Goal: Task Accomplishment & Management: Use online tool/utility

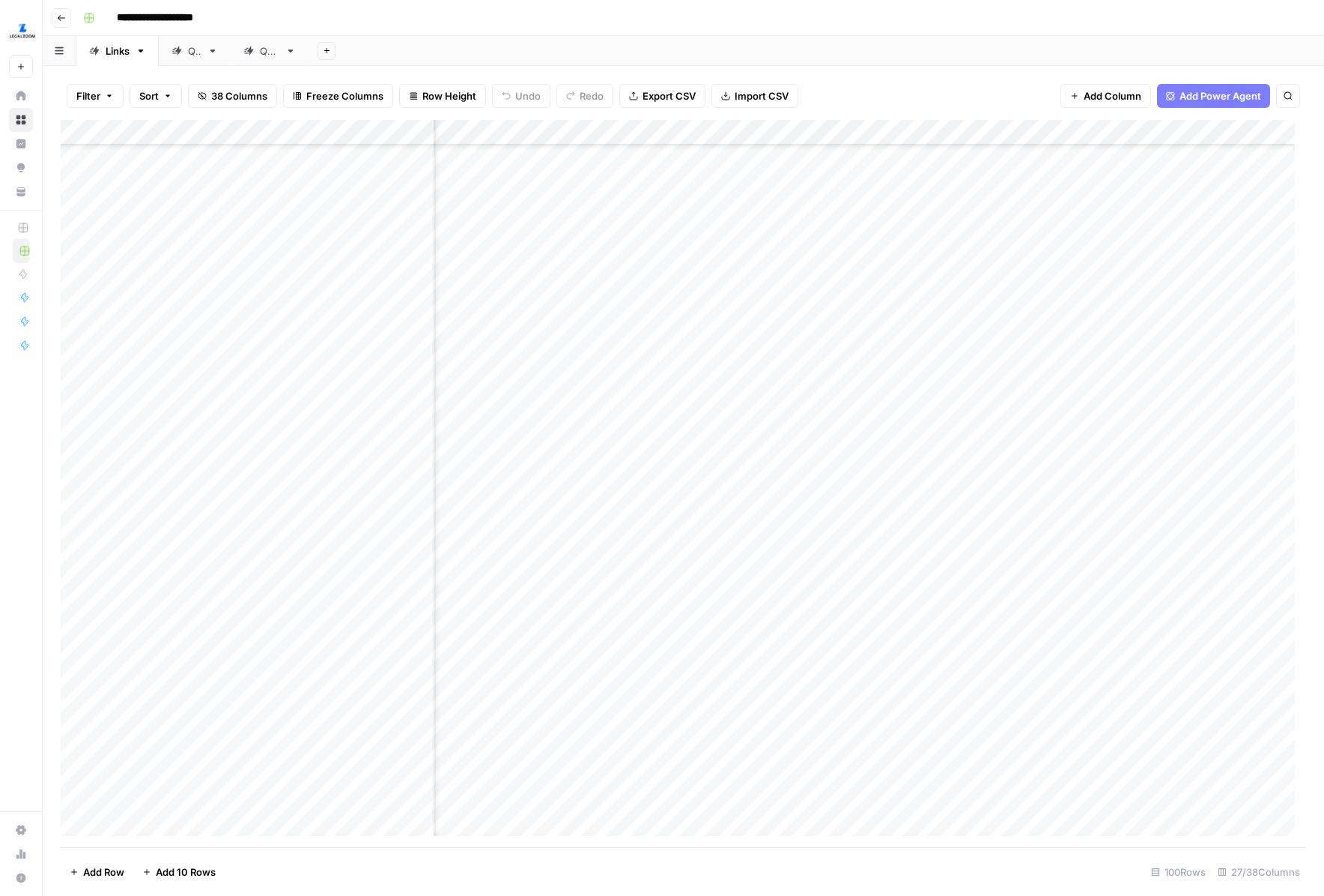
scroll to position [1443, 2200]
click at [877, 124] on div "Add Column" at bounding box center [684, 484] width 1246 height 727
click at [867, 259] on span "Configure Inputs" at bounding box center [890, 258] width 131 height 15
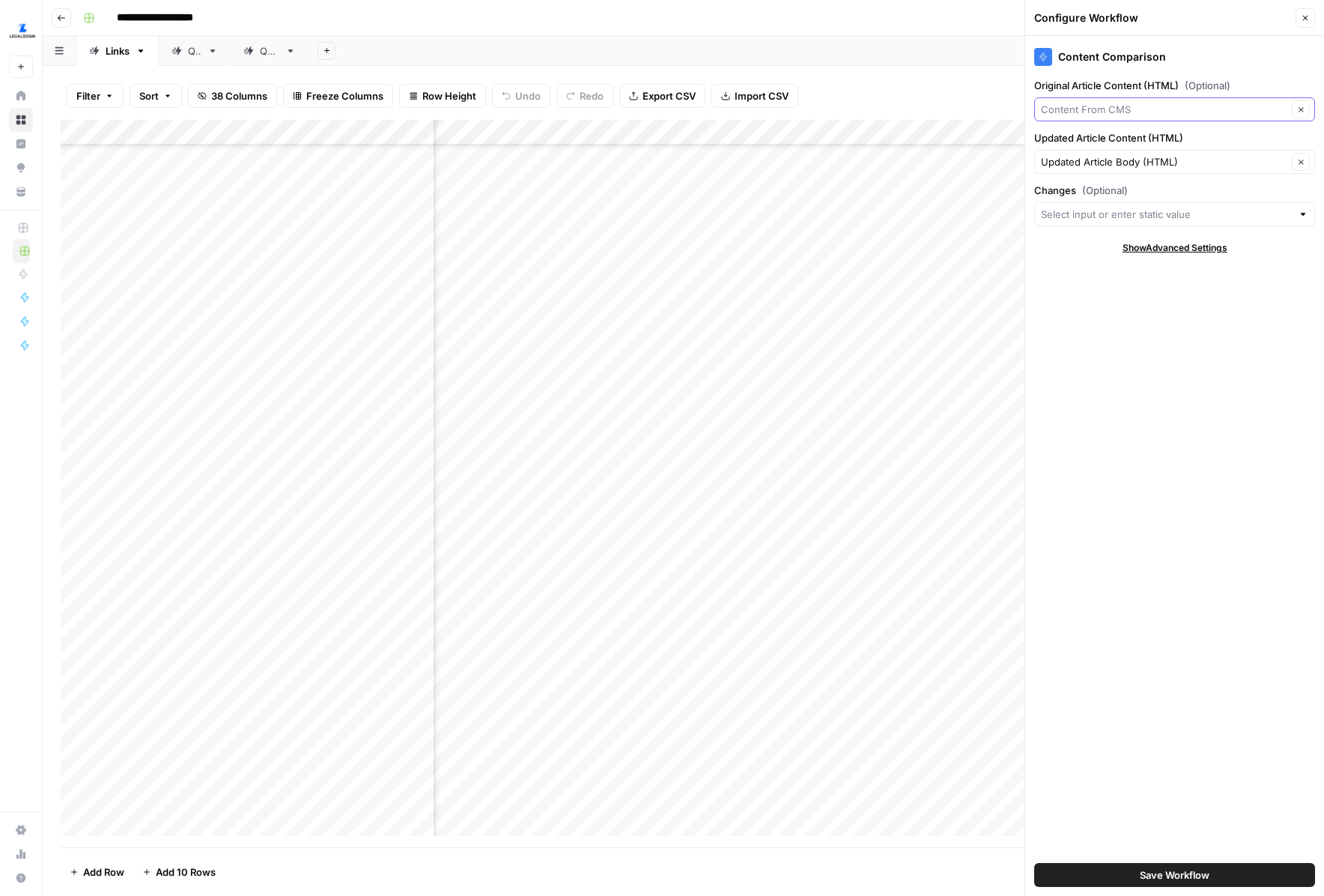
click at [1158, 106] on input "Original Article Content (HTML) (Optional)" at bounding box center [1165, 109] width 247 height 15
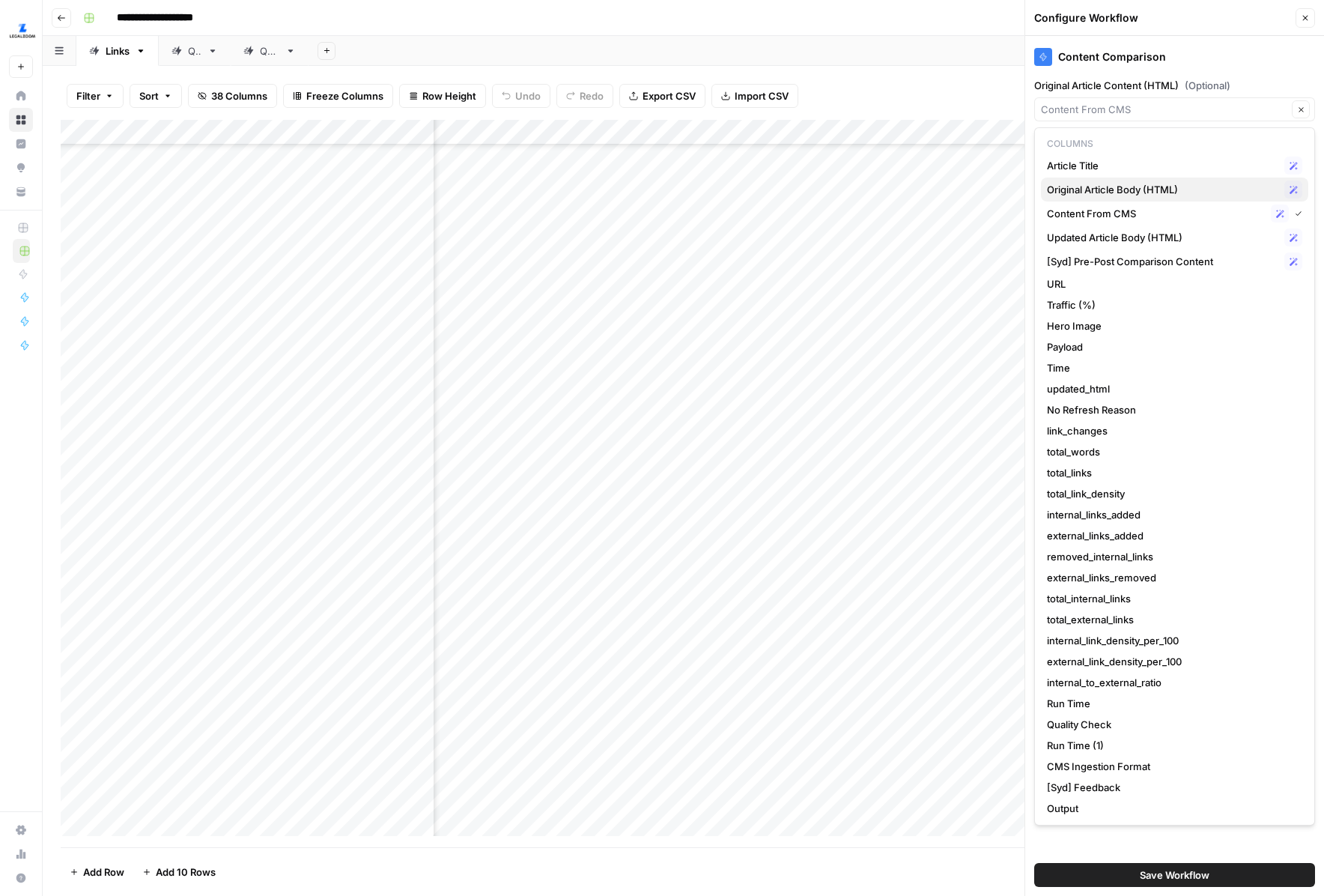
click at [1175, 183] on span "Original Article Body (HTML)" at bounding box center [1162, 189] width 231 height 15
type input "Original Article Body (HTML)"
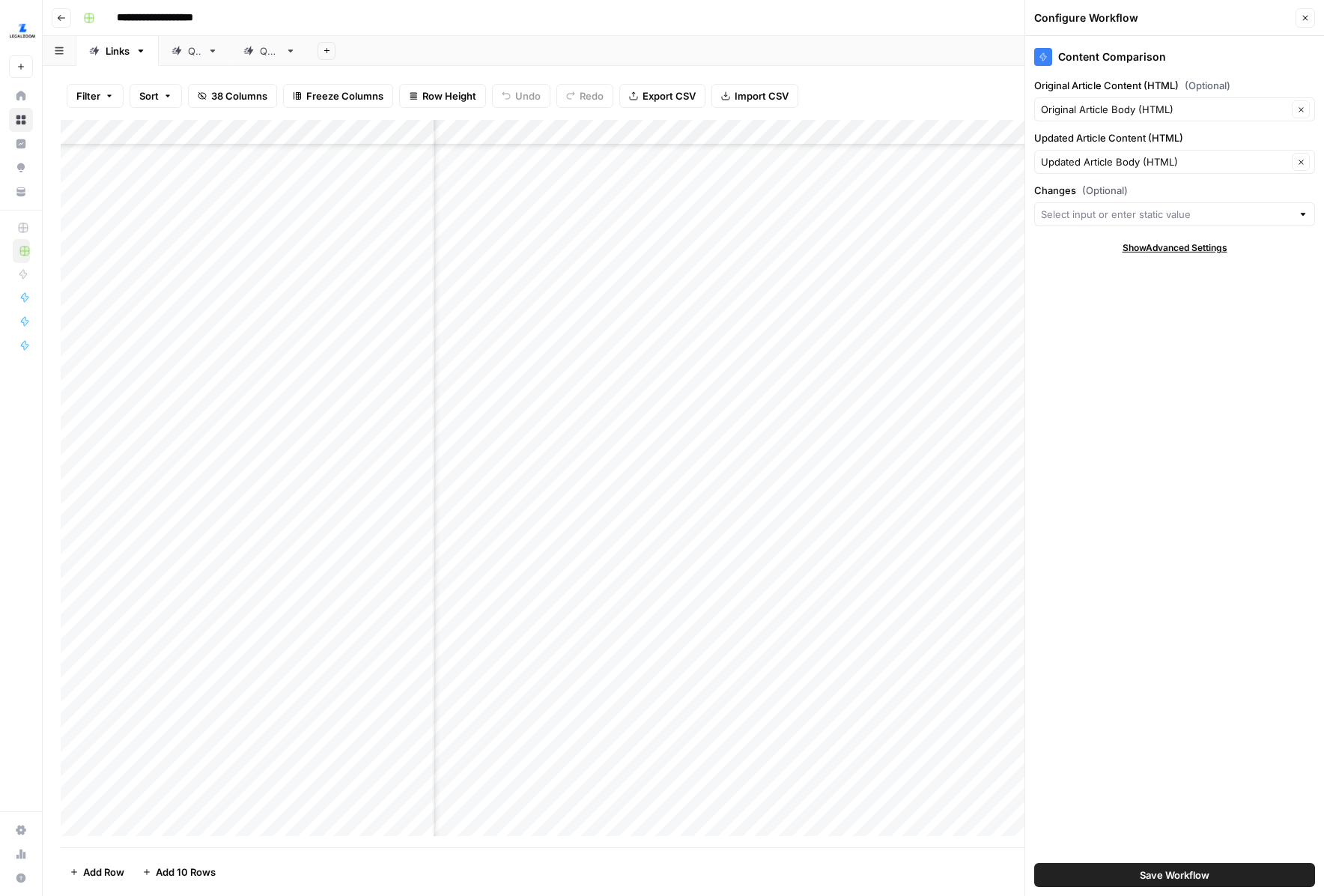
click at [1179, 868] on span "Save Workflow" at bounding box center [1175, 875] width 70 height 15
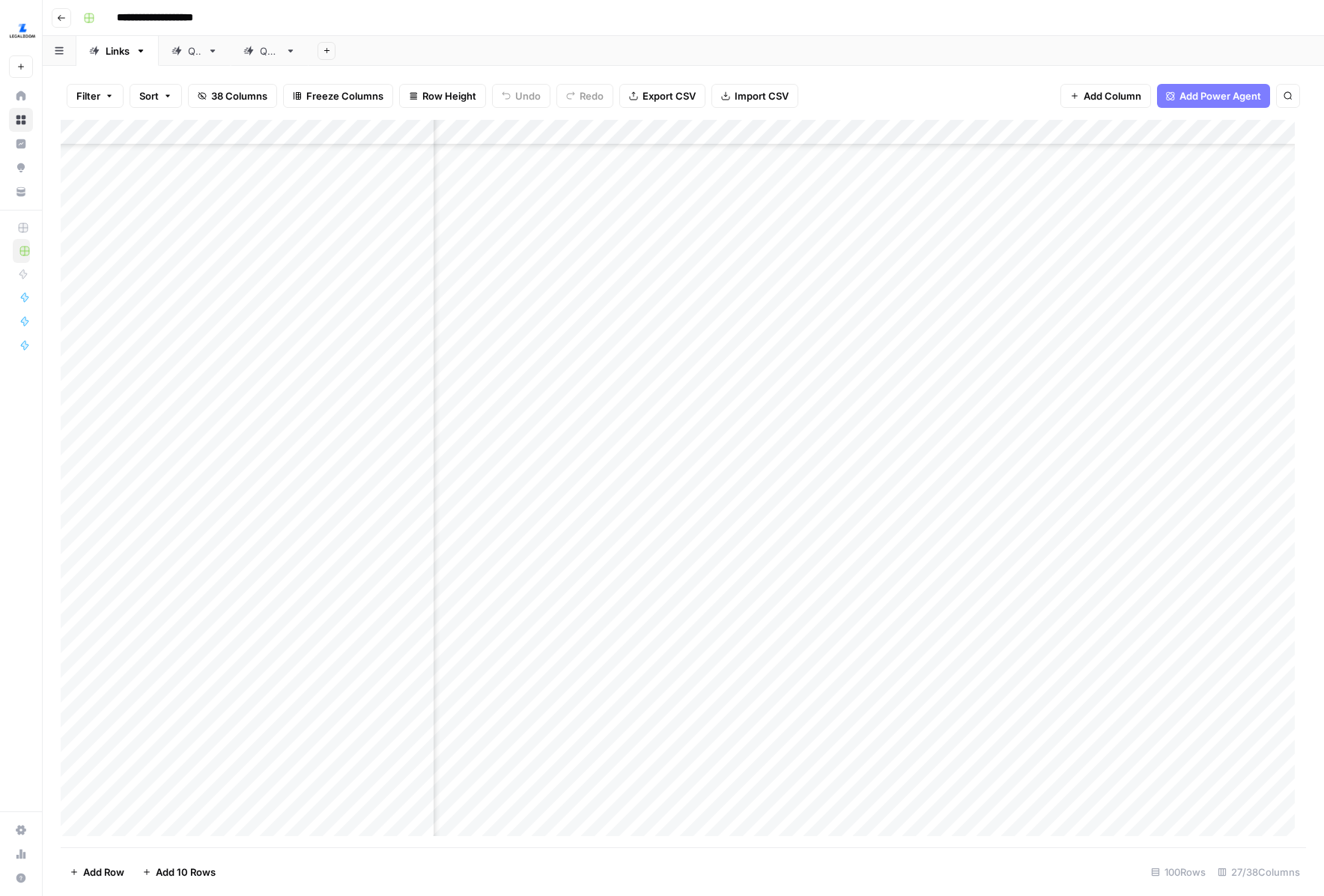
click at [947, 424] on div "Add Column" at bounding box center [684, 484] width 1246 height 727
click at [950, 468] on div "Add Column" at bounding box center [684, 484] width 1246 height 727
click at [810, 136] on div "Add Column" at bounding box center [684, 484] width 1246 height 727
click at [800, 256] on span "Configure Inputs" at bounding box center [817, 258] width 131 height 15
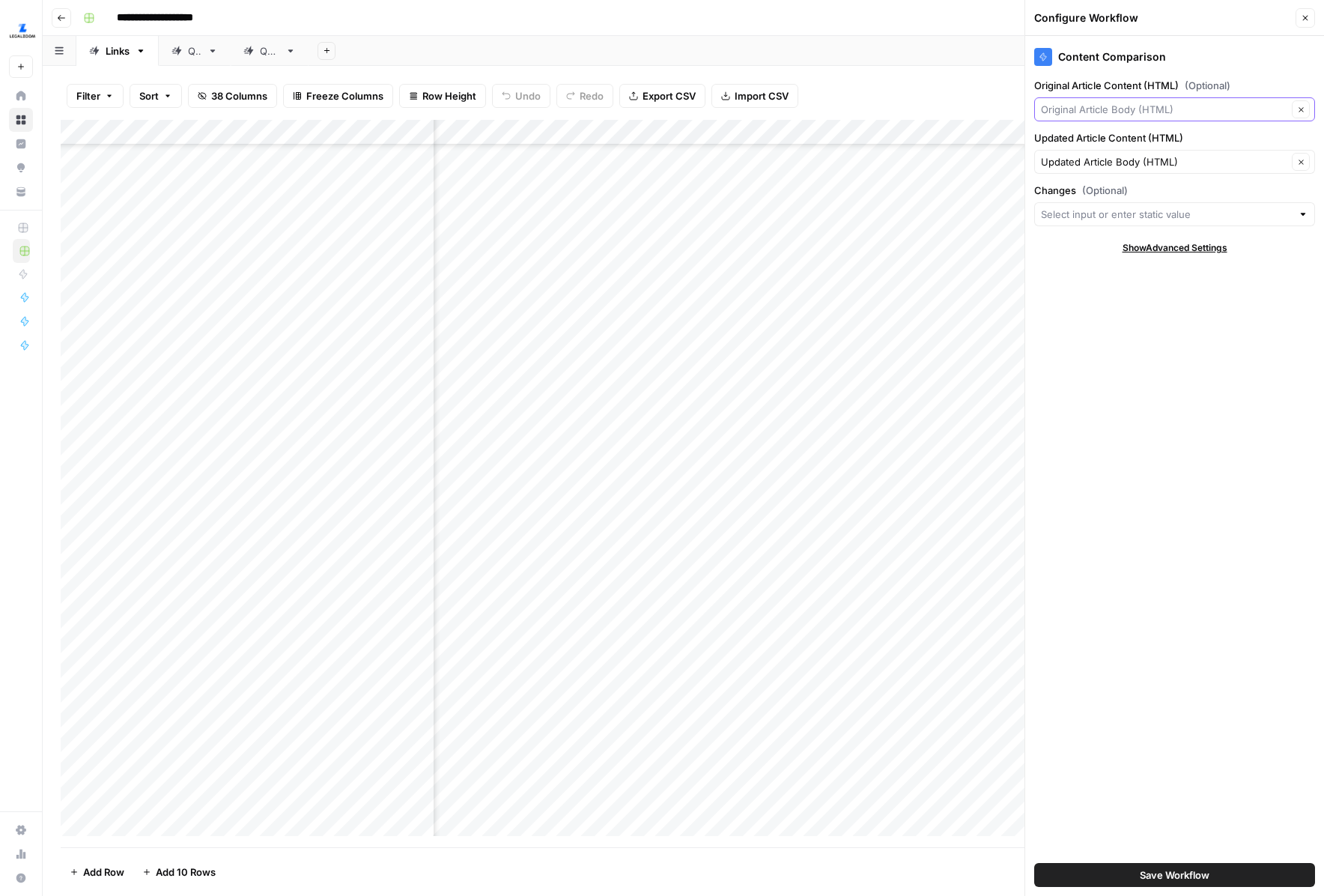
click at [1111, 113] on input "Original Article Content (HTML) (Optional)" at bounding box center [1165, 109] width 247 height 15
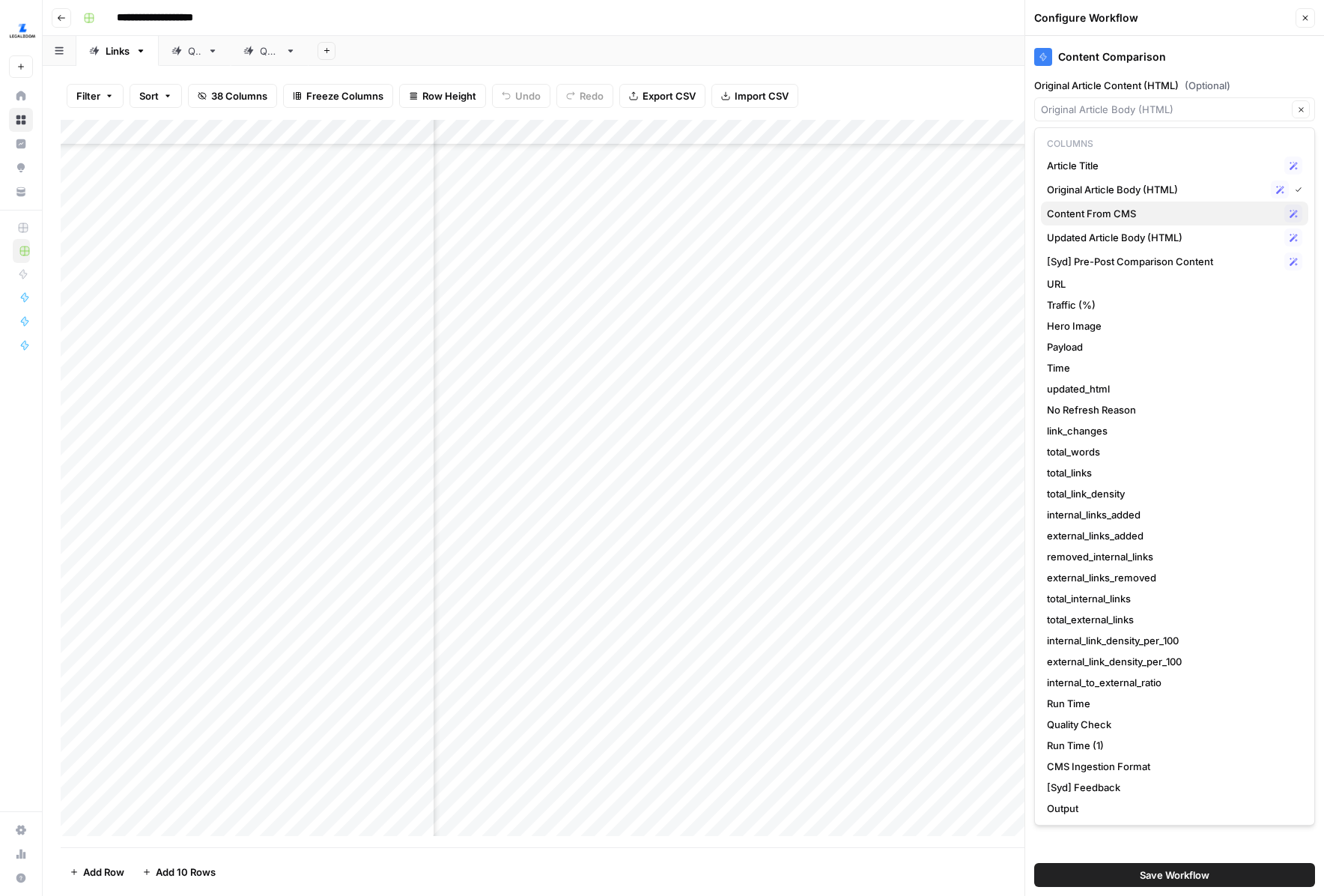
click at [1119, 219] on span "Content From CMS" at bounding box center [1162, 213] width 231 height 15
type input "Content From CMS"
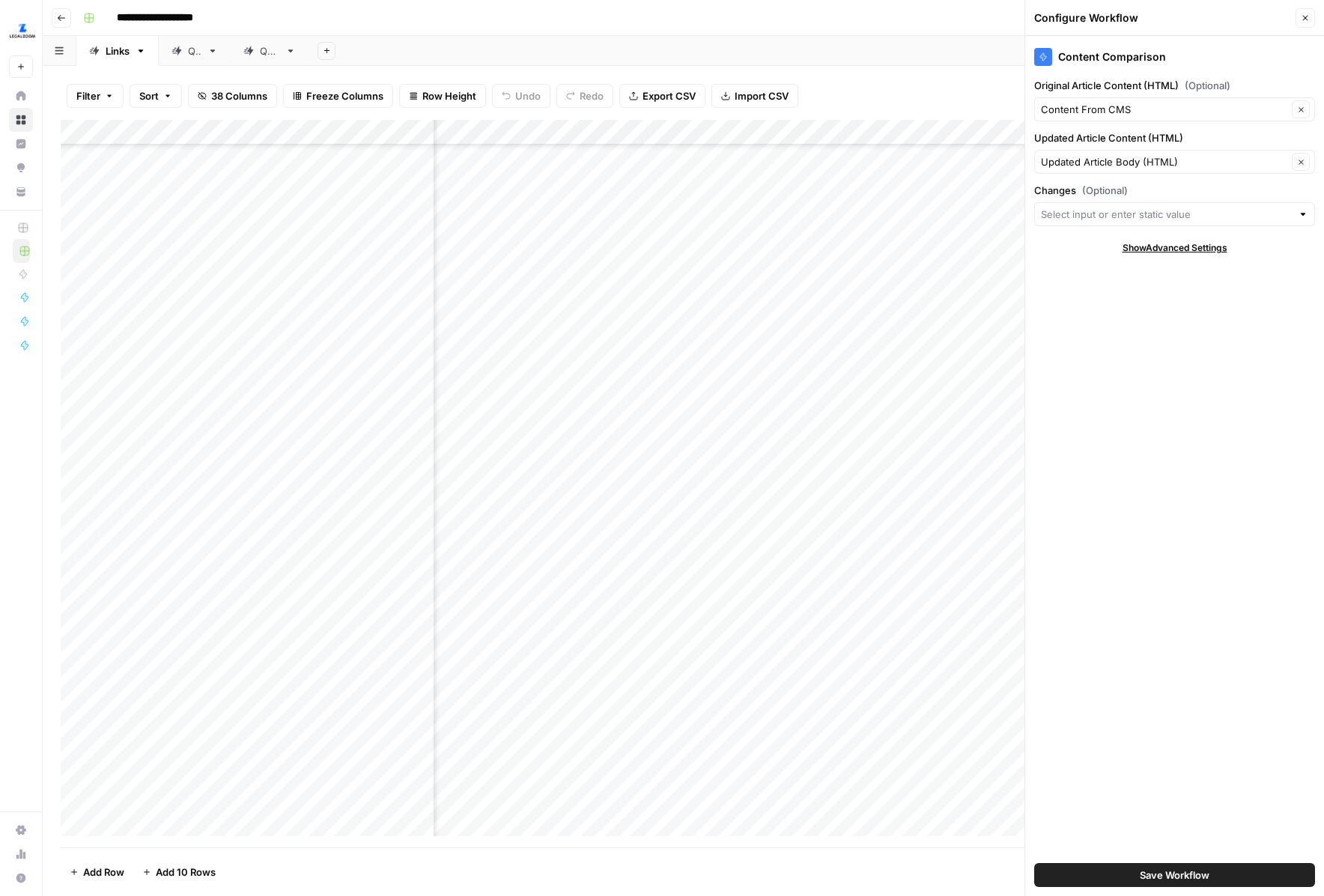
click at [1162, 885] on button "Save Workflow" at bounding box center [1175, 875] width 281 height 24
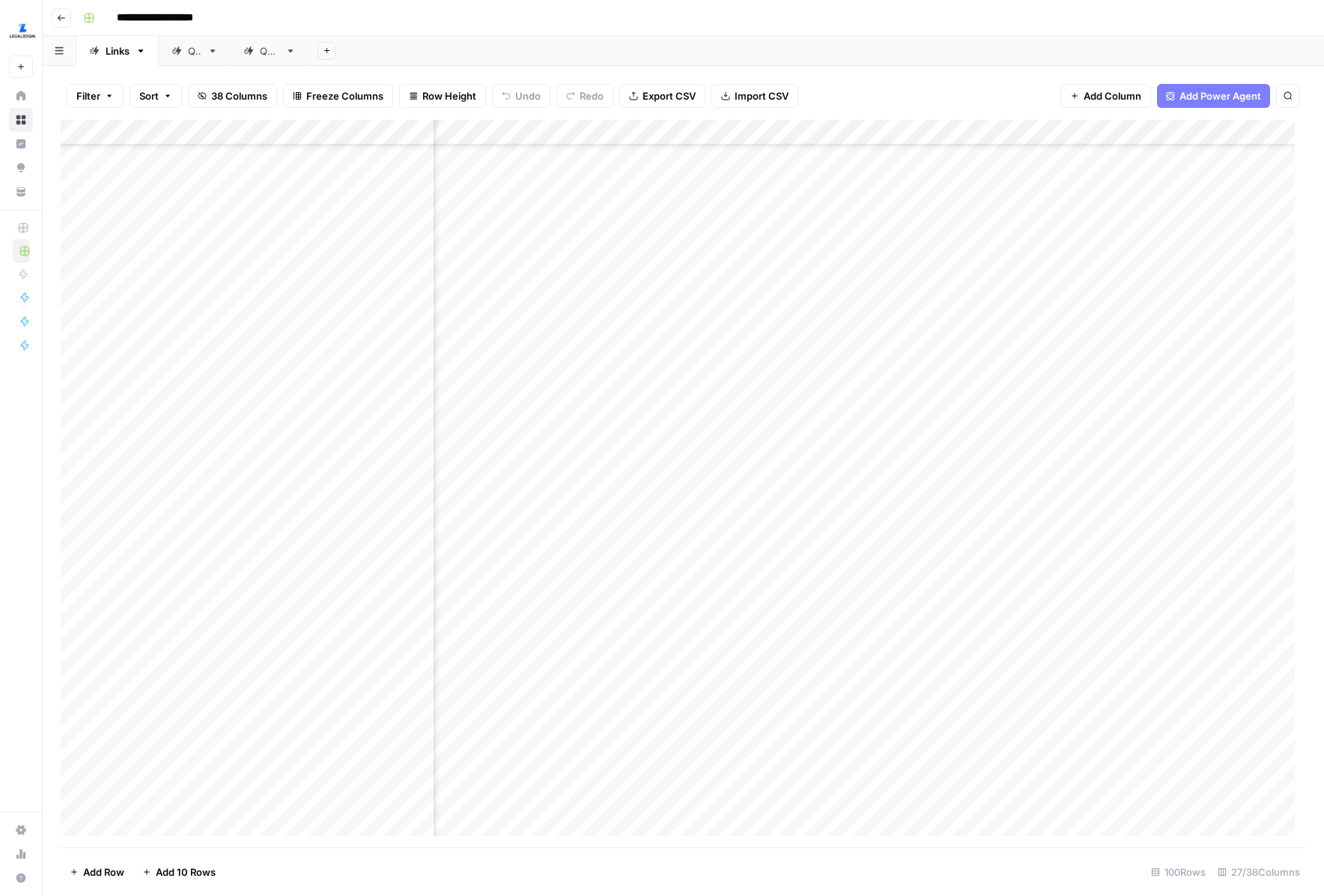
scroll to position [1407, 0]
click at [761, 537] on div "Add Column" at bounding box center [684, 484] width 1246 height 727
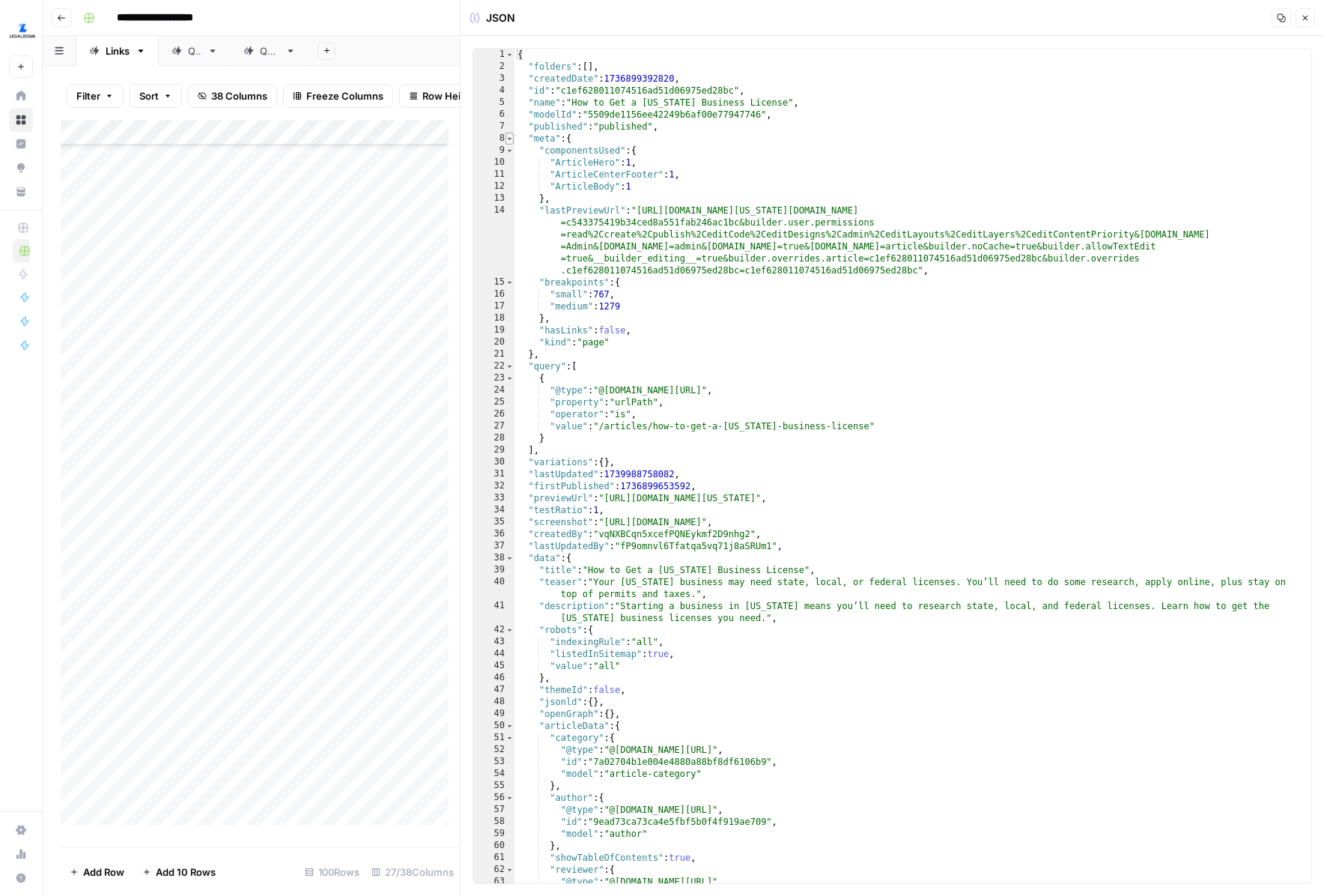
type textarea "*"
click at [508, 134] on span "Toggle code folding, rows 8 through 21" at bounding box center [510, 138] width 8 height 12
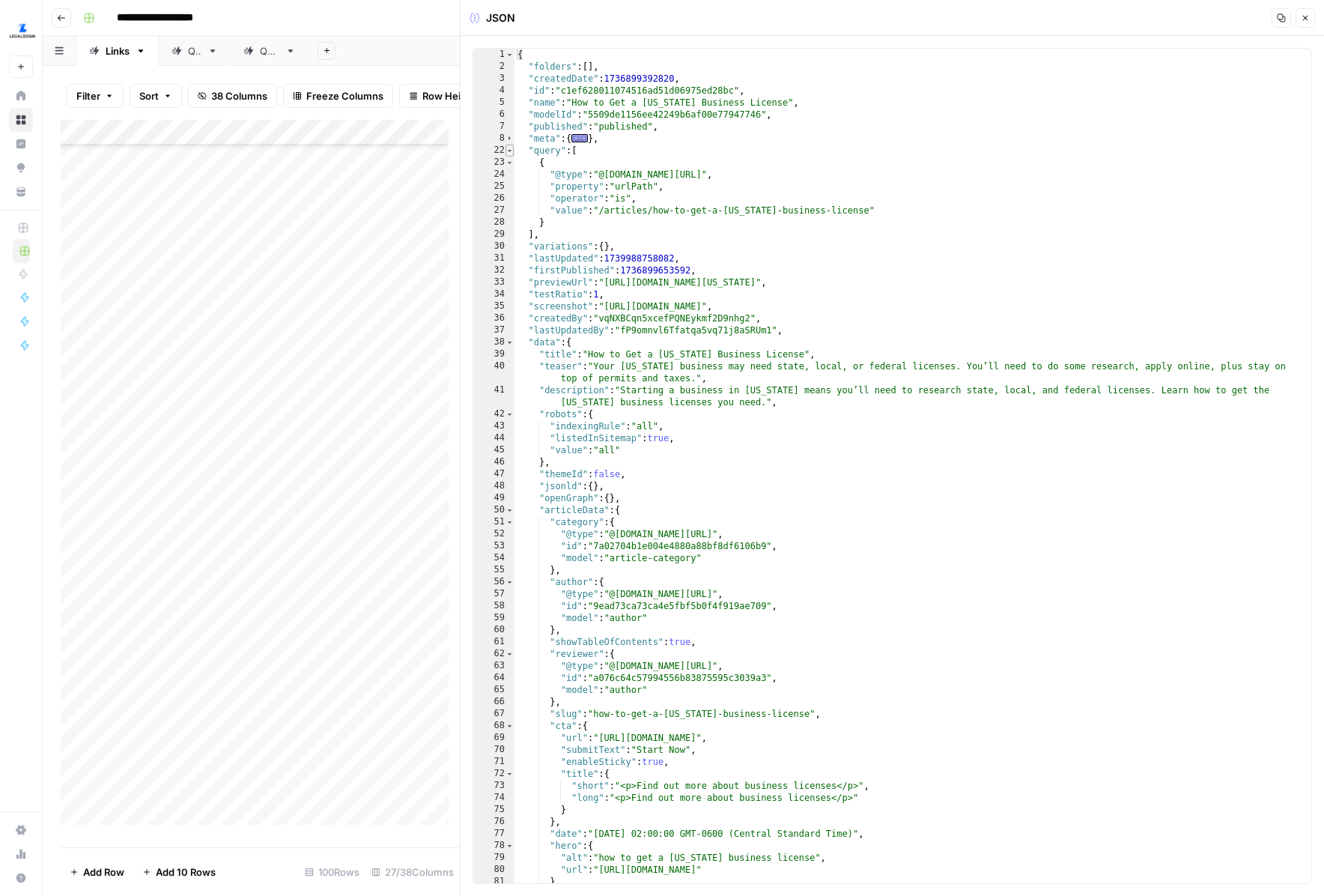
click at [510, 153] on span "Toggle code folding, rows 22 through 29" at bounding box center [510, 150] width 8 height 12
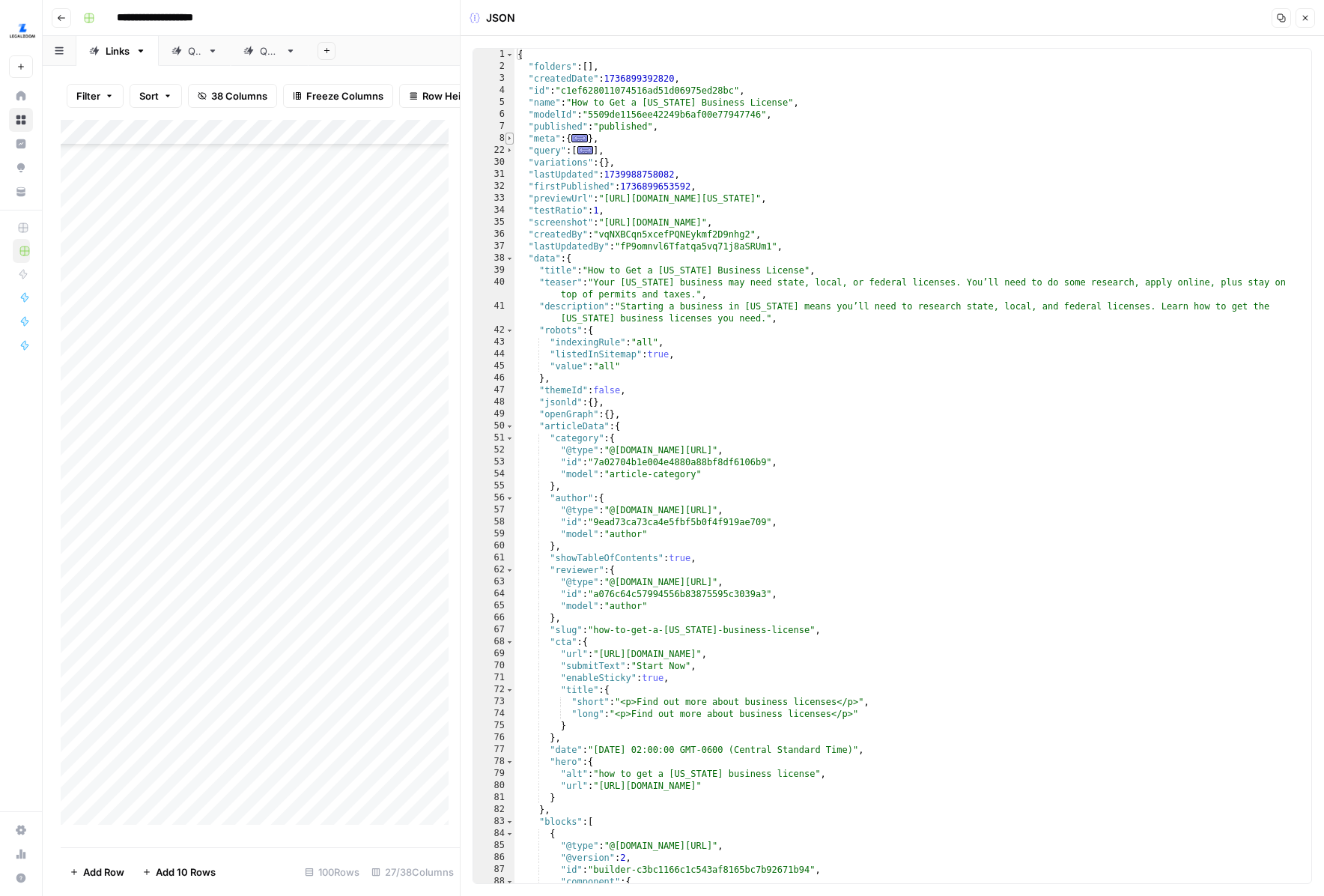
click at [510, 140] on span "Toggle code folding, rows 8 through 21" at bounding box center [510, 138] width 8 height 12
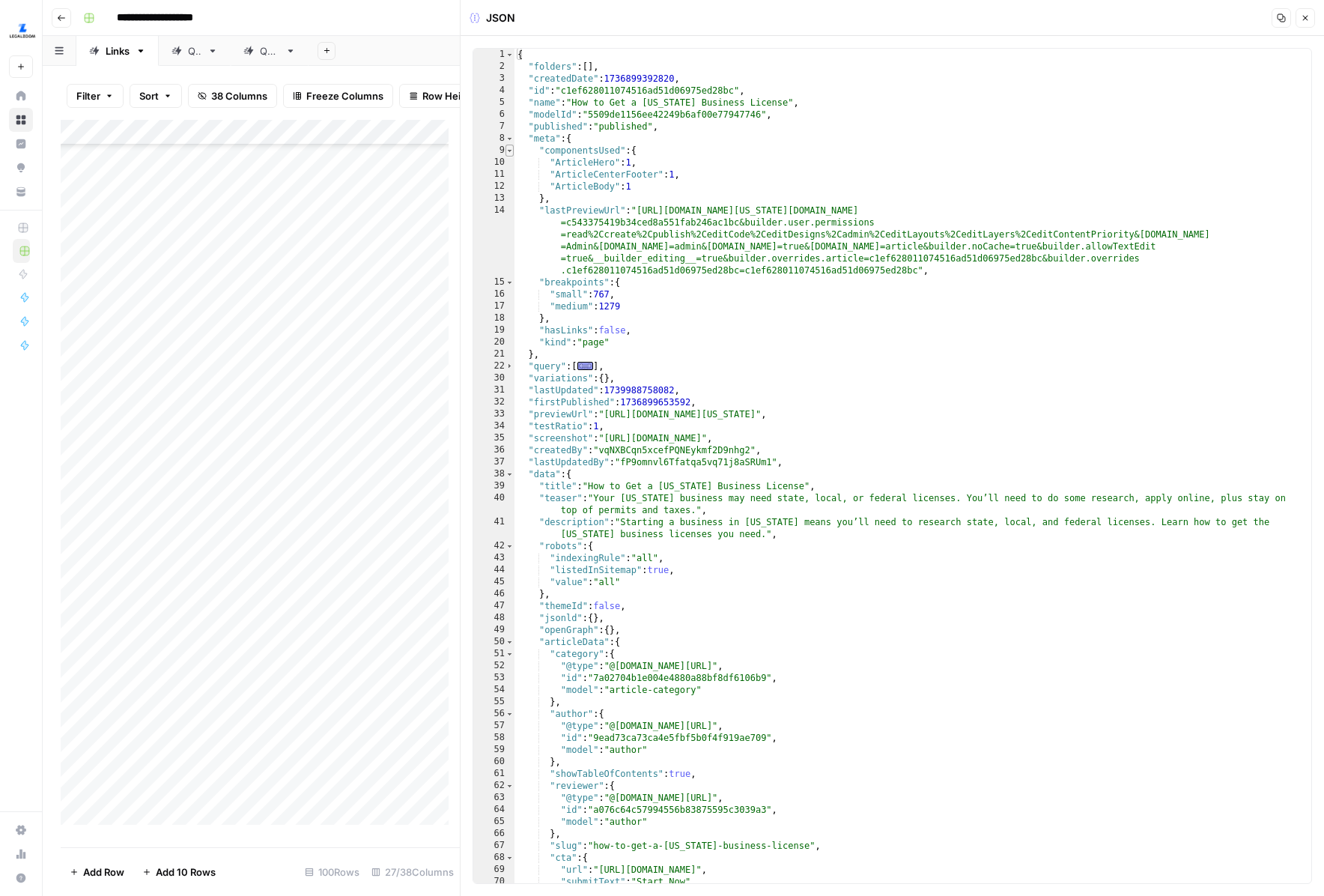
click at [510, 152] on span "Toggle code folding, rows 9 through 13" at bounding box center [510, 150] width 8 height 12
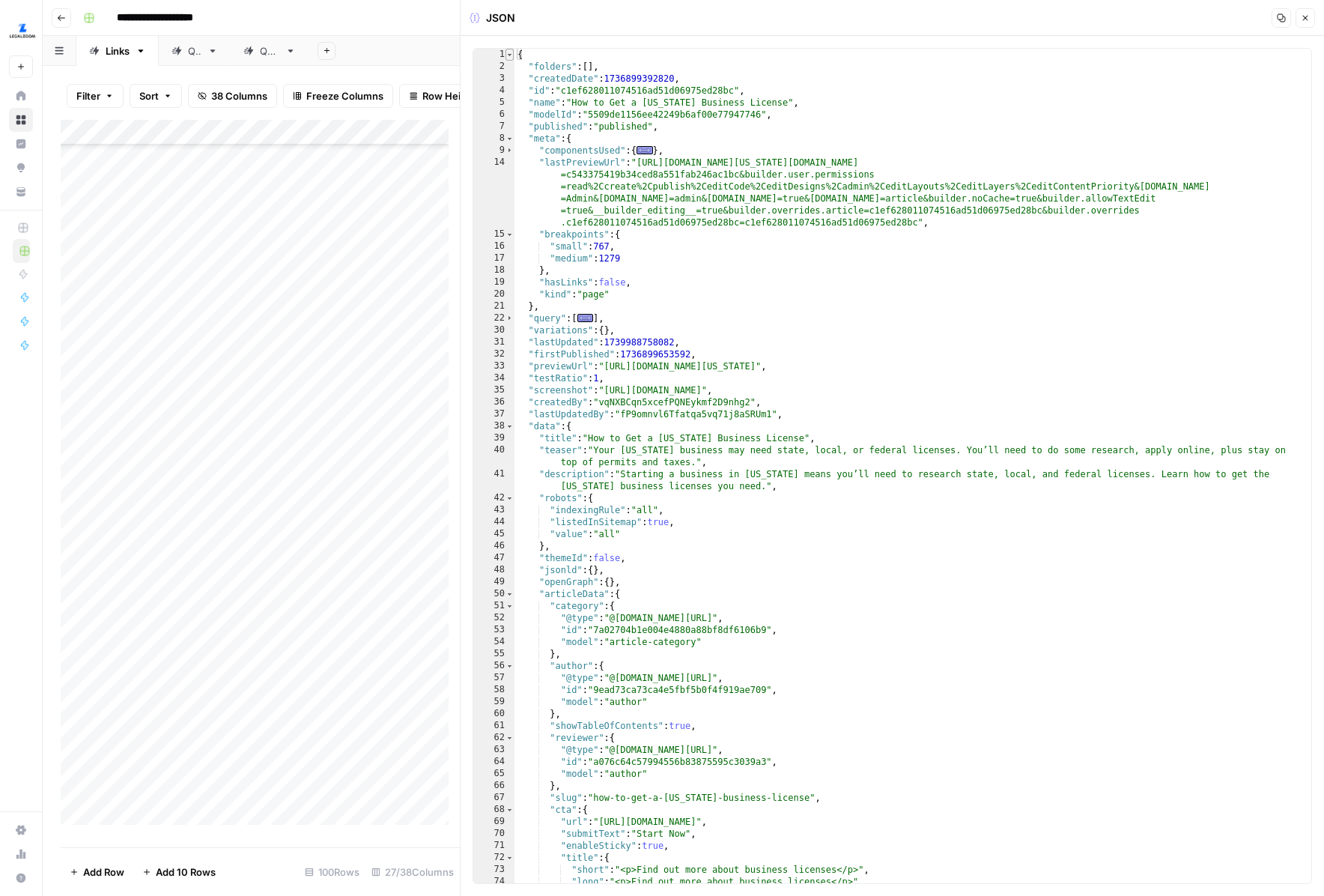
click at [512, 55] on span "Toggle code folding, rows 1 through 246" at bounding box center [510, 54] width 8 height 12
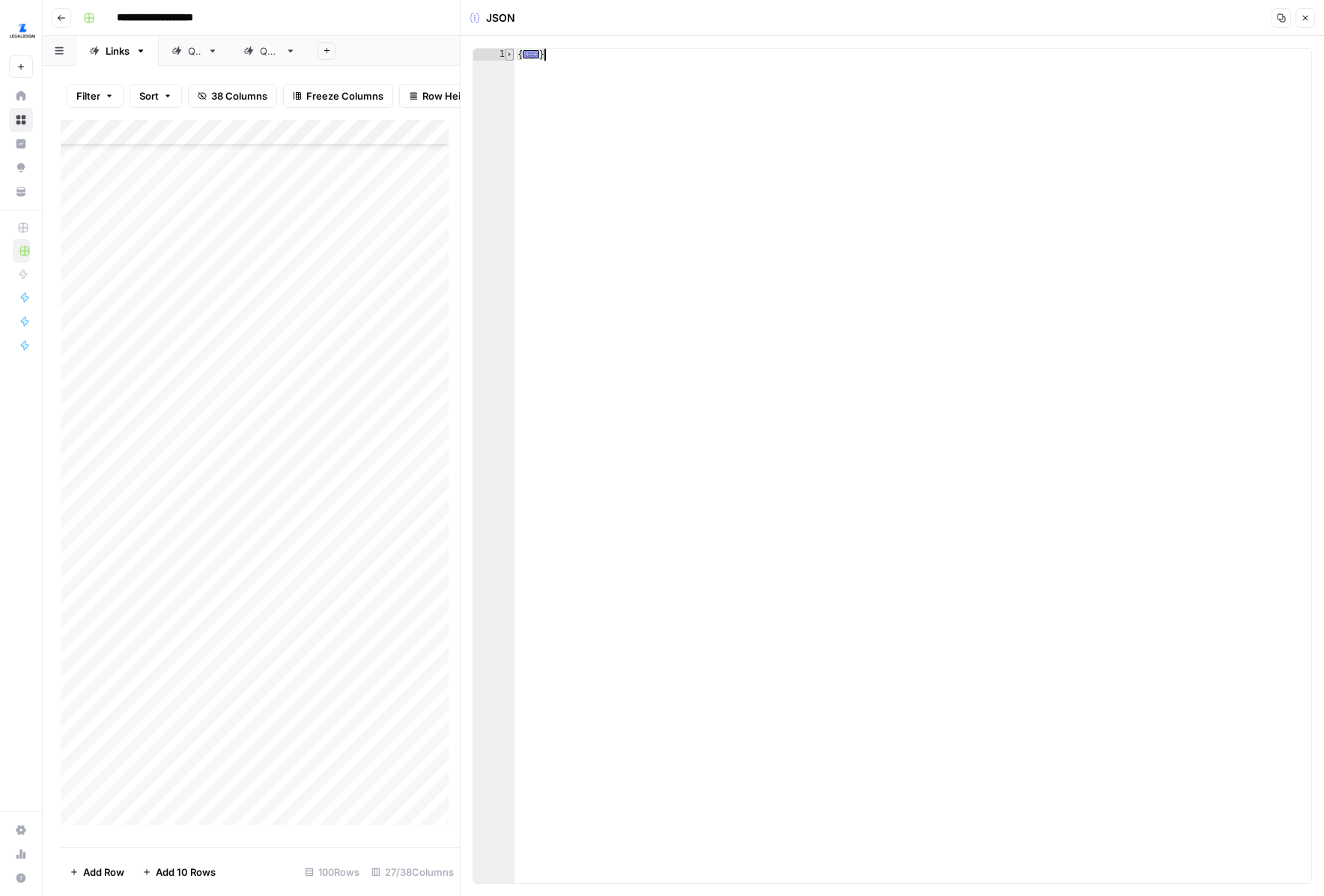
click at [512, 55] on span "Toggle code folding, rows 1 through 246" at bounding box center [510, 54] width 8 height 12
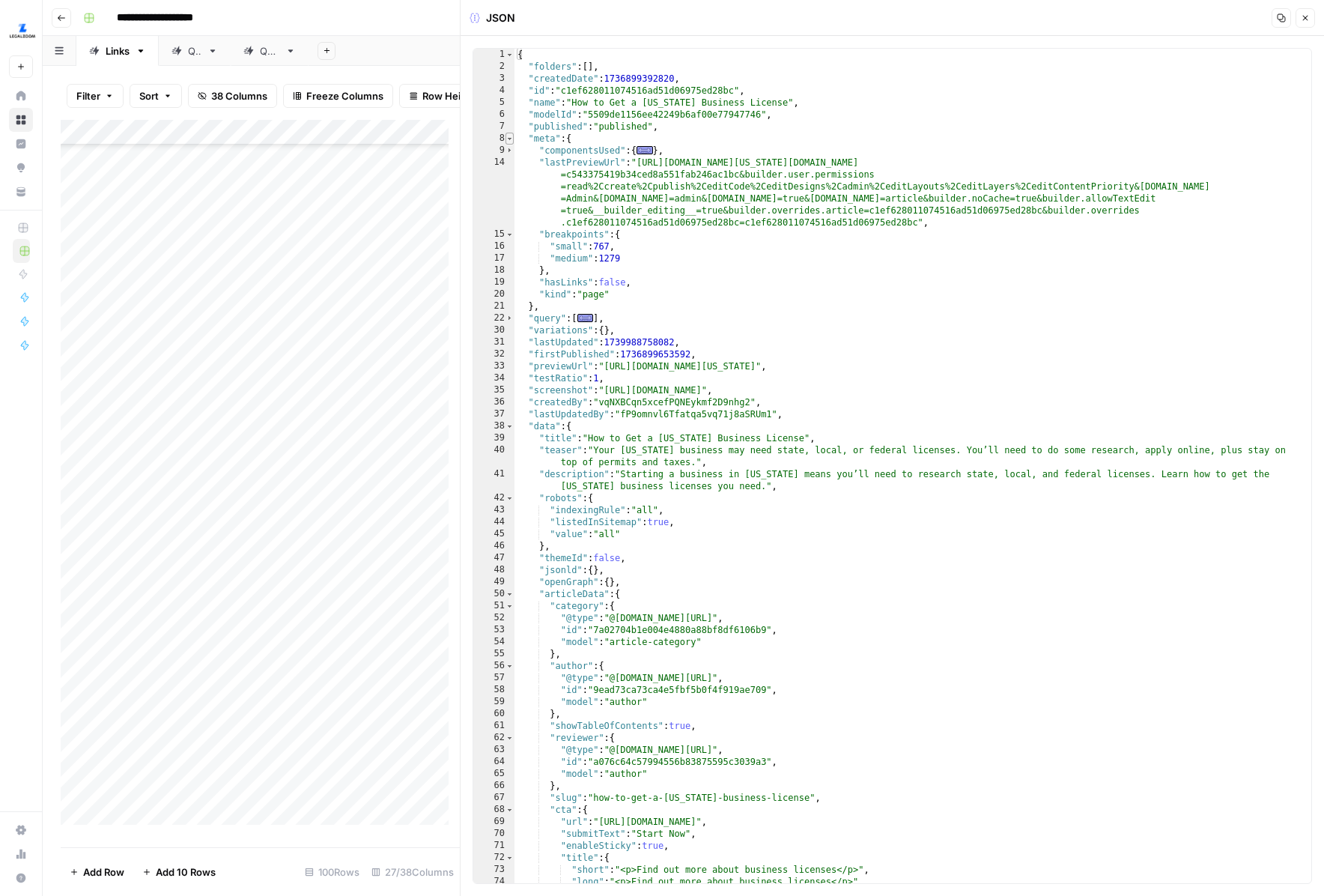
click at [511, 137] on span "Toggle code folding, rows 8 through 21" at bounding box center [510, 138] width 8 height 12
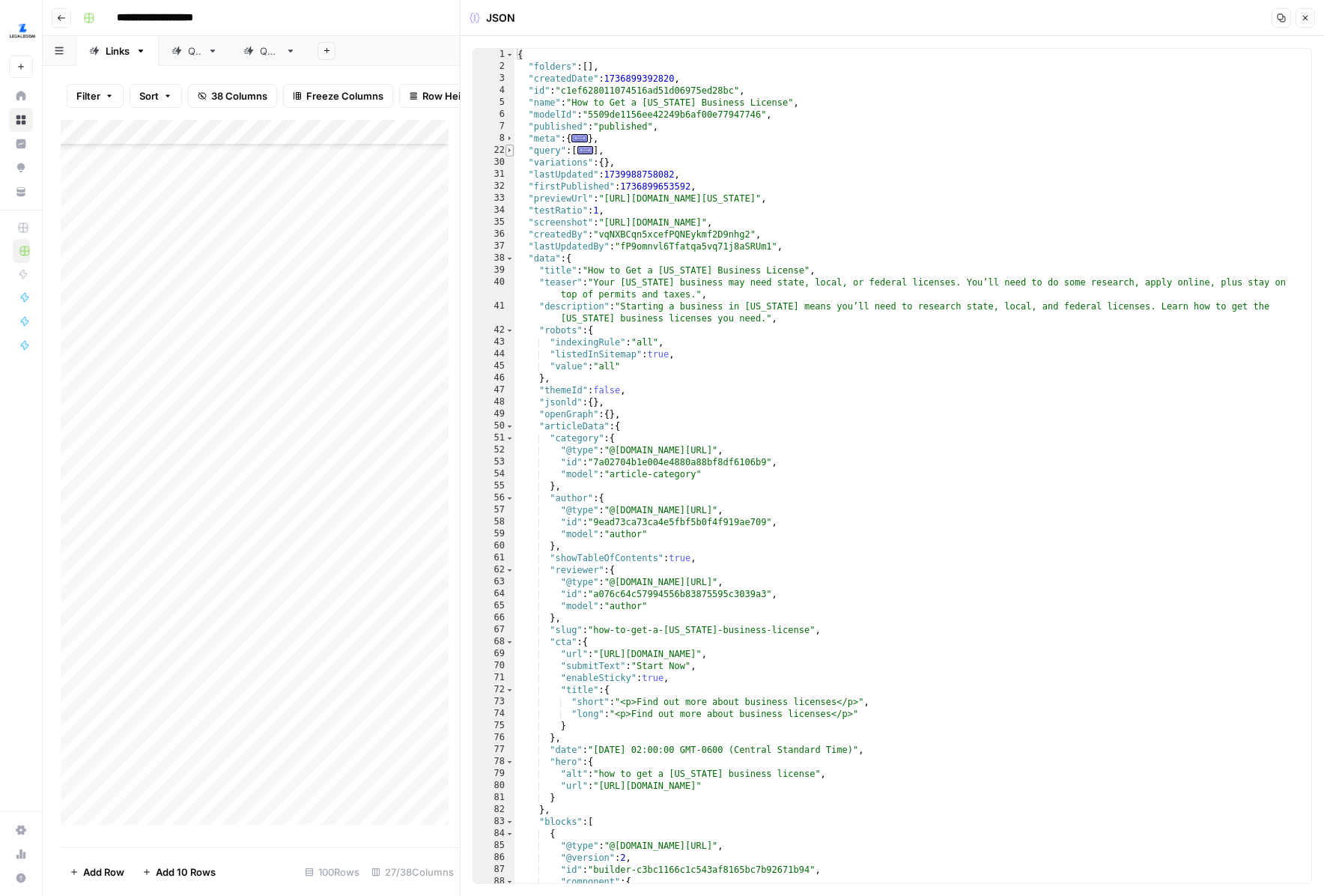
click at [511, 152] on span "Toggle code folding, rows 22 through 29" at bounding box center [510, 150] width 8 height 12
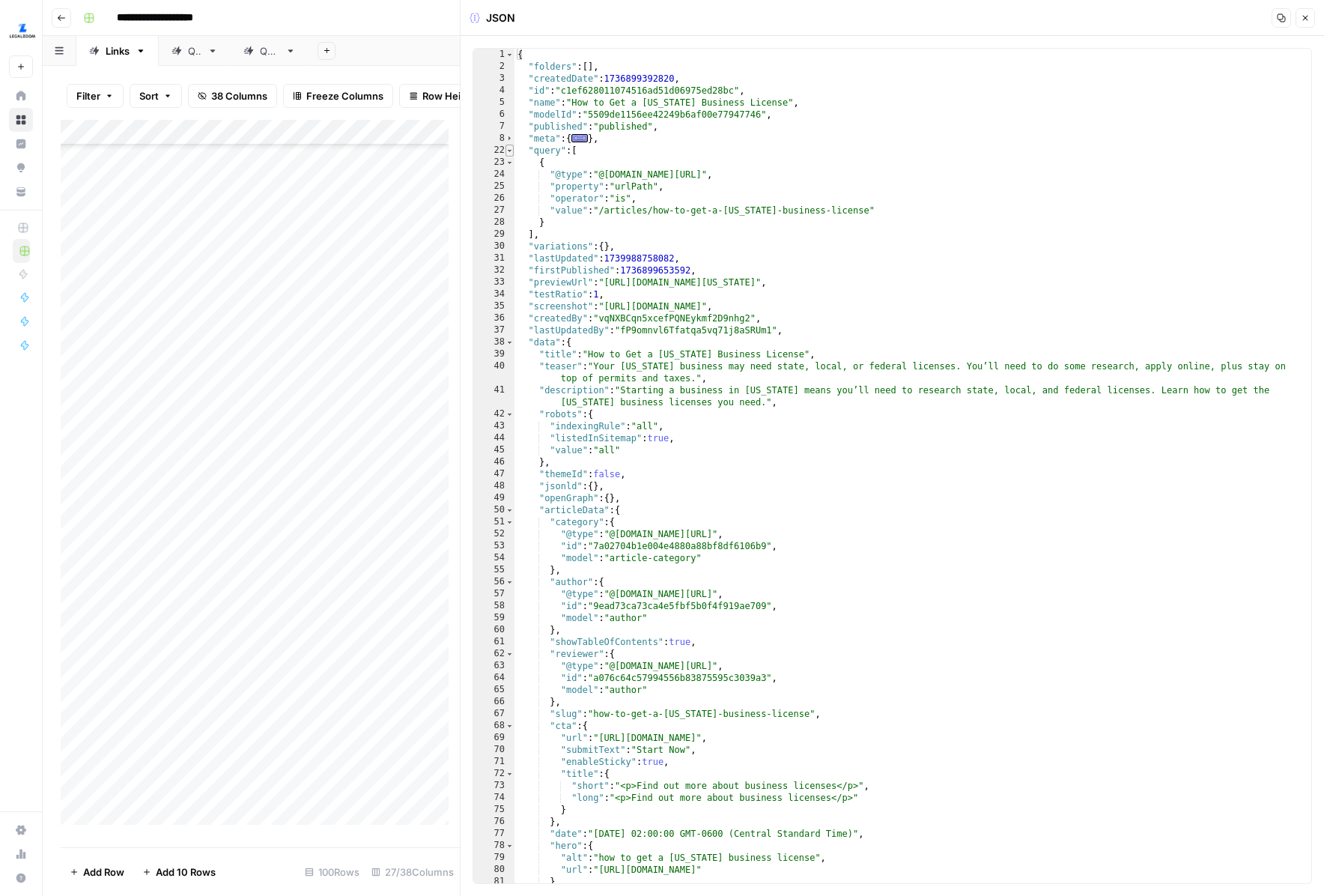
click at [511, 152] on span "Toggle code folding, rows 22 through 29" at bounding box center [510, 150] width 8 height 12
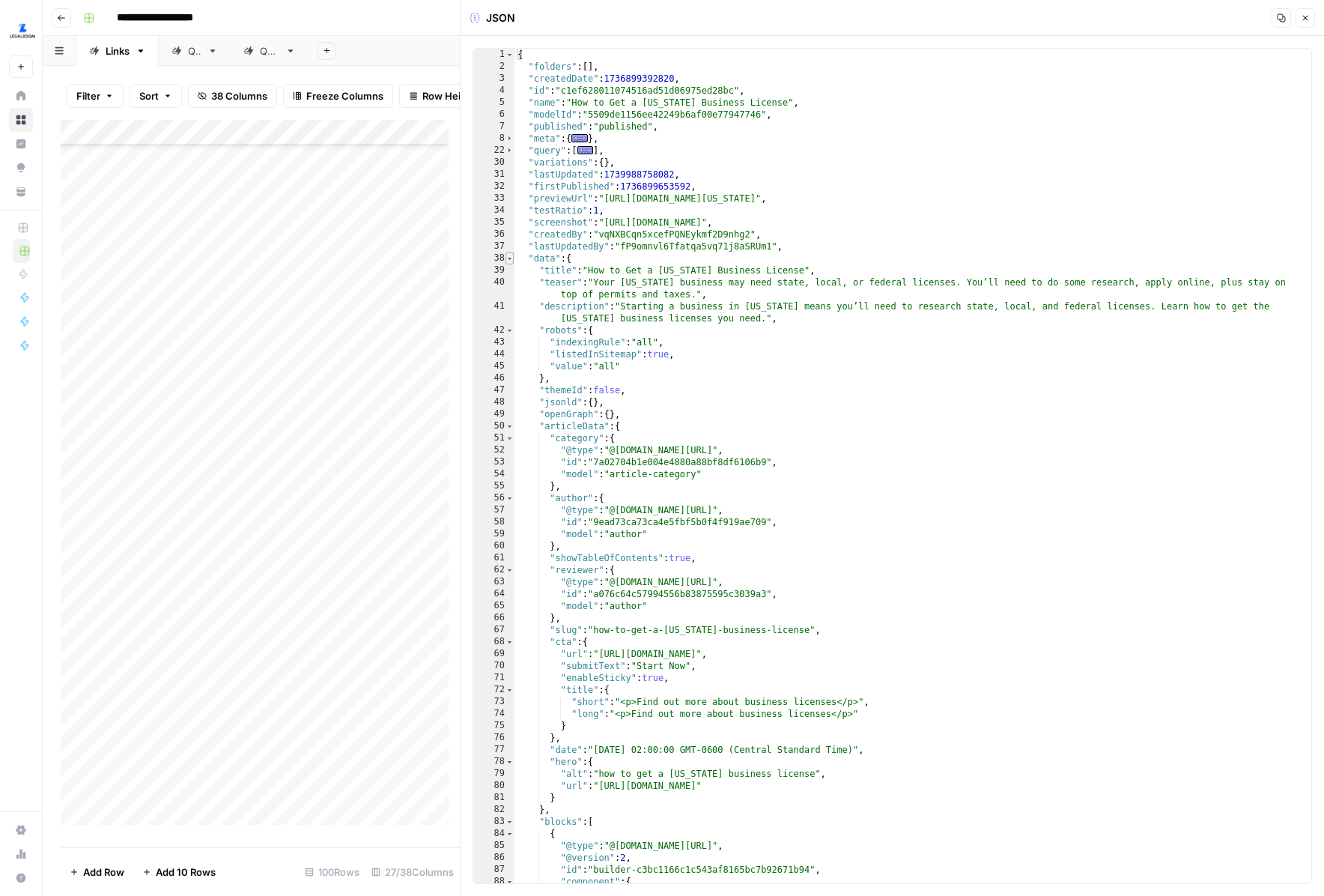
click at [508, 262] on span "Toggle code folding, rows 38 through 244" at bounding box center [510, 258] width 8 height 12
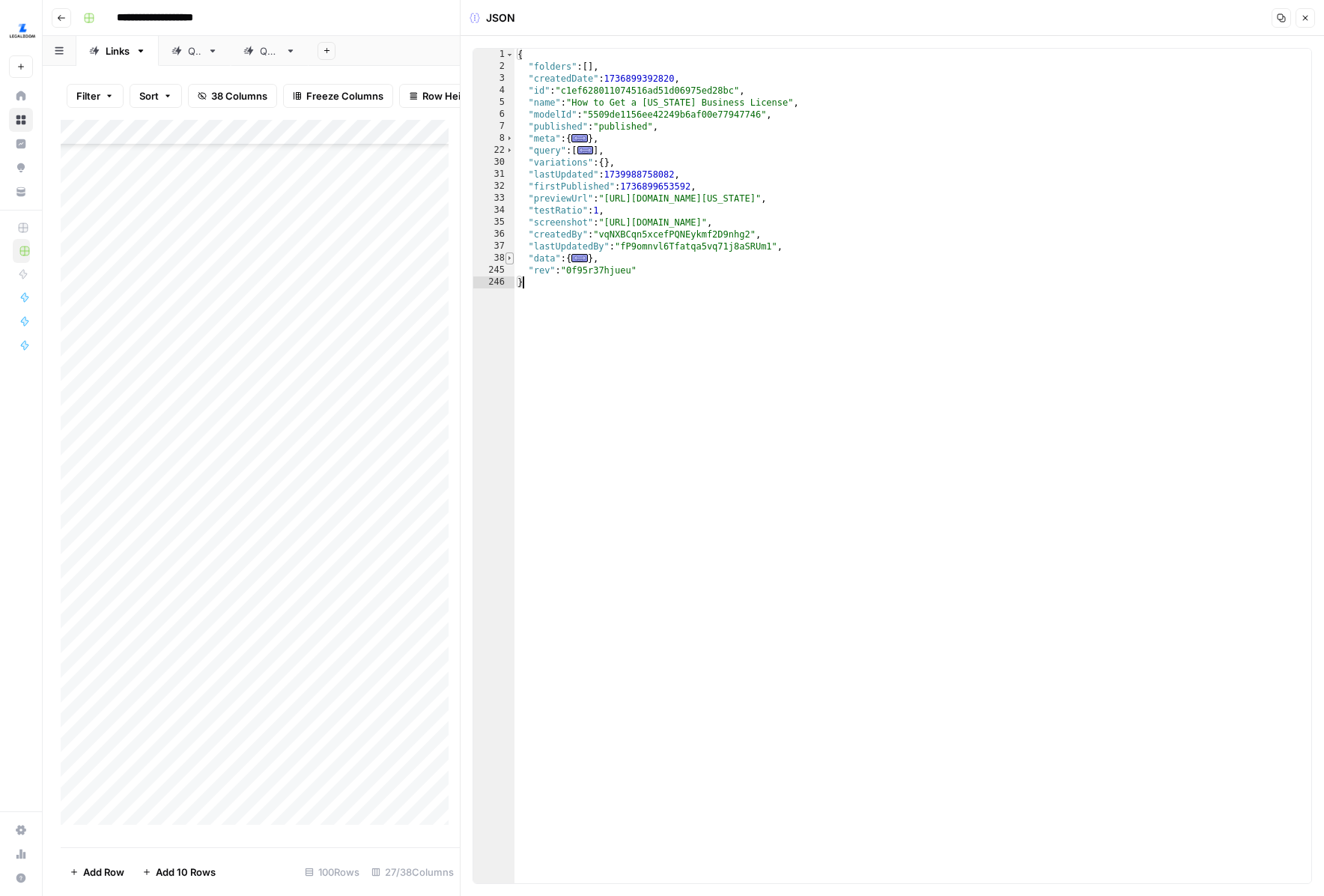
click at [508, 261] on span "Toggle code folding, rows 38 through 244" at bounding box center [510, 258] width 8 height 12
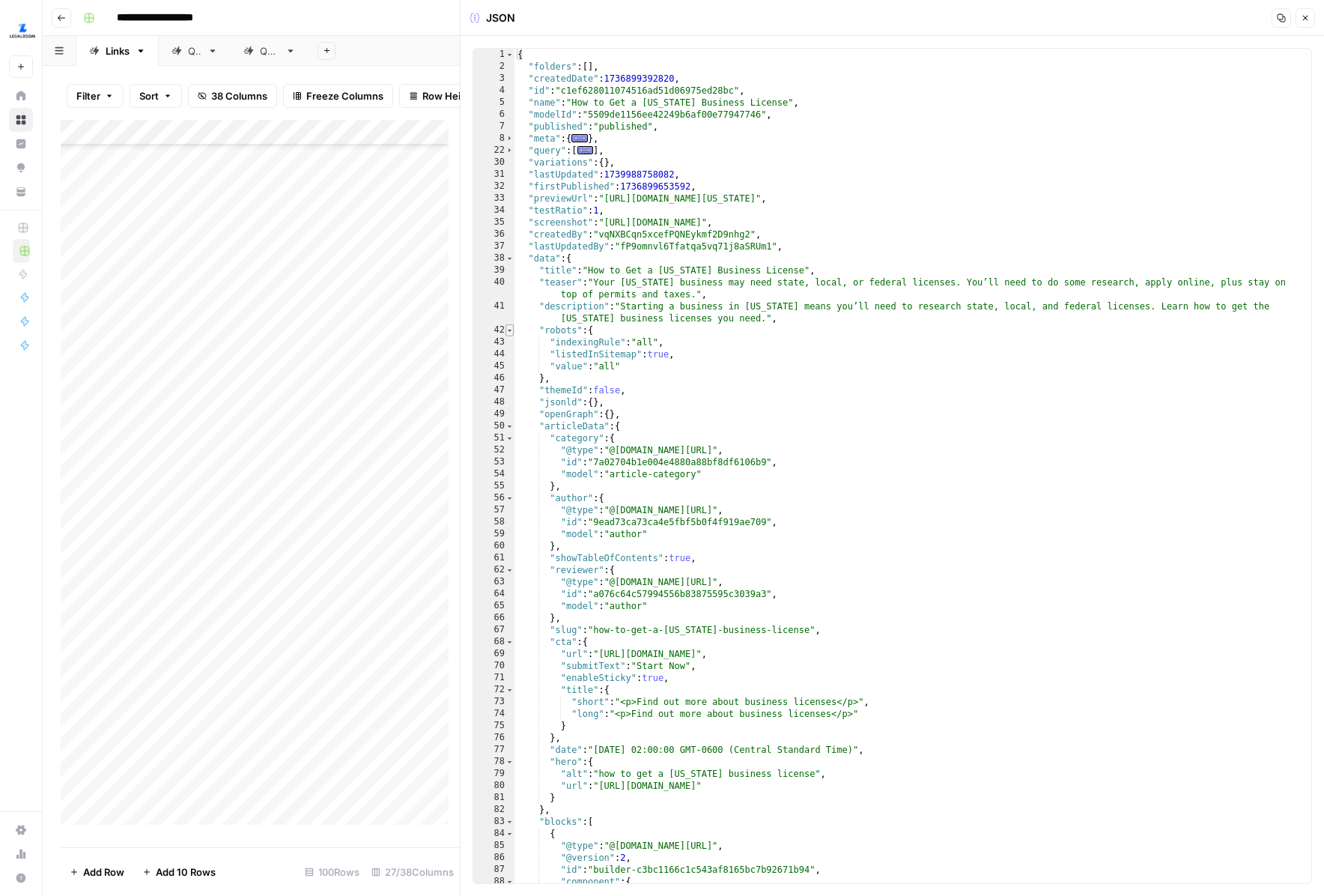
click at [509, 328] on span "Toggle code folding, rows 42 through 46" at bounding box center [510, 330] width 8 height 12
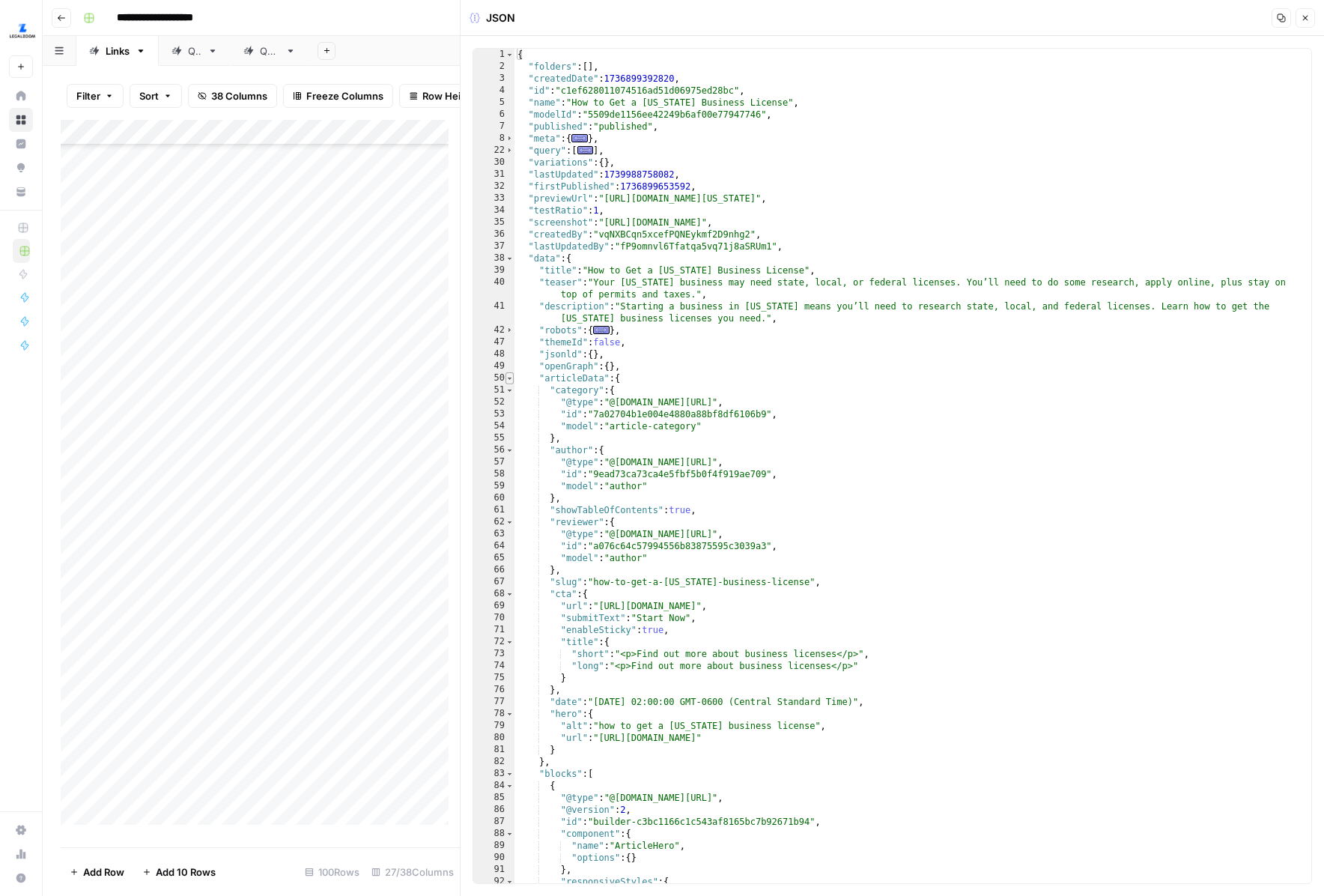
click at [509, 380] on span "Toggle code folding, rows 50 through 82" at bounding box center [510, 378] width 8 height 12
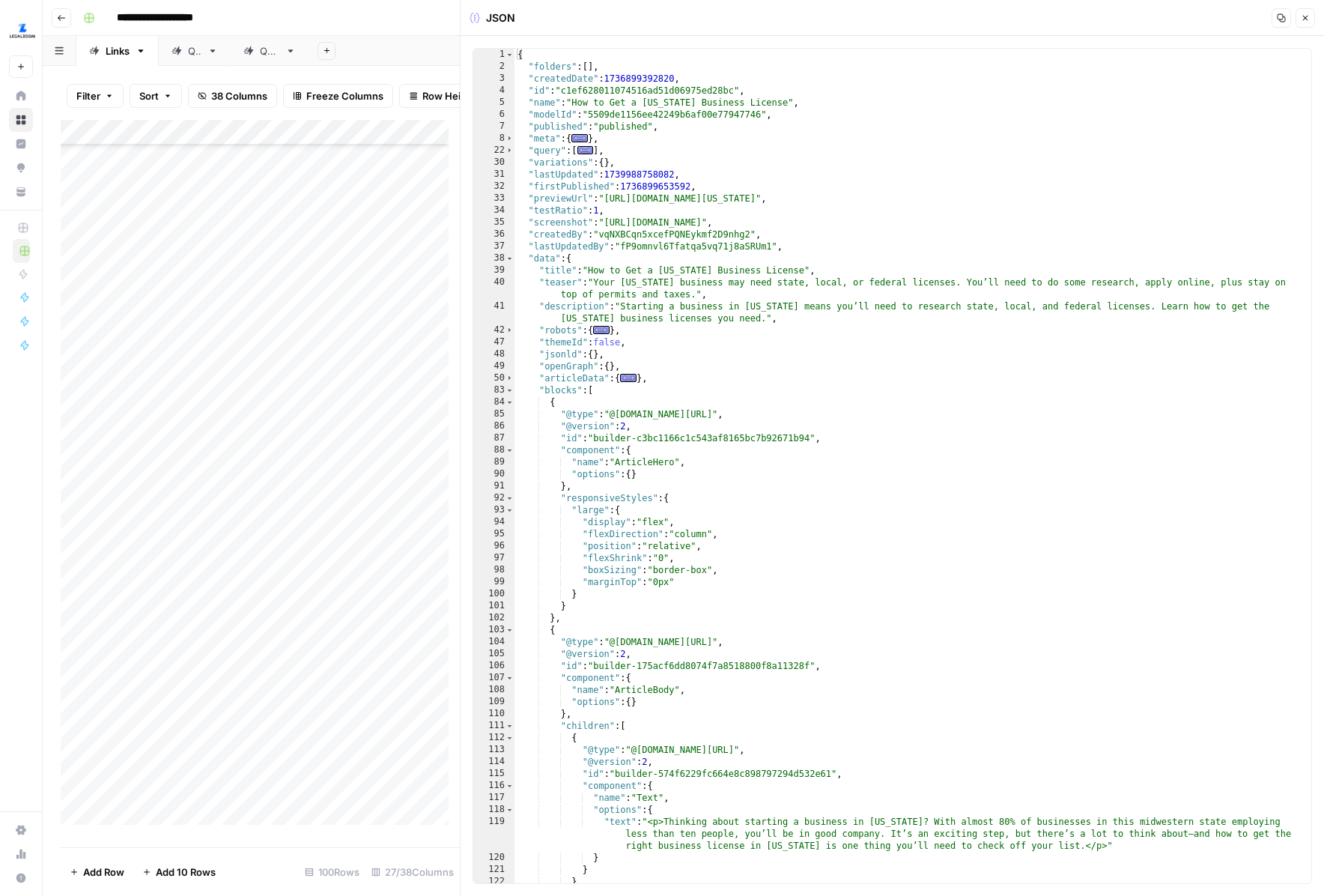
click at [1299, 18] on button "Close" at bounding box center [1305, 18] width 19 height 19
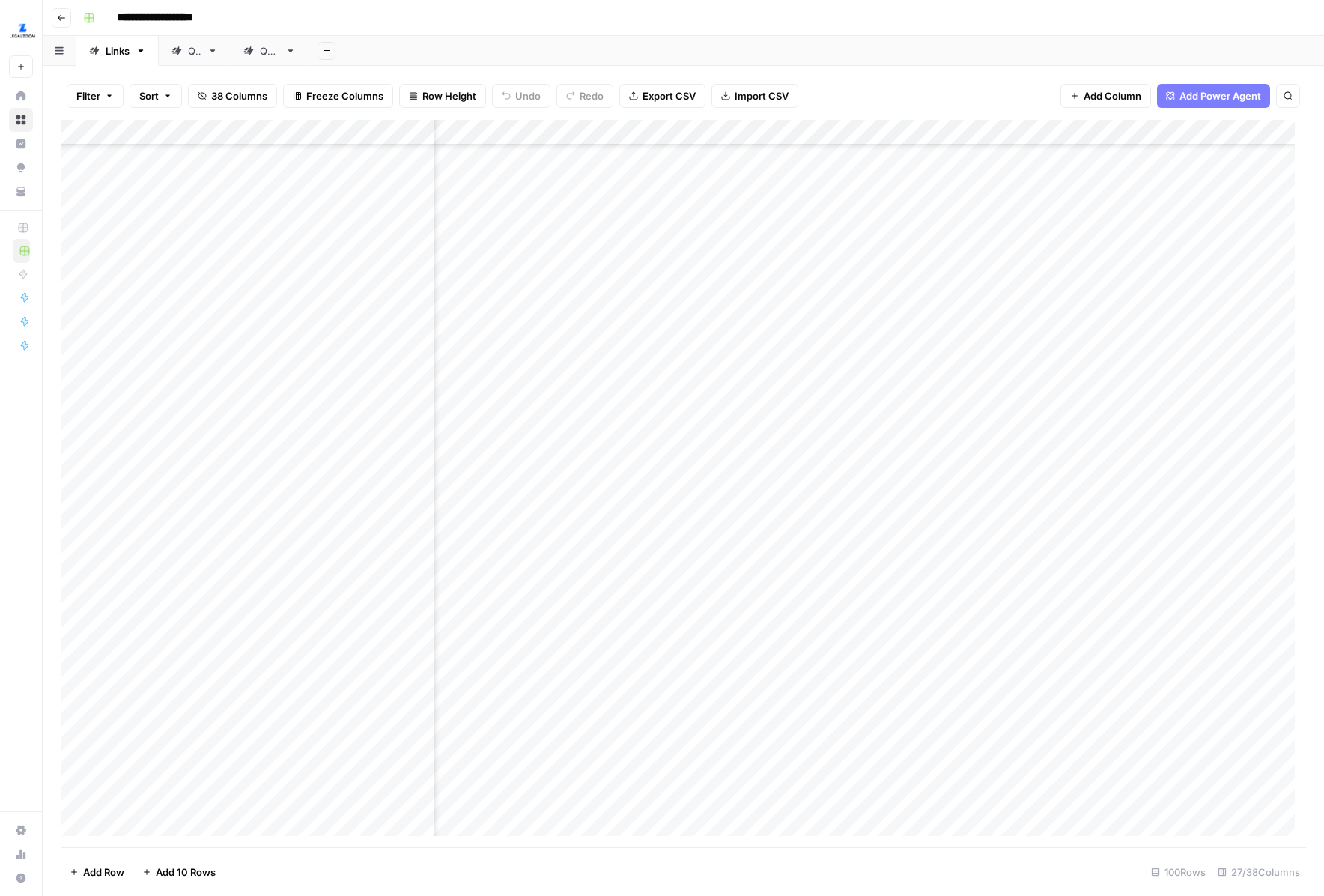
scroll to position [1207, 2335]
click at [1030, 348] on div "Add Column" at bounding box center [684, 484] width 1246 height 727
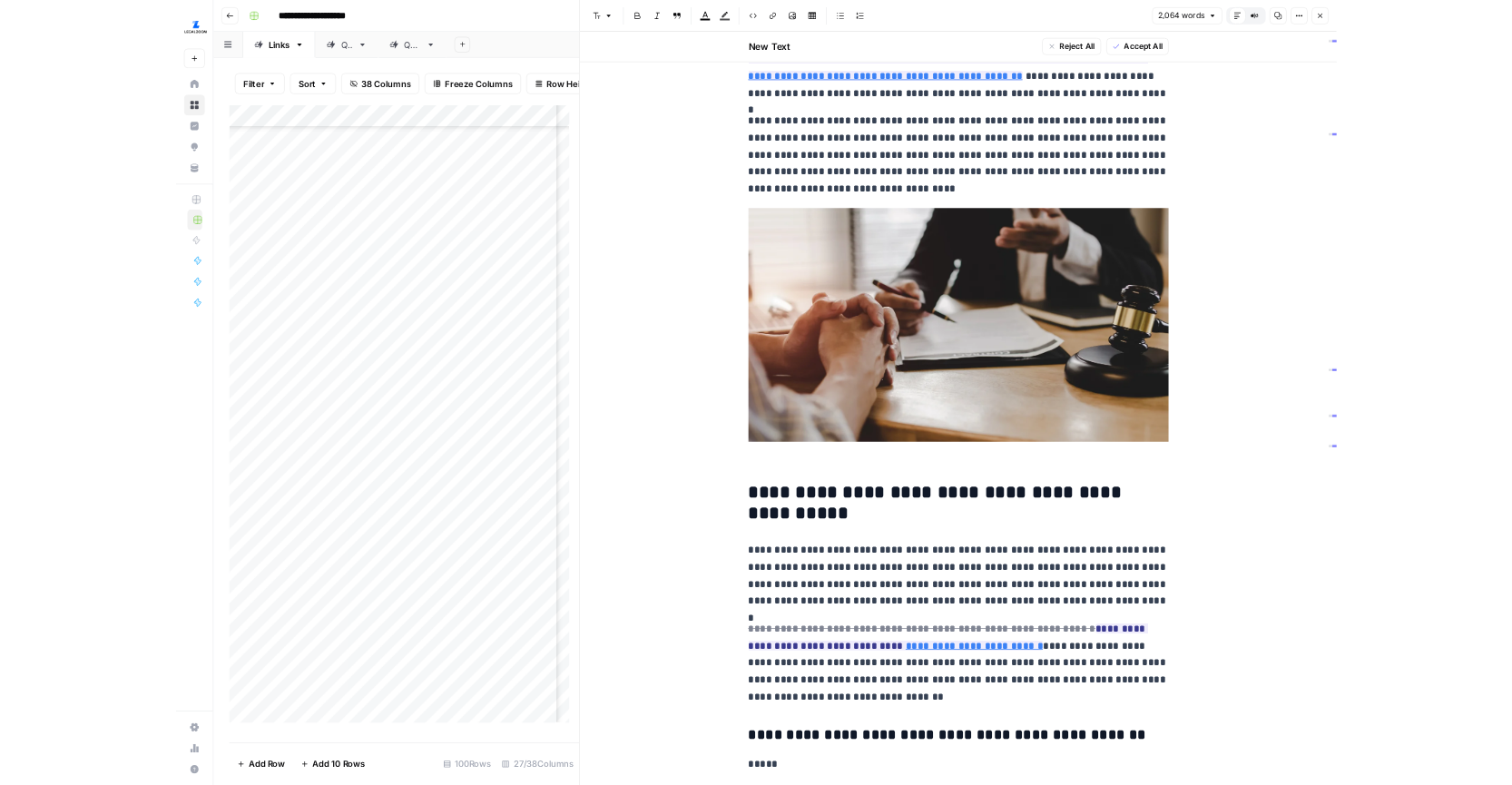
scroll to position [112, 0]
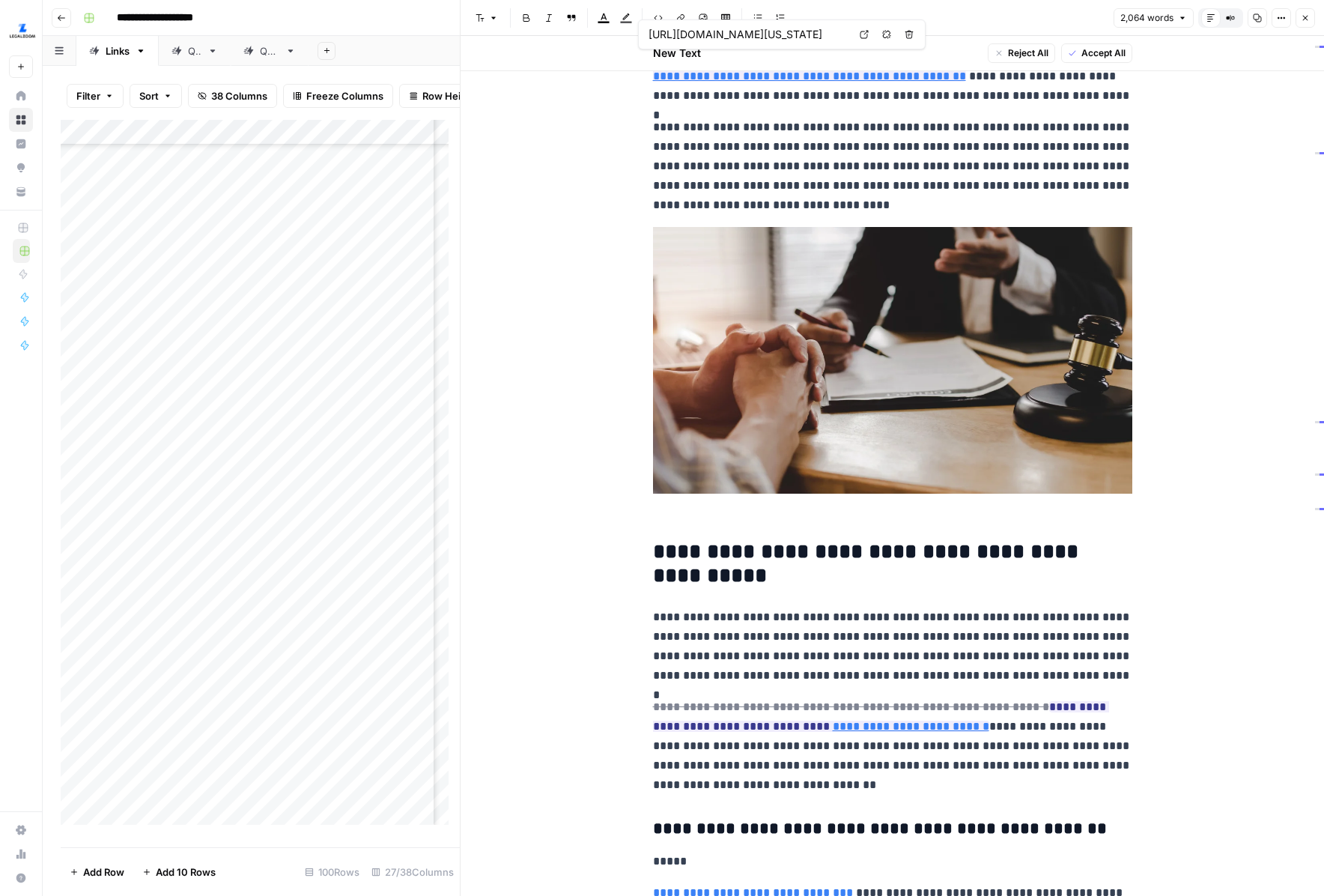
click at [860, 33] on icon at bounding box center [864, 34] width 9 height 9
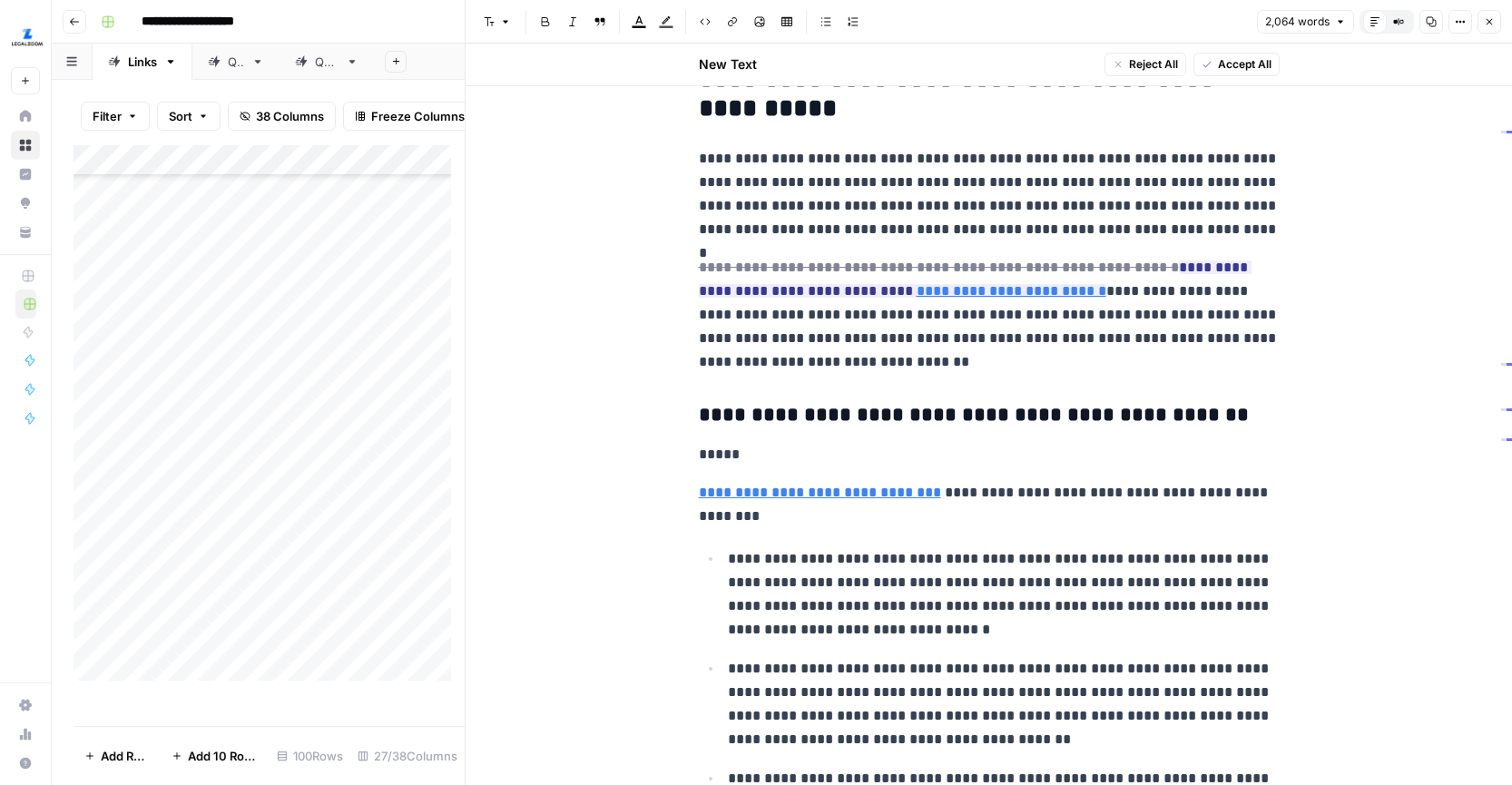
scroll to position [572, 0]
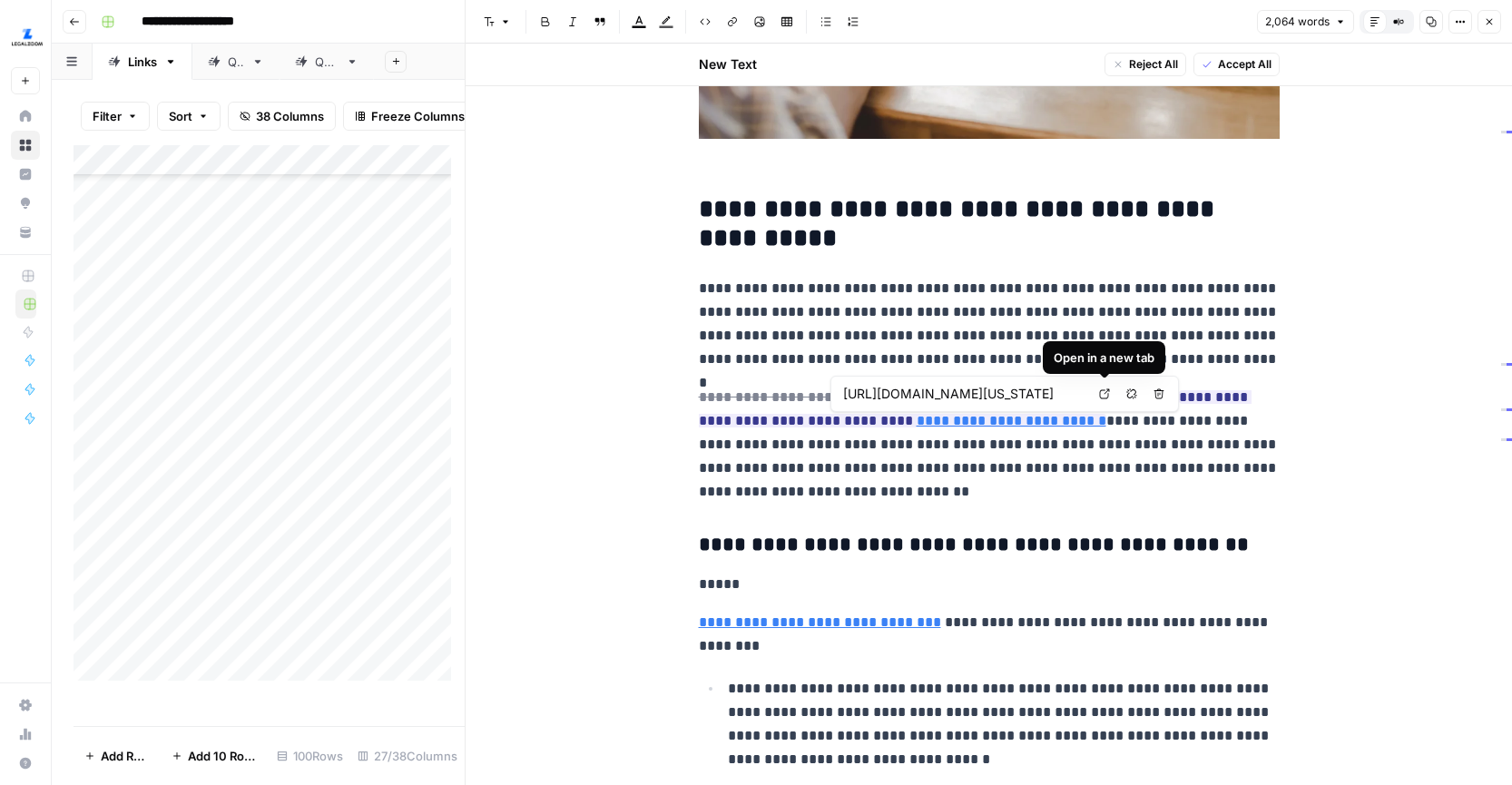
click at [1098, 395] on link "Open in a new tab" at bounding box center [1105, 393] width 24 height 24
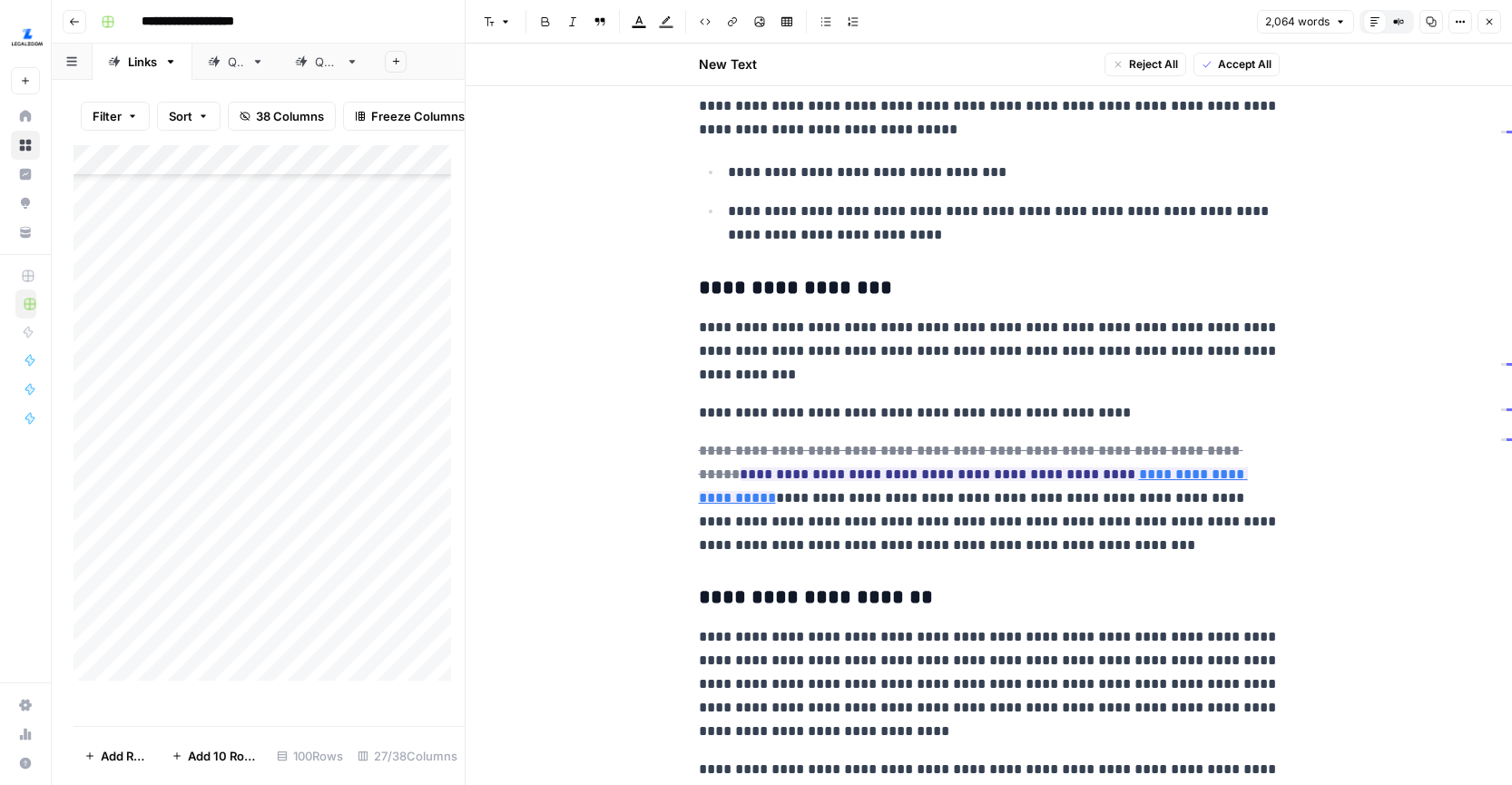
scroll to position [2634, 0]
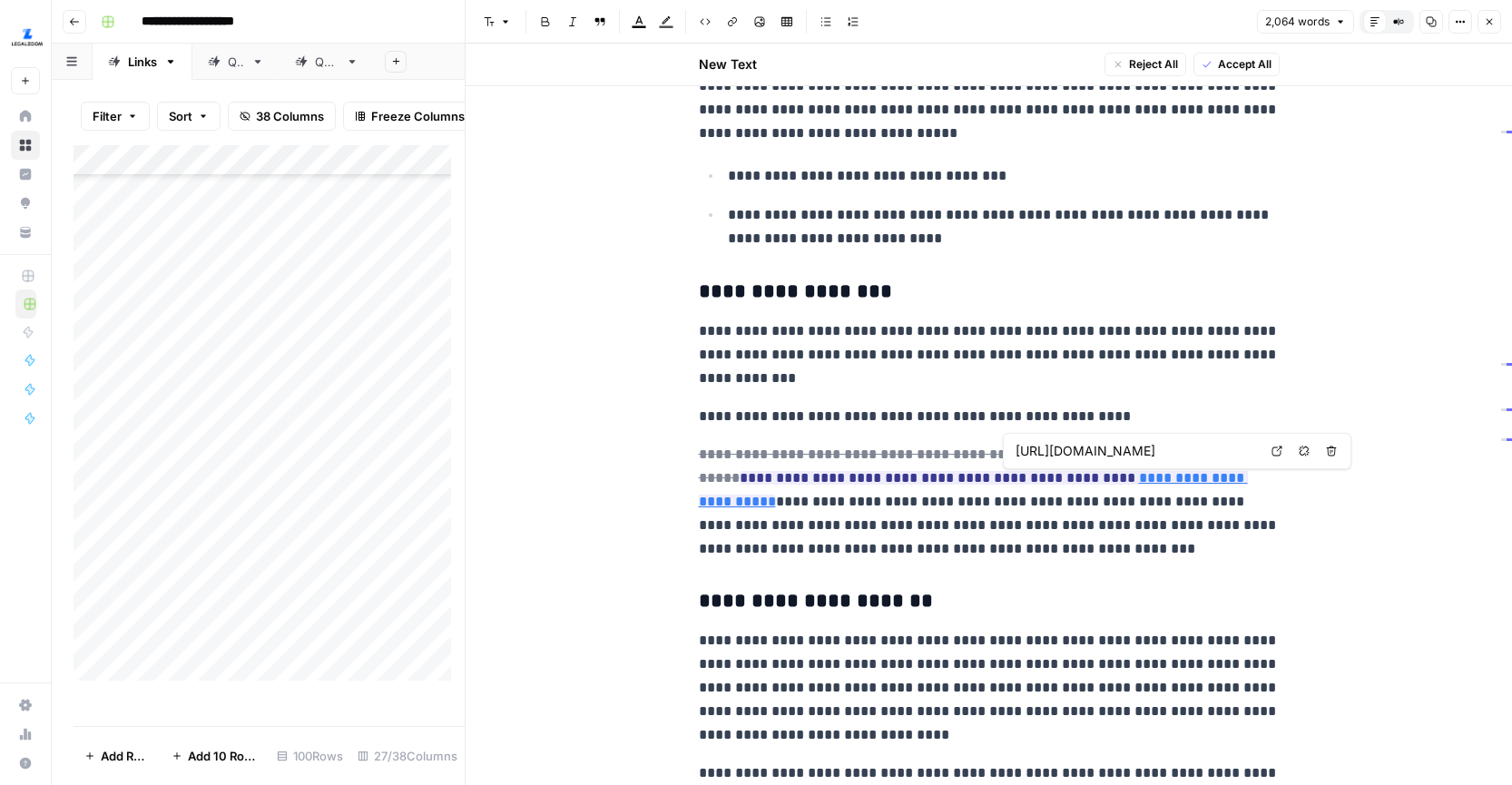
click at [1275, 451] on icon at bounding box center [1277, 451] width 11 height 11
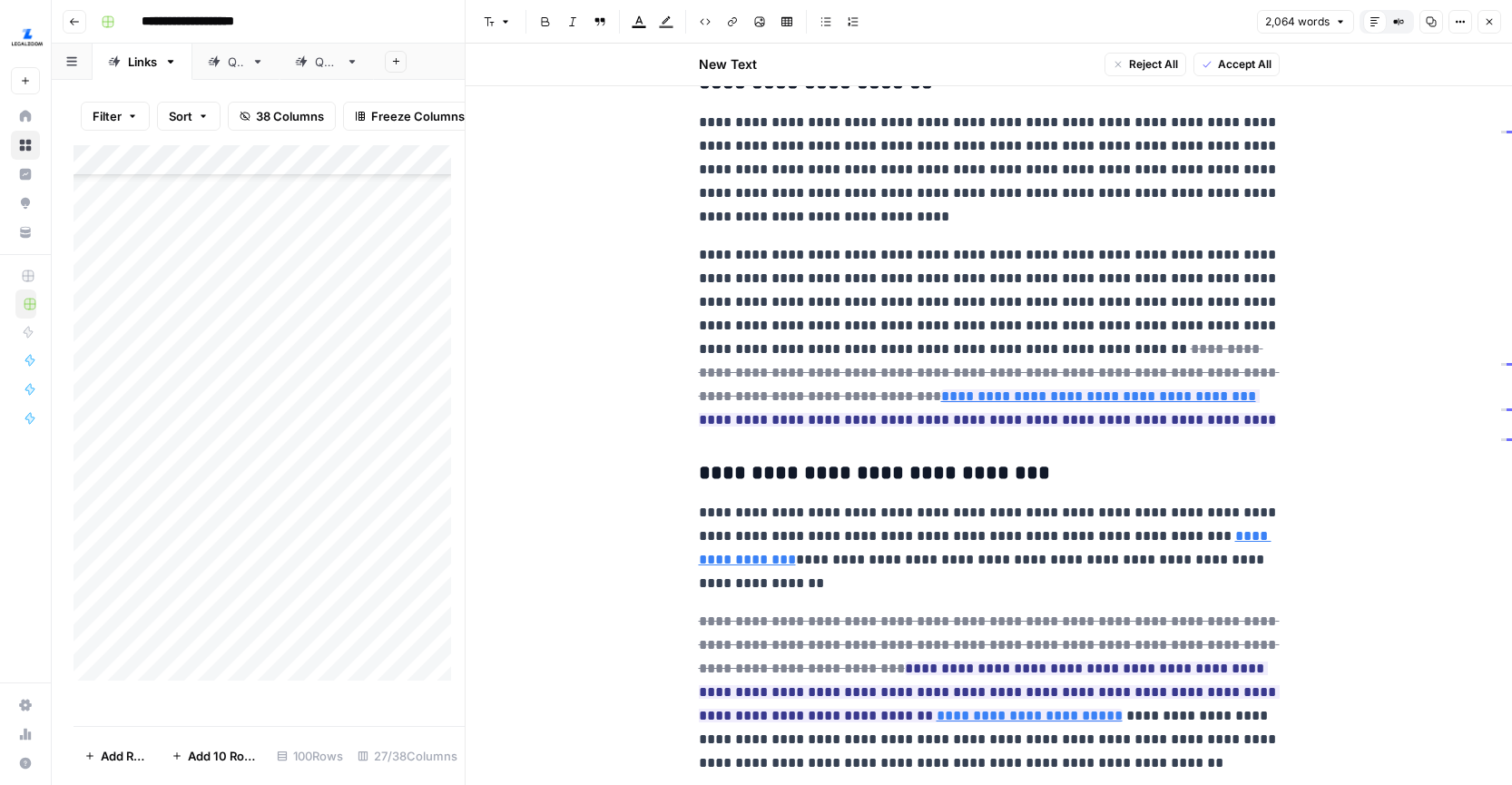
scroll to position [3158, 0]
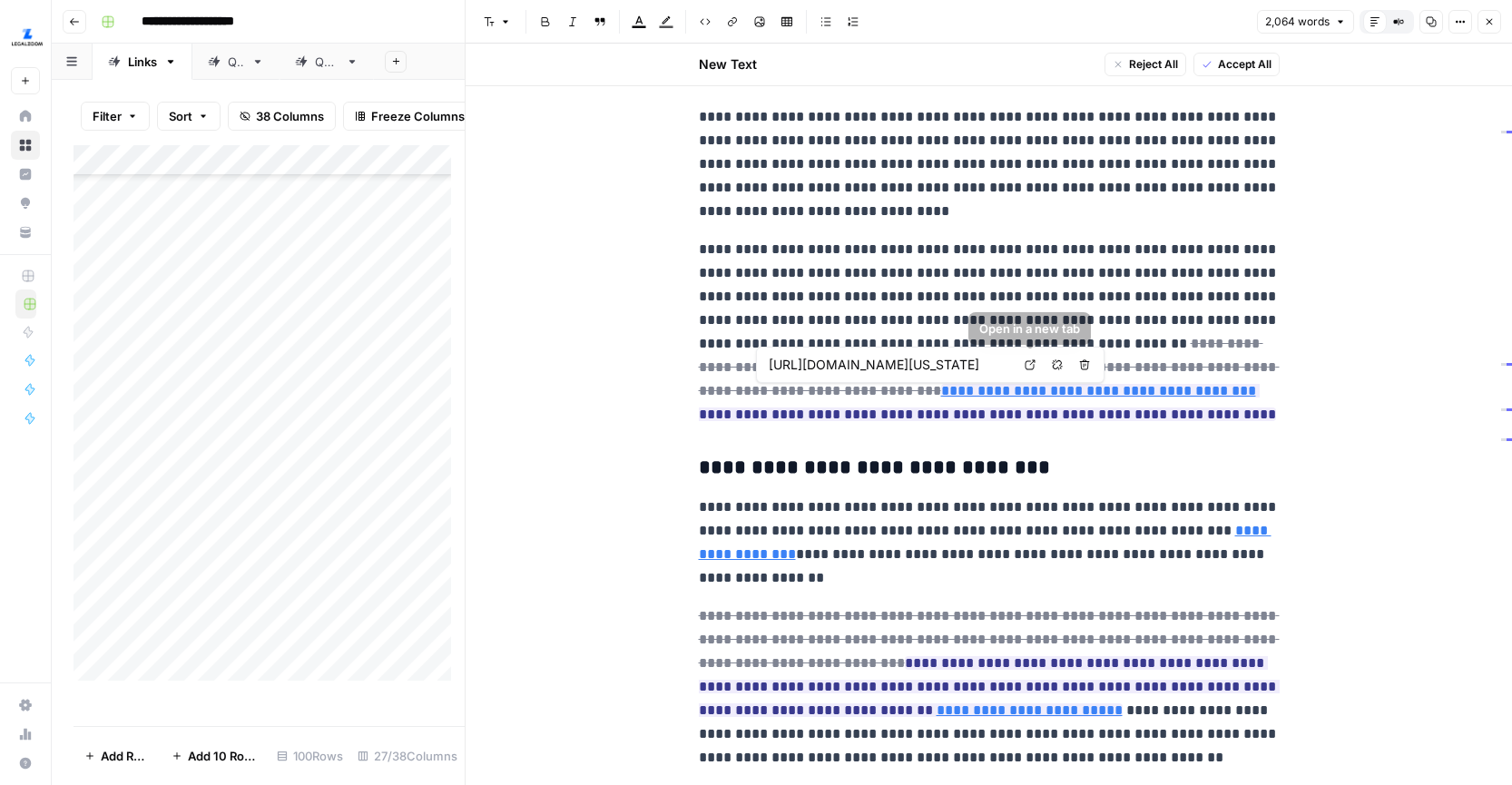
click at [1030, 367] on icon at bounding box center [1030, 364] width 11 height 11
click at [1128, 441] on div "**********" at bounding box center [989, 276] width 603 height 6638
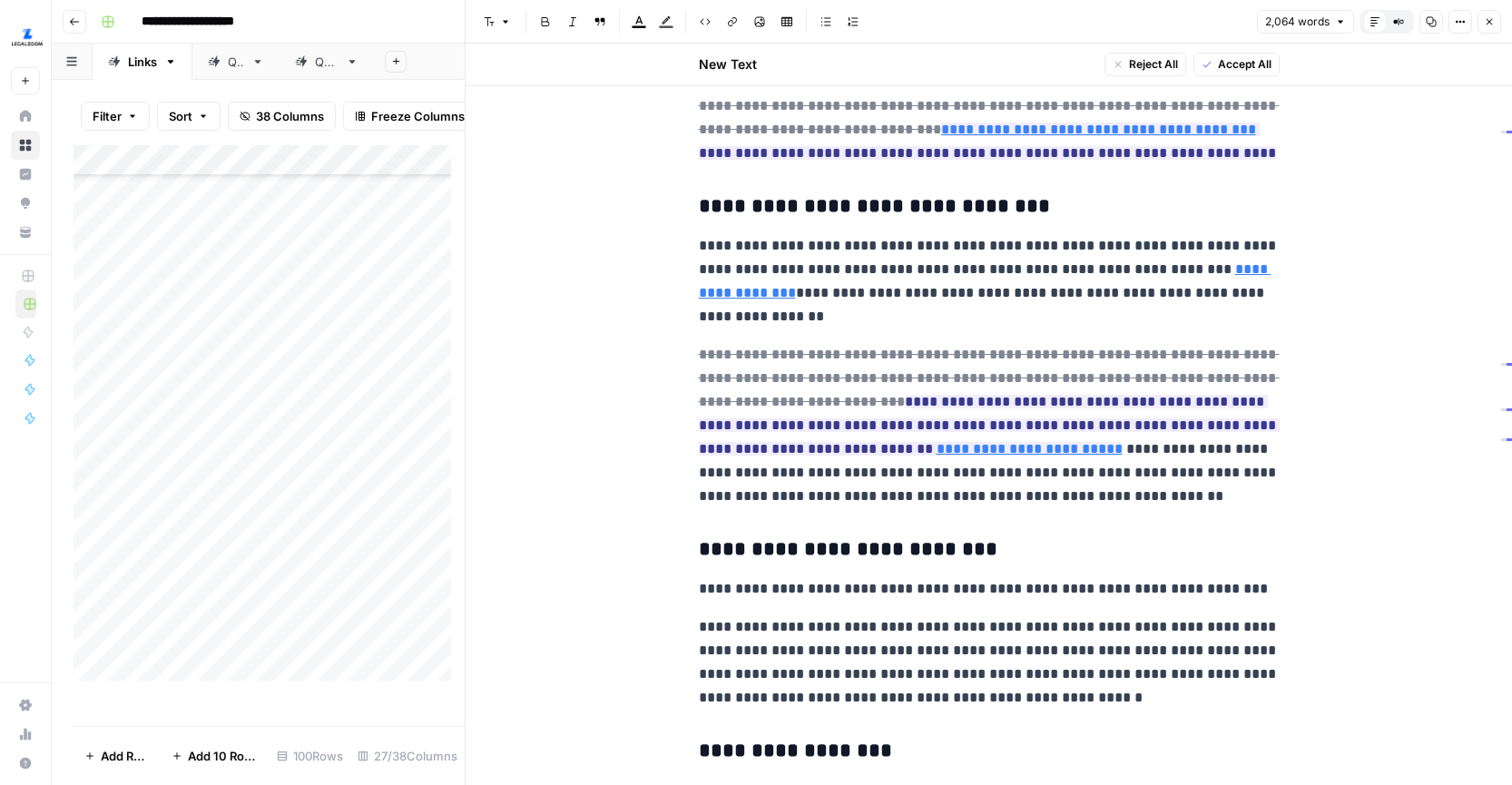
scroll to position [3439, 0]
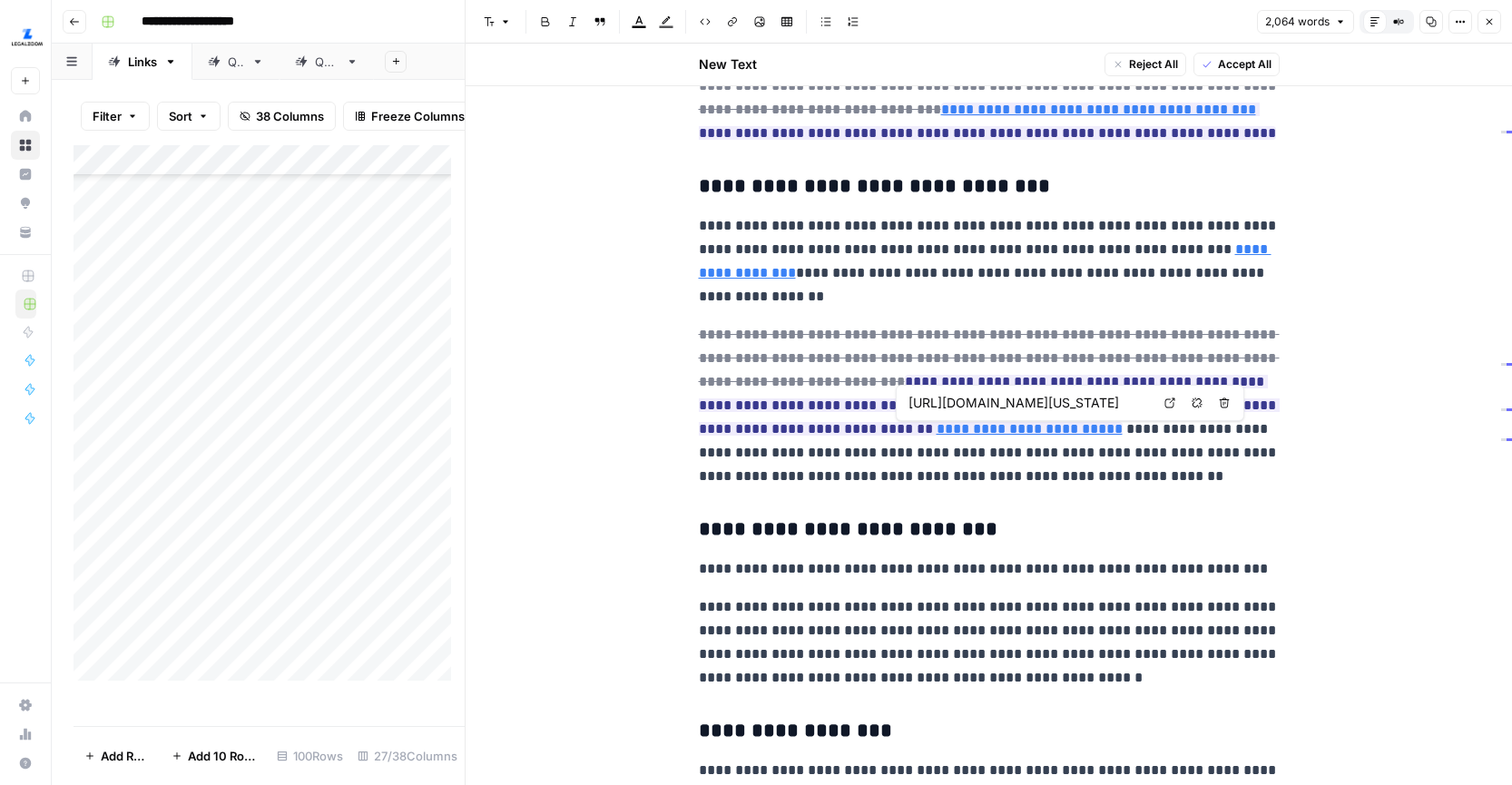
click at [1170, 402] on icon at bounding box center [1170, 402] width 11 height 11
click at [1487, 21] on icon "button" at bounding box center [1489, 22] width 11 height 11
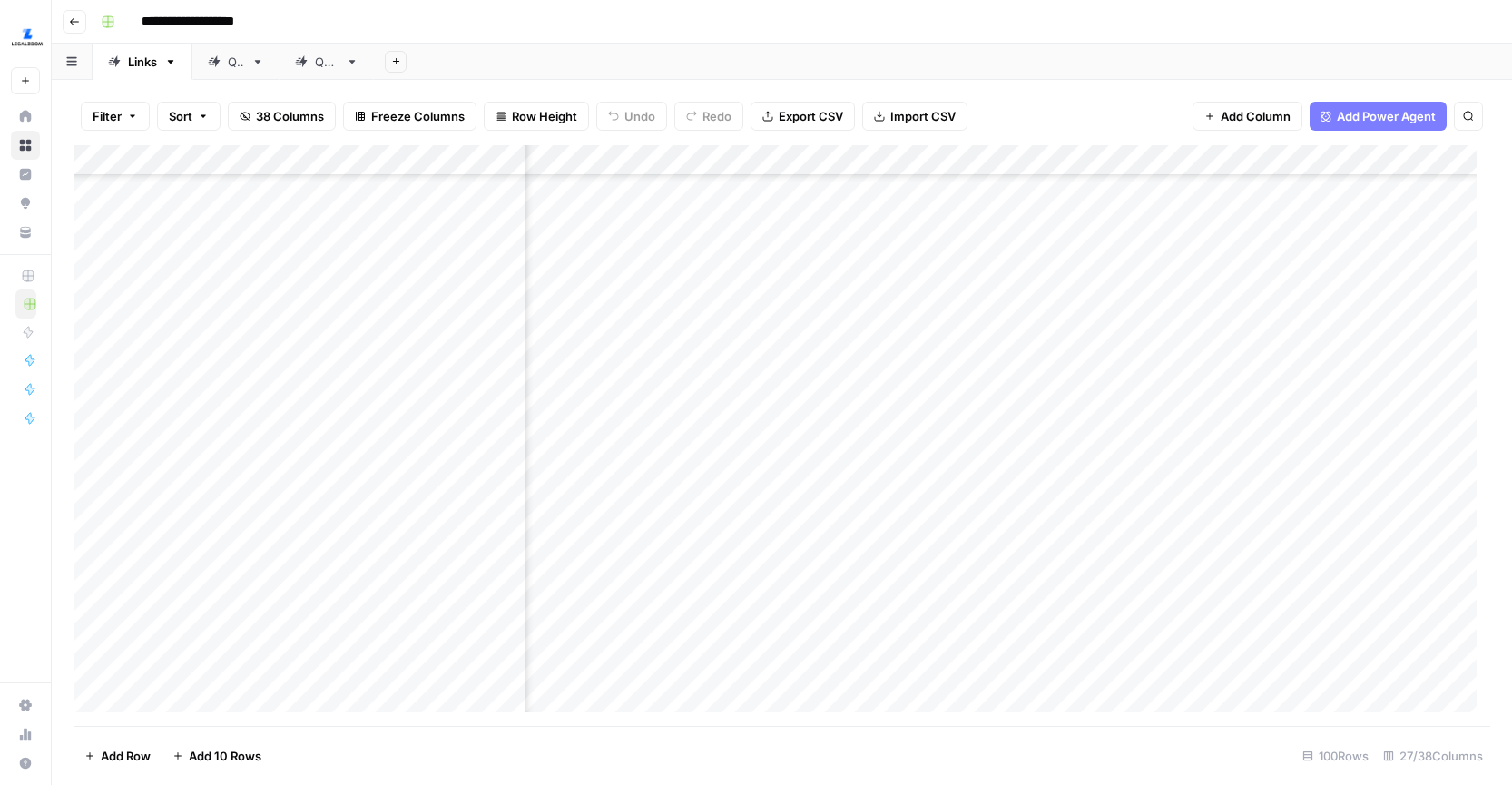
scroll to position [1463, 509]
click at [794, 423] on div "Add Column" at bounding box center [782, 436] width 1417 height 581
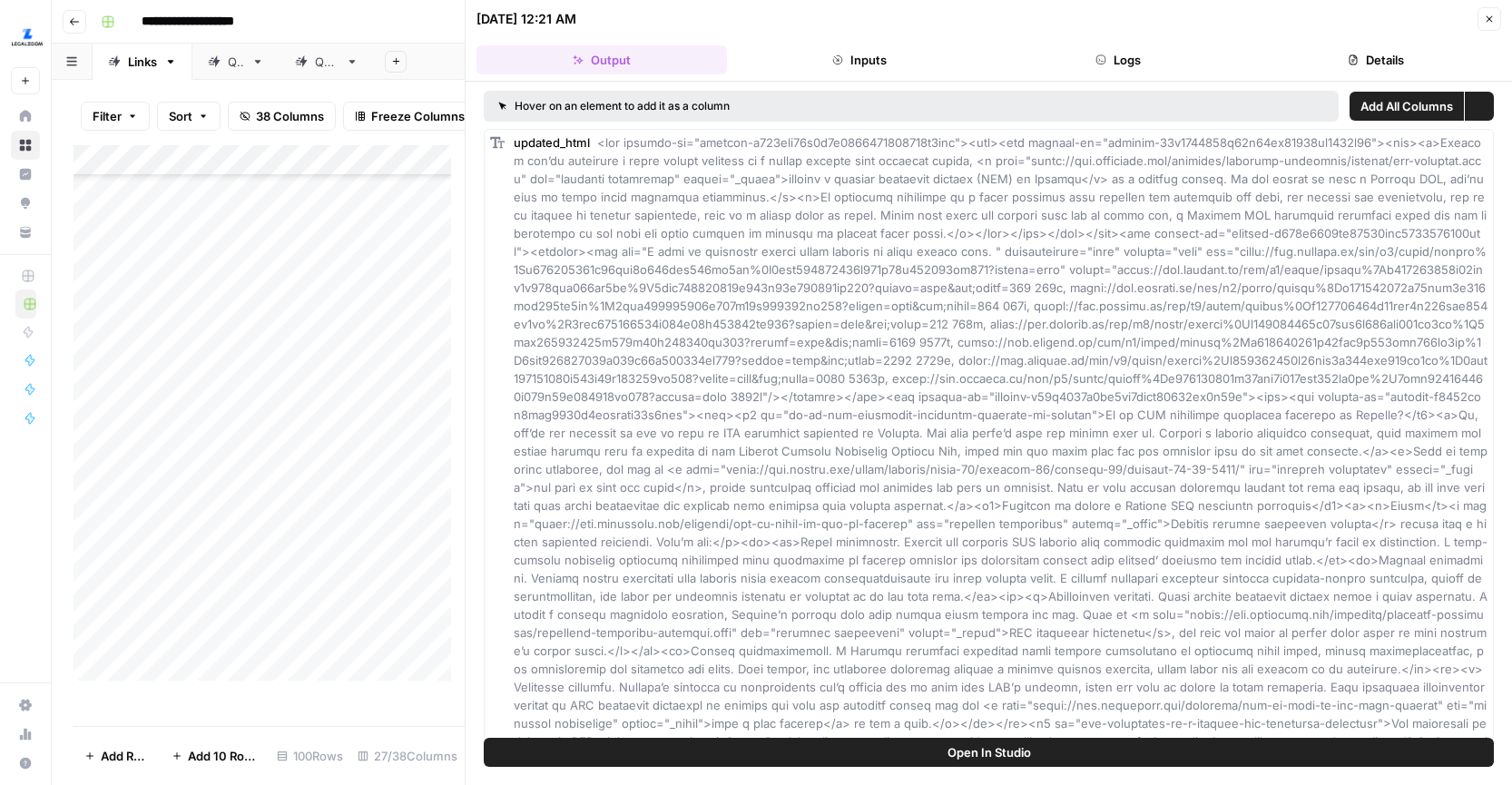
click at [1194, 48] on button "Logs" at bounding box center [1119, 60] width 251 height 30
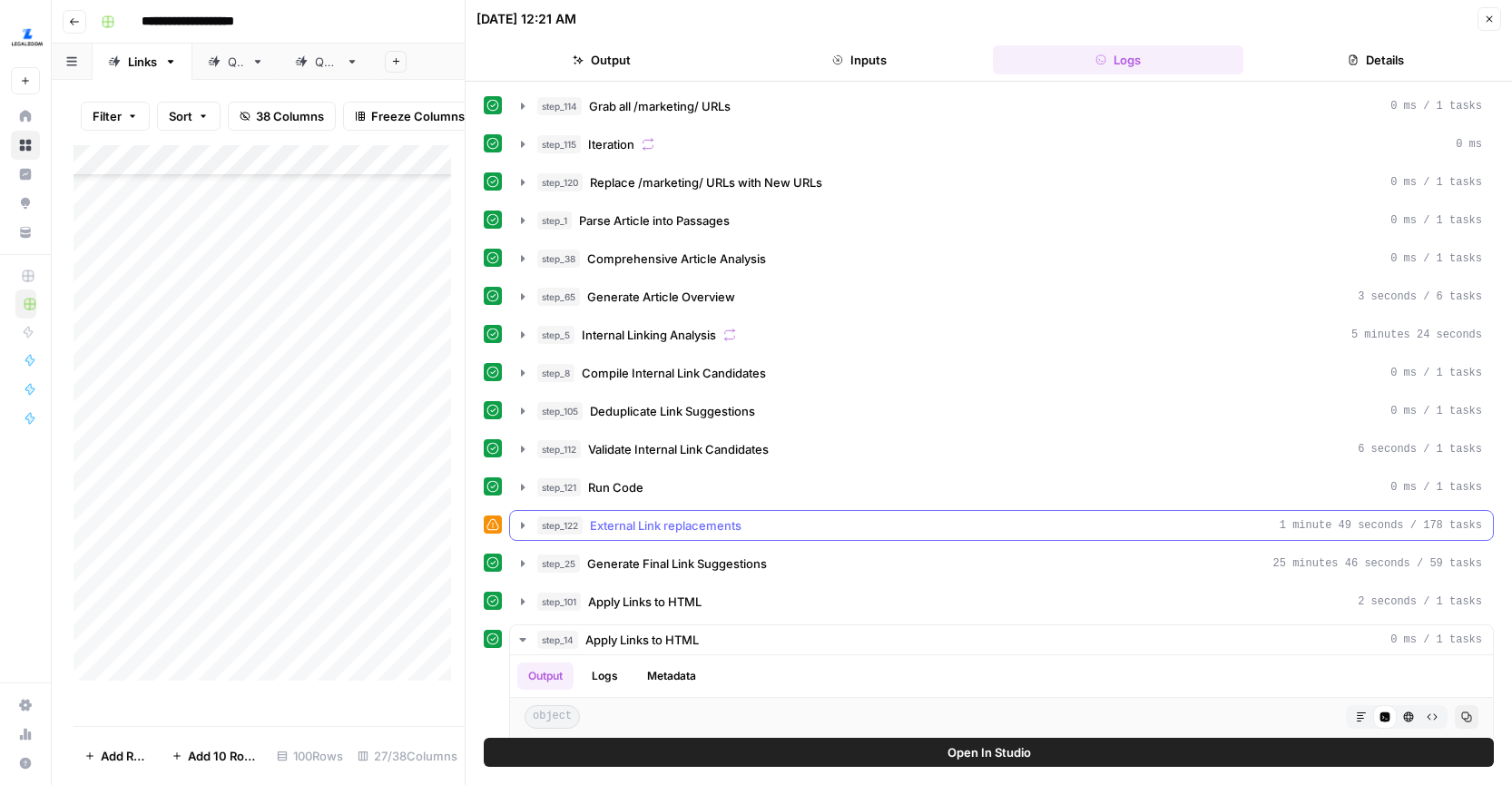
click at [519, 523] on icon "button" at bounding box center [522, 525] width 15 height 15
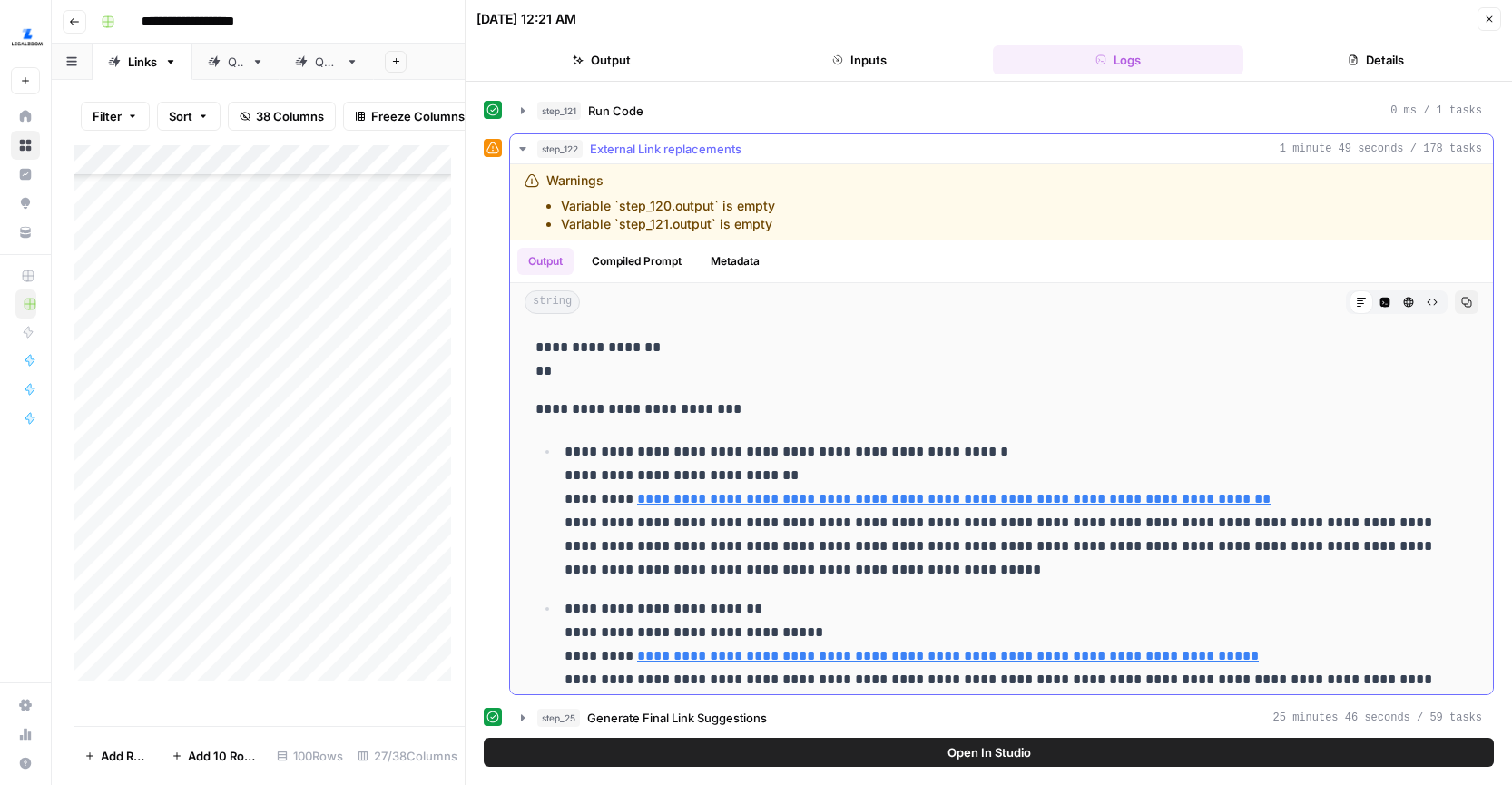
scroll to position [344, 0]
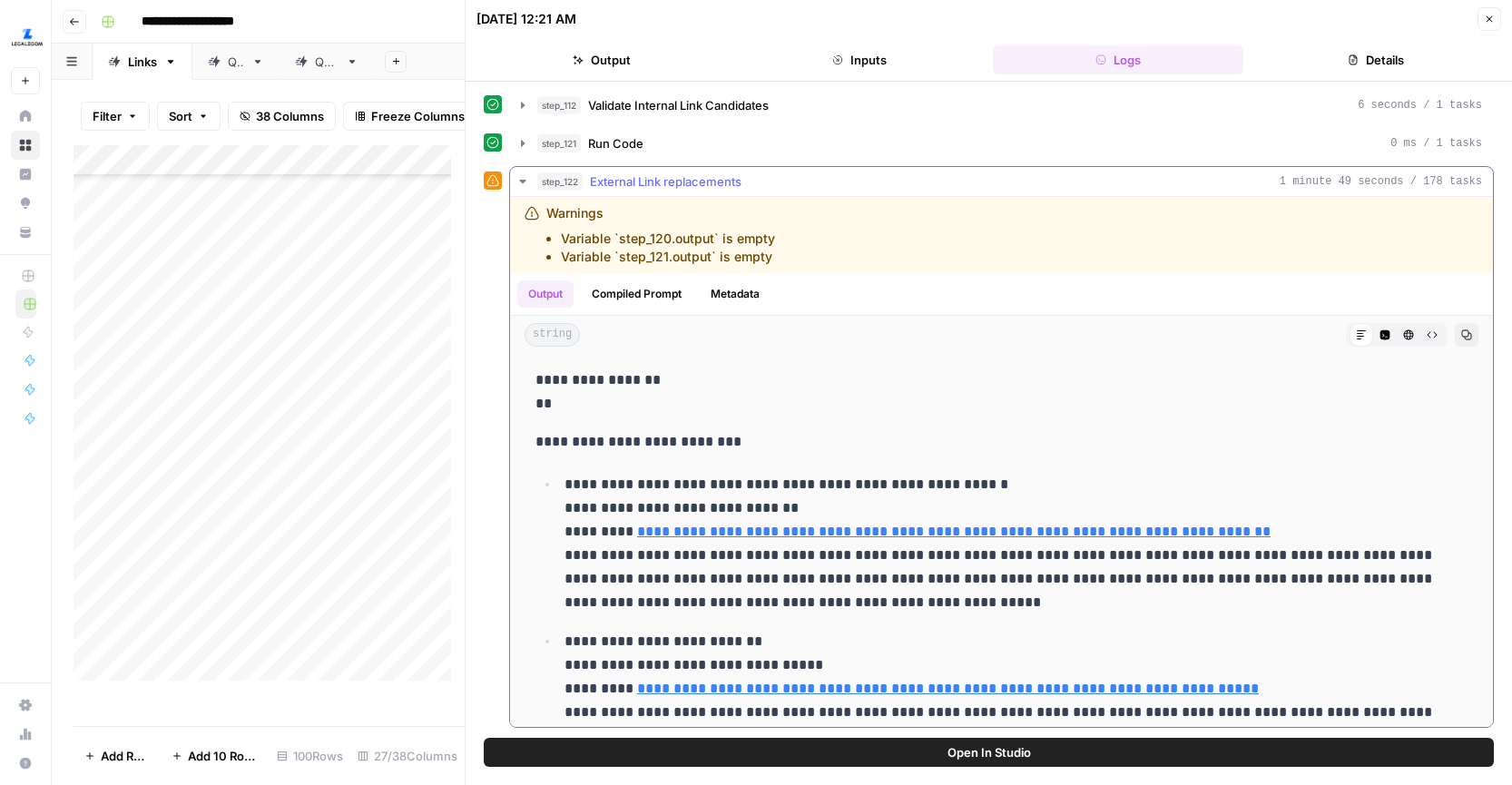
click at [522, 191] on button "step_122 External Link replacements 1 minute 49 seconds / 178 tasks" at bounding box center [1001, 182] width 983 height 30
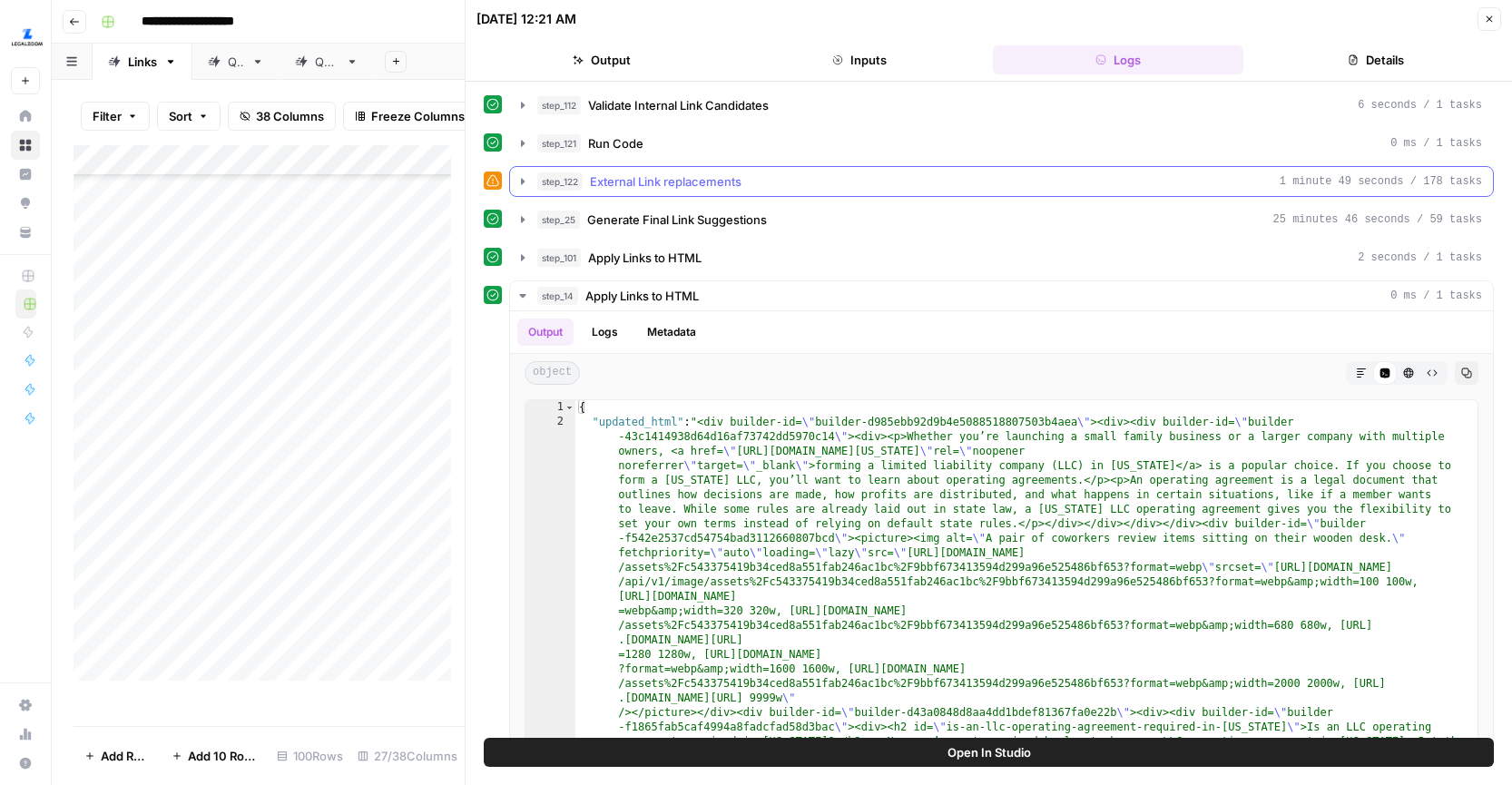
click at [520, 182] on icon "button" at bounding box center [522, 181] width 15 height 15
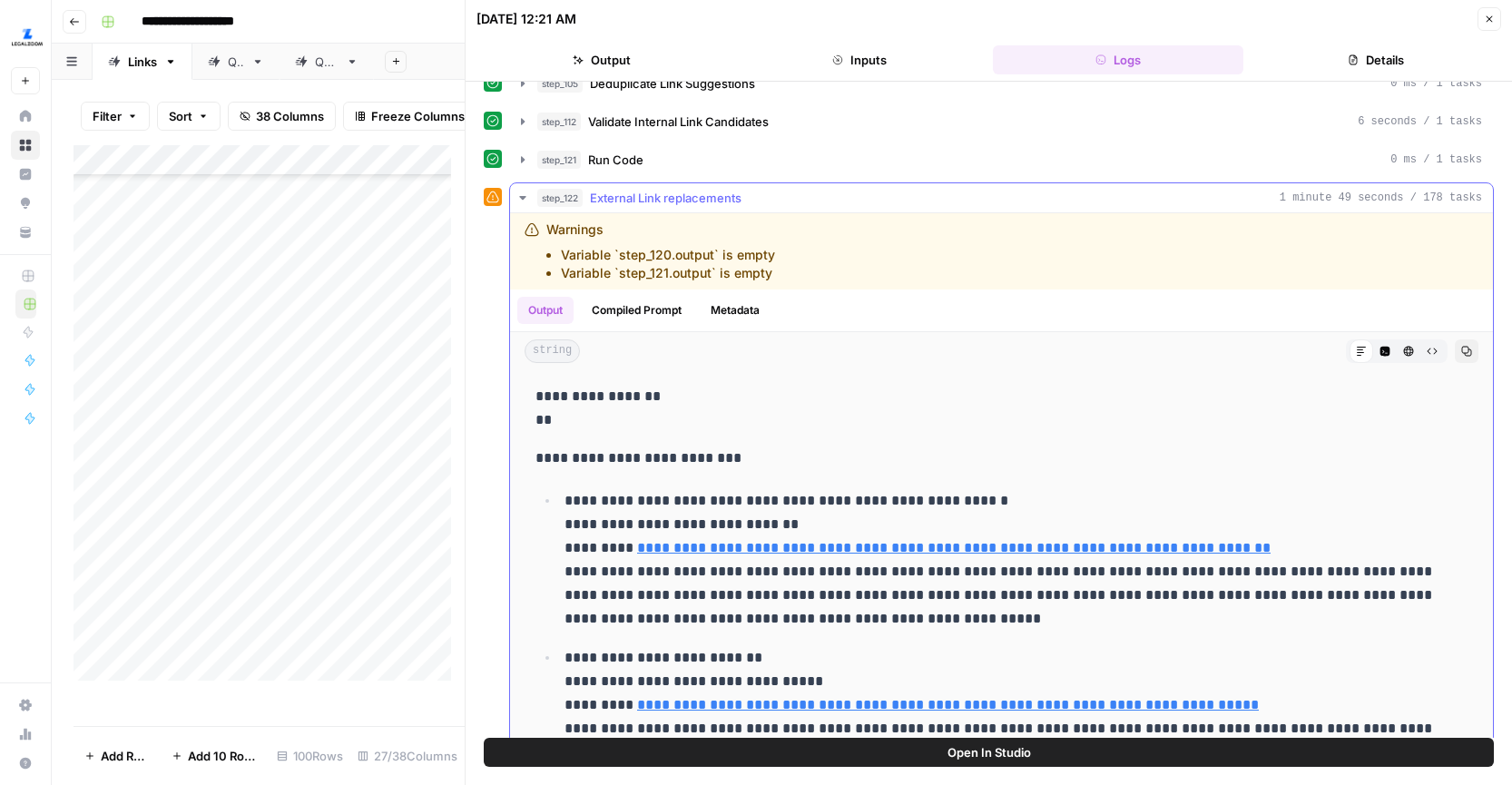
scroll to position [324, 0]
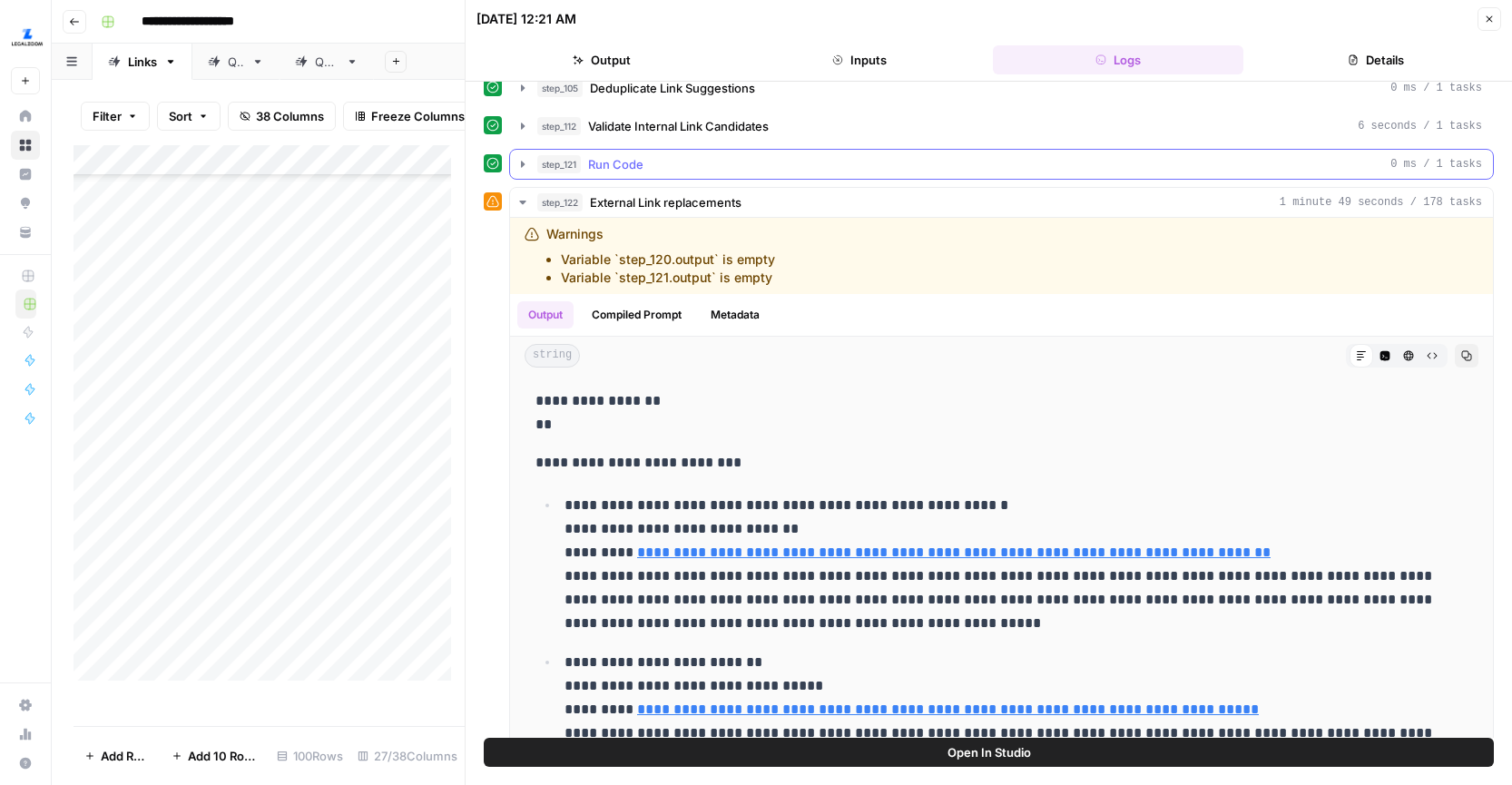
click at [519, 164] on icon "button" at bounding box center [522, 164] width 15 height 15
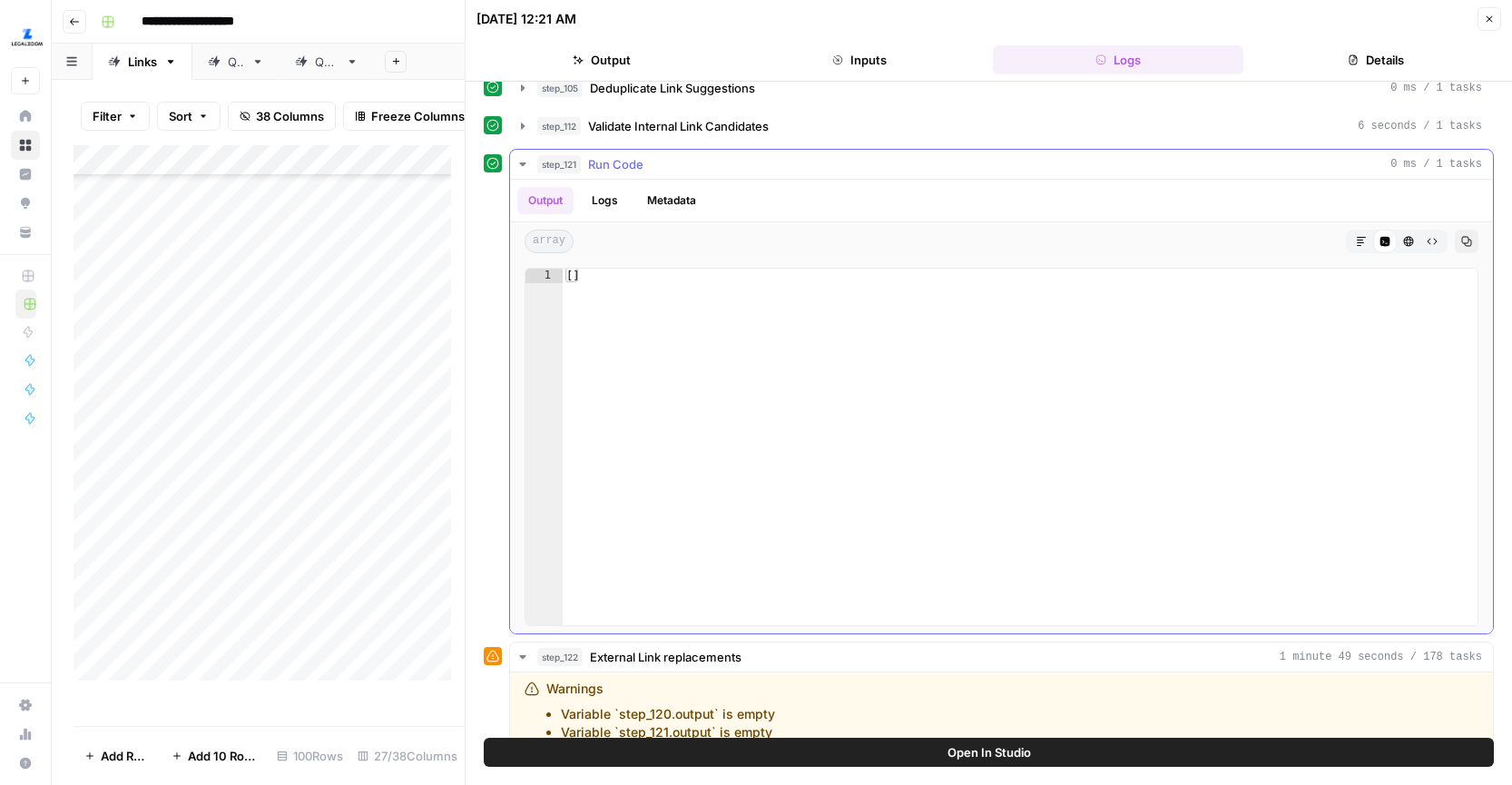
click at [521, 163] on icon "button" at bounding box center [522, 164] width 6 height 4
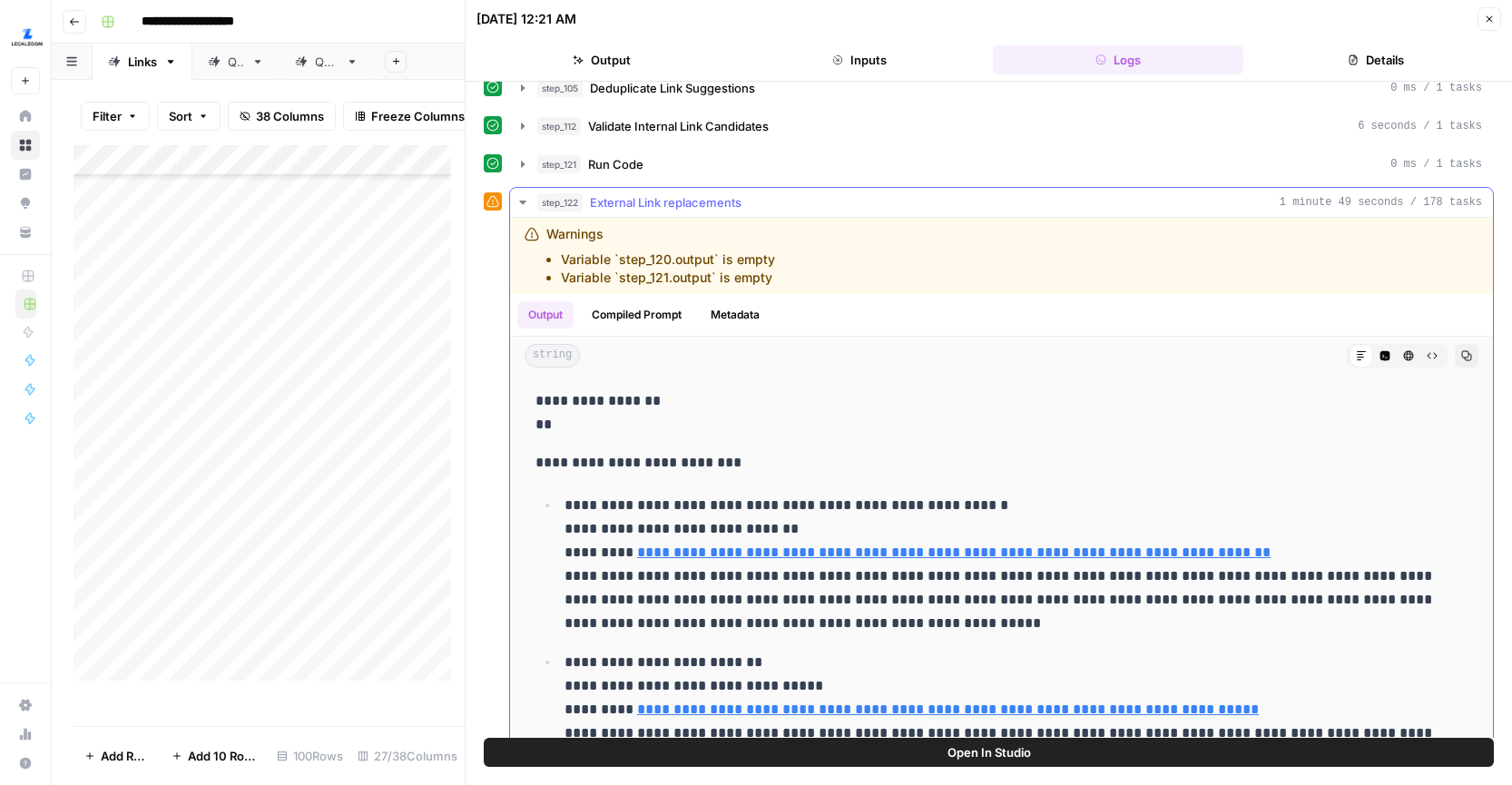
click at [522, 192] on button "step_122 External Link replacements 1 minute 49 seconds / 178 tasks" at bounding box center [1001, 203] width 983 height 30
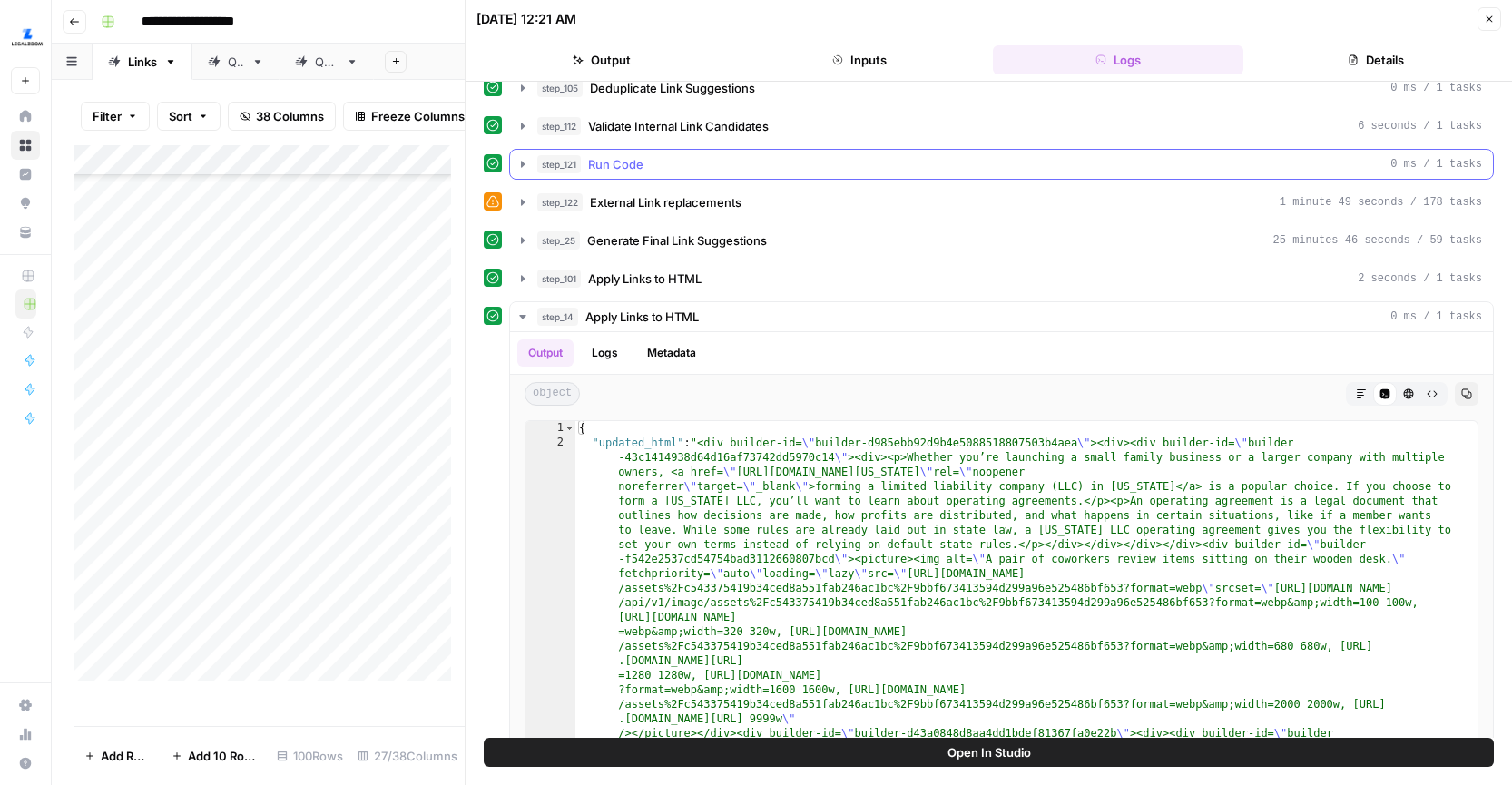
click at [1284, 164] on div "step_121 Run Code 0 ms / 1 tasks" at bounding box center [1009, 164] width 945 height 18
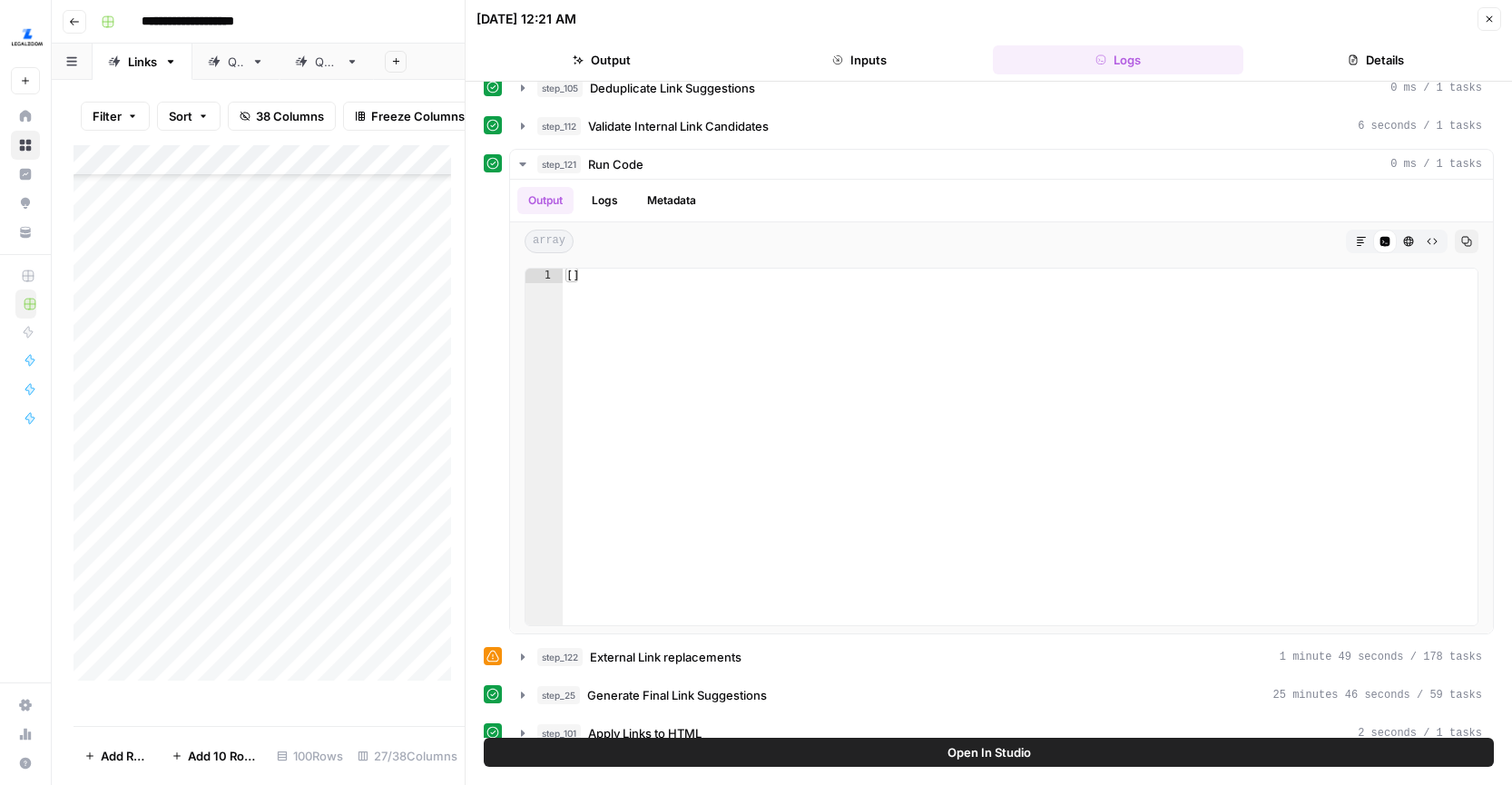
click at [1482, 28] on button "Close" at bounding box center [1489, 19] width 24 height 24
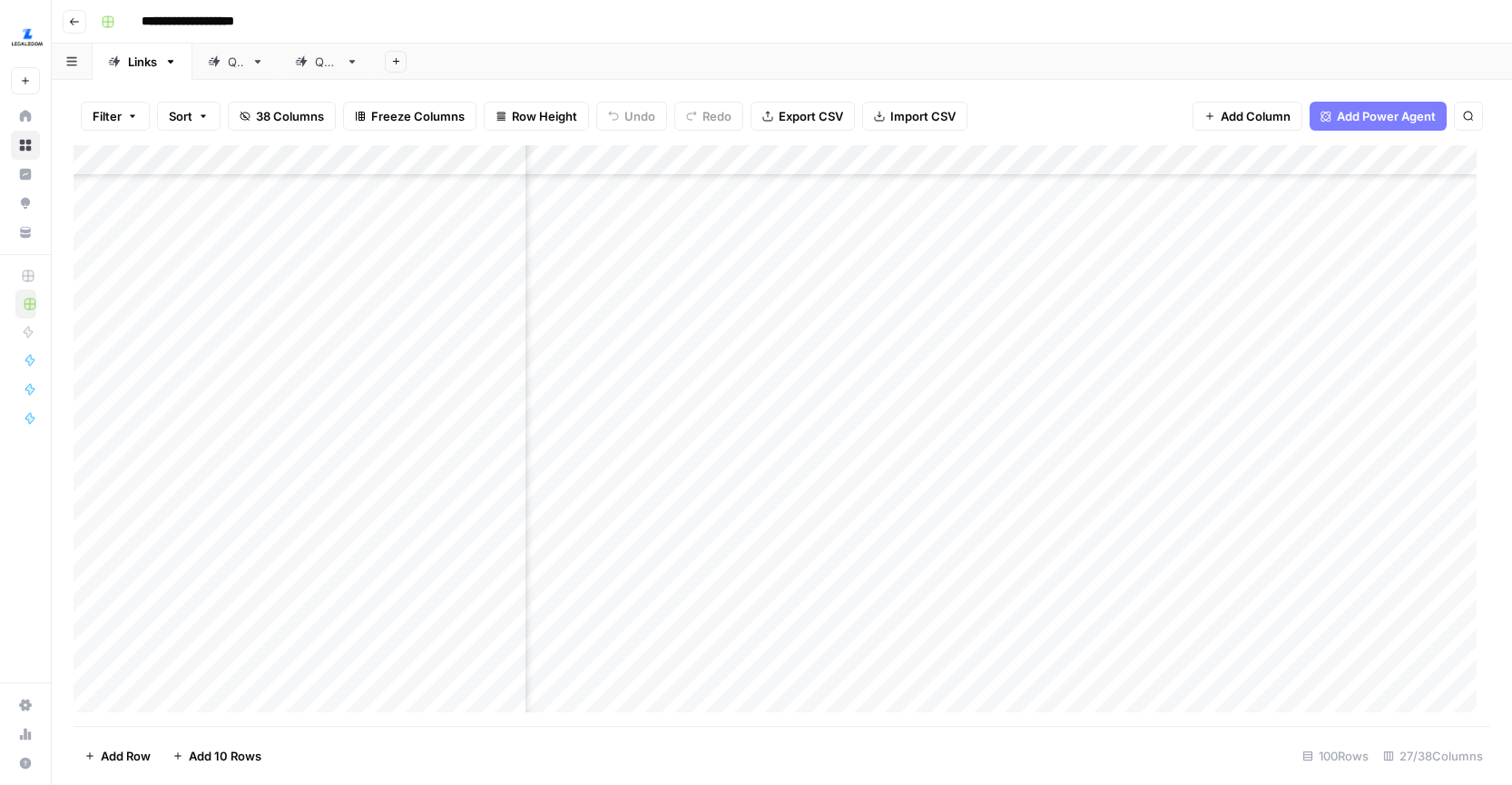
scroll to position [1463, 524]
click at [782, 424] on div "Add Column" at bounding box center [782, 436] width 1417 height 581
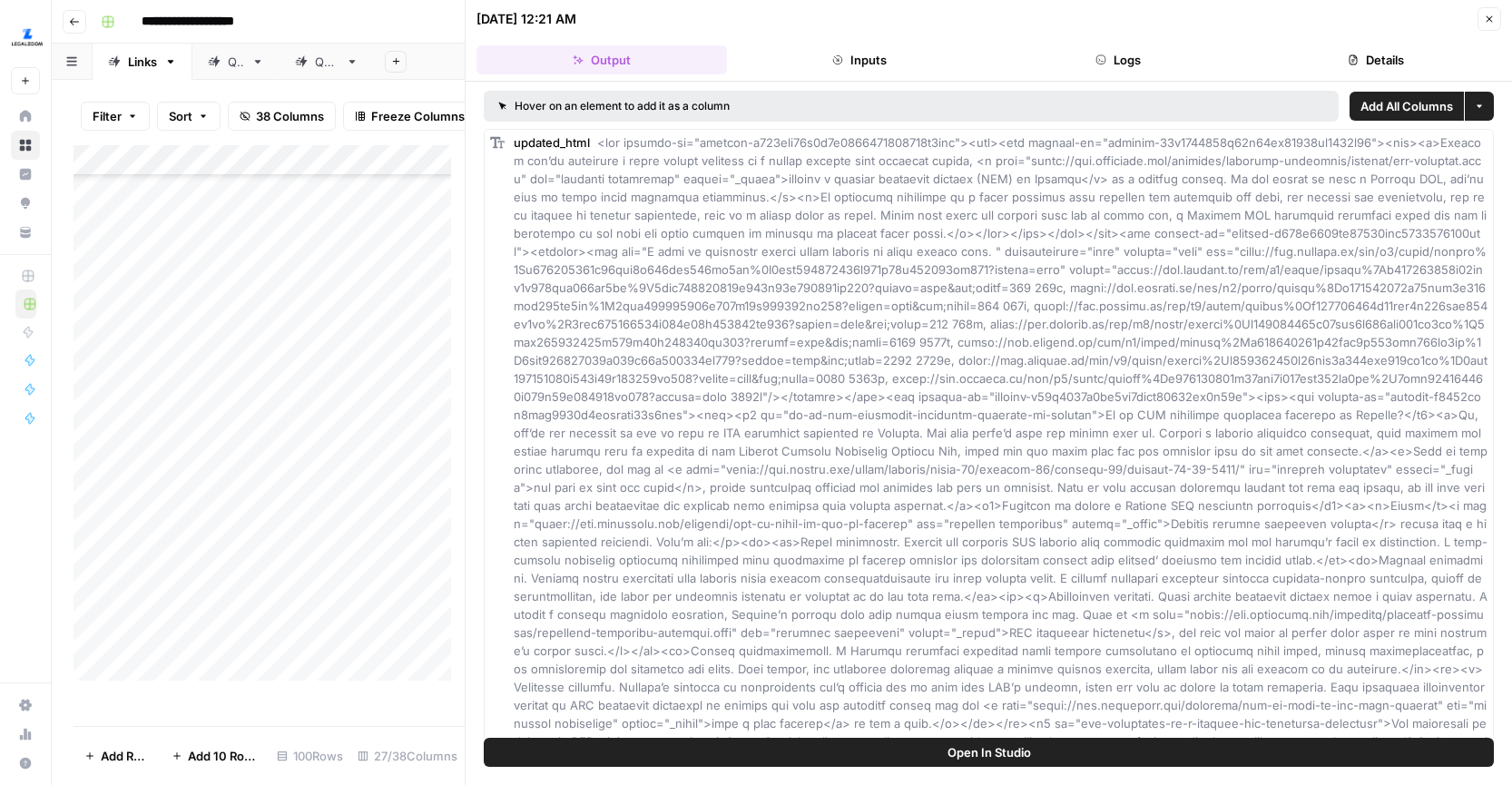
click at [955, 756] on span "Open In Studio" at bounding box center [989, 753] width 84 height 18
click at [1493, 20] on icon "button" at bounding box center [1489, 19] width 11 height 11
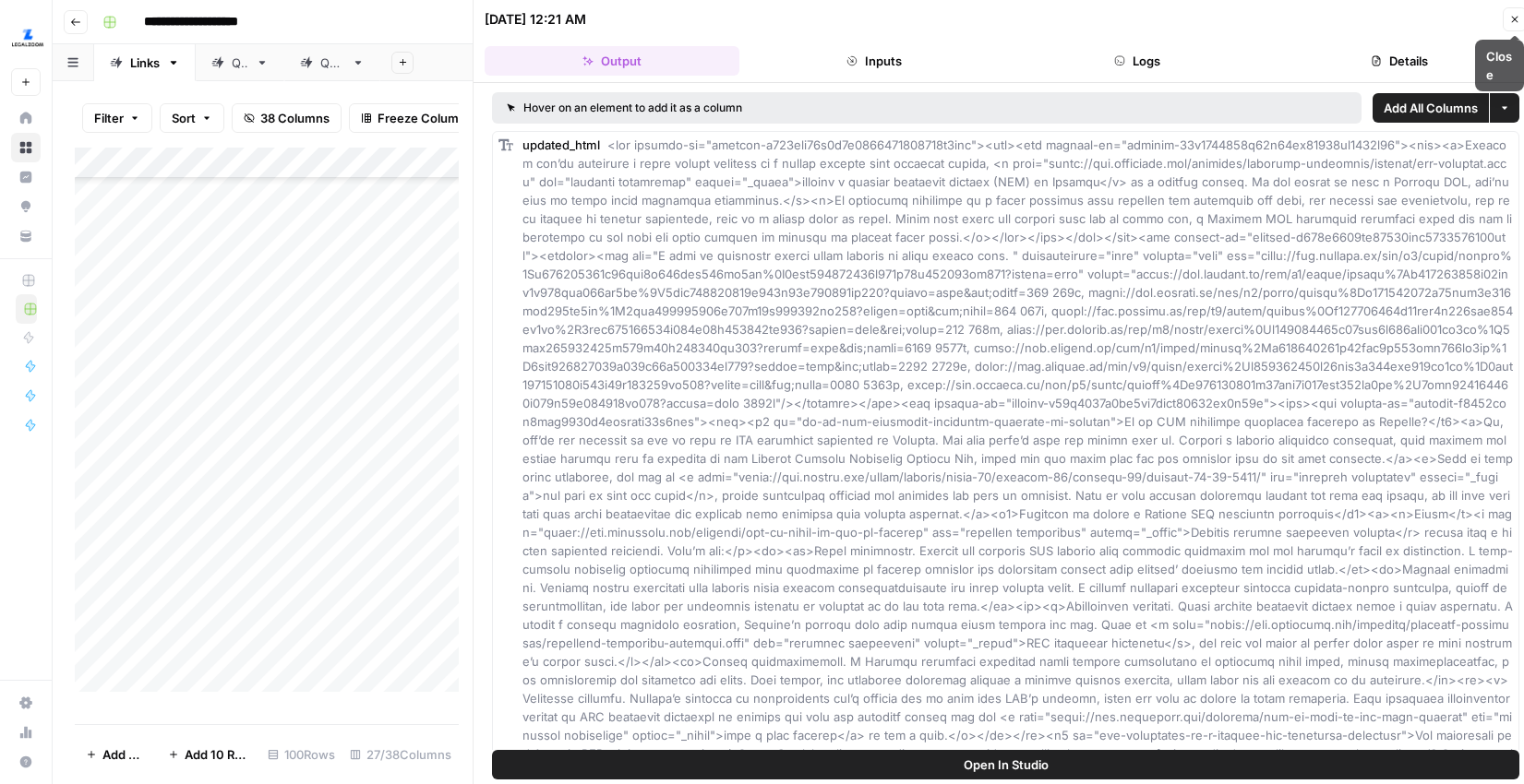
click at [1497, 20] on div "09/18/25 at 12:21 AM" at bounding box center [990, 19] width 1012 height 18
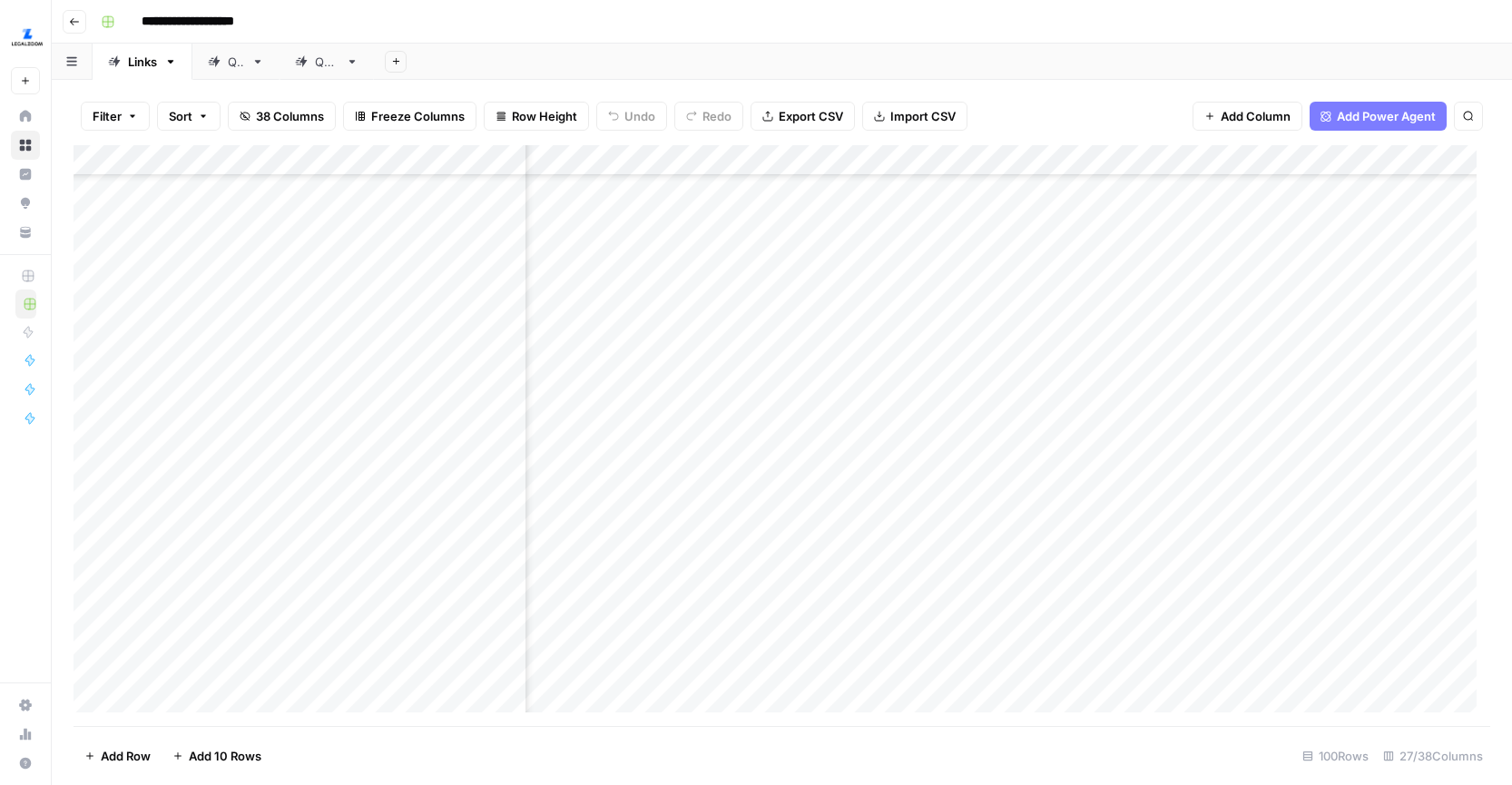
scroll to position [1463, 2877]
click at [1193, 428] on div "Add Column" at bounding box center [782, 436] width 1417 height 581
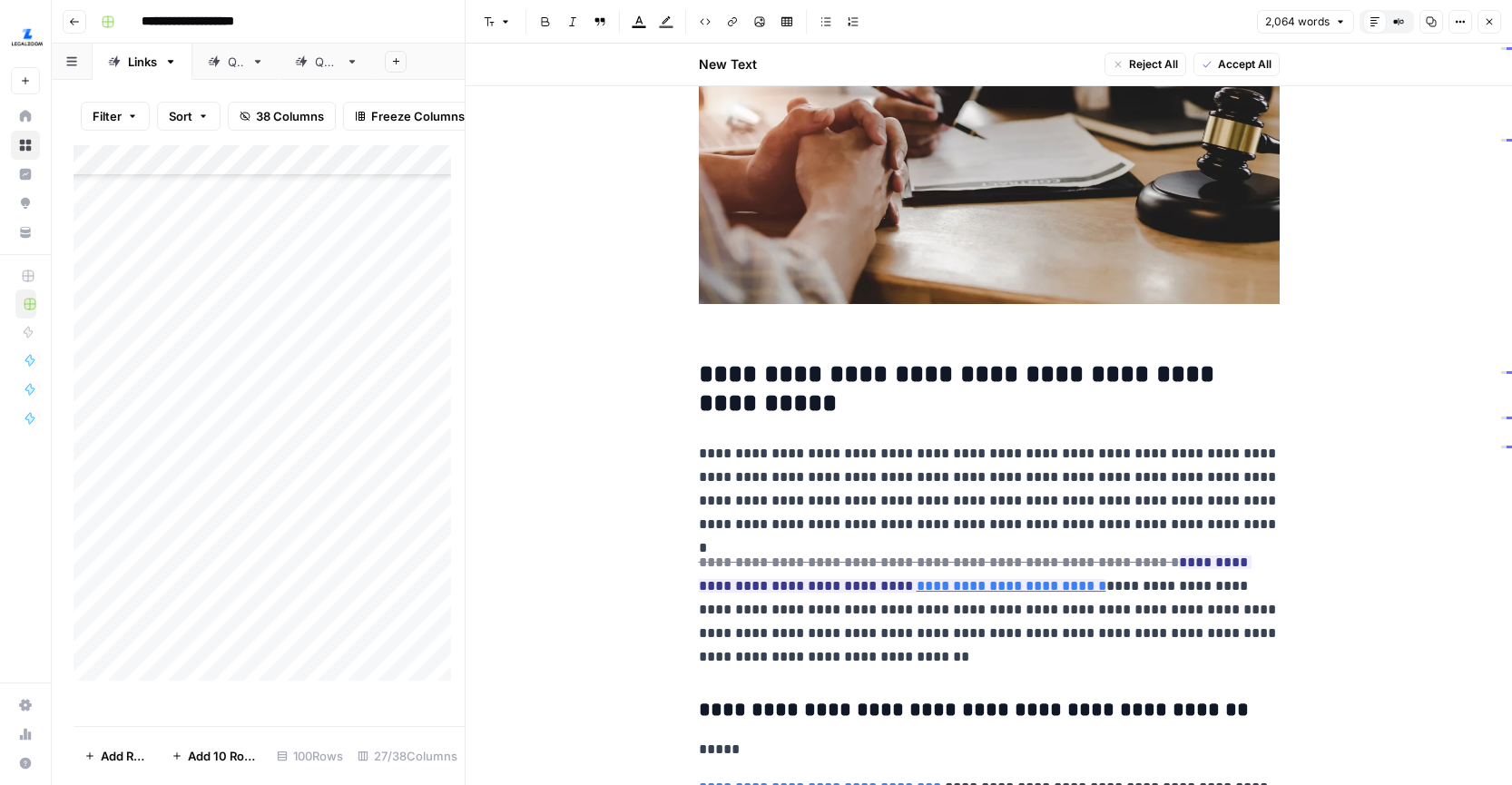
scroll to position [534, 0]
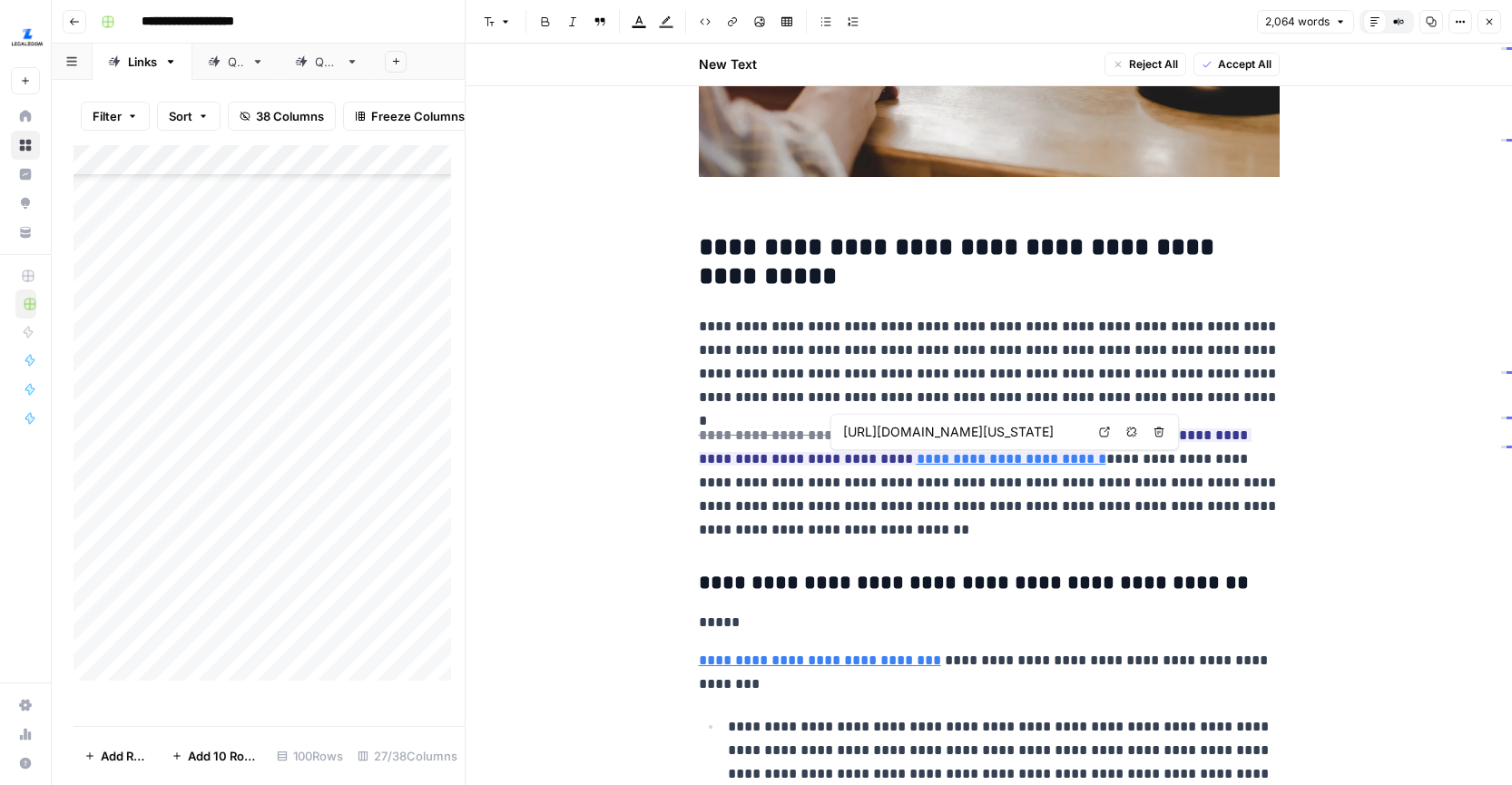
click at [1099, 432] on icon at bounding box center [1104, 432] width 11 height 11
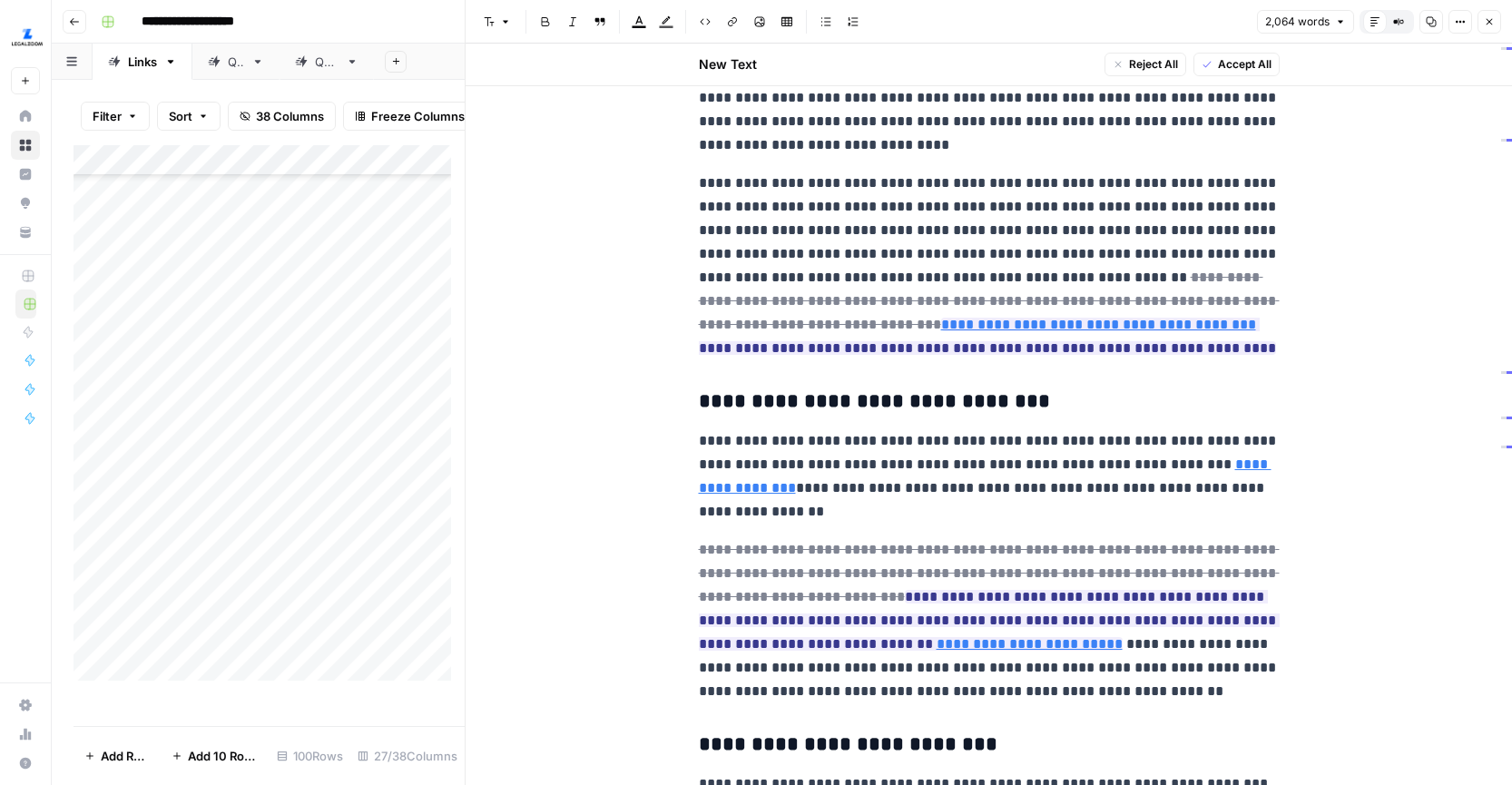
scroll to position [3238, 0]
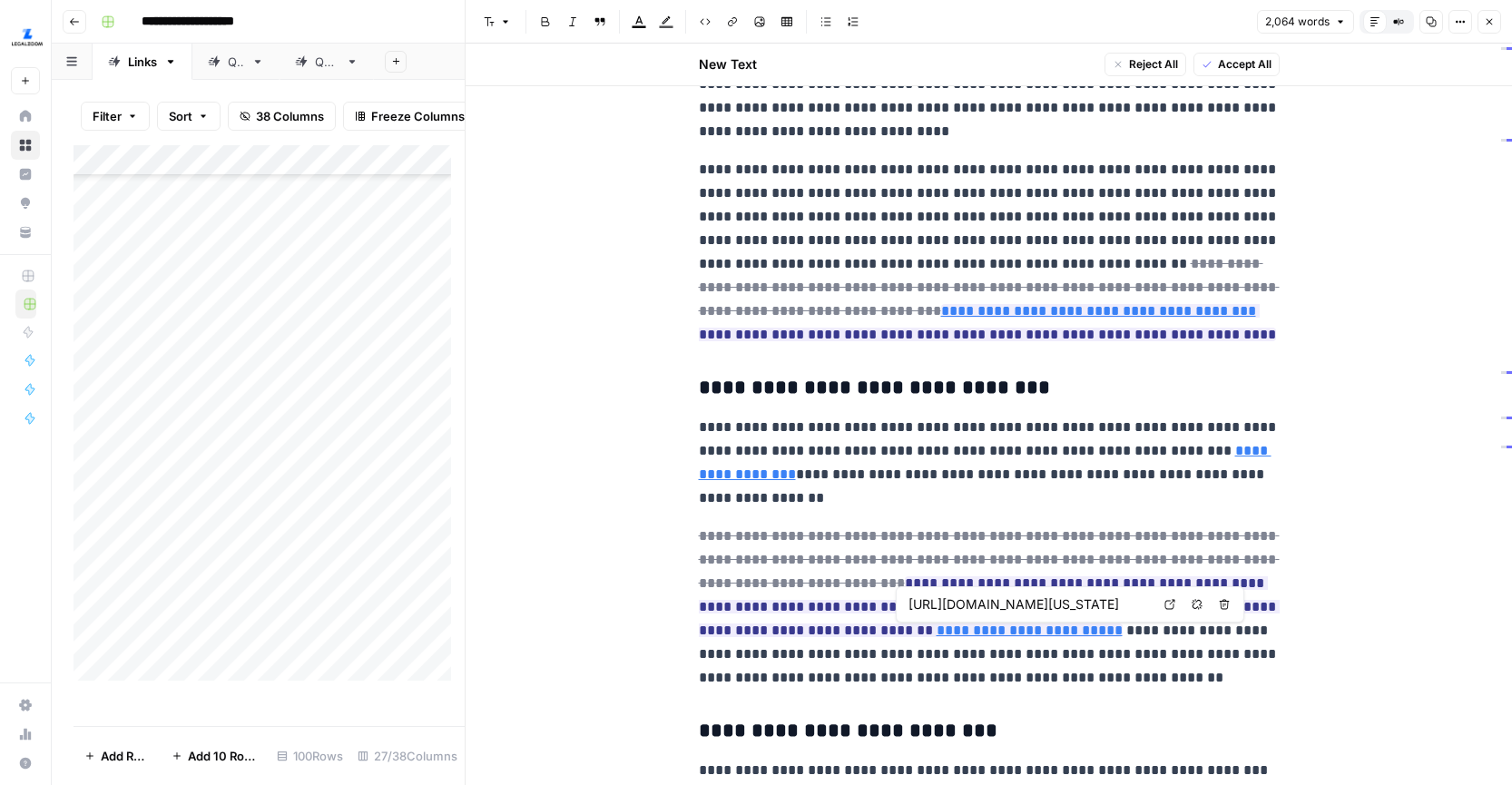
click at [1168, 597] on link "Open in a new tab" at bounding box center [1170, 605] width 24 height 24
type input "https://law.justia.com/codes/georgia/title-14/chapter-11/article-3/section-14-1…"
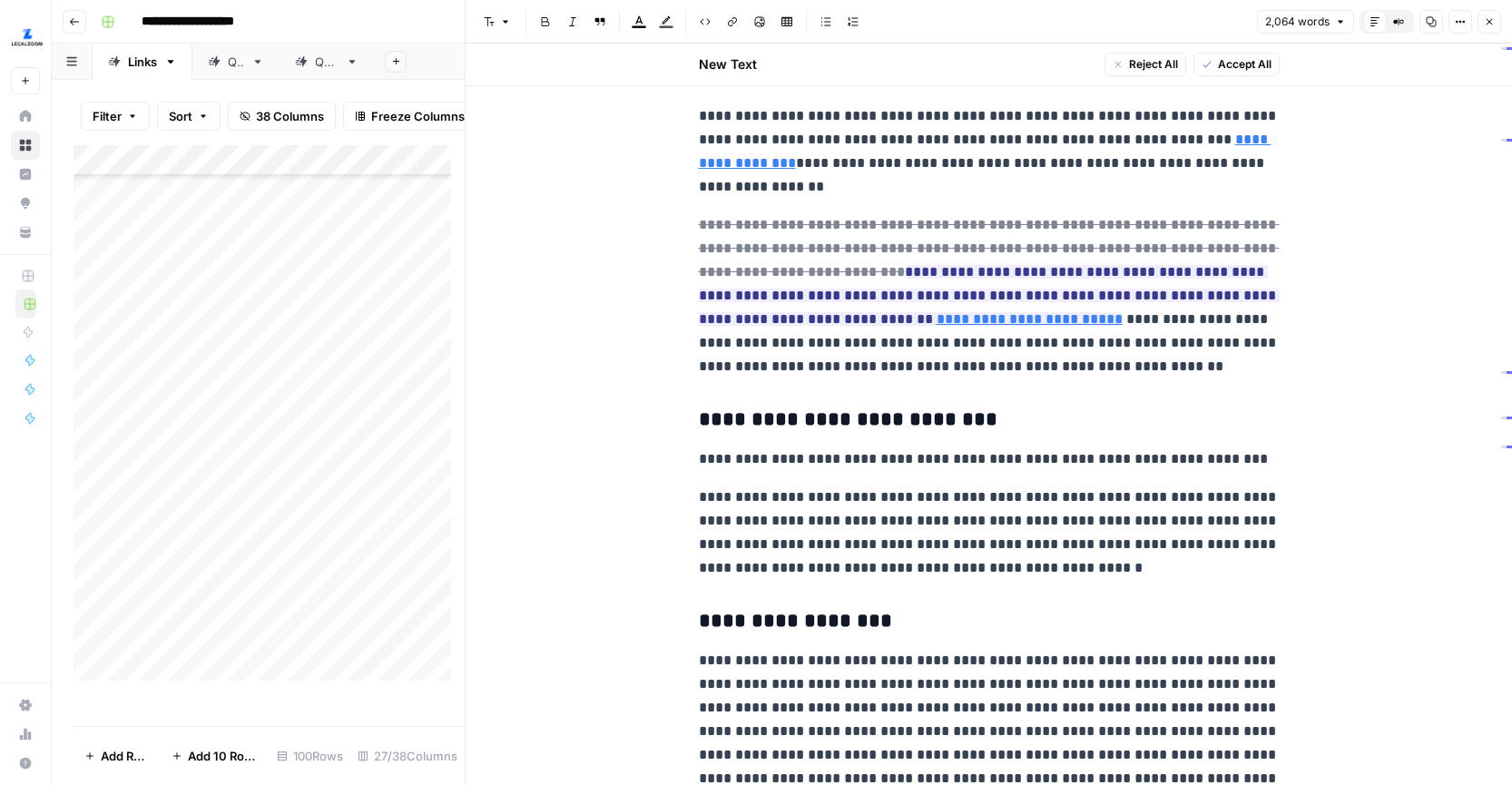
scroll to position [3526, 0]
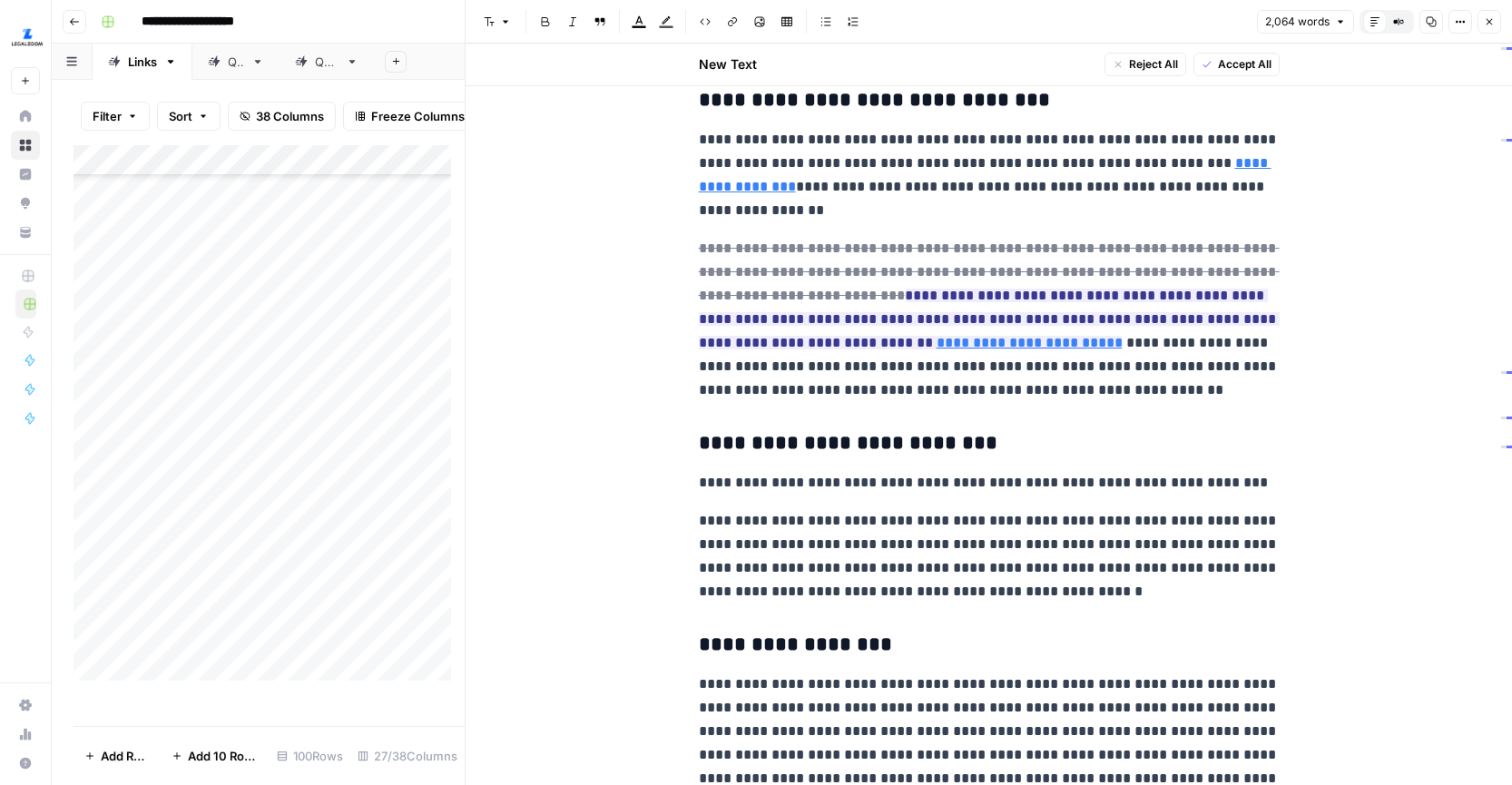
click at [1488, 29] on button "Close" at bounding box center [1489, 22] width 24 height 24
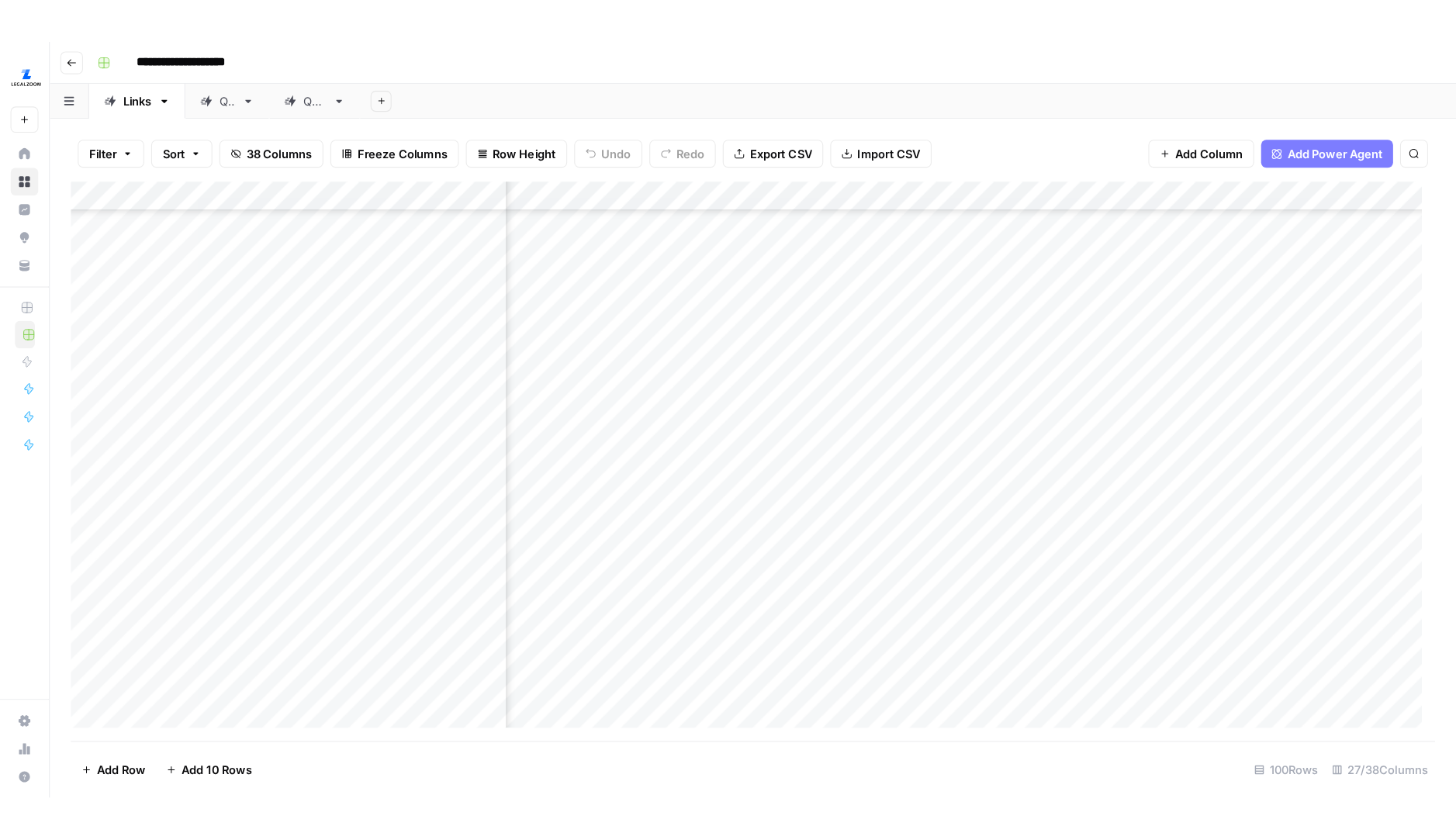
scroll to position [1250, 423]
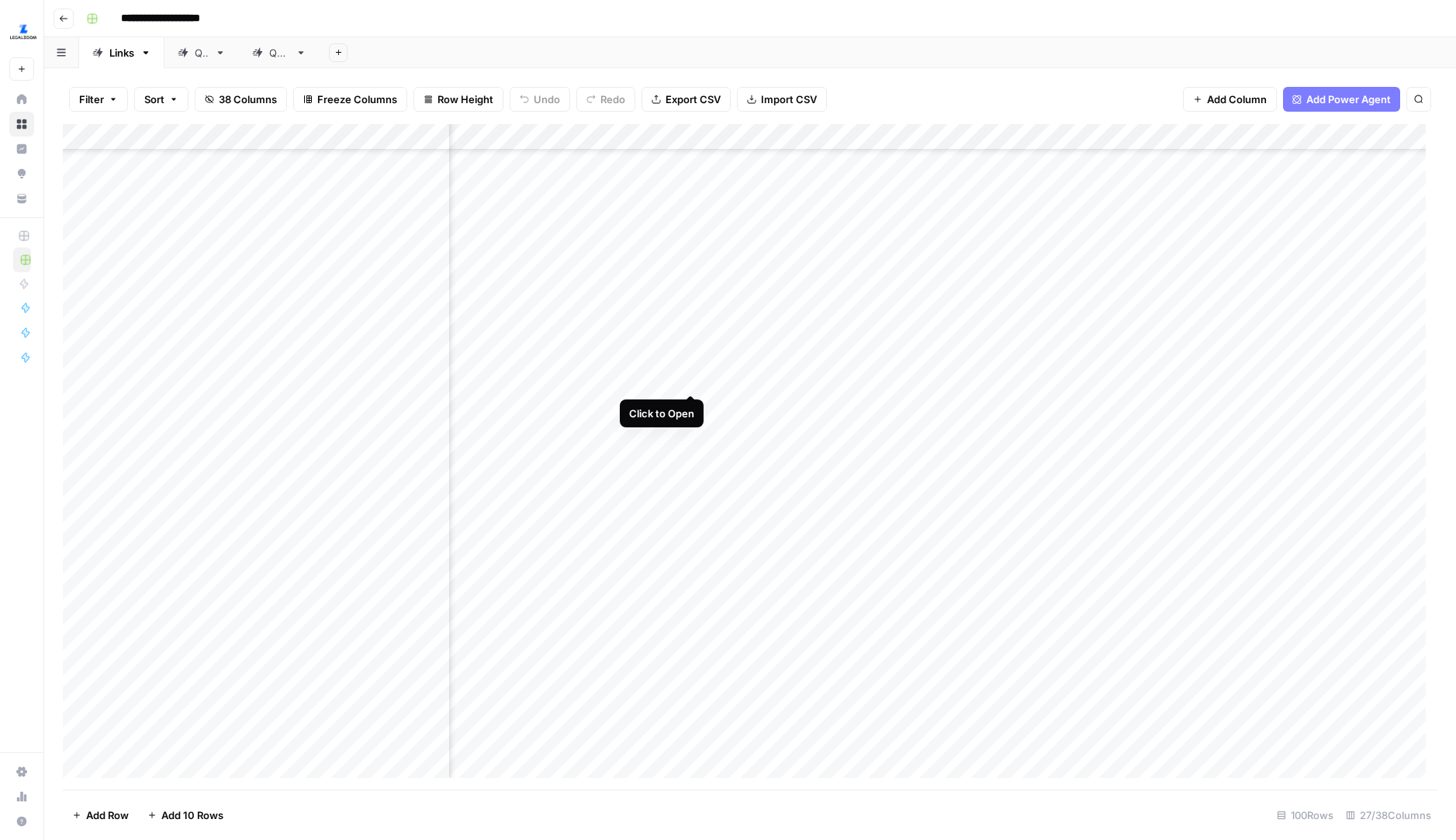
click at [693, 363] on div "Add Column" at bounding box center [750, 457] width 1374 height 666
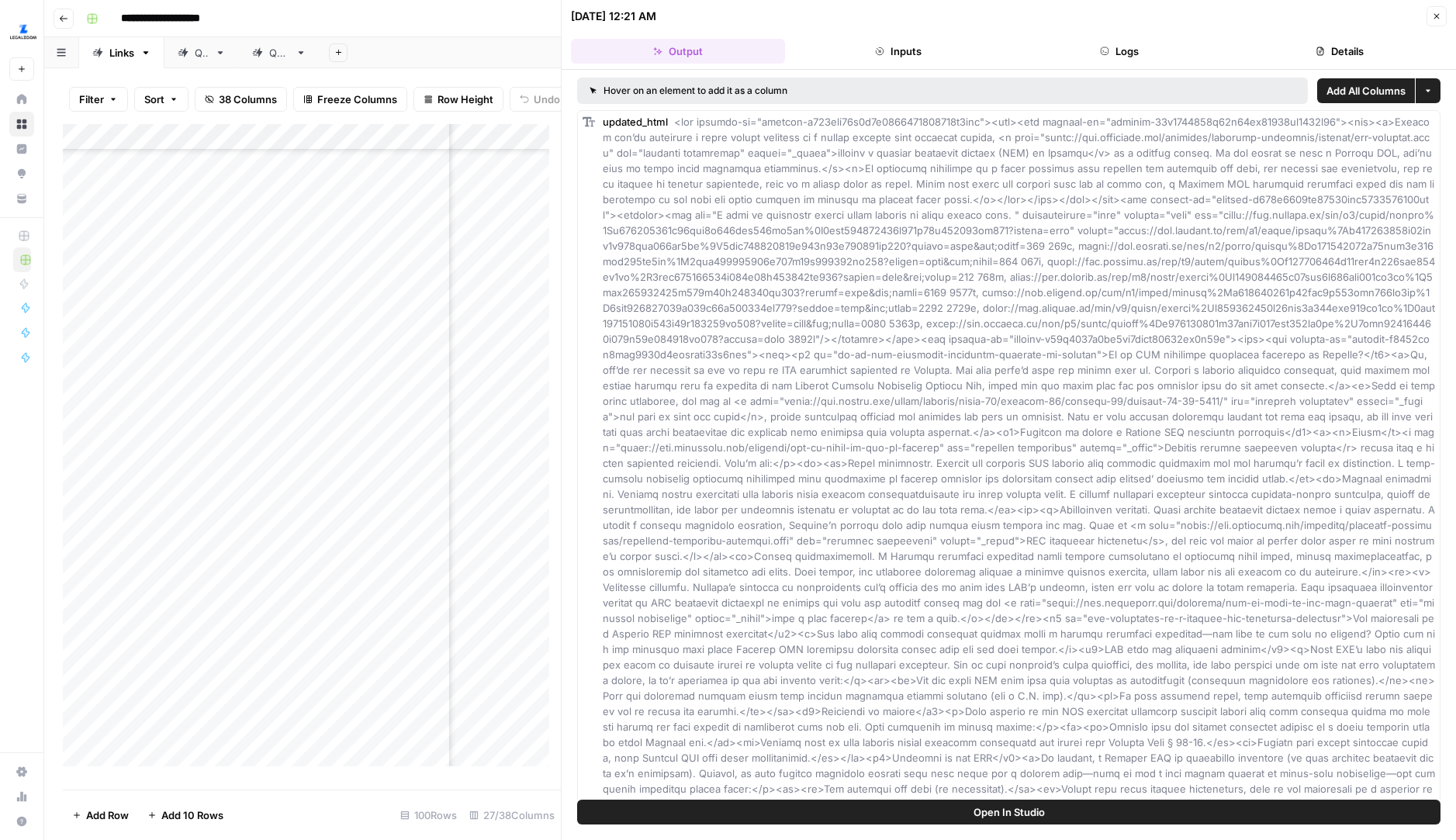
click at [1157, 50] on button "Logs" at bounding box center [1119, 51] width 214 height 25
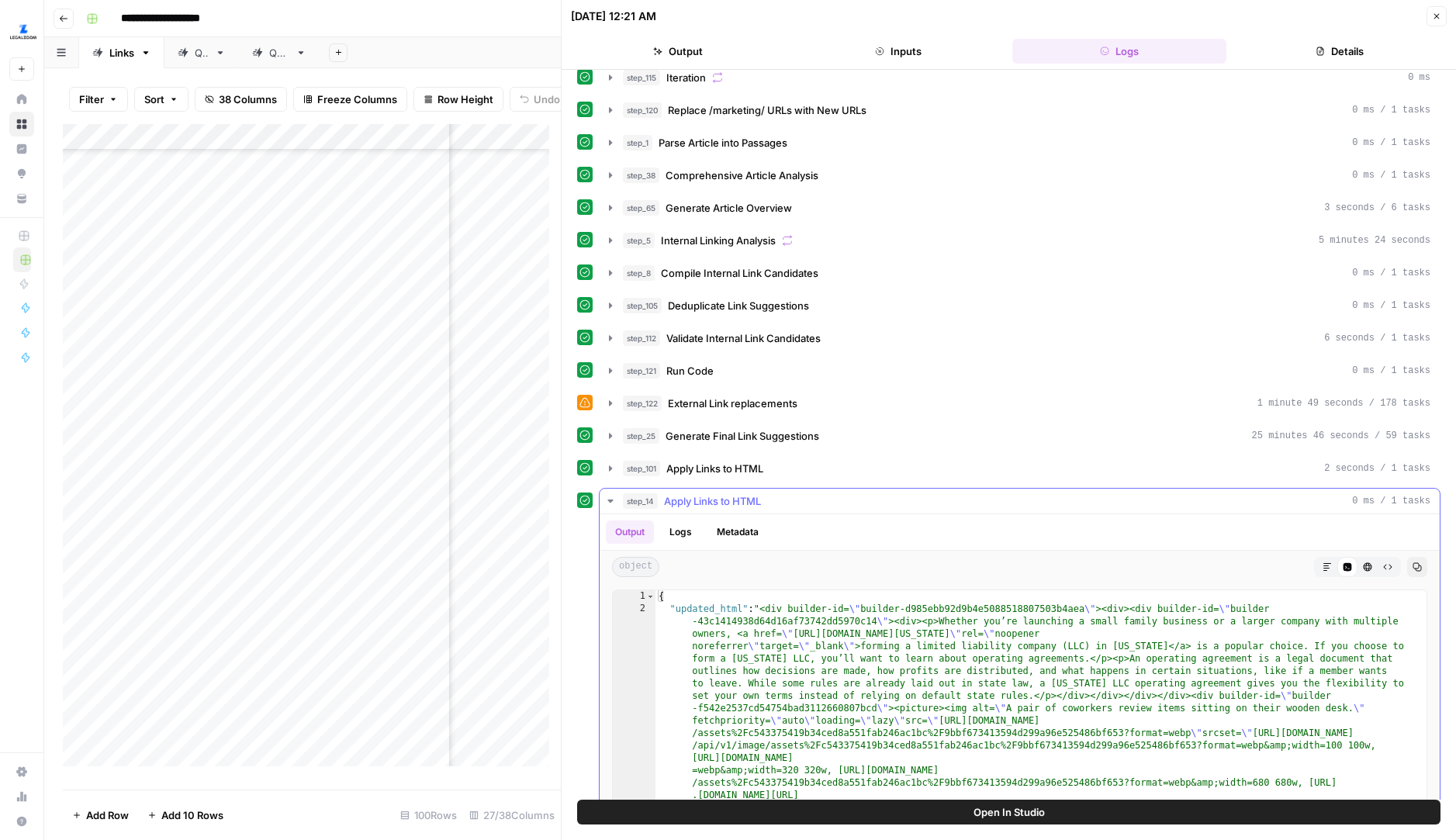
scroll to position [55, 0]
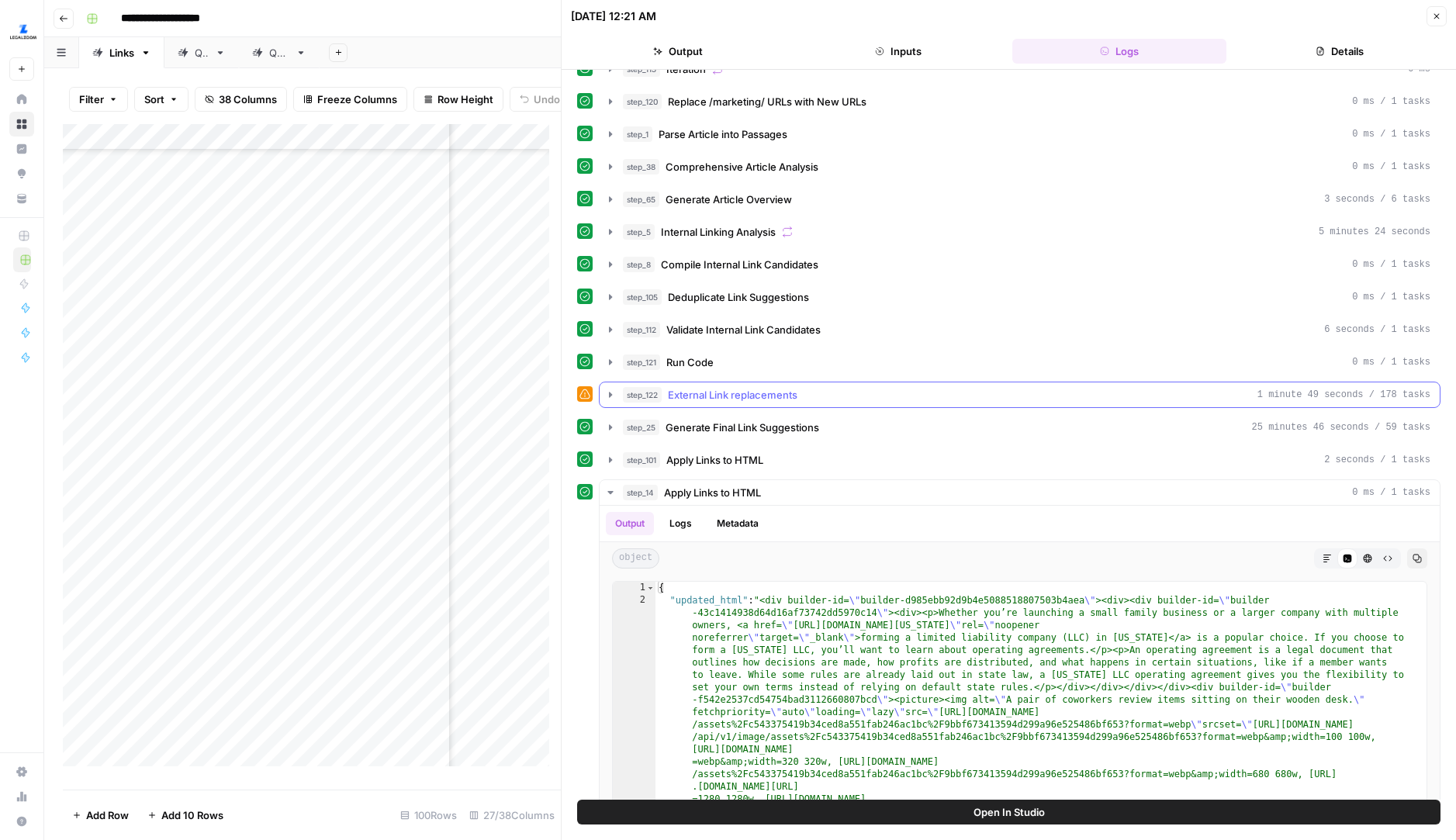
click at [620, 399] on button "step_122 External Link replacements 1 minute 49 seconds / 178 tasks" at bounding box center [1019, 395] width 840 height 25
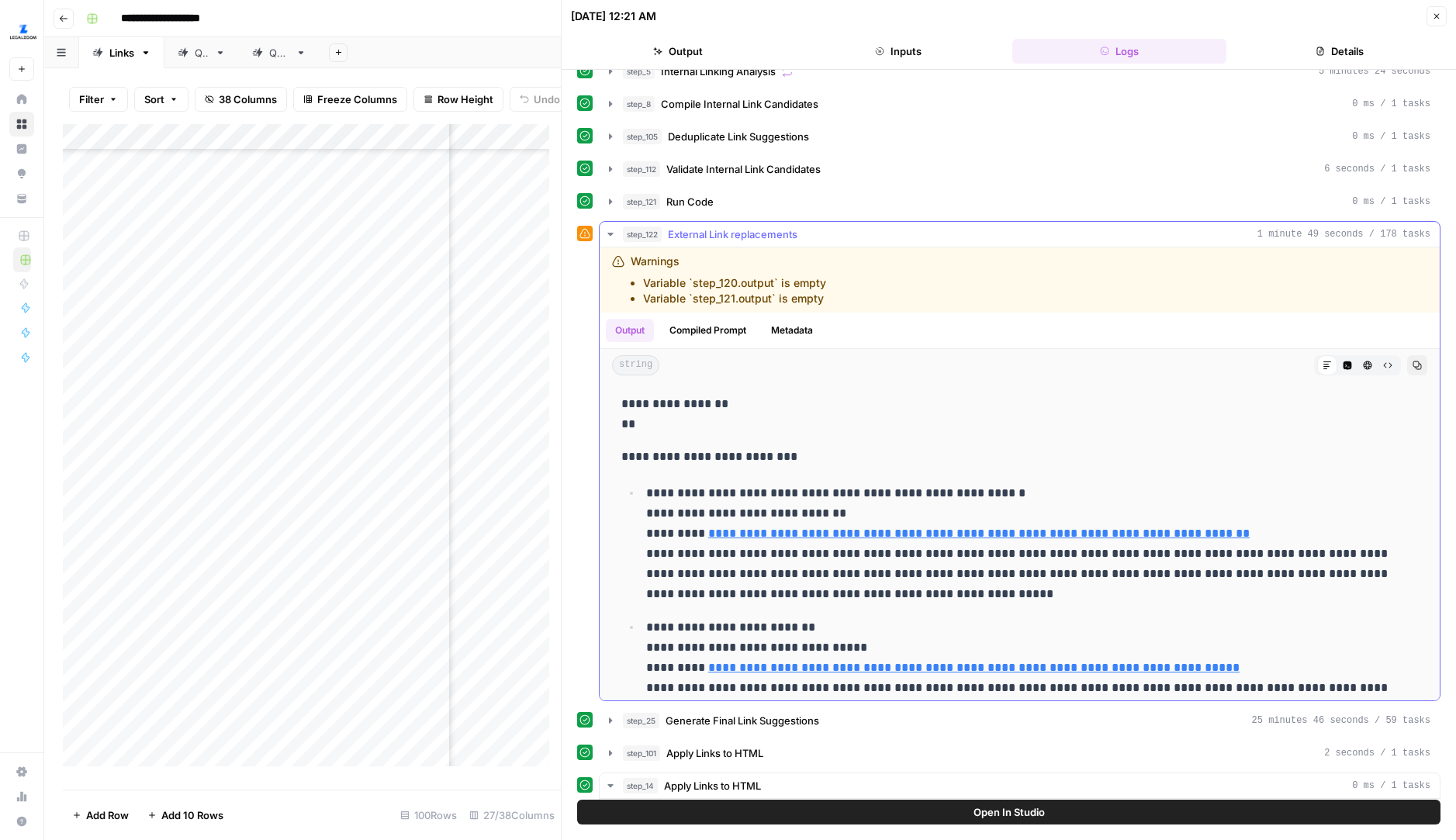
scroll to position [214, 0]
click at [1371, 9] on button "Close" at bounding box center [1437, 16] width 20 height 20
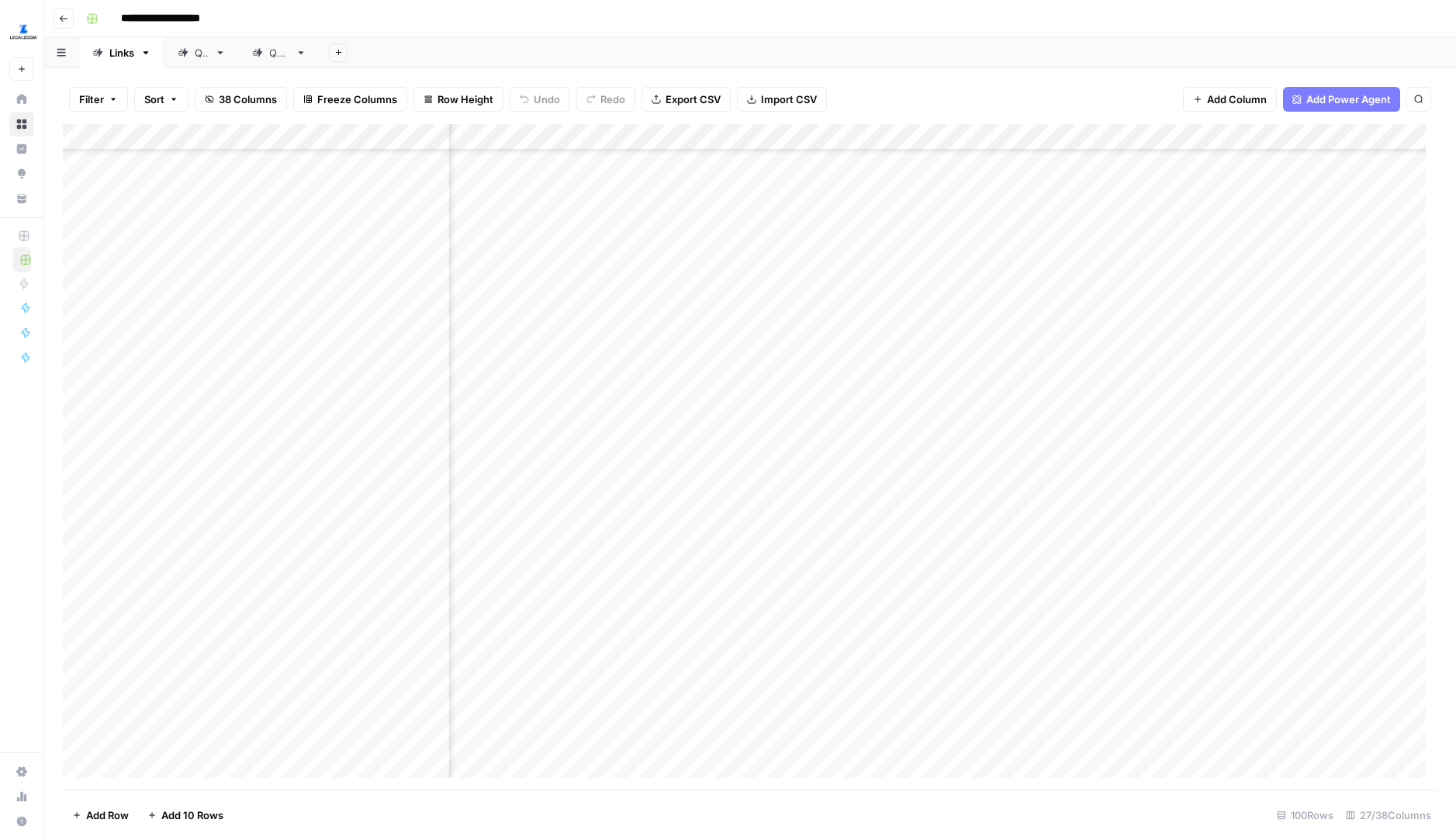
scroll to position [1250, 0]
click at [570, 369] on div "Add Column" at bounding box center [750, 457] width 1374 height 666
click at [435, 363] on div "Add Column" at bounding box center [750, 457] width 1374 height 666
click at [851, 371] on div "Add Column" at bounding box center [750, 457] width 1374 height 666
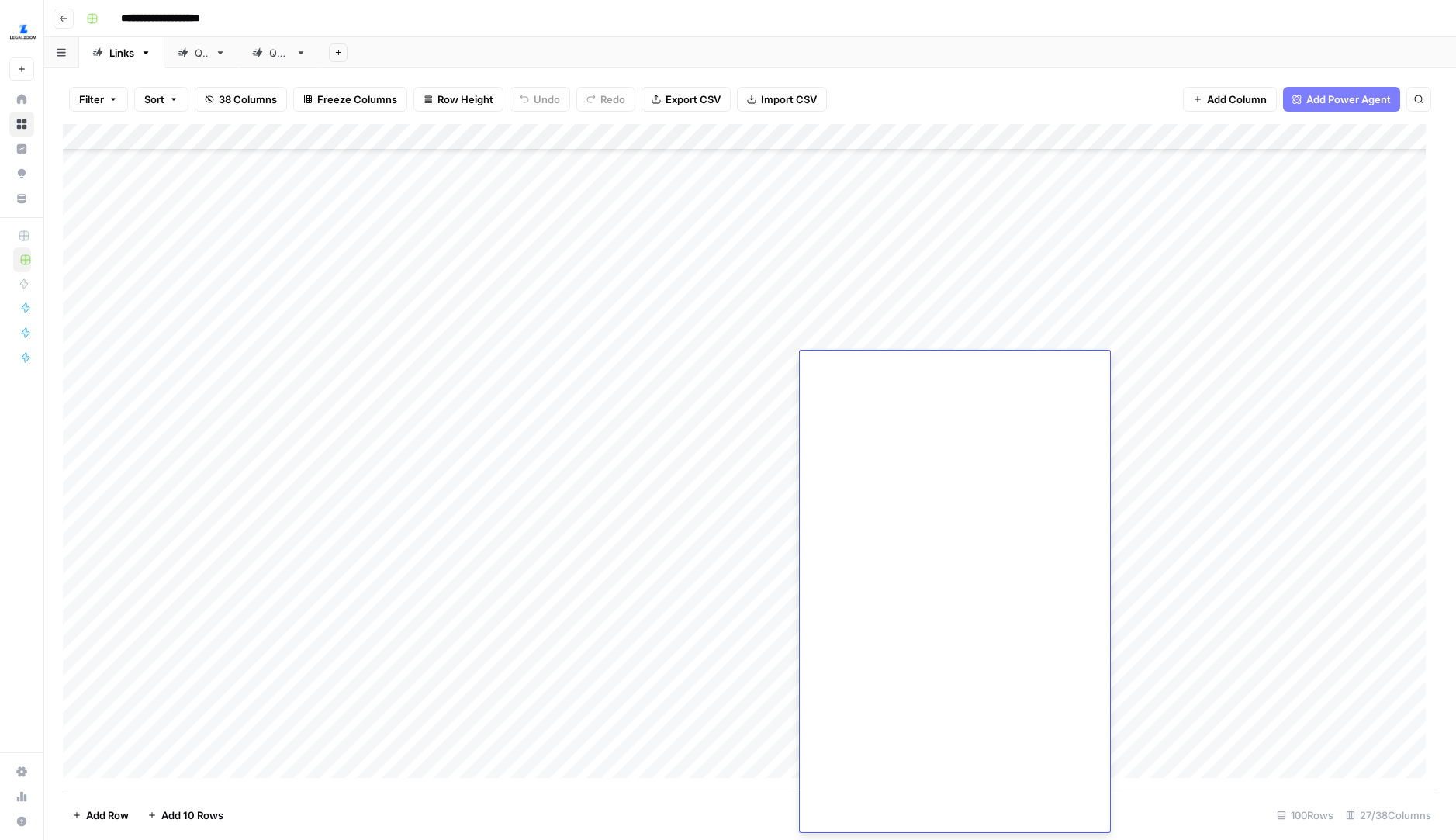
scroll to position [4070, 0]
click at [928, 134] on div "Add Column" at bounding box center [750, 457] width 1374 height 666
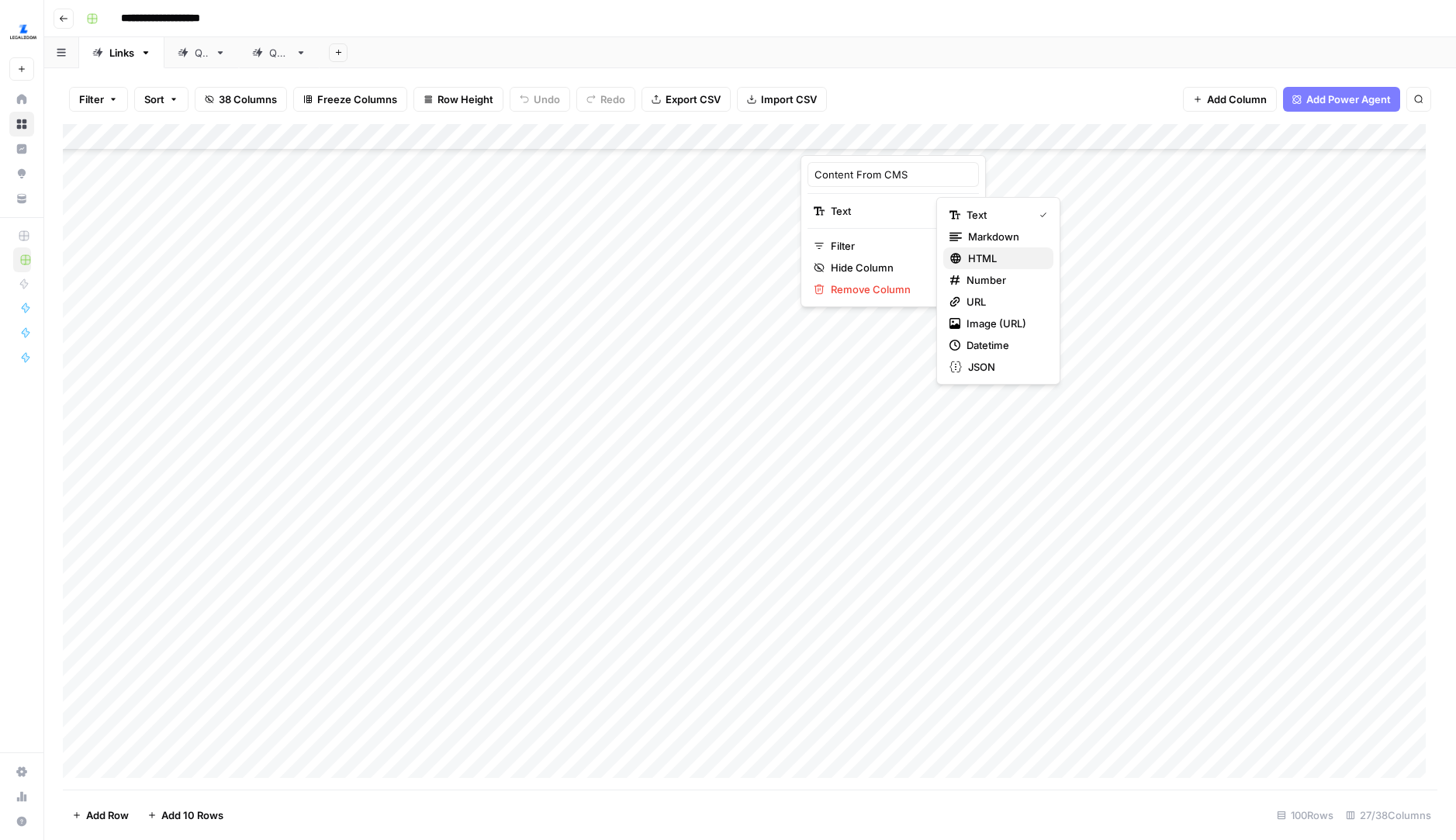
click at [979, 260] on span "HTML" at bounding box center [1005, 258] width 73 height 15
click at [927, 363] on div "Add Column" at bounding box center [750, 457] width 1374 height 666
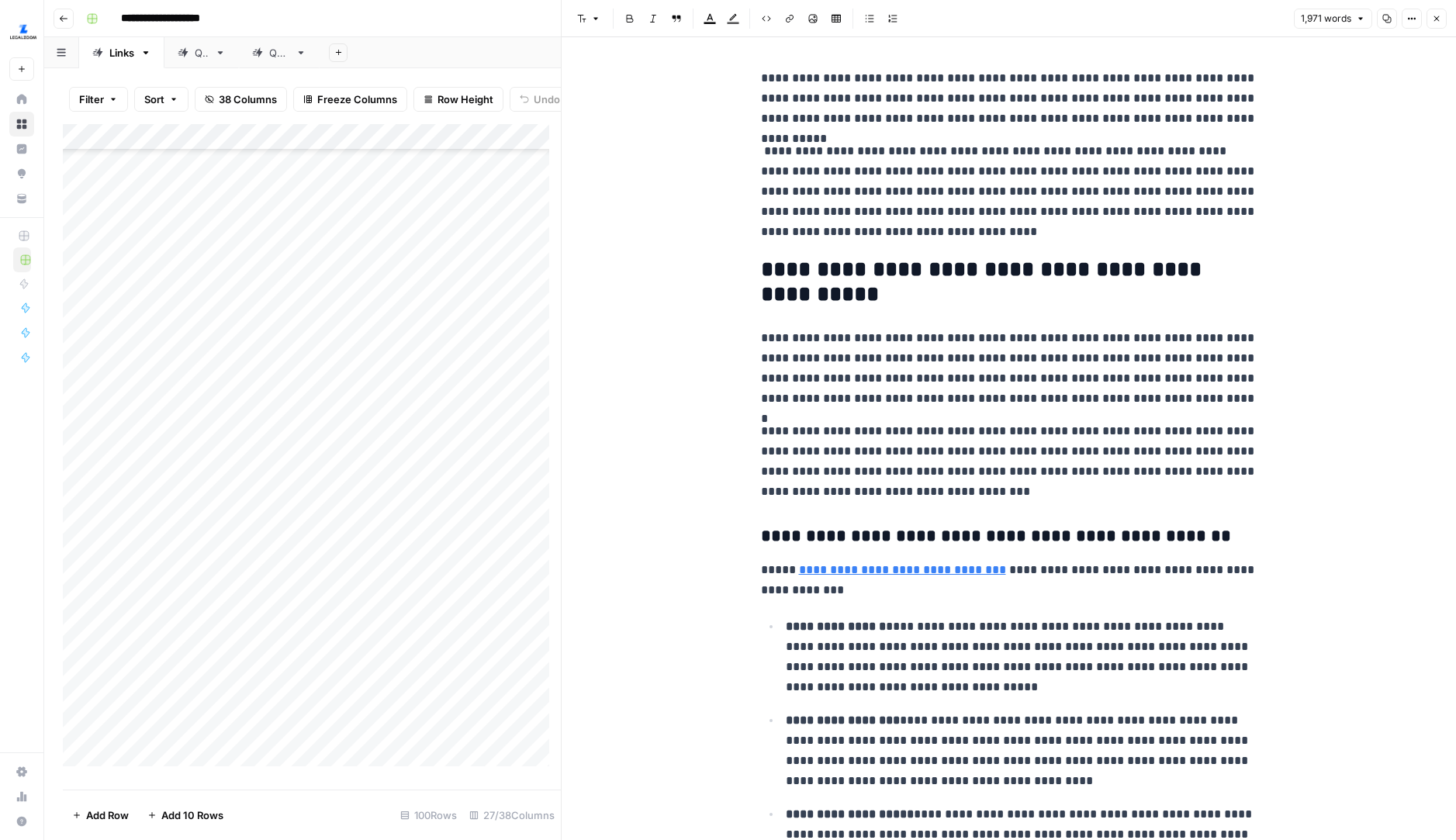
click at [1371, 14] on icon "button" at bounding box center [1436, 18] width 9 height 9
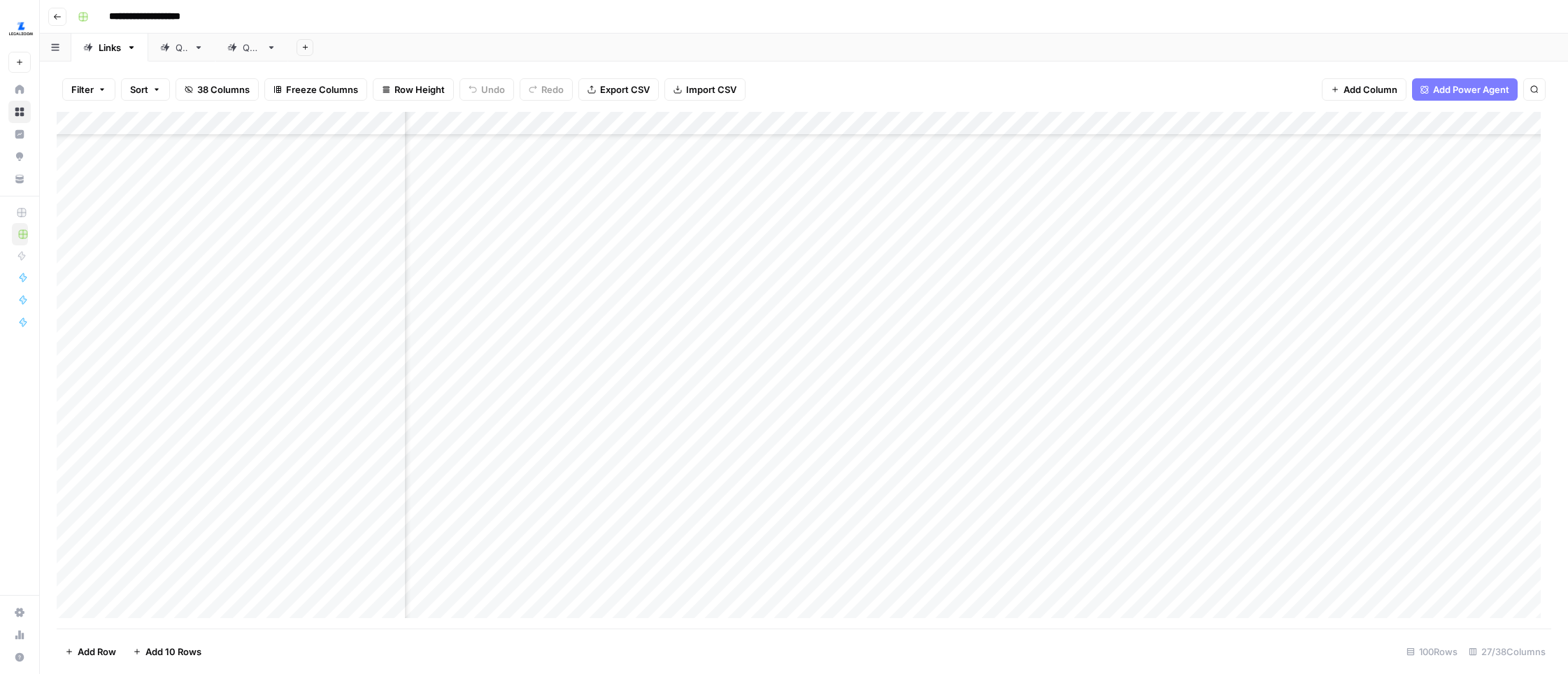
scroll to position [1126, 109]
click at [912, 330] on div "Add Column" at bounding box center [804, 370] width 1494 height 516
click at [925, 126] on div "Add Column" at bounding box center [804, 370] width 1494 height 516
click at [905, 257] on span "Edit Workflow" at bounding box center [935, 261] width 122 height 14
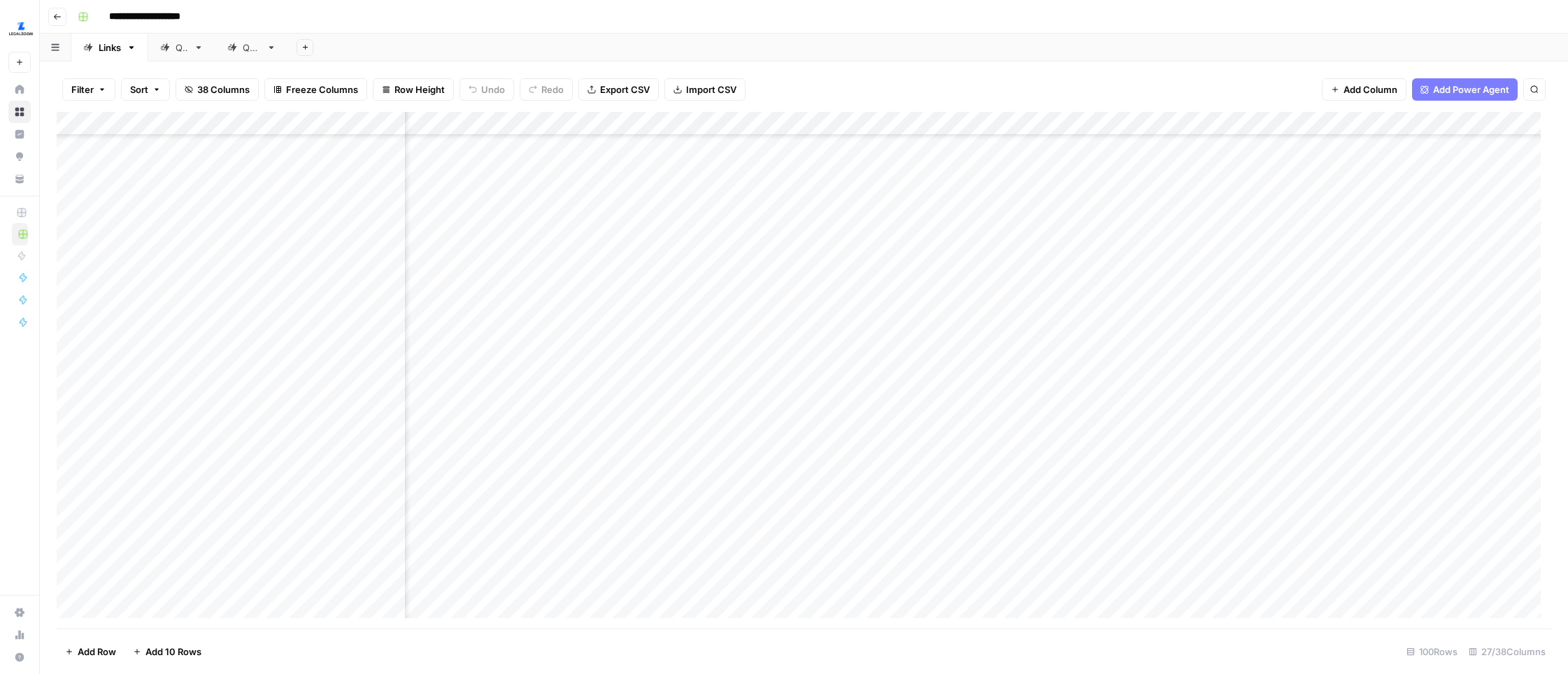
scroll to position [1126, 2114]
click at [1029, 364] on div "Add Column" at bounding box center [804, 370] width 1494 height 516
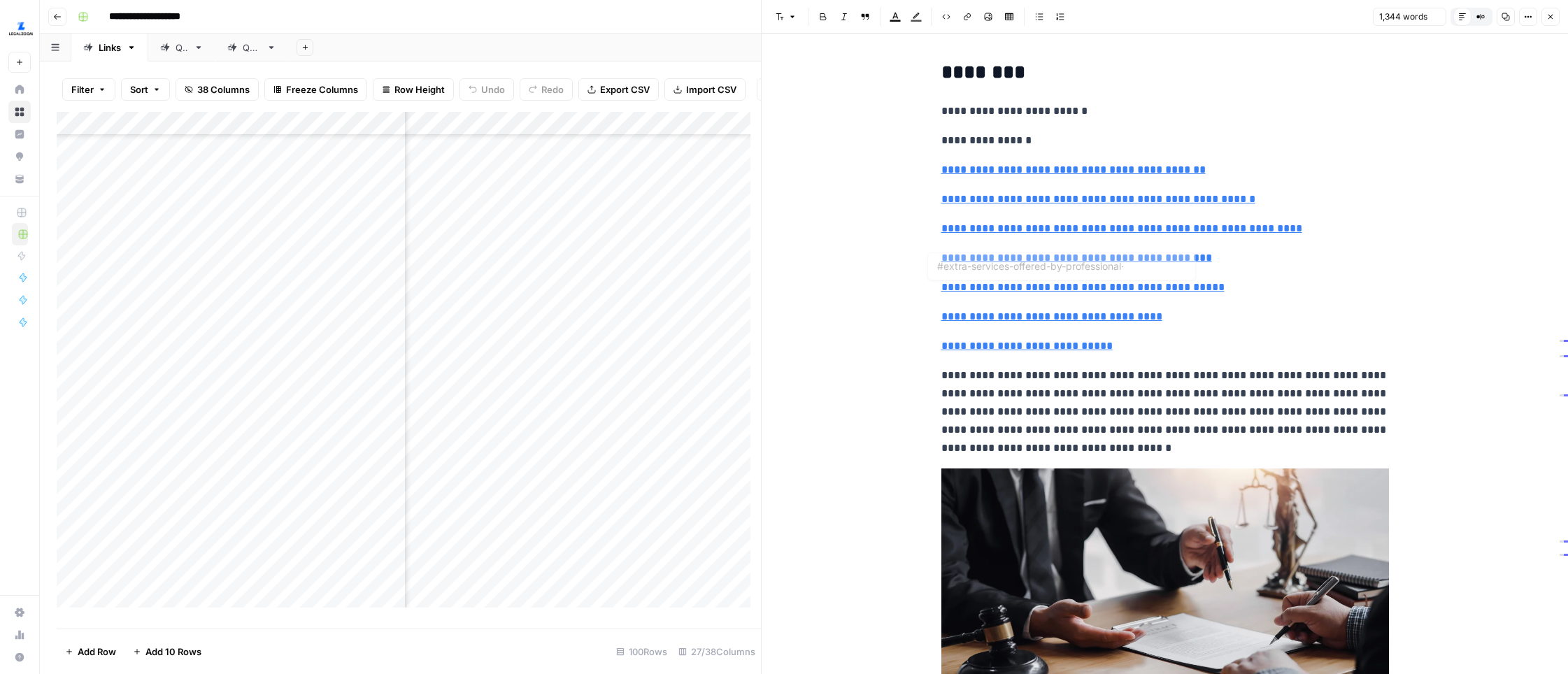
type input "#what-is-a-registered-agent-and-what-do-they-do"
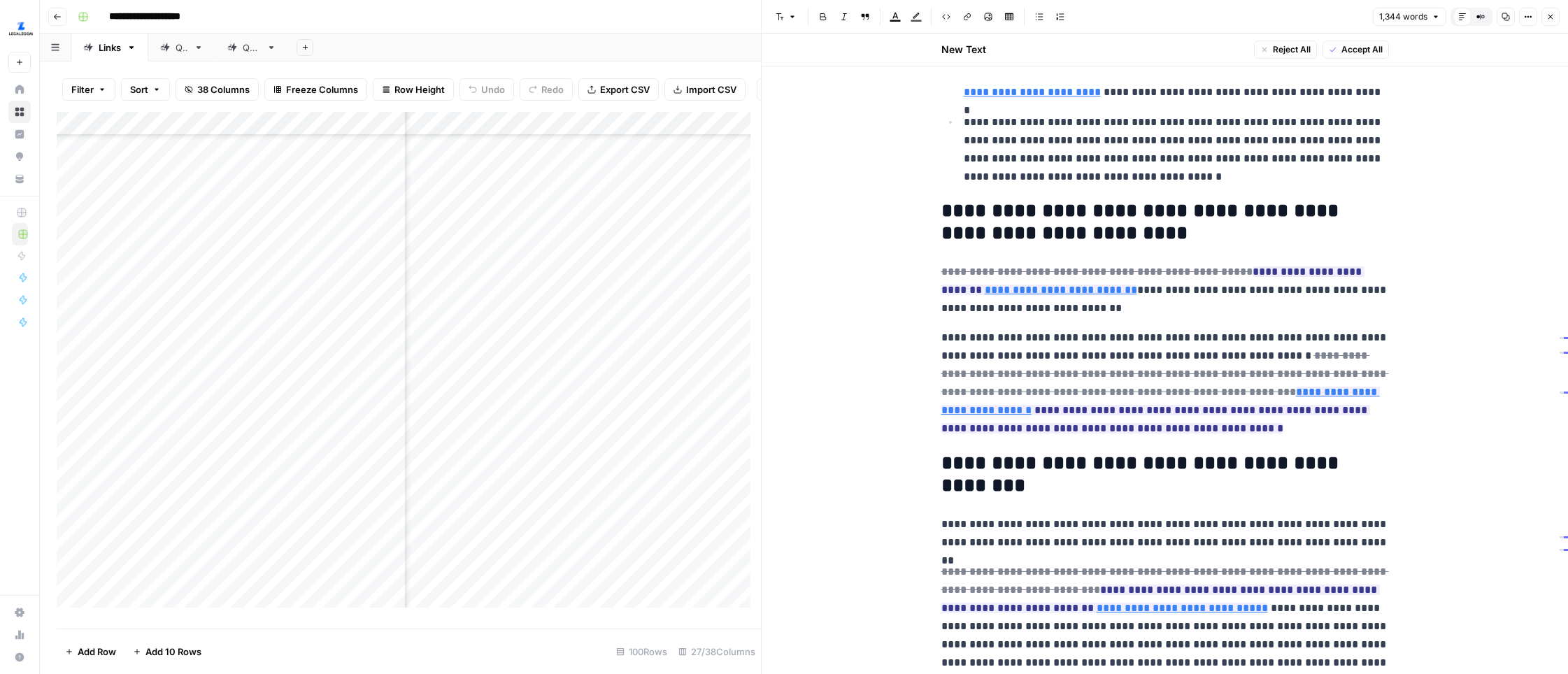
scroll to position [1481, 0]
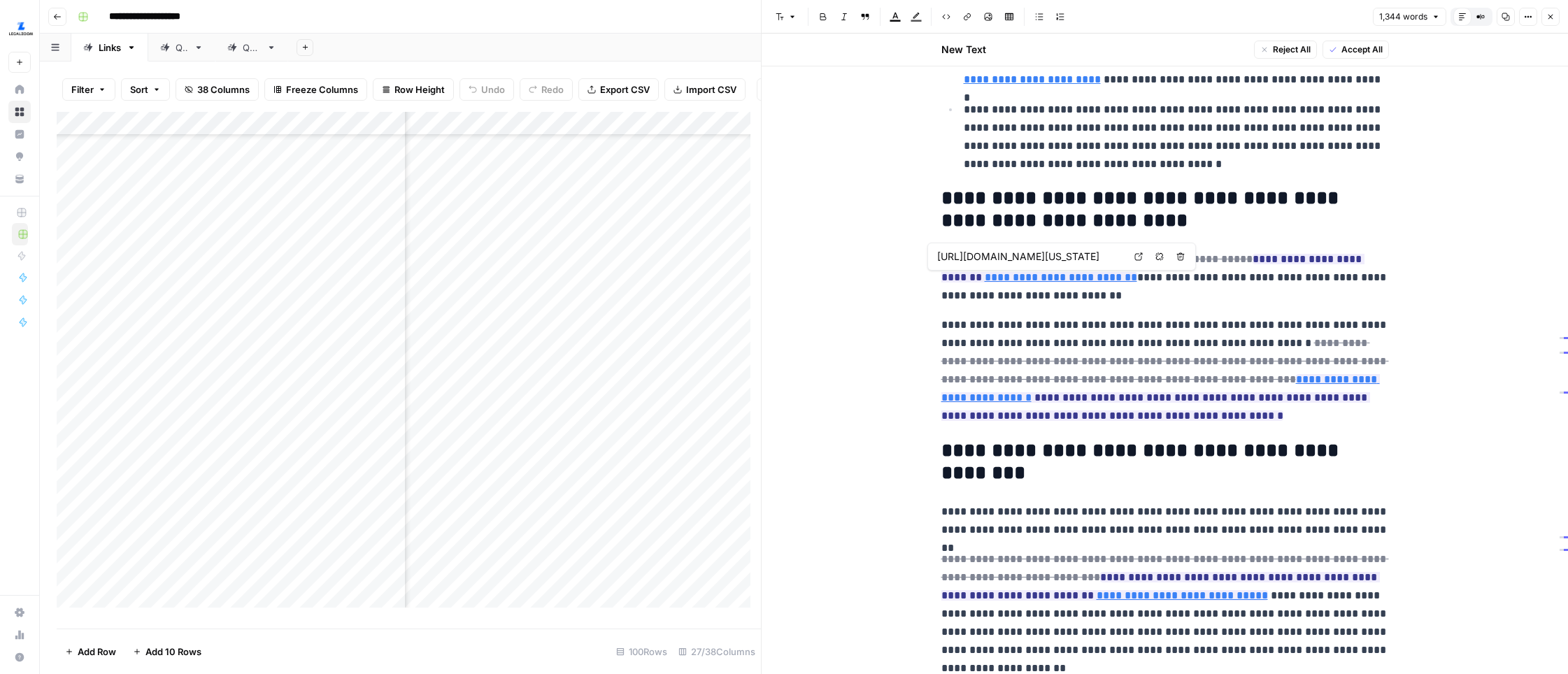
click at [1132, 251] on link "Open in a new tab" at bounding box center [1138, 257] width 18 height 18
type input "https://www.legalzoom.com/business/business-operations/lz-virtual-mail-overview…"
click at [1236, 360] on link "Open in a new tab" at bounding box center [1423, 358] width 18 height 18
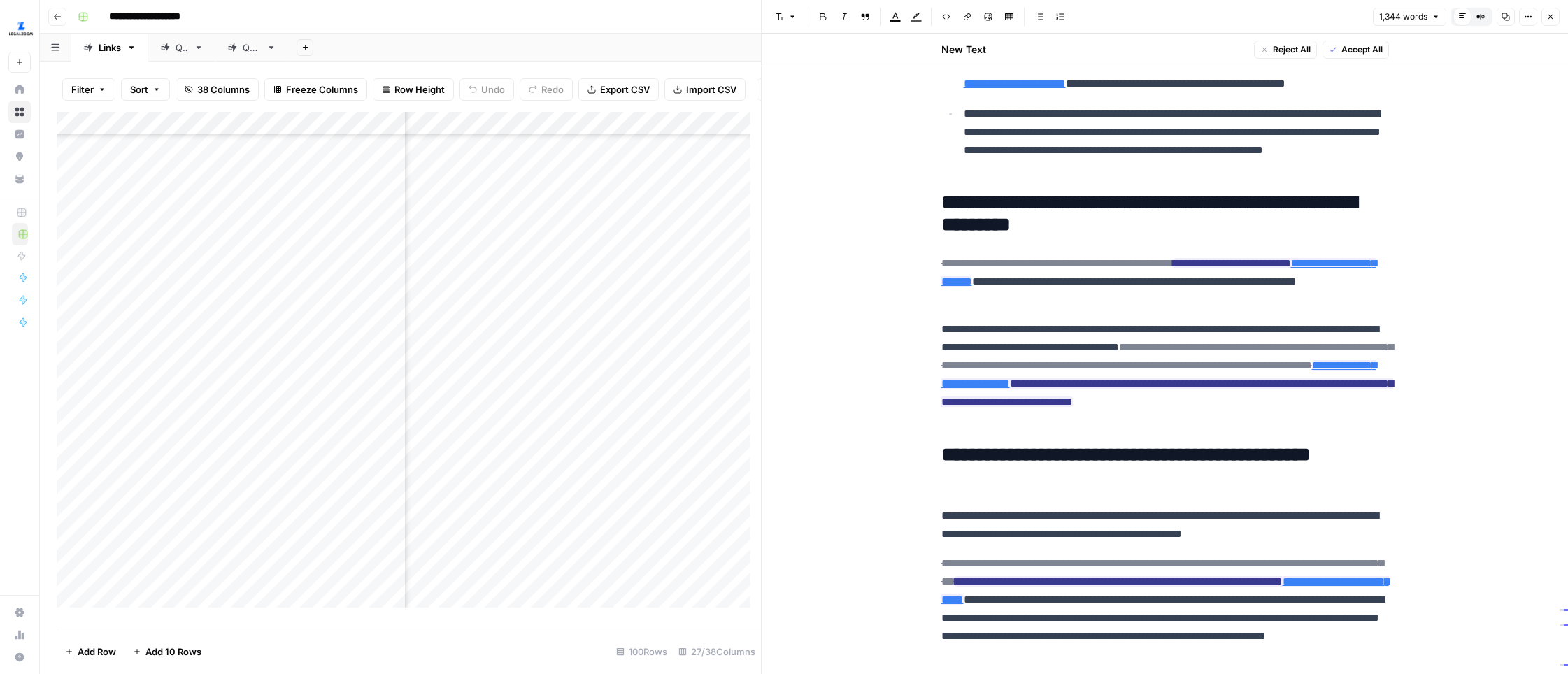
click at [1236, 18] on icon "button" at bounding box center [1550, 17] width 8 height 8
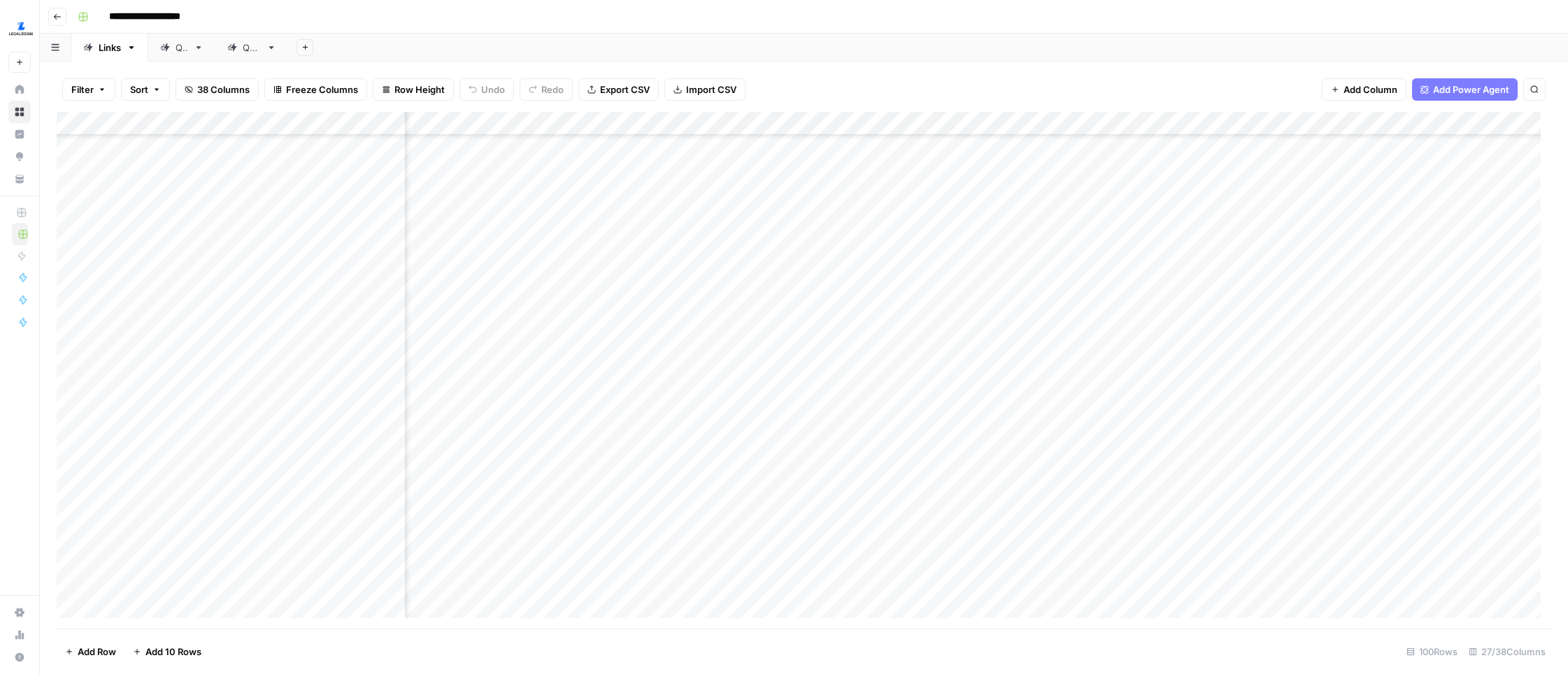
scroll to position [1126, 0]
click at [494, 376] on div "Add Column" at bounding box center [804, 370] width 1494 height 516
click at [1003, 366] on div "Add Column" at bounding box center [804, 370] width 1494 height 516
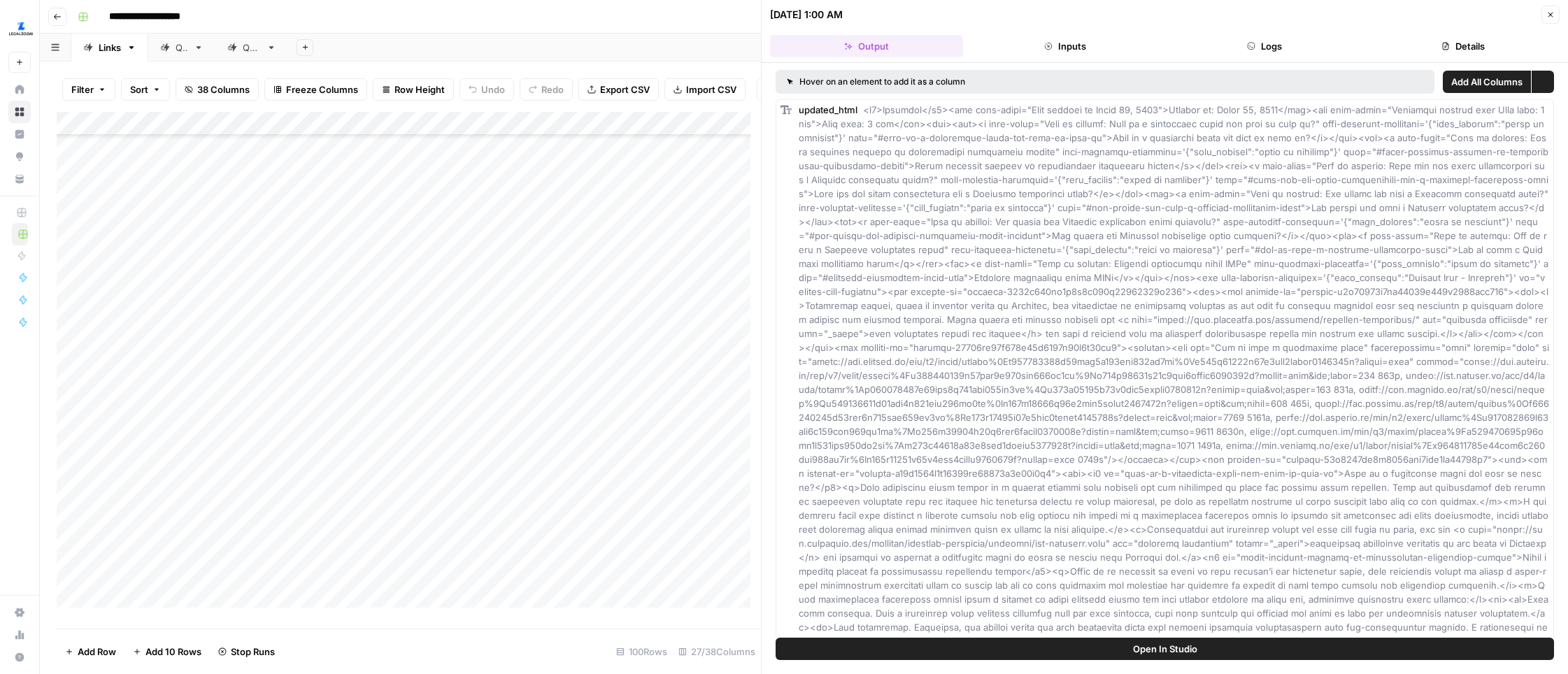
click at [1236, 48] on button "Details" at bounding box center [1463, 46] width 193 height 23
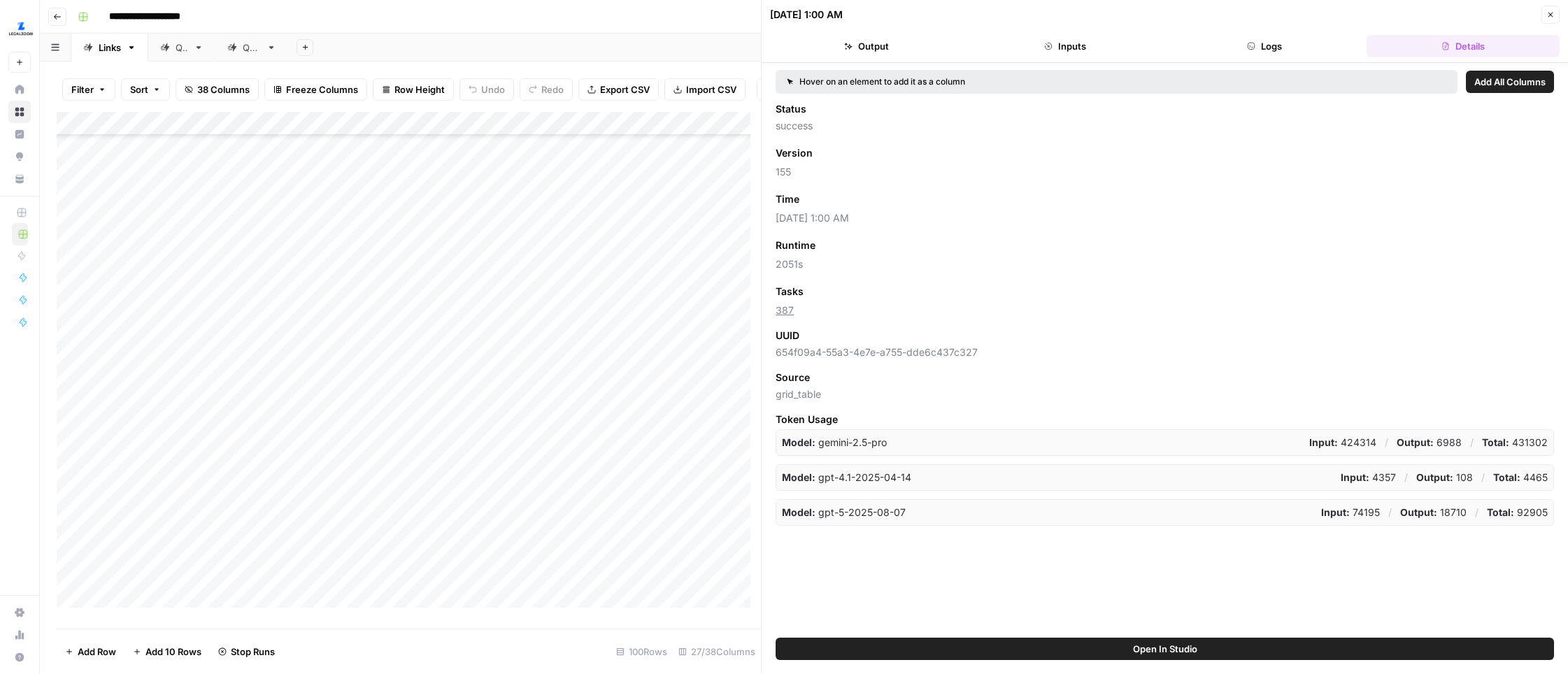
click at [1236, 12] on button "Close" at bounding box center [1551, 14] width 18 height 18
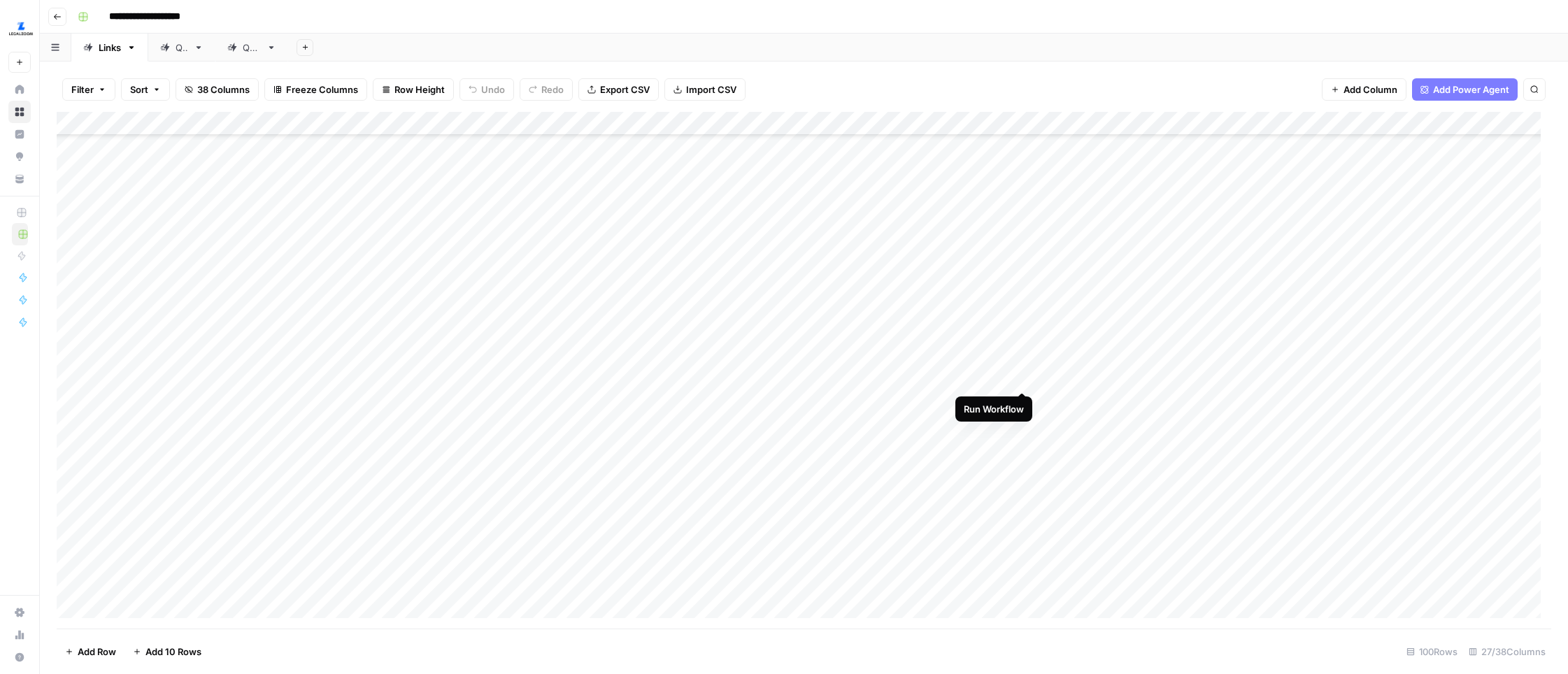
click at [1022, 365] on div "Add Column" at bounding box center [804, 370] width 1494 height 516
click at [1205, 364] on div "Add Column" at bounding box center [804, 370] width 1494 height 516
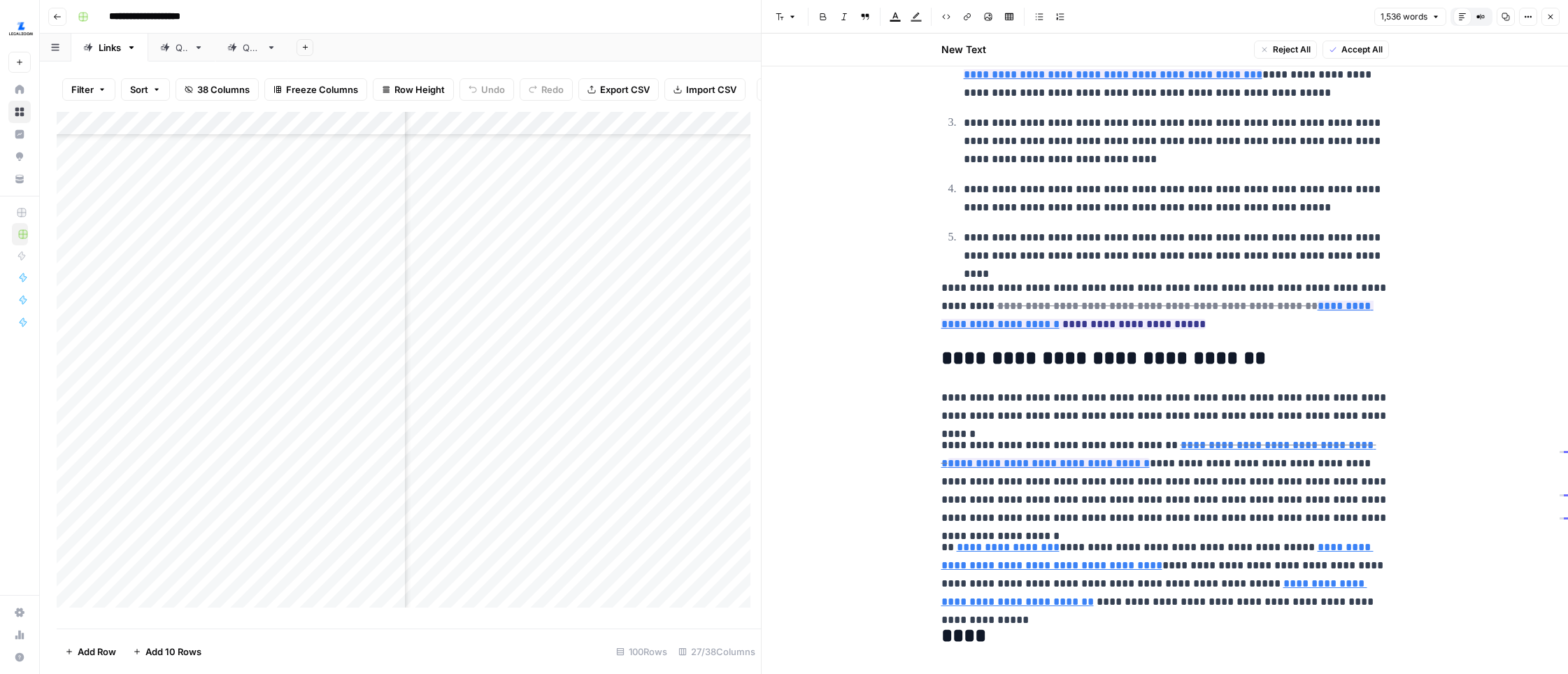
scroll to position [2566, 0]
click at [1161, 35] on icon at bounding box center [1160, 34] width 8 height 8
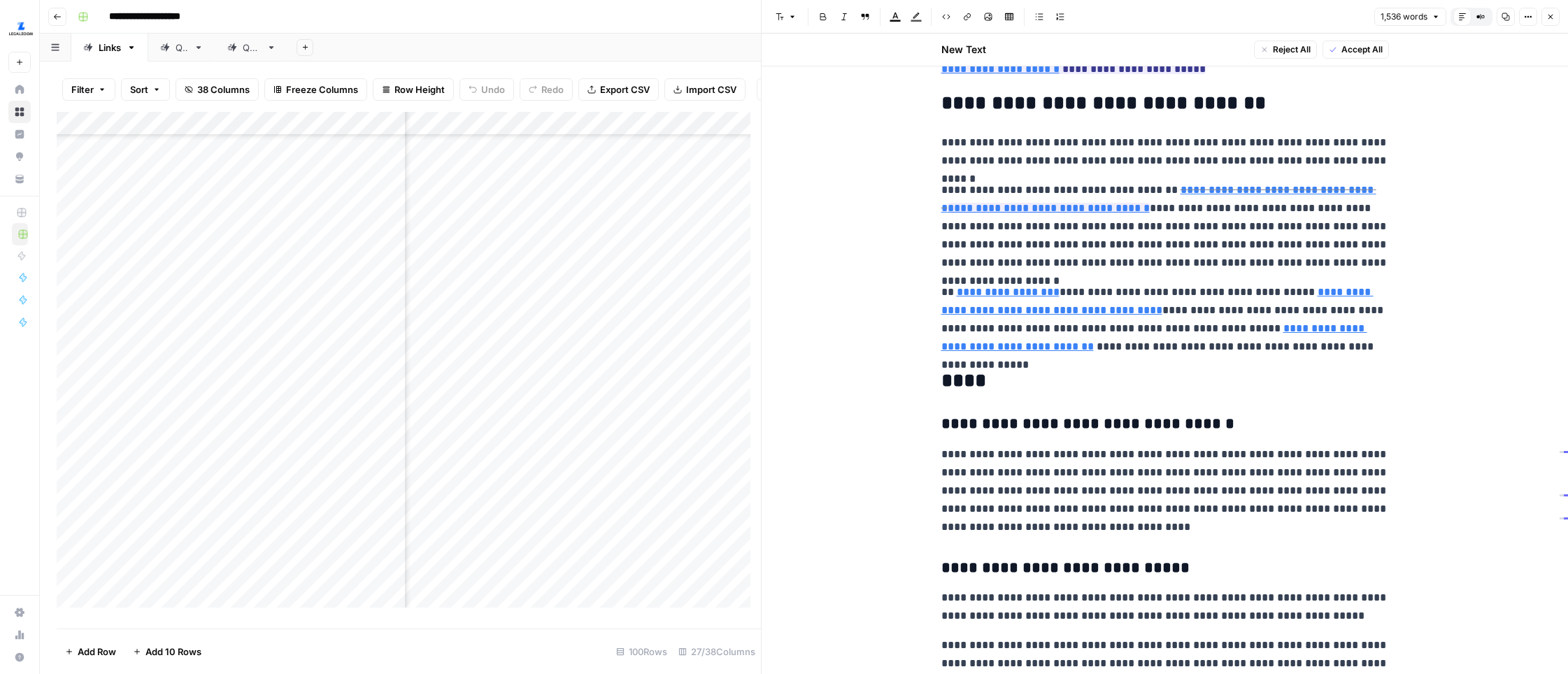
scroll to position [2821, 0]
click at [1135, 33] on link "Open in a new tab" at bounding box center [1138, 29] width 18 height 18
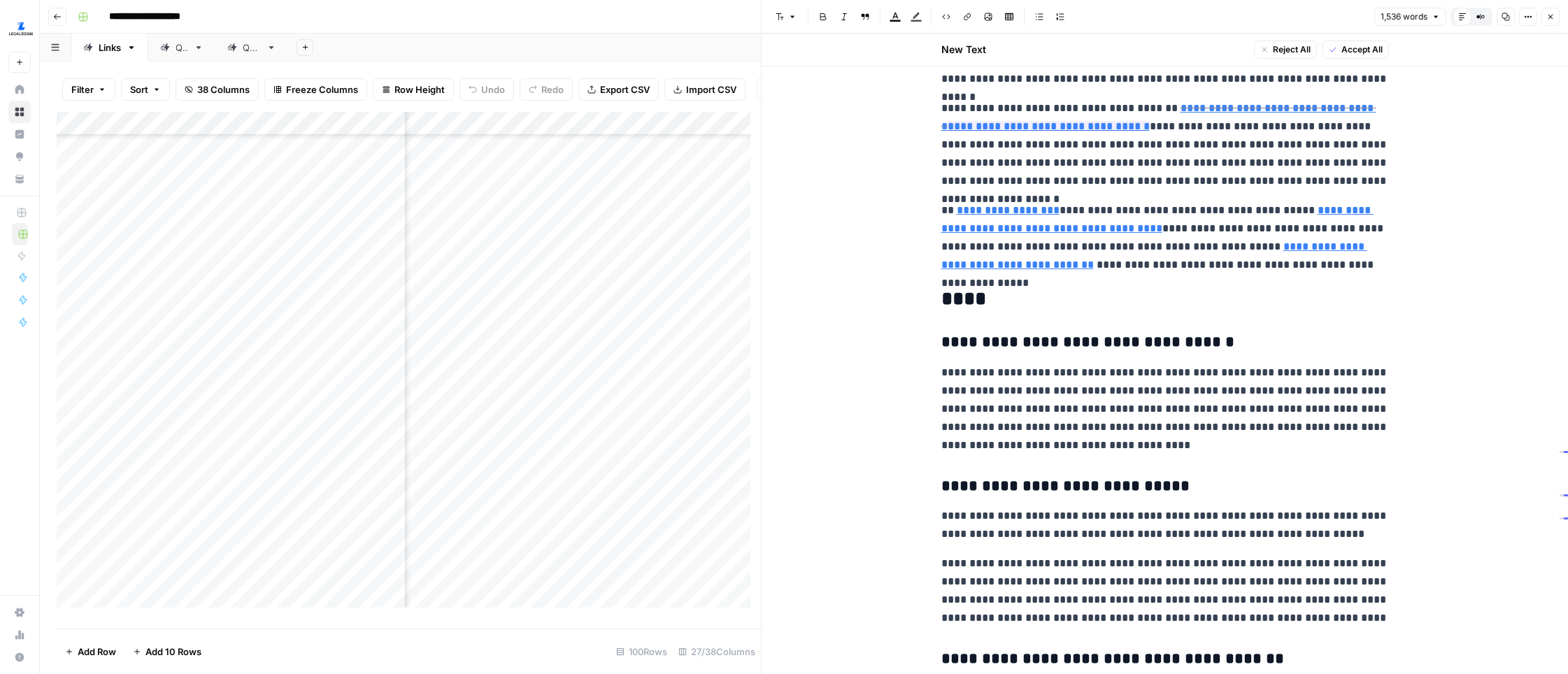
scroll to position [2856, 0]
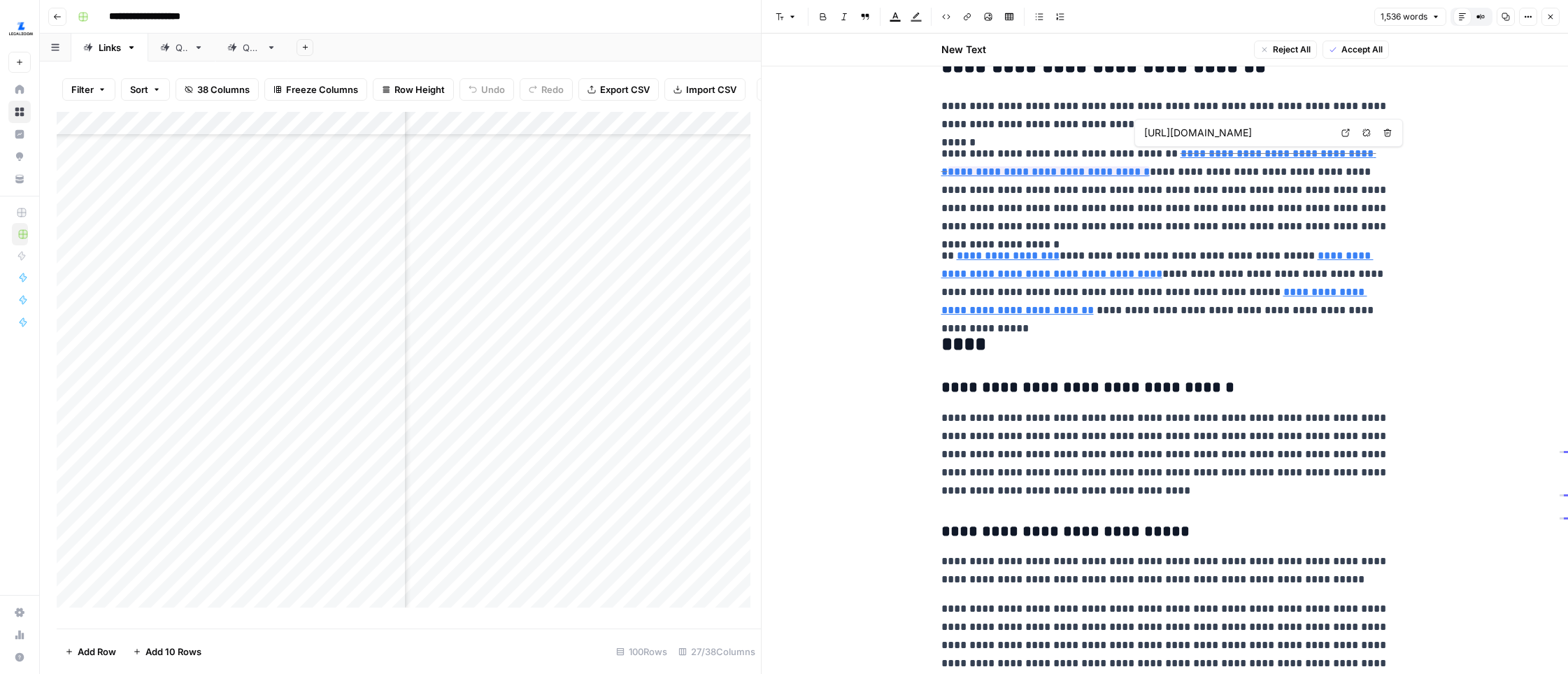
click at [1236, 138] on link "Open in a new tab" at bounding box center [1345, 133] width 18 height 18
type input "https://www.legalzoom.com/articles/trademark-registration-an-overview"
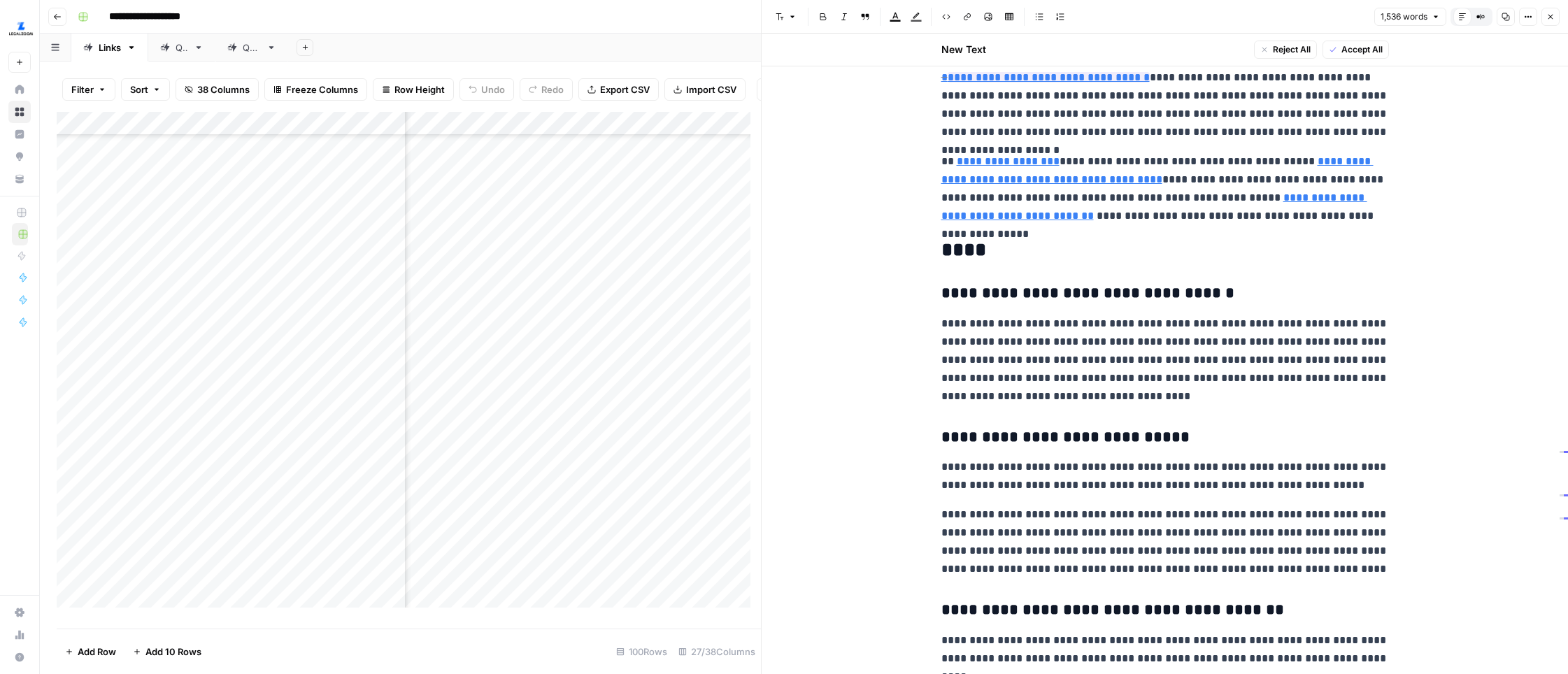
scroll to position [2961, 0]
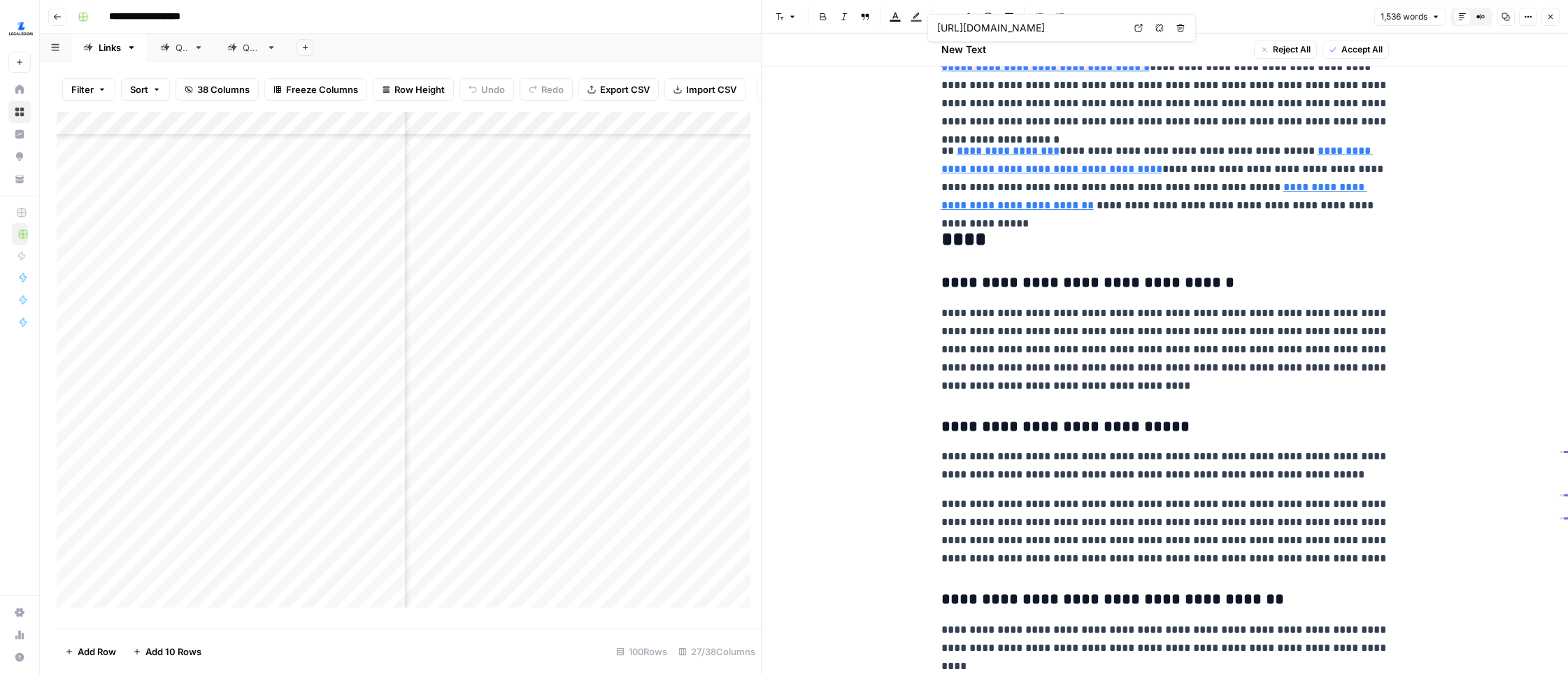
click at [1133, 29] on link "Open in a new tab" at bounding box center [1138, 28] width 18 height 18
type input "https://www.legalzoom.com/articles/how-to-trademark-a-phrase"
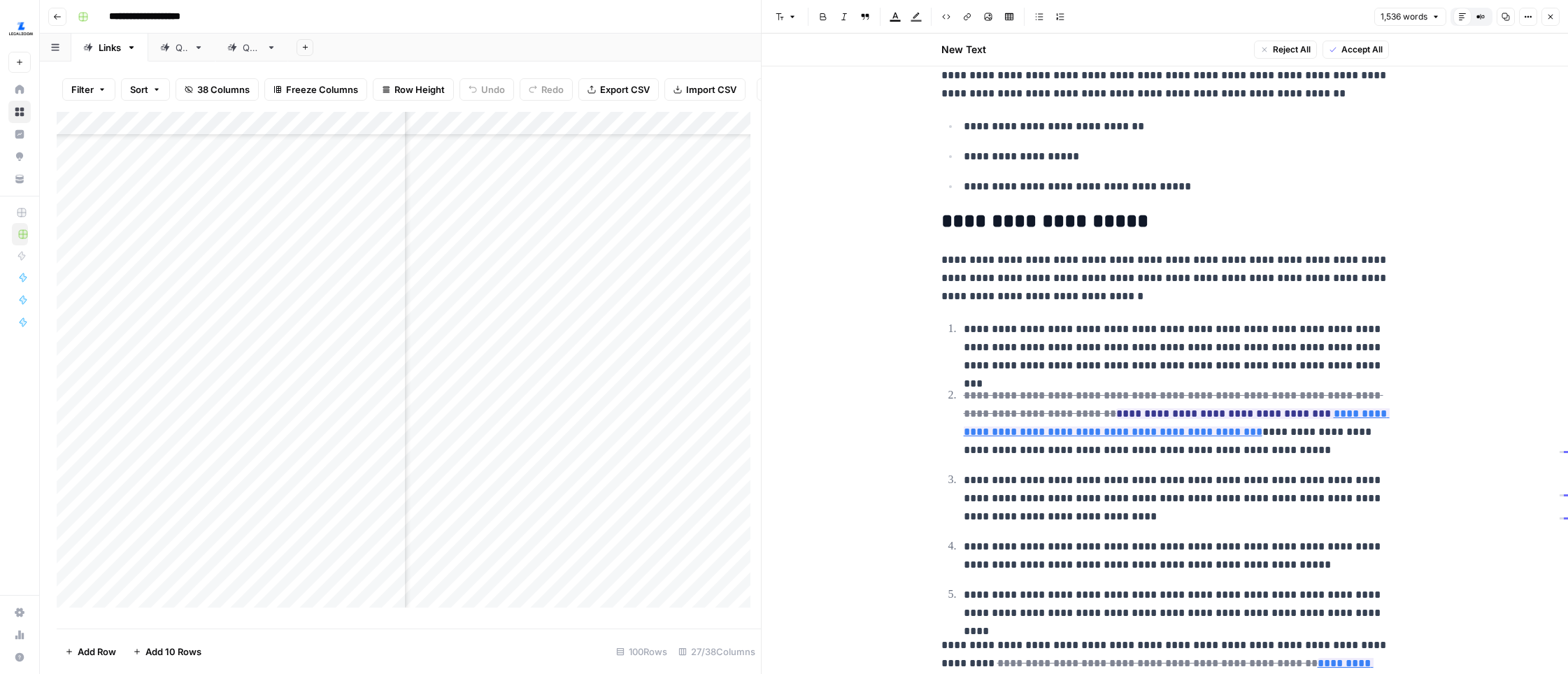
scroll to position [2206, 0]
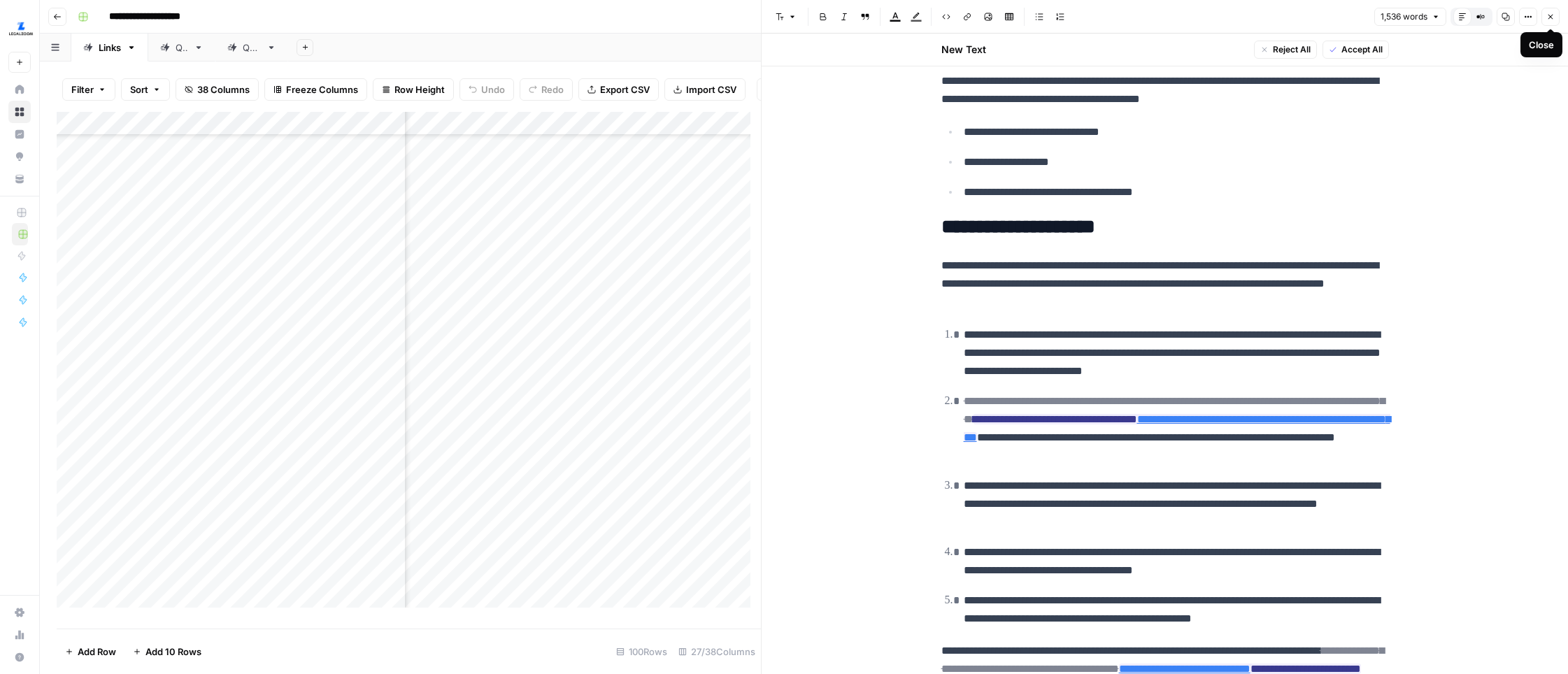
click at [1236, 17] on icon "button" at bounding box center [1551, 17] width 5 height 5
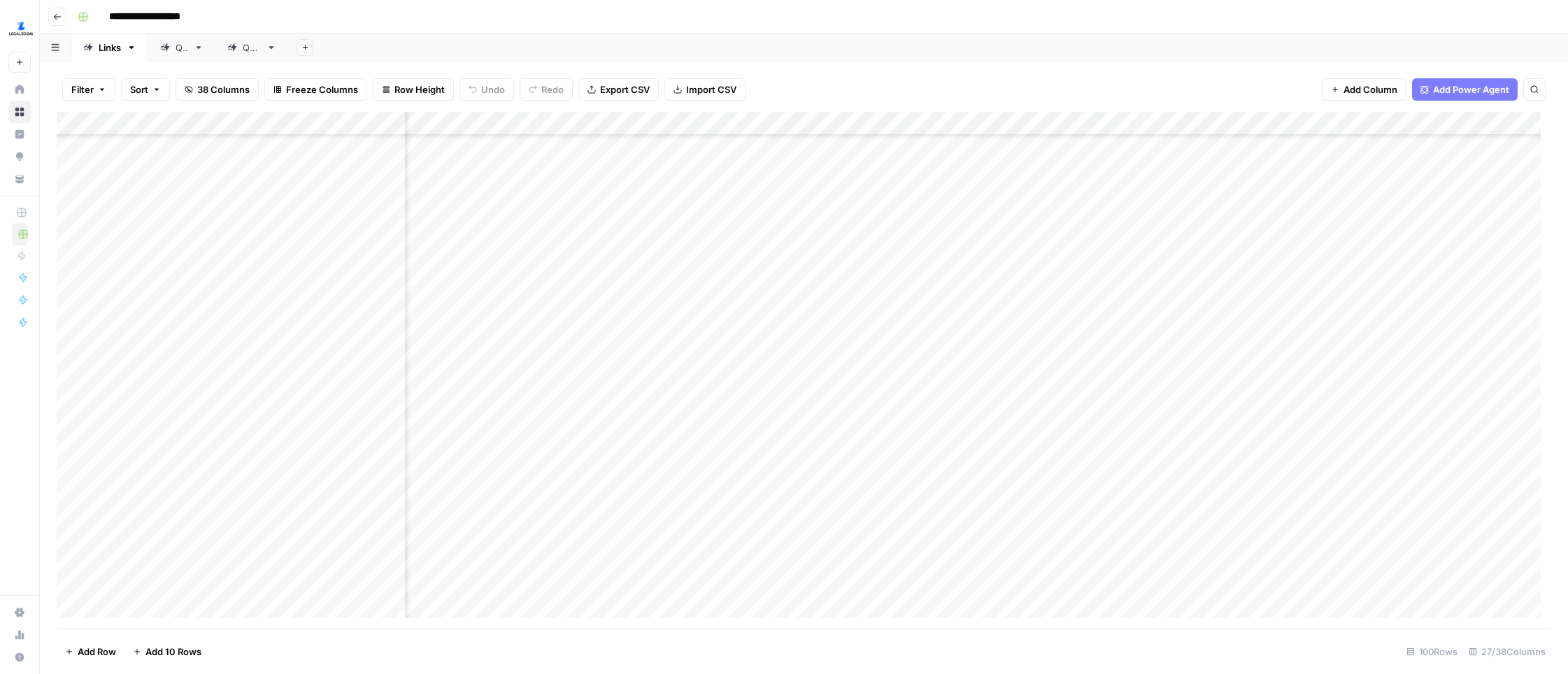
scroll to position [1165, 1978]
click at [1163, 437] on div "Add Column" at bounding box center [804, 370] width 1494 height 516
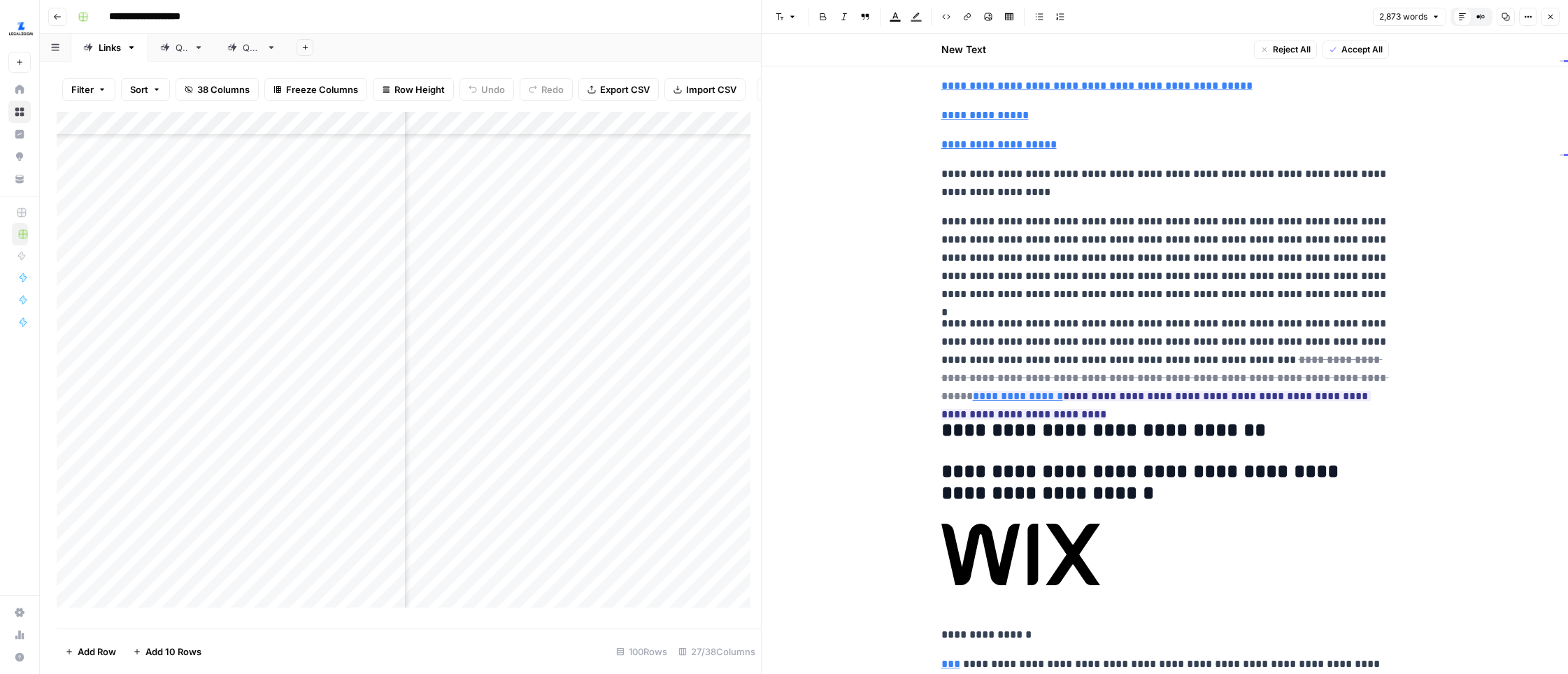
scroll to position [178, 0]
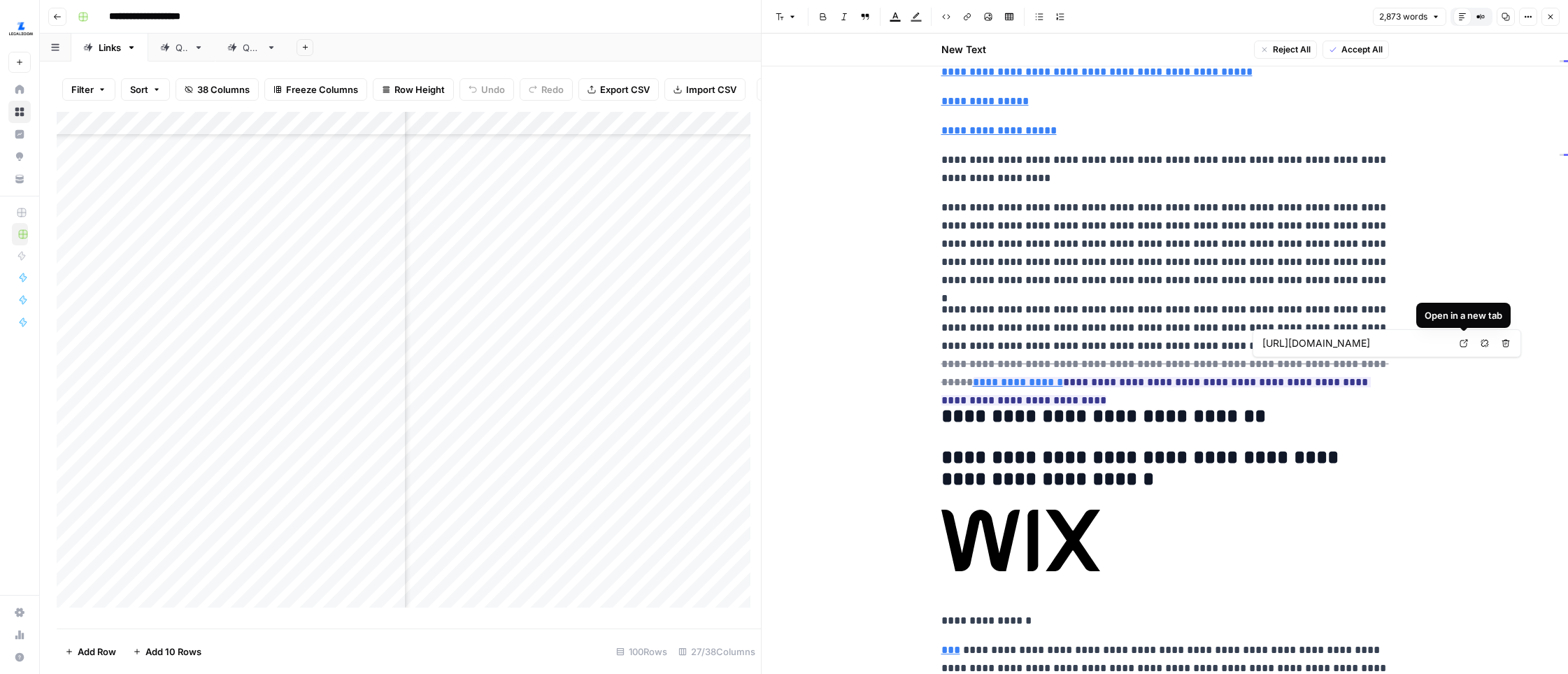
click at [1236, 344] on icon at bounding box center [1463, 343] width 8 height 8
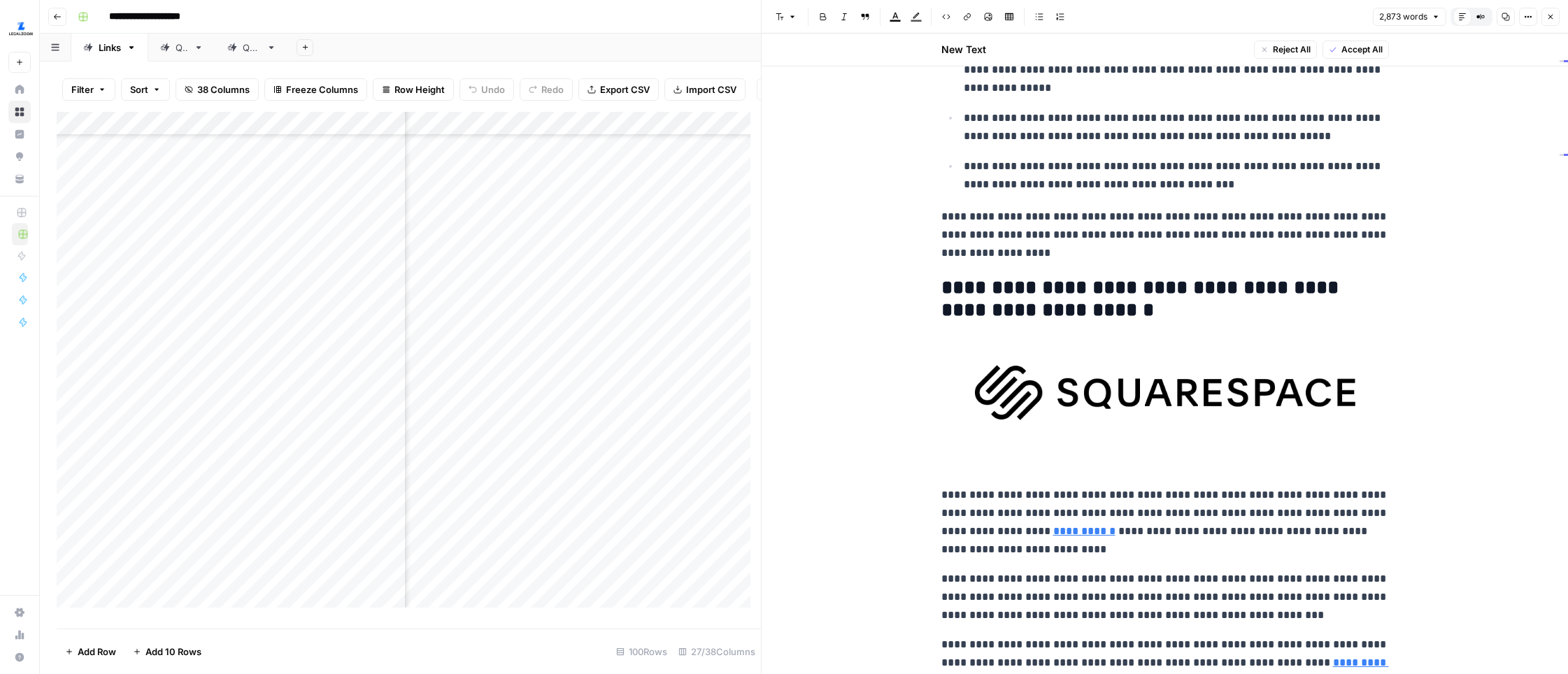
scroll to position [2151, 0]
click at [1165, 29] on link "Open in a new tab" at bounding box center [1161, 30] width 18 height 18
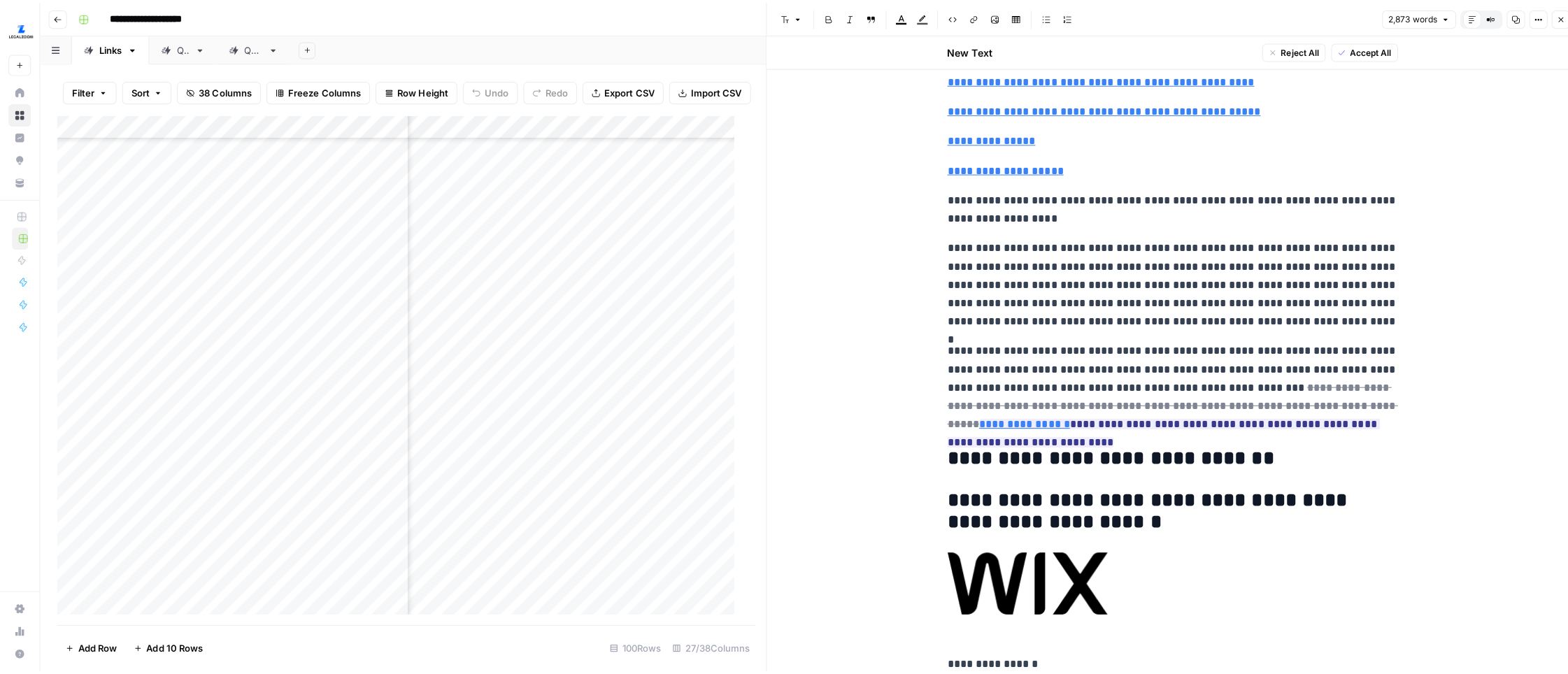
scroll to position [129, 0]
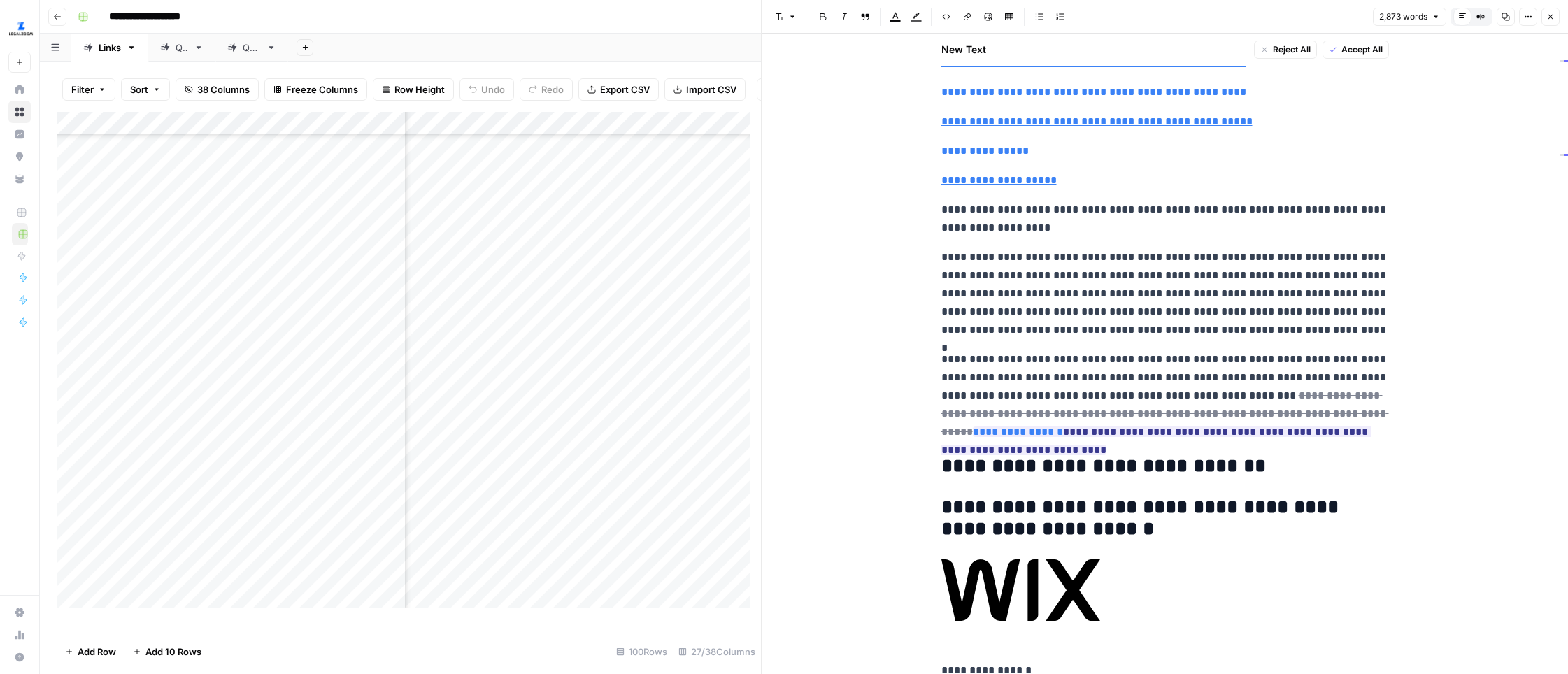
click at [1236, 15] on icon "button" at bounding box center [1550, 17] width 8 height 8
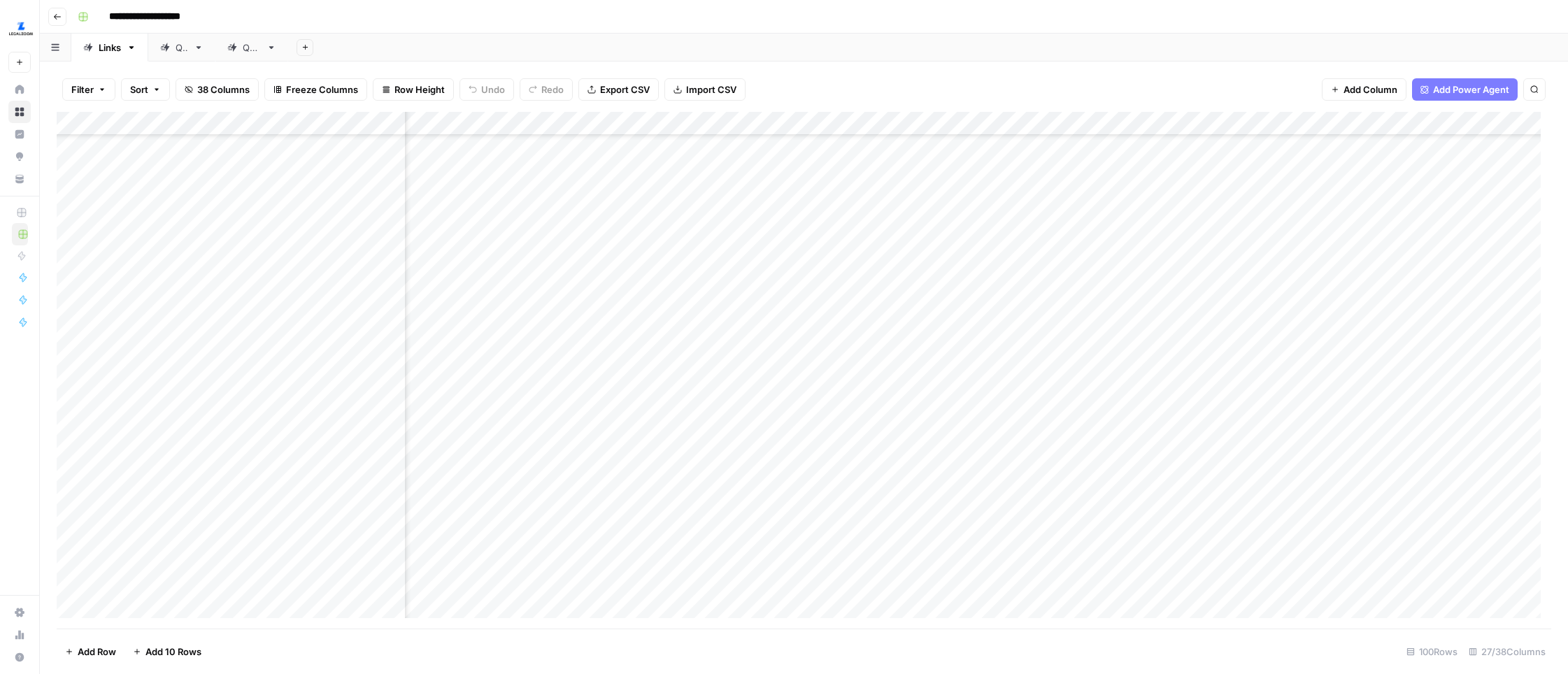
scroll to position [1165, 213]
click at [793, 435] on div "Add Column" at bounding box center [804, 370] width 1494 height 516
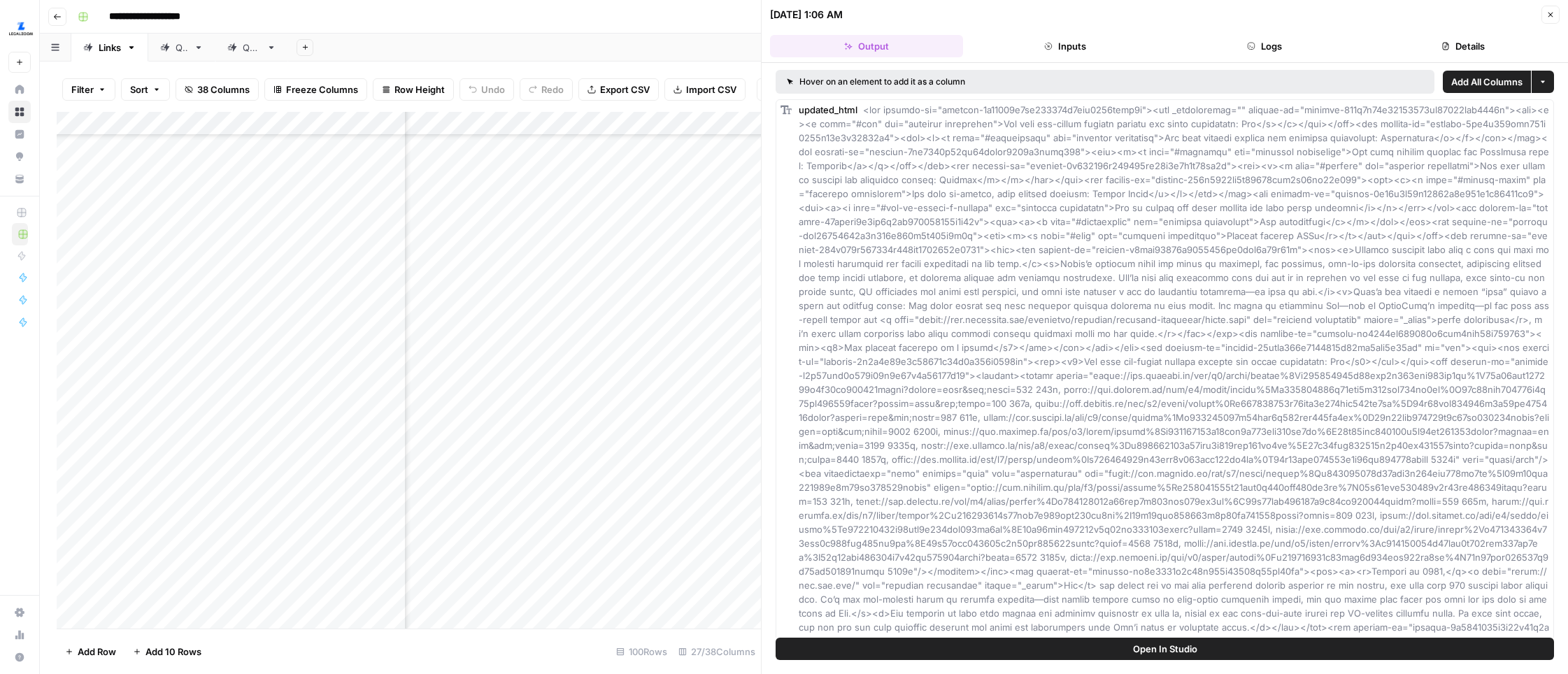
click at [1236, 44] on button "Logs" at bounding box center [1264, 46] width 193 height 23
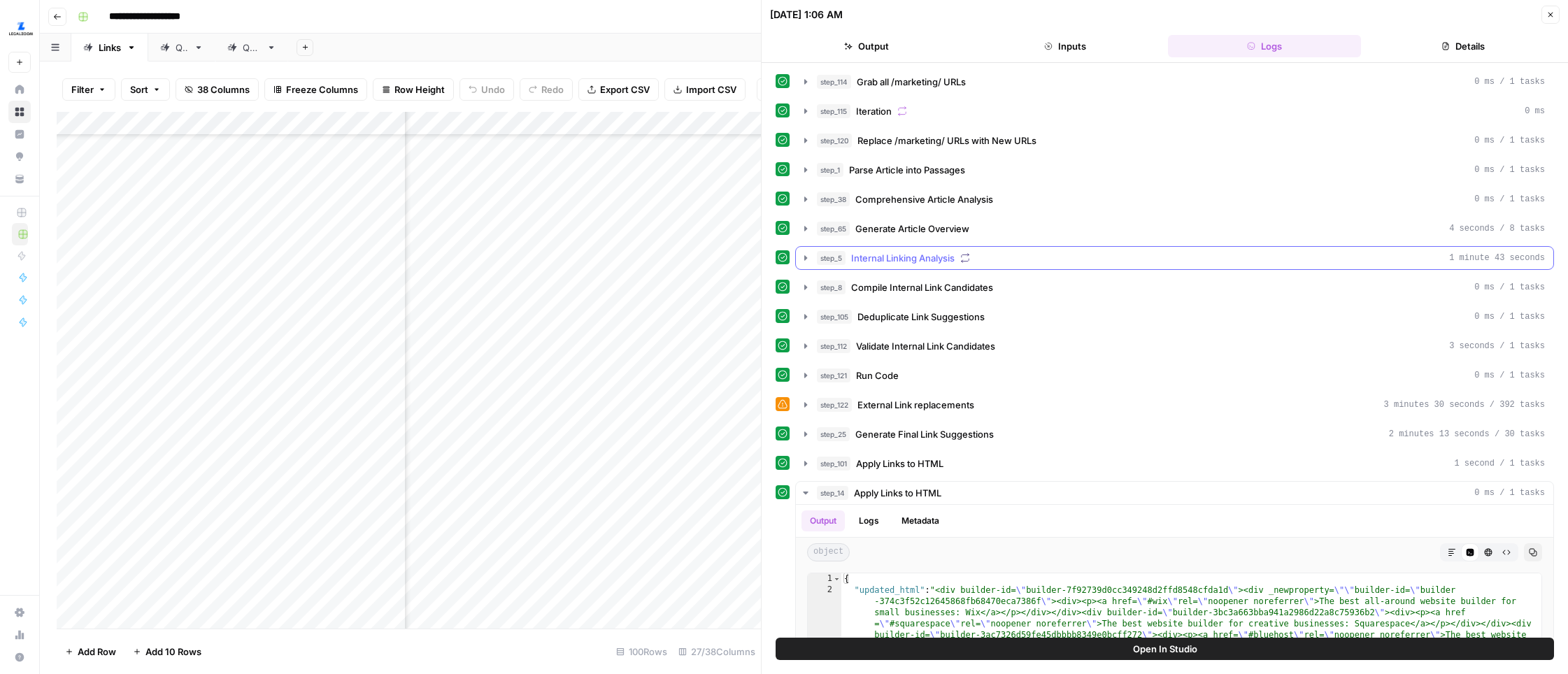
click at [802, 259] on icon "button" at bounding box center [806, 257] width 11 height 11
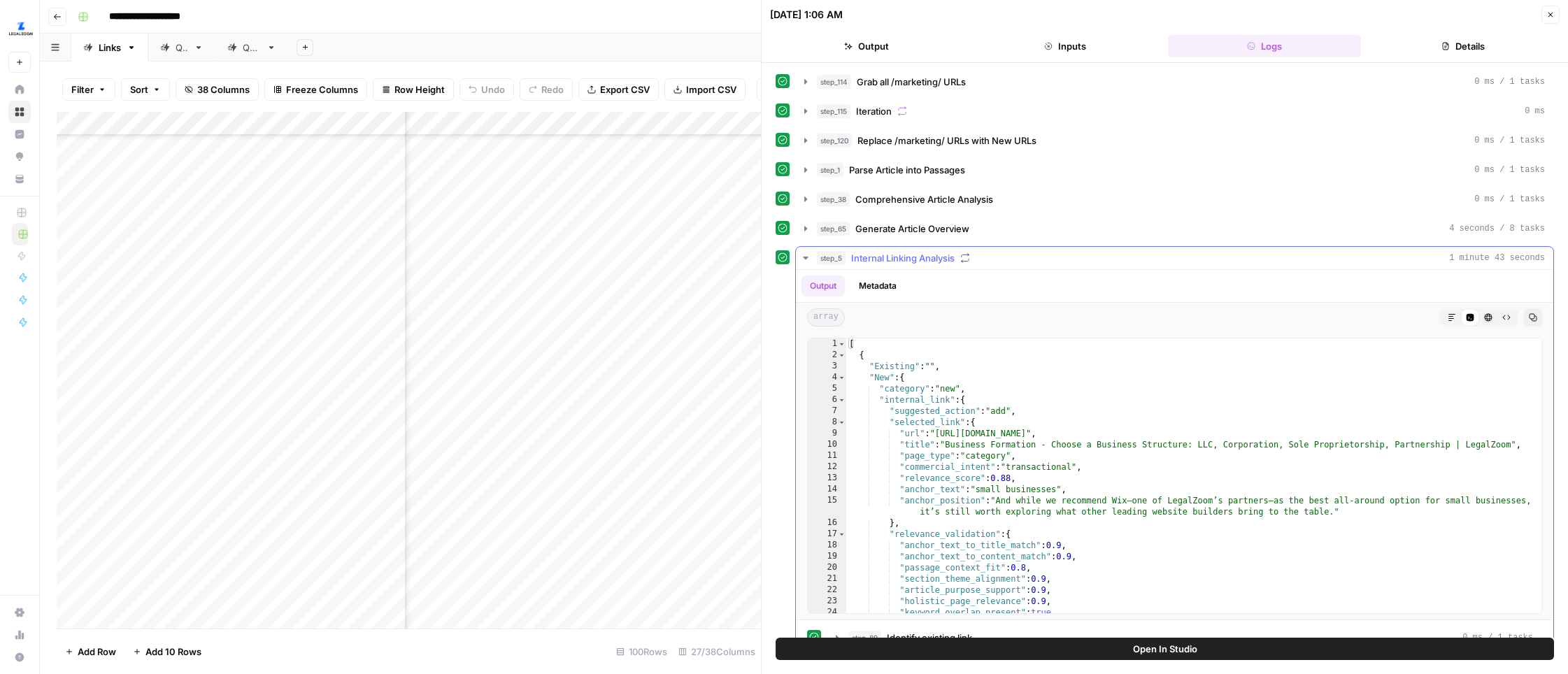
type textarea "**********"
click at [1024, 423] on div "[ { "Existing" : "" , "New" : { "category" : "new" , "internal_link" : { "sugge…" at bounding box center [1194, 487] width 695 height 297
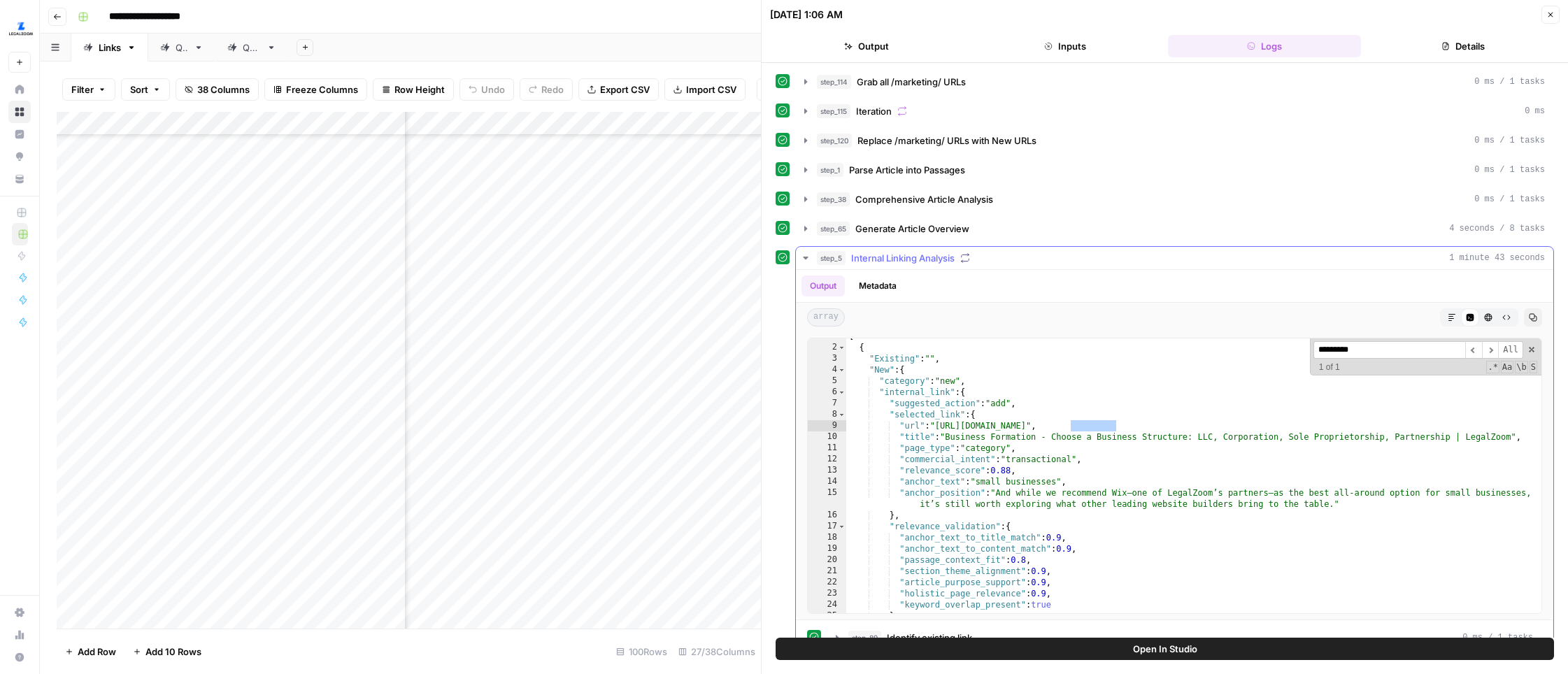
type input "*********"
type textarea "**********"
drag, startPoint x: 940, startPoint y: 424, endPoint x: 1310, endPoint y: 427, distance: 370.0
click at [1236, 427] on div "[ { "Existing" : "" , "New" : { "category" : "new" , "internal_link" : { "sugge…" at bounding box center [1194, 479] width 695 height 297
click at [1236, 9] on button "Close" at bounding box center [1551, 14] width 18 height 18
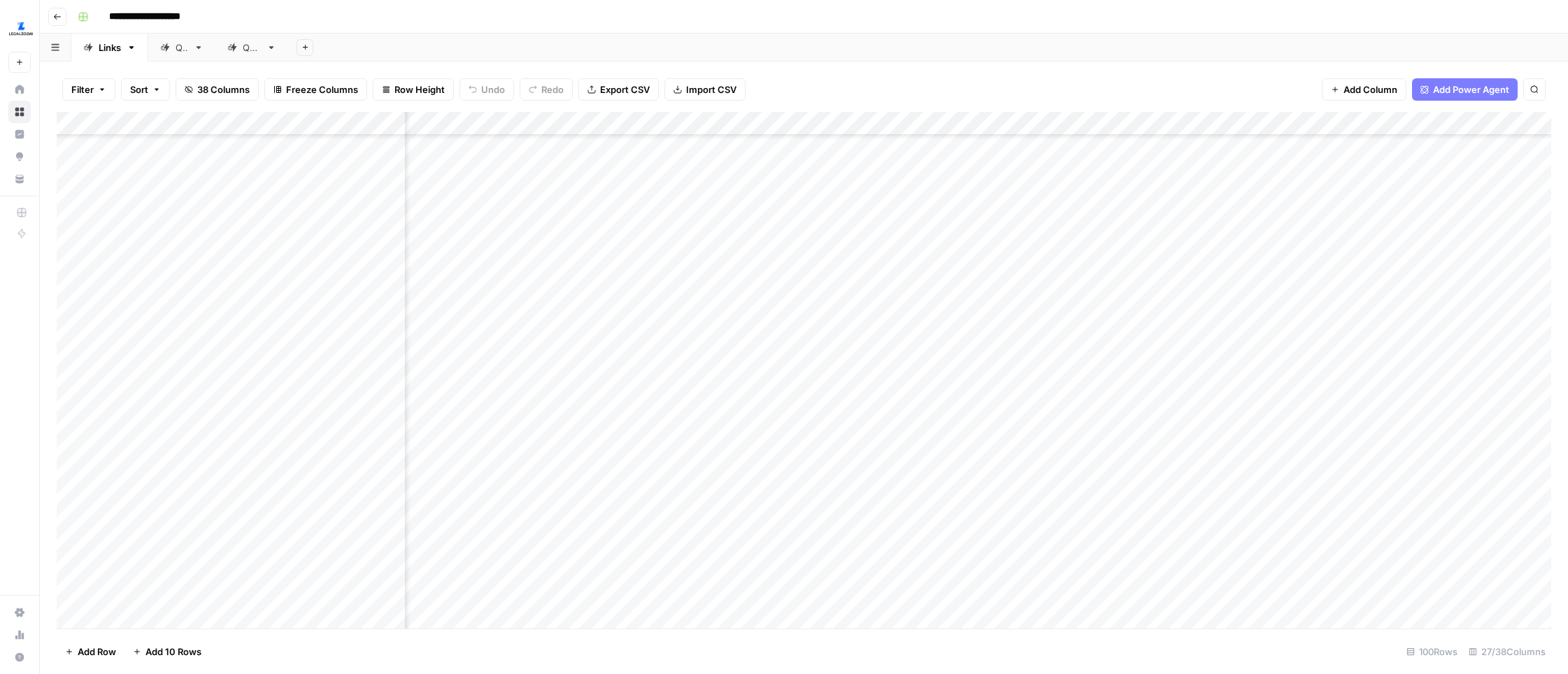
scroll to position [1165, 2237]
click at [909, 473] on div "Add Column" at bounding box center [804, 370] width 1494 height 516
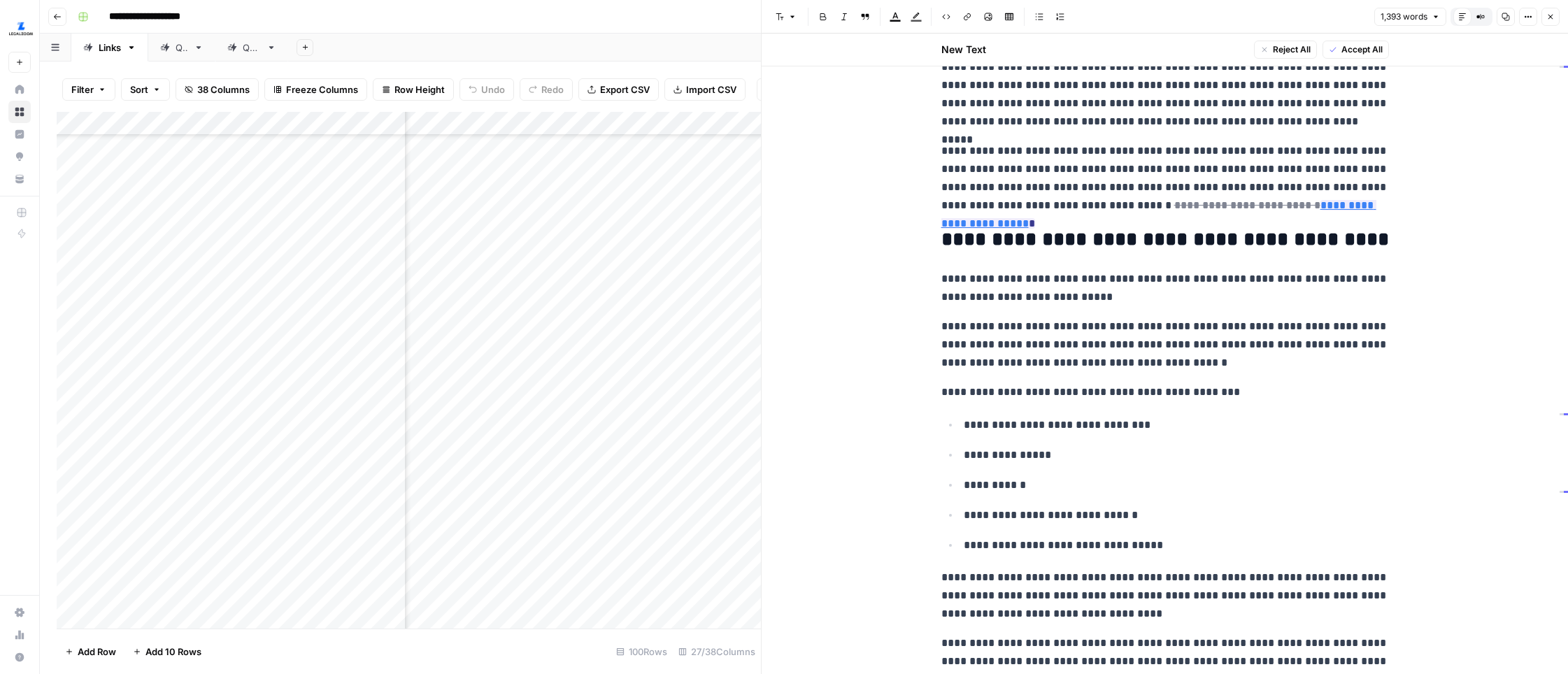
scroll to position [47, 0]
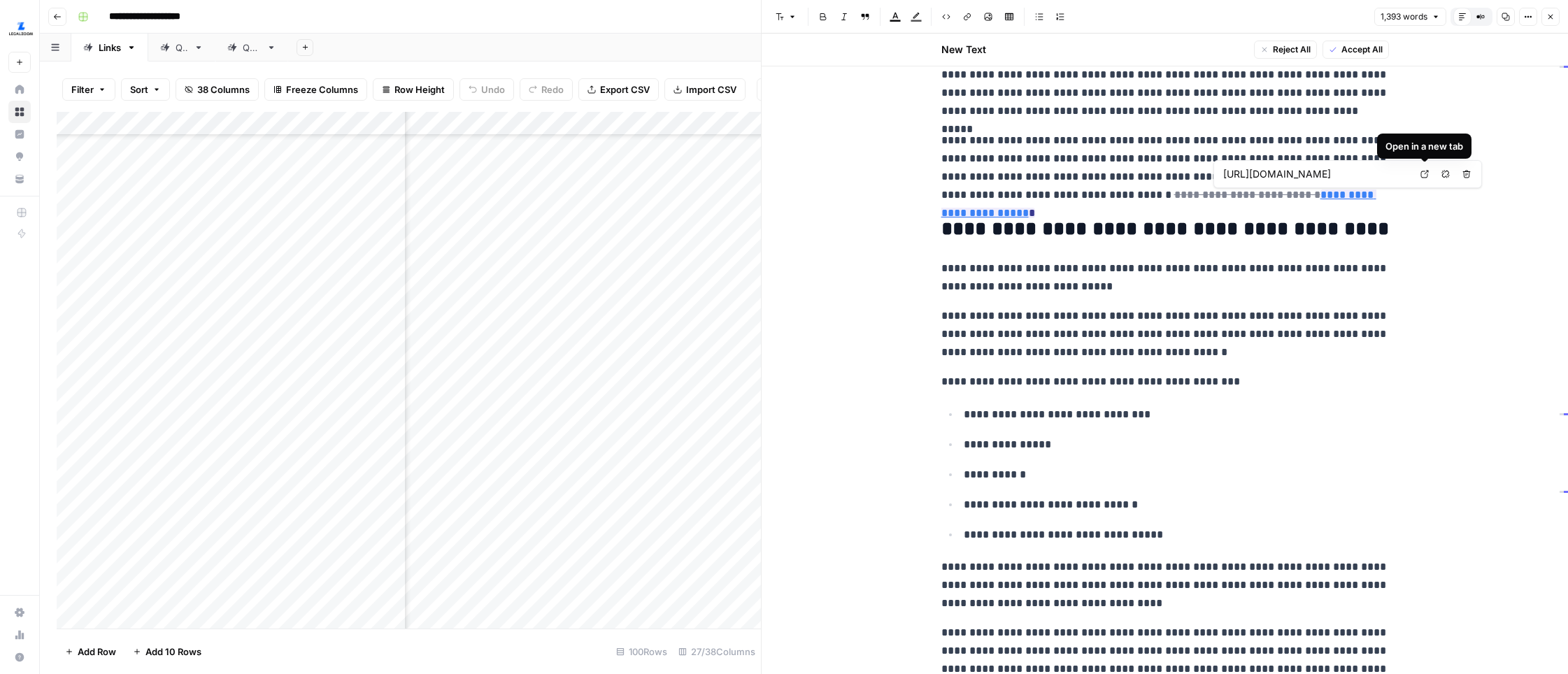
click at [1236, 175] on icon at bounding box center [1424, 173] width 8 height 8
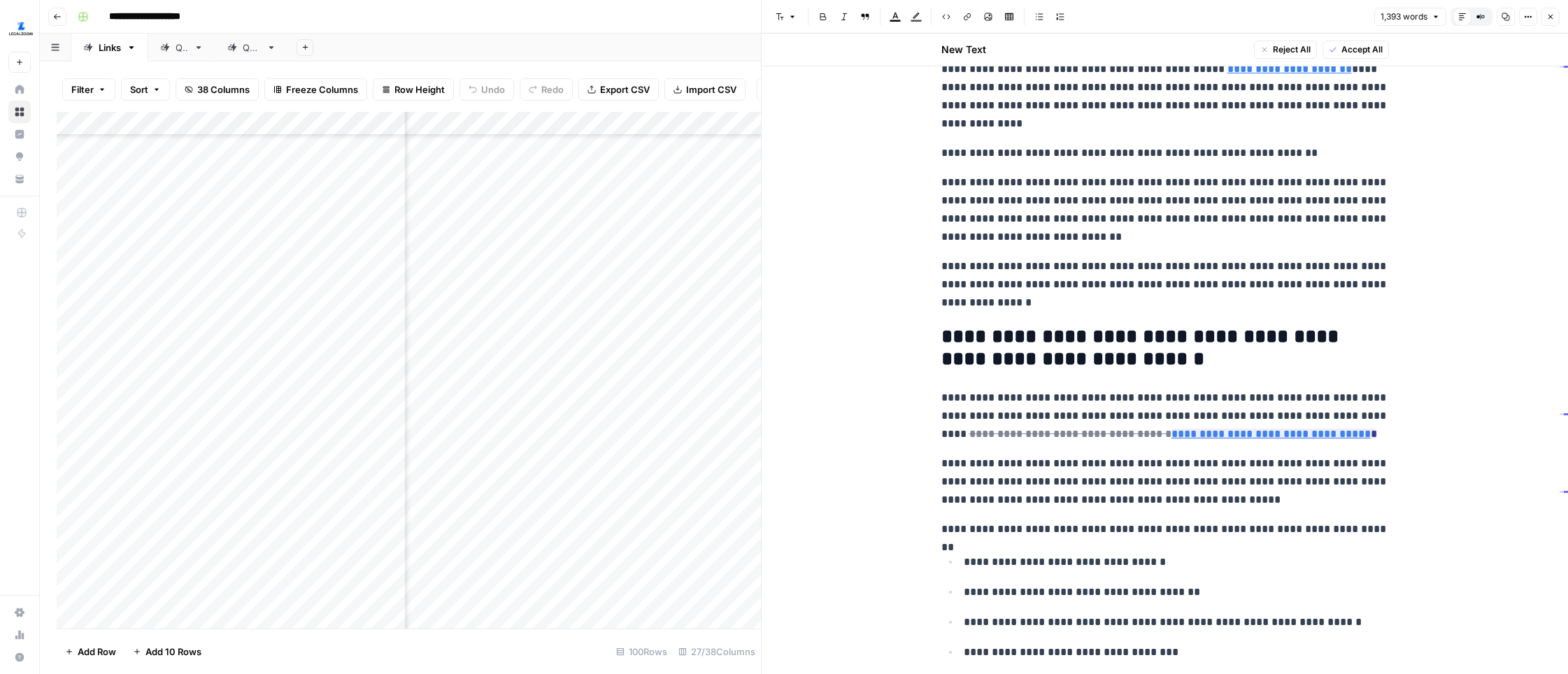
scroll to position [1952, 0]
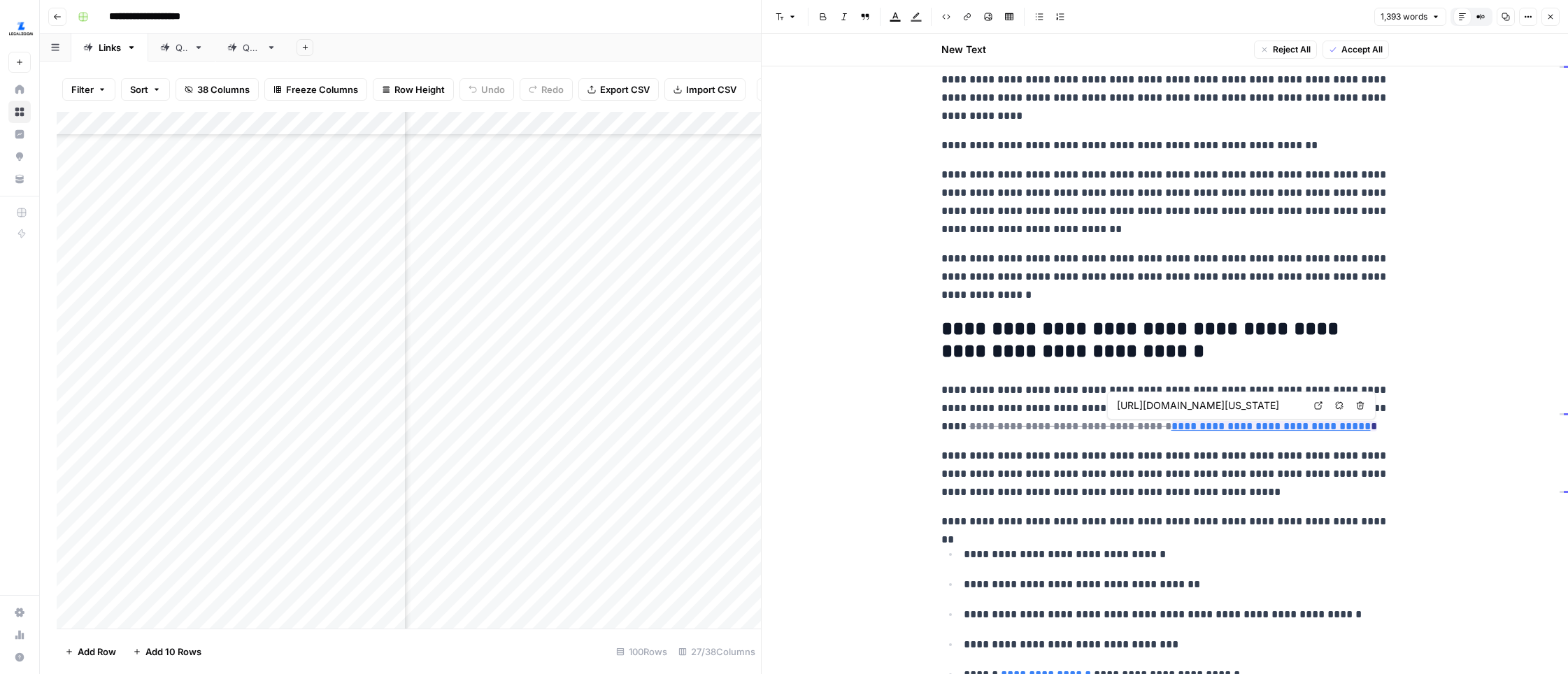
click at [1236, 407] on icon at bounding box center [1318, 405] width 8 height 8
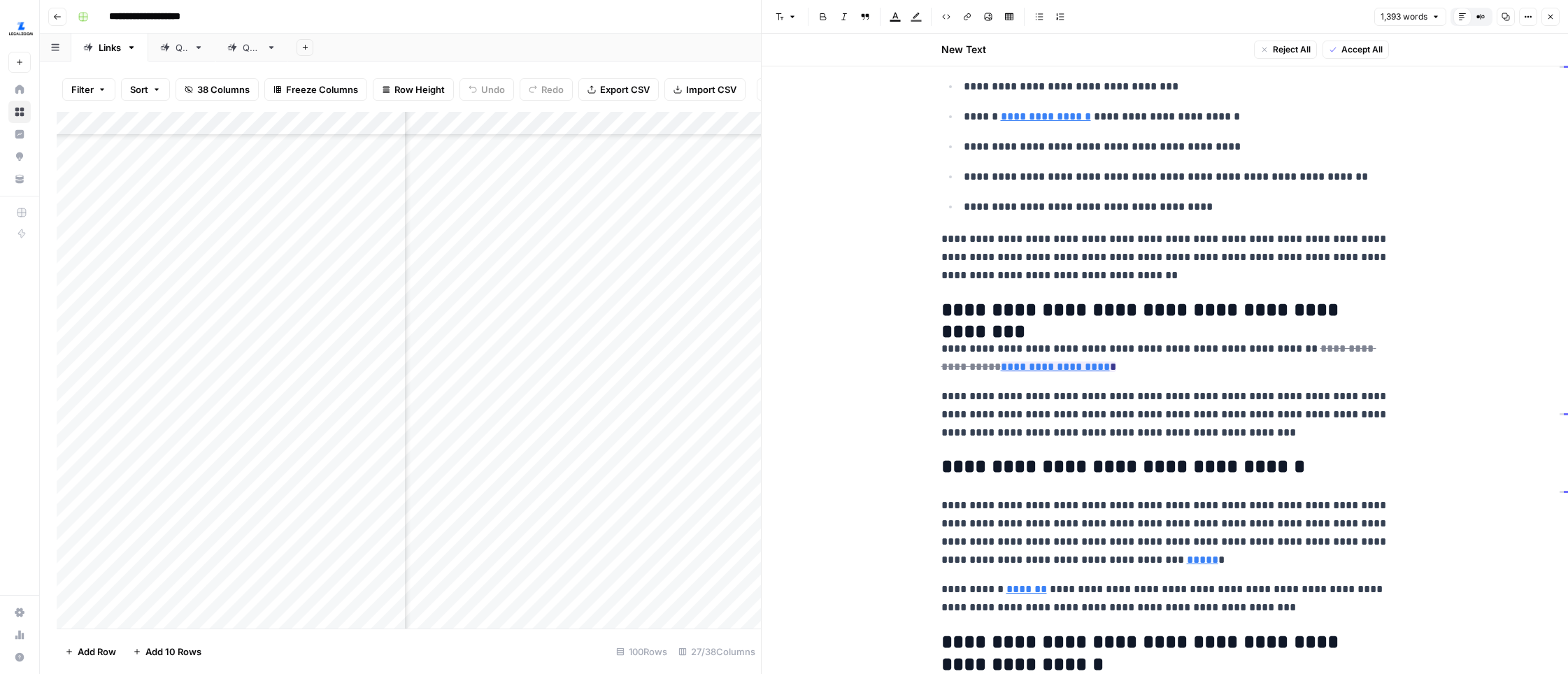
scroll to position [2530, 0]
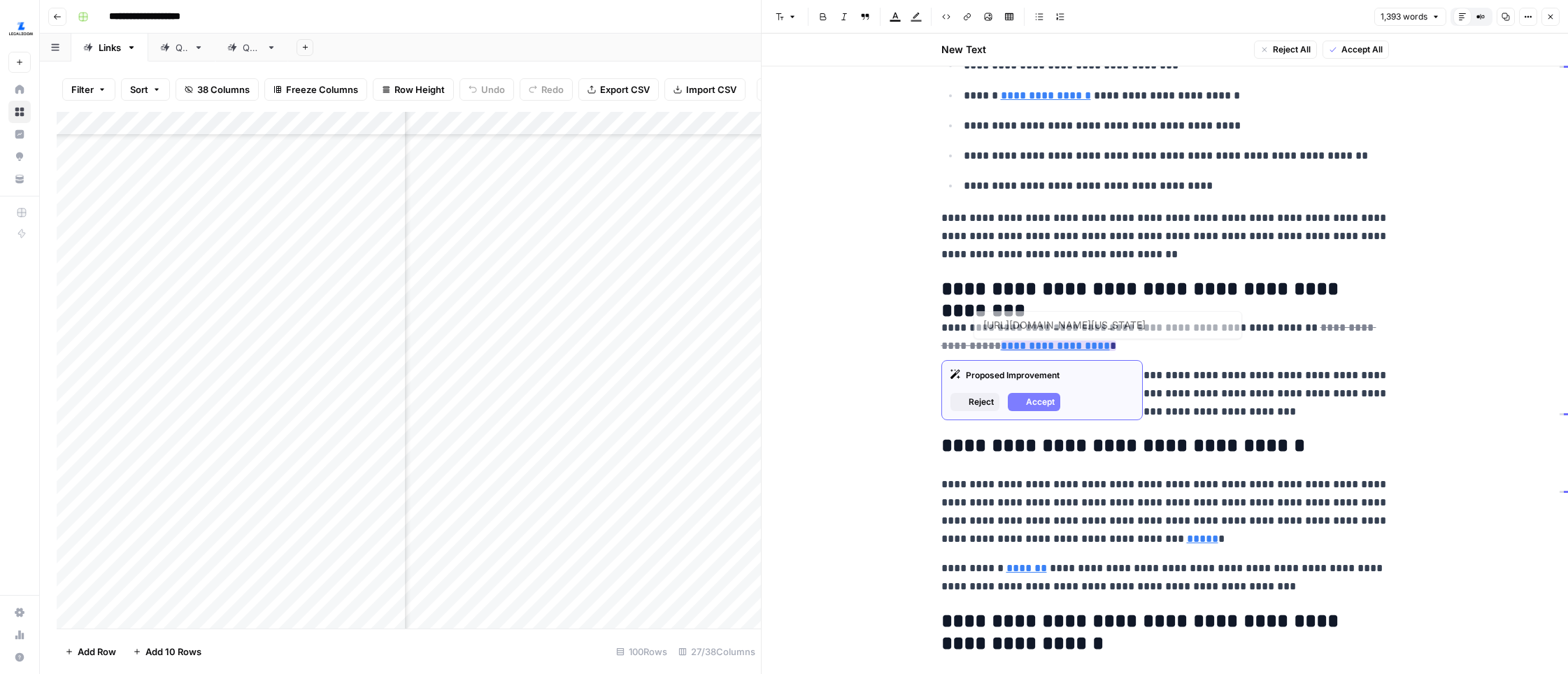
click at [1046, 394] on button "Accept" at bounding box center [1034, 402] width 52 height 18
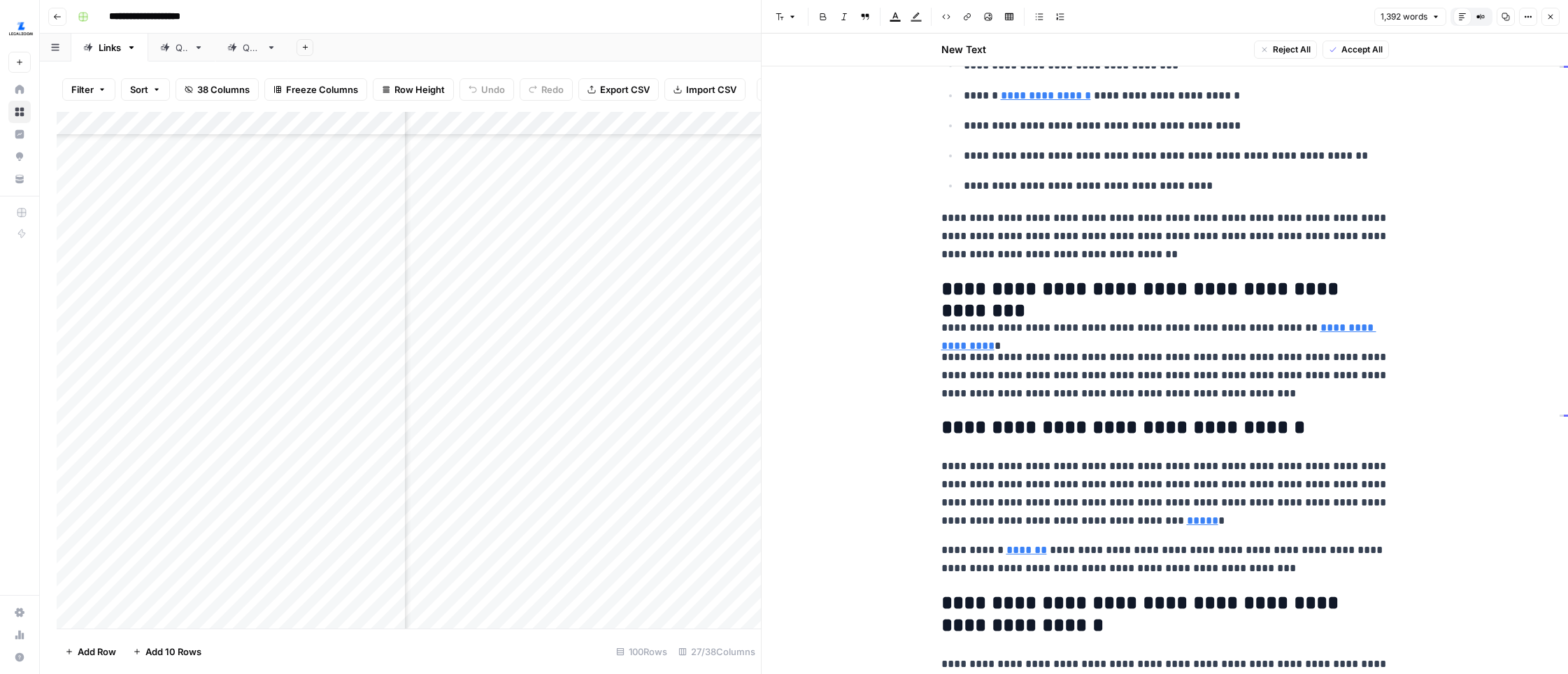
scroll to position [3250, 0]
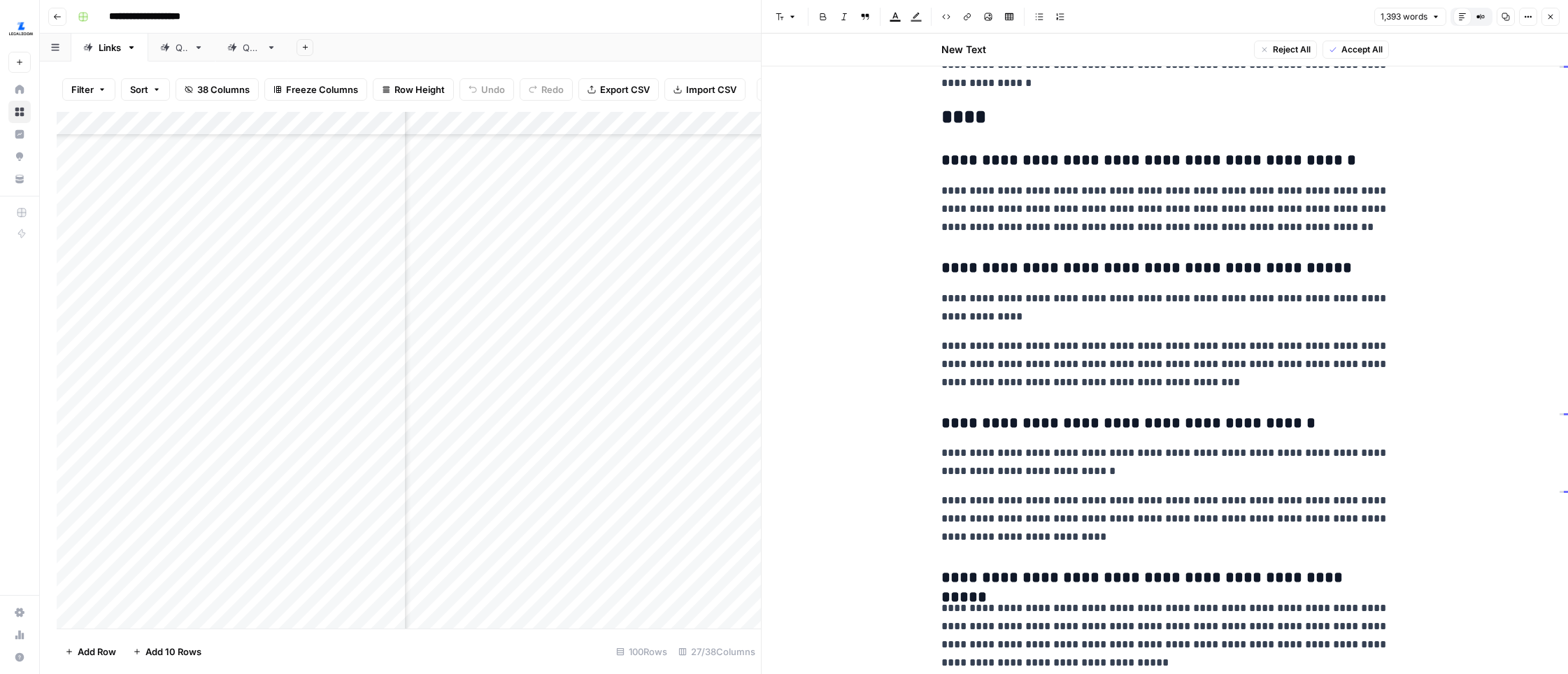
click at [1236, 21] on button "Close" at bounding box center [1551, 17] width 18 height 18
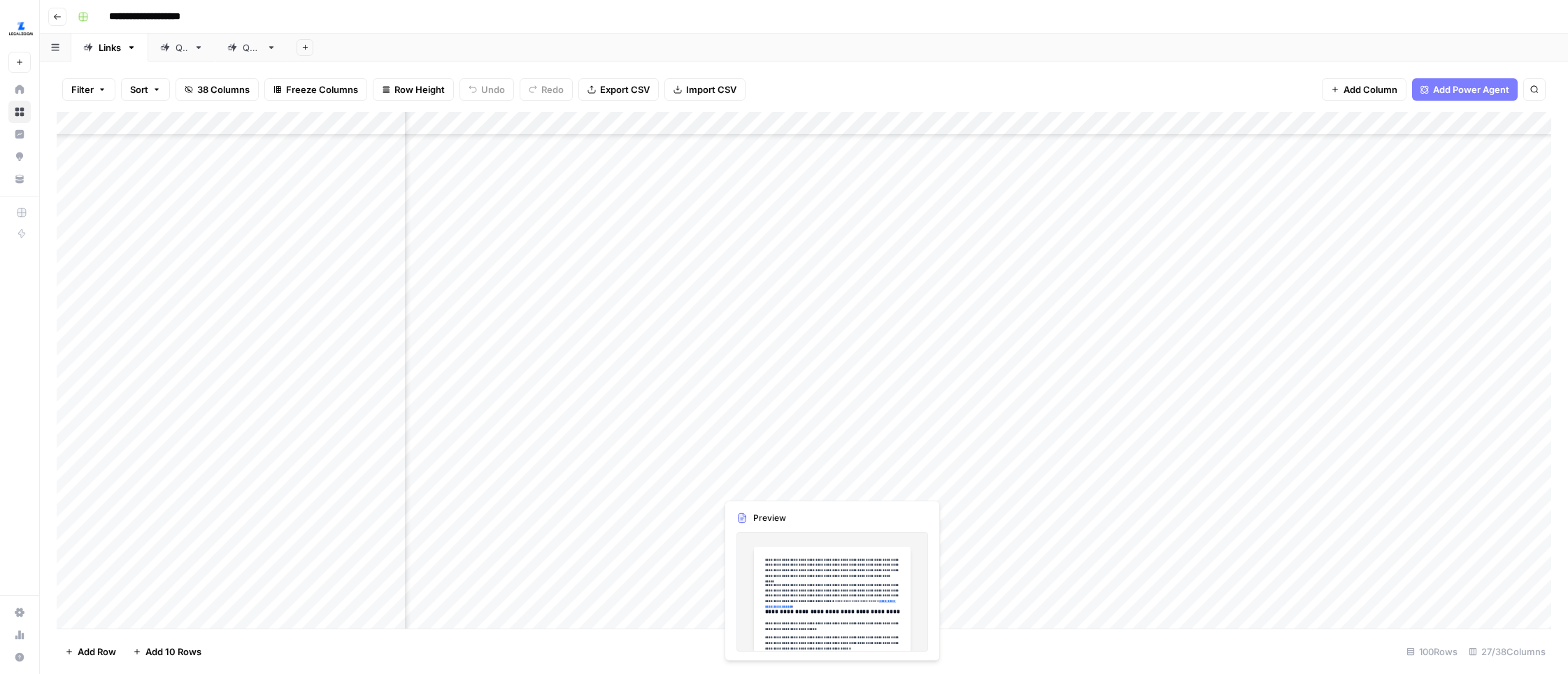
scroll to position [1165, 2166]
click at [778, 471] on div "Add Column" at bounding box center [804, 370] width 1494 height 516
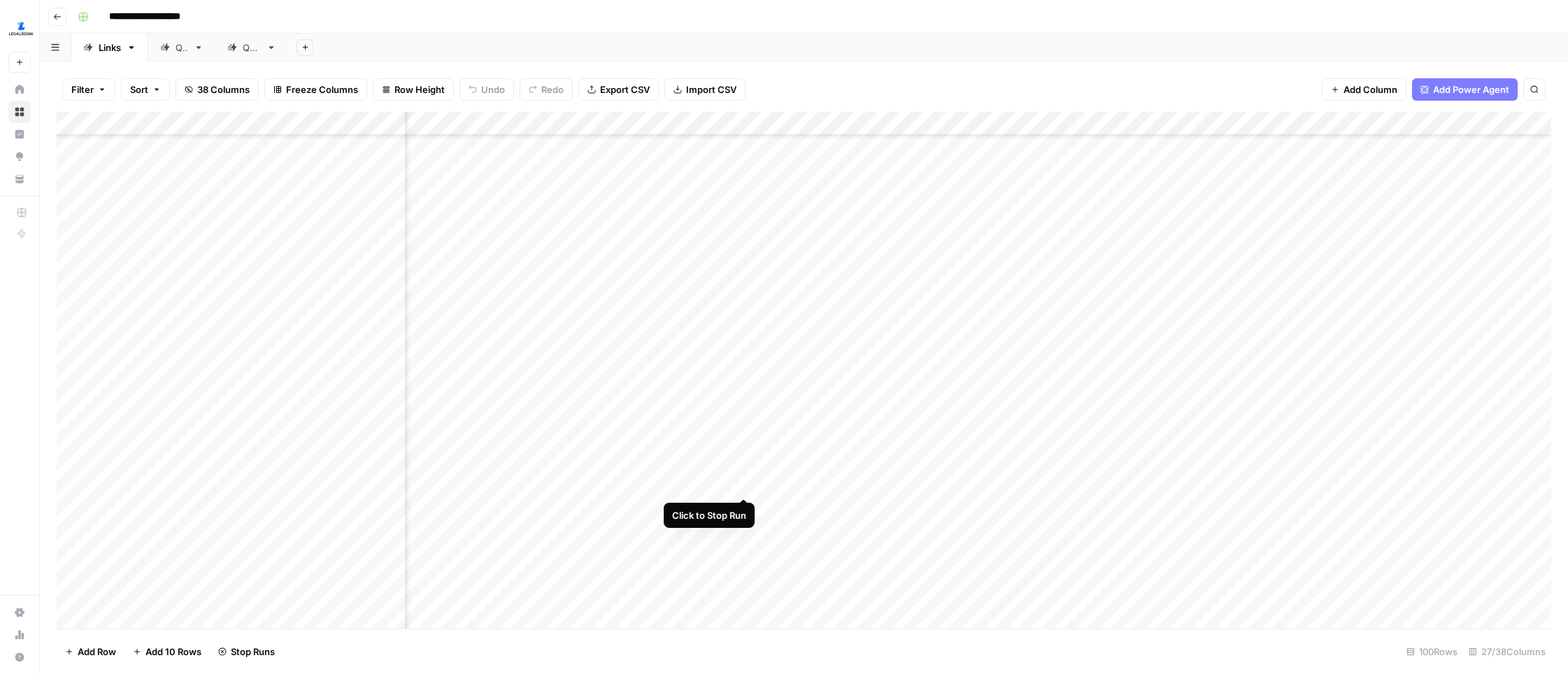
click at [746, 470] on div "Add Column" at bounding box center [804, 370] width 1494 height 516
click at [683, 112] on div "Add Column" at bounding box center [804, 370] width 1494 height 516
click at [673, 122] on div "Add Column" at bounding box center [804, 370] width 1494 height 516
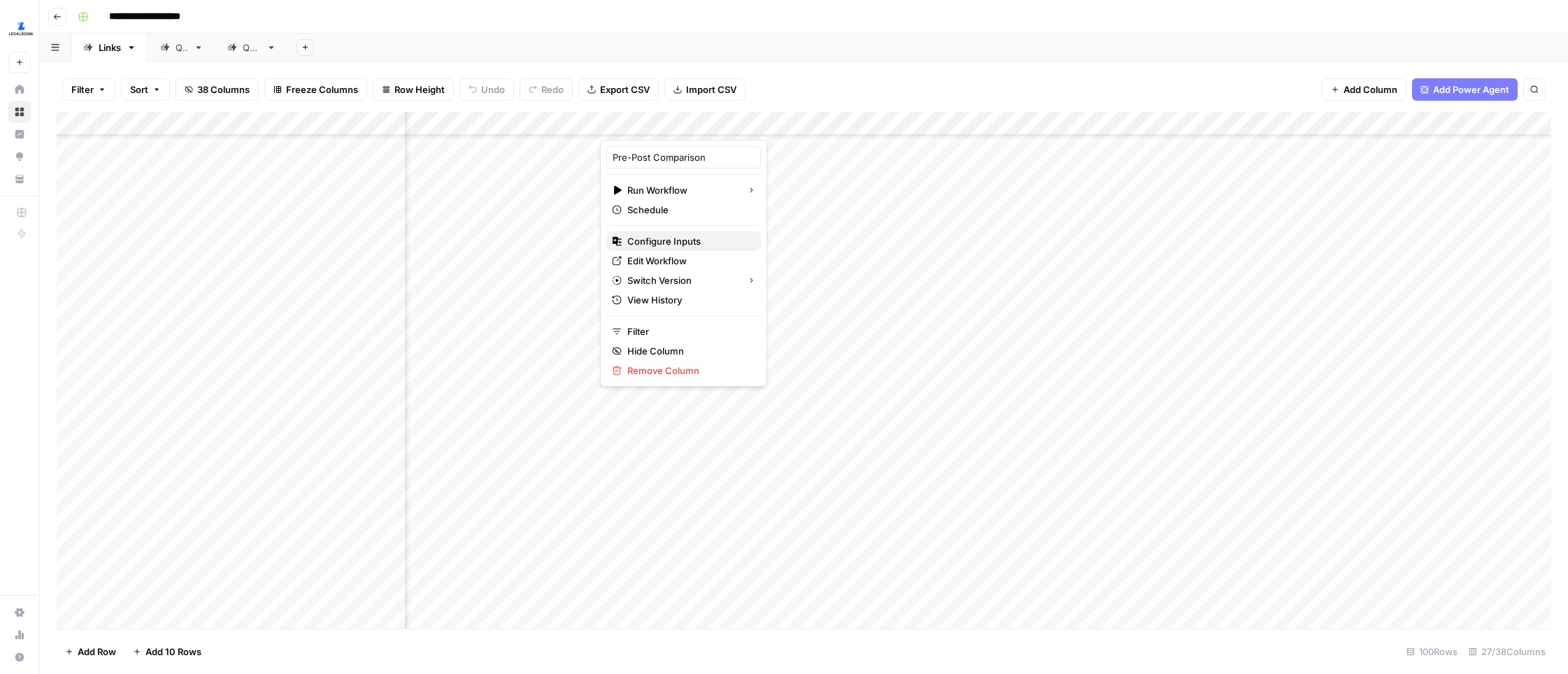
click at [662, 242] on span "Configure Inputs" at bounding box center [688, 241] width 122 height 14
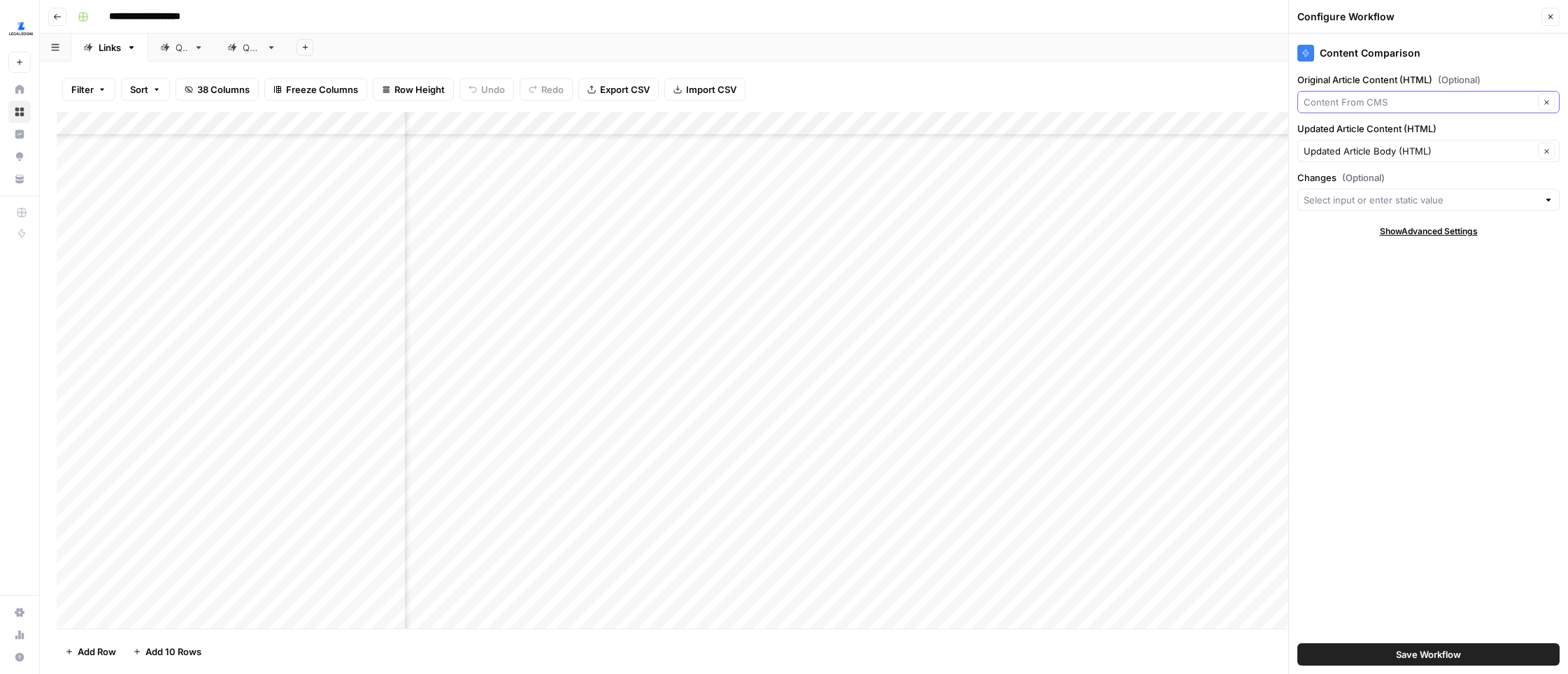
click at [1236, 105] on input "Original Article Content (HTML) (Optional)" at bounding box center [1419, 101] width 230 height 14
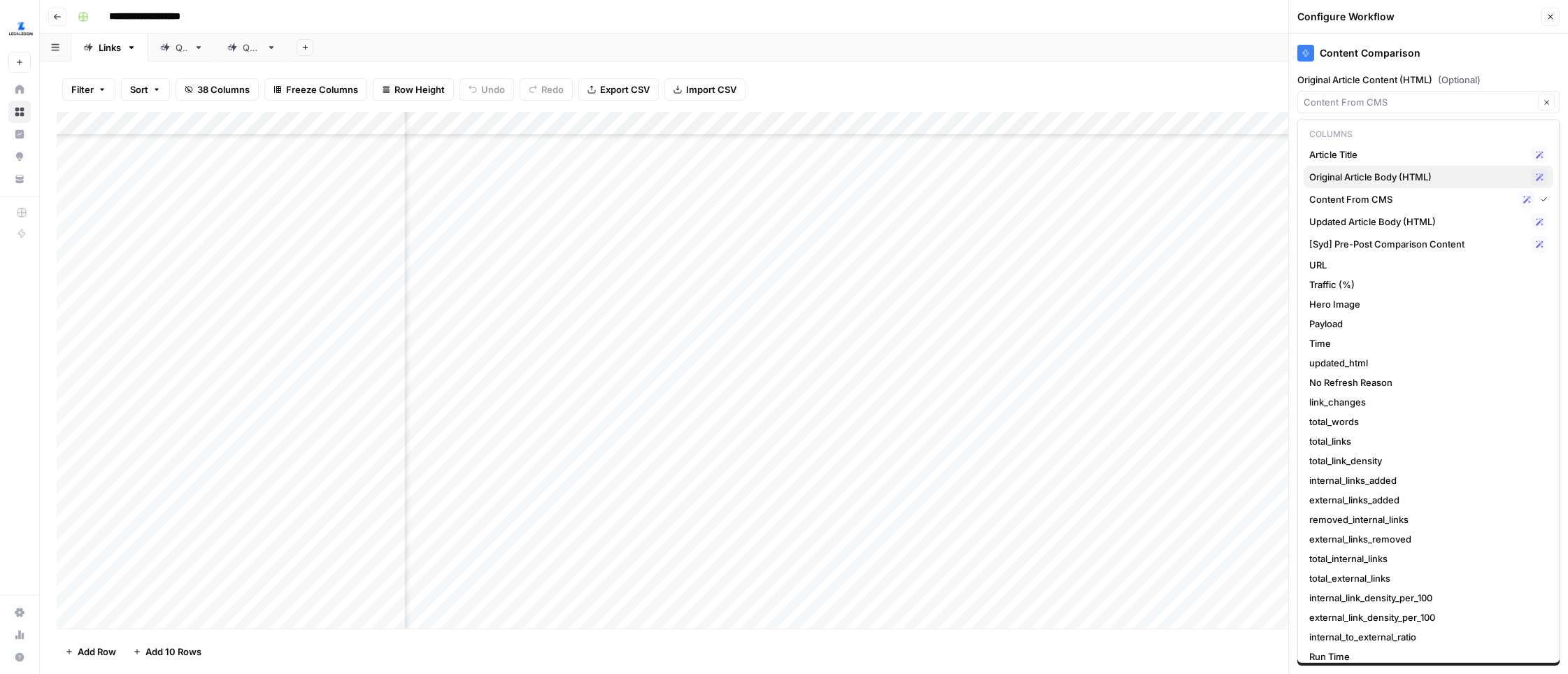
click at [1236, 183] on span "Original Article Body (HTML)" at bounding box center [1416, 176] width 216 height 14
type input "Original Article Body (HTML)"
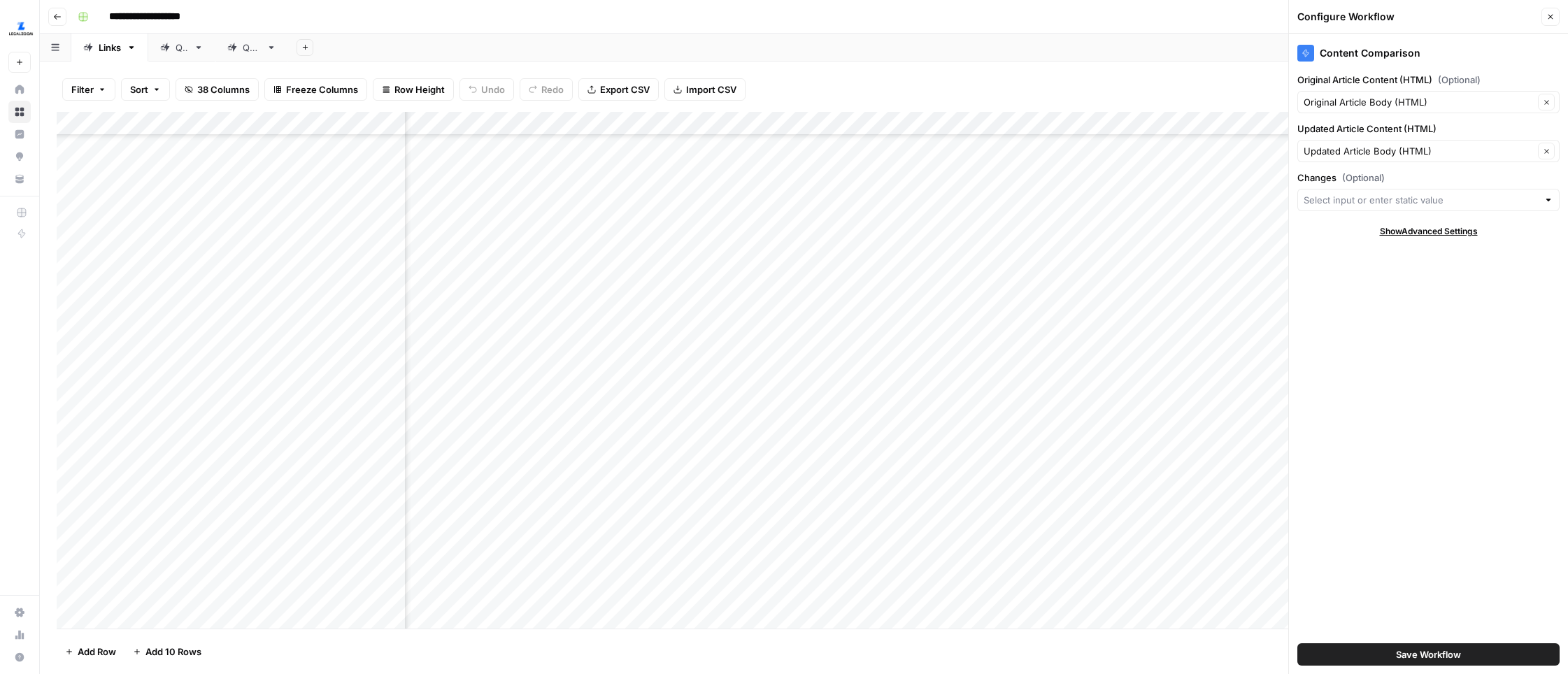
click at [1236, 654] on span "Save Workflow" at bounding box center [1429, 654] width 65 height 14
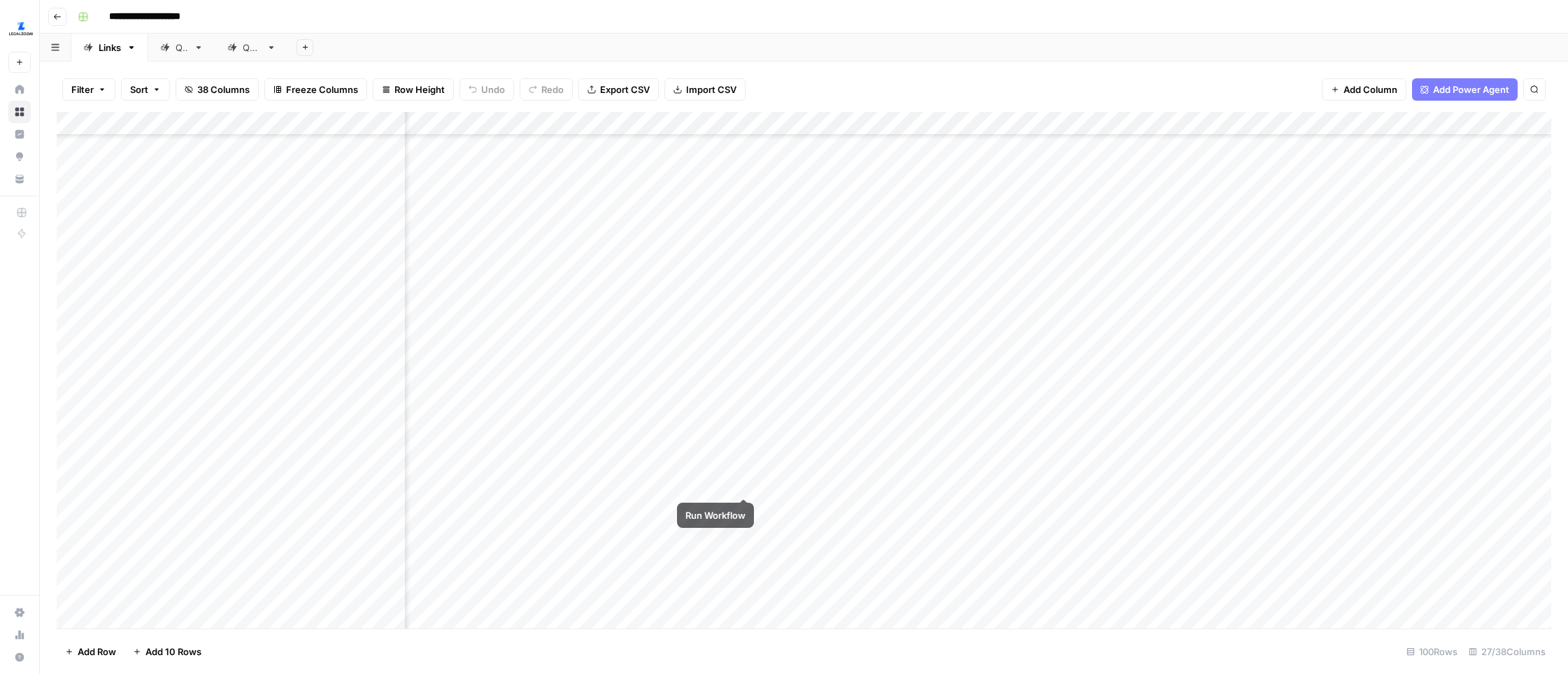
click at [744, 470] on div "Add Column" at bounding box center [804, 370] width 1494 height 516
click at [669, 117] on div "Add Column" at bounding box center [804, 370] width 1494 height 516
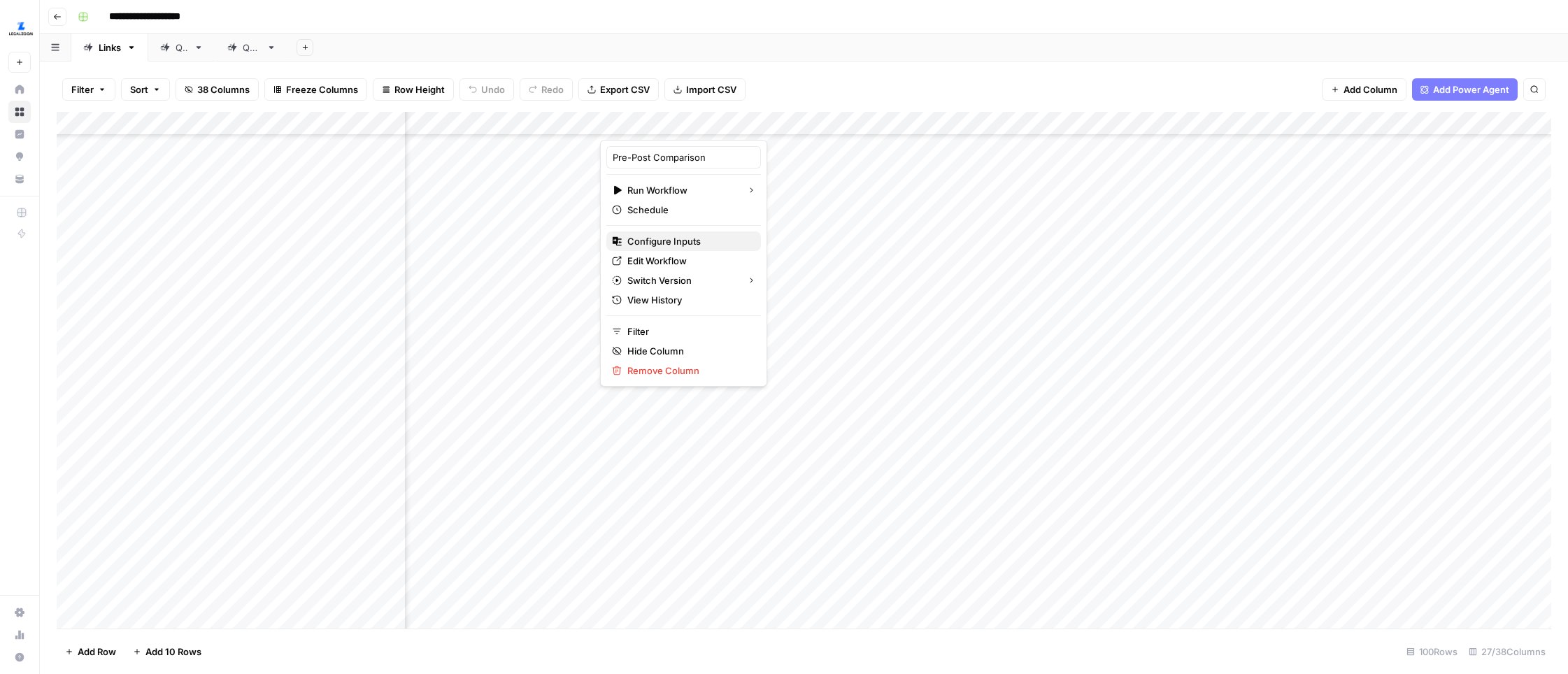
click at [662, 244] on span "Configure Inputs" at bounding box center [688, 241] width 122 height 14
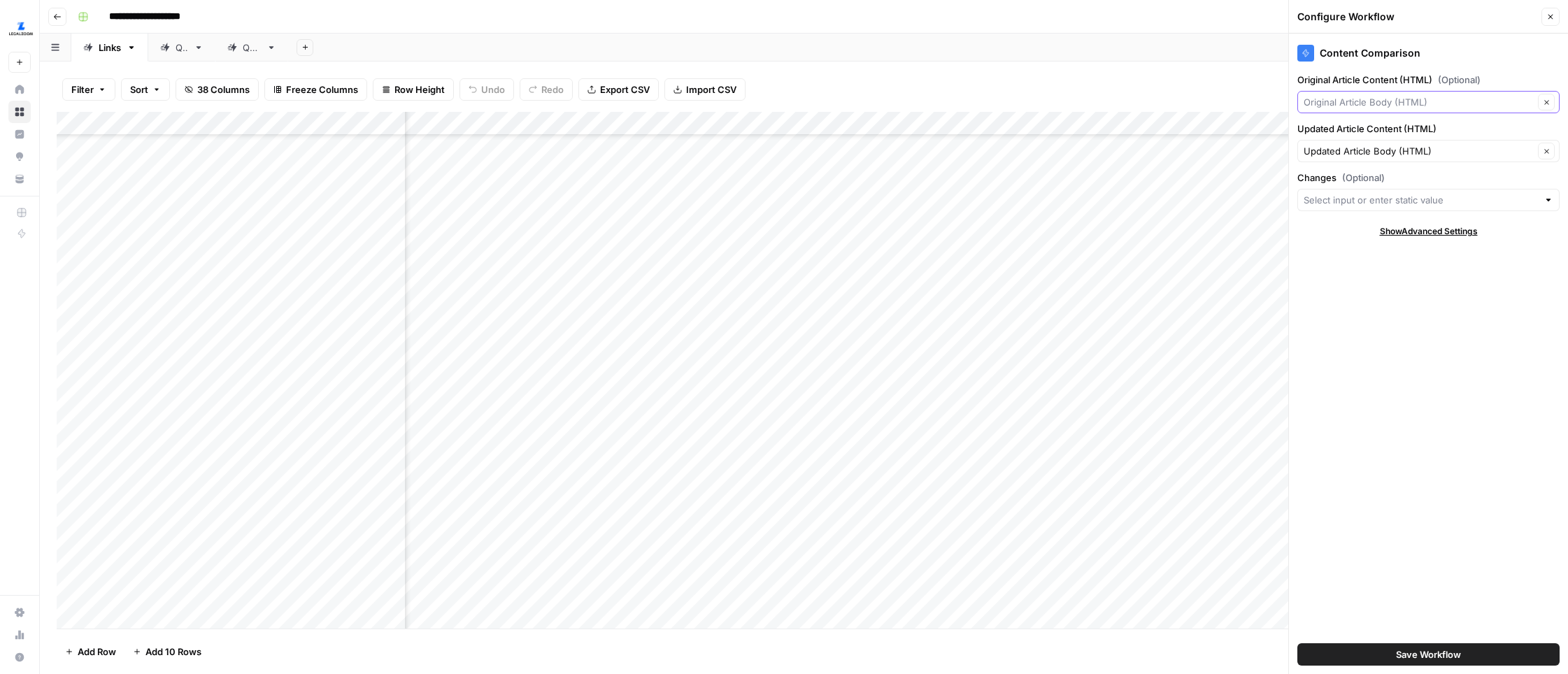
click at [1236, 101] on input "Original Article Content (HTML) (Optional)" at bounding box center [1419, 101] width 230 height 14
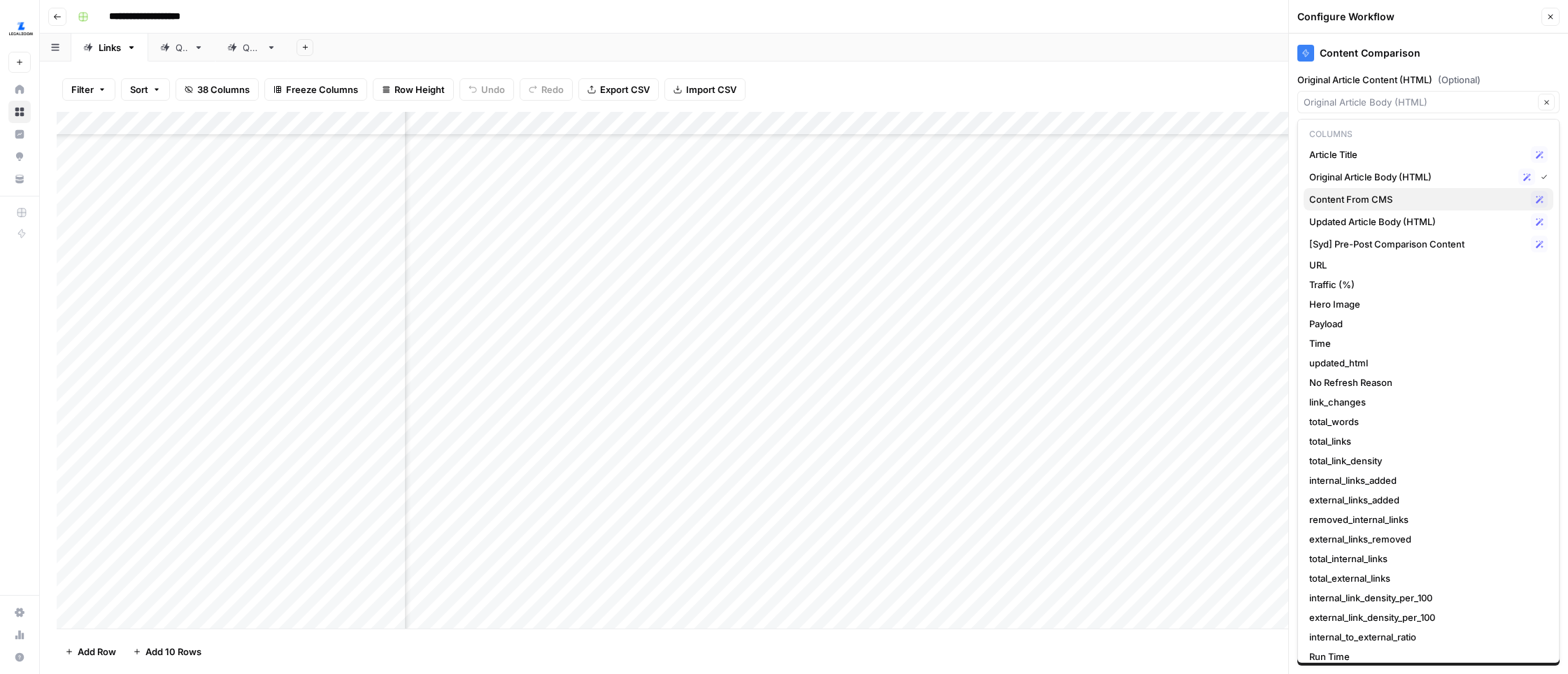
click at [1236, 195] on span "Content From CMS" at bounding box center [1416, 199] width 216 height 14
type input "Content From CMS"
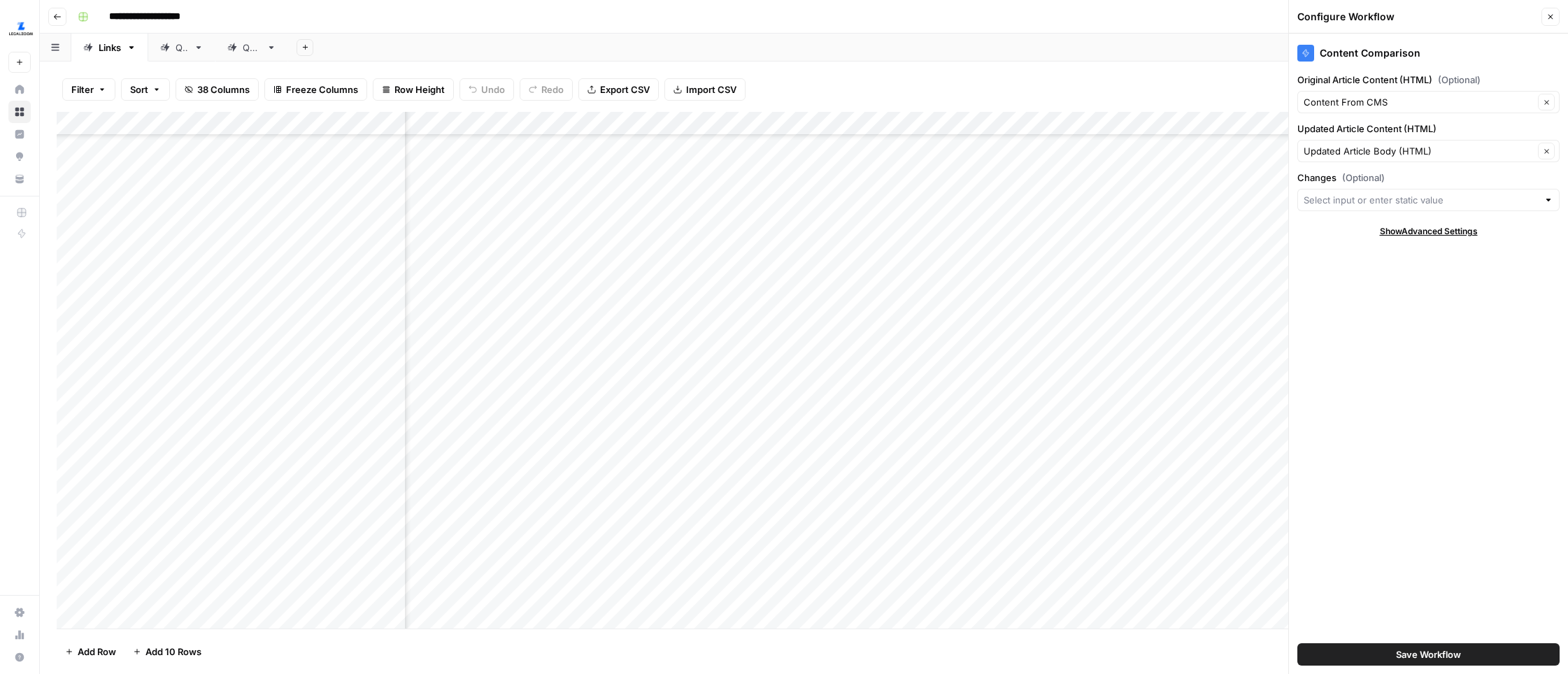
click at [1236, 649] on span "Save Workflow" at bounding box center [1429, 654] width 65 height 14
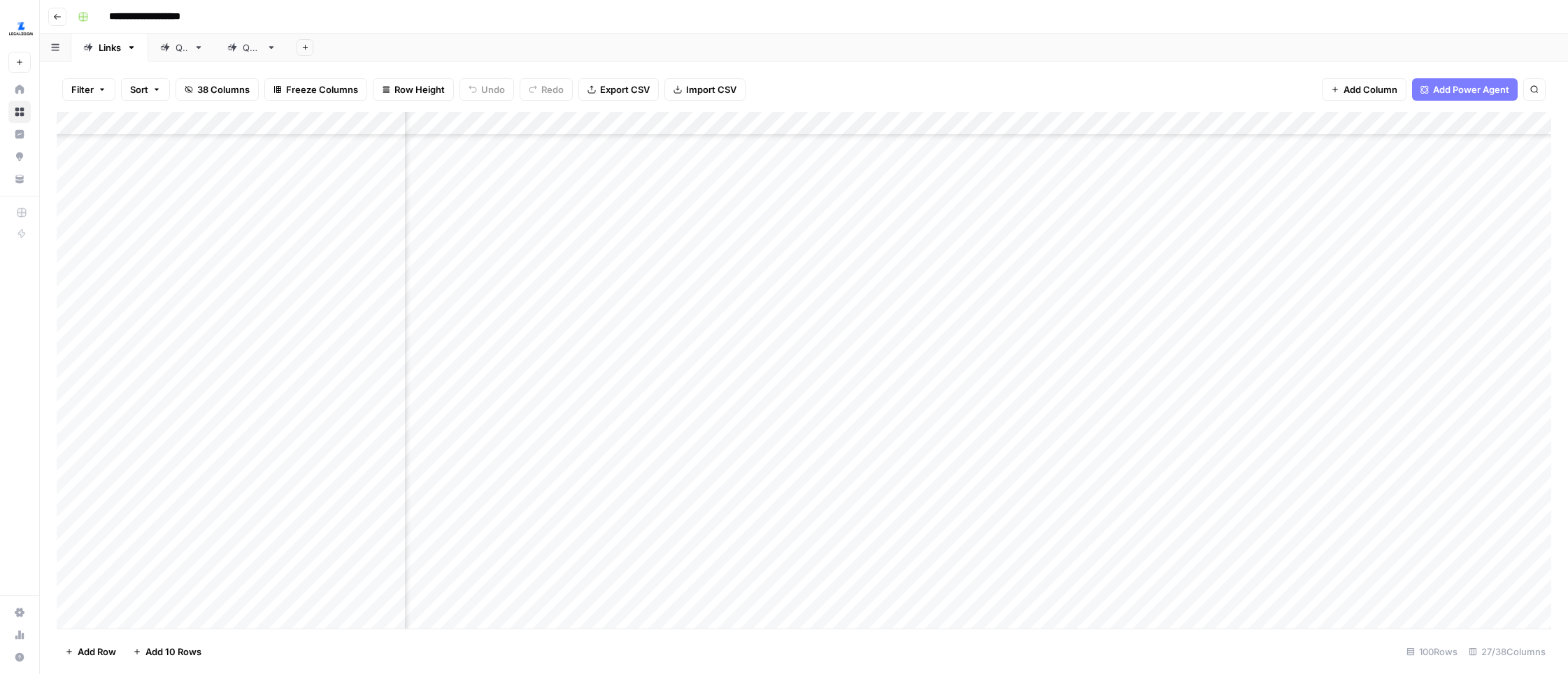
scroll to position [1167, 1994]
click at [1144, 466] on div "Add Column" at bounding box center [804, 370] width 1494 height 516
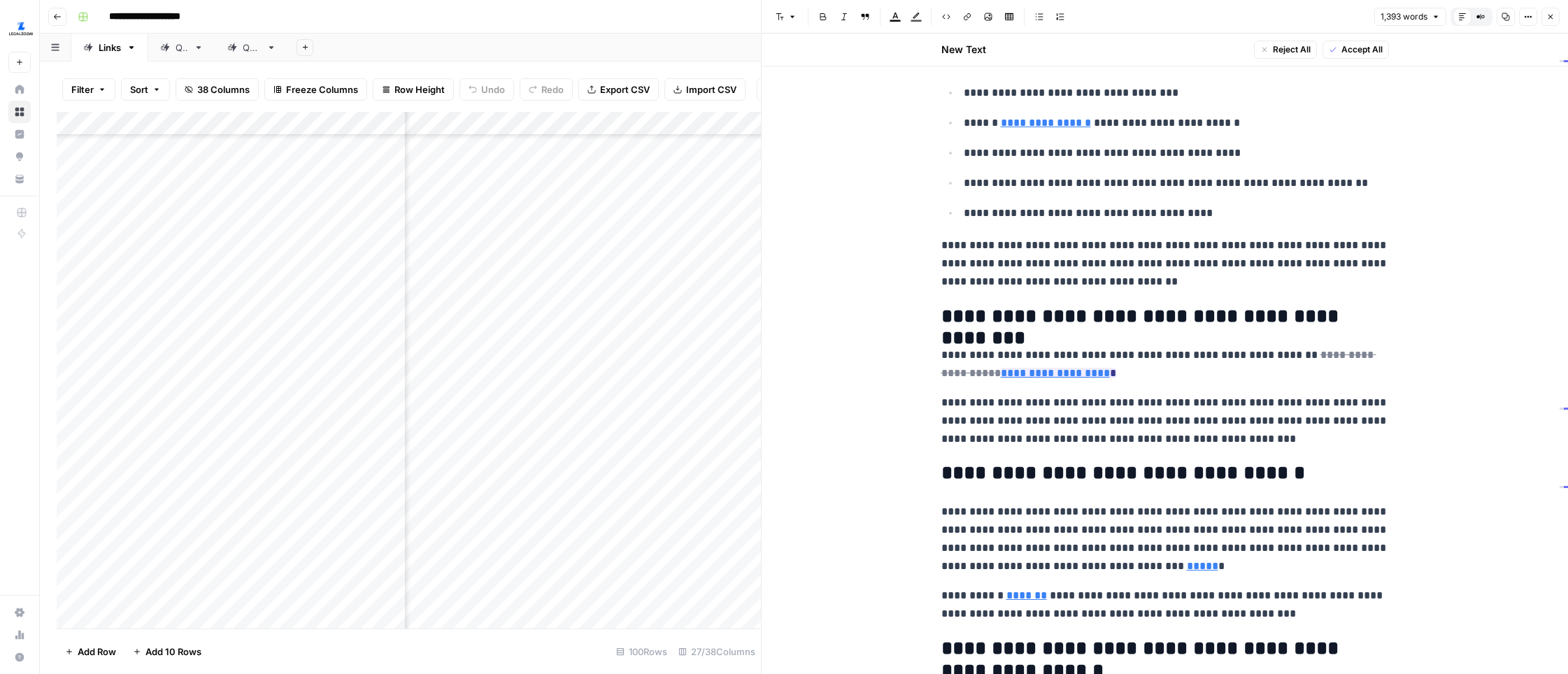
scroll to position [2507, 0]
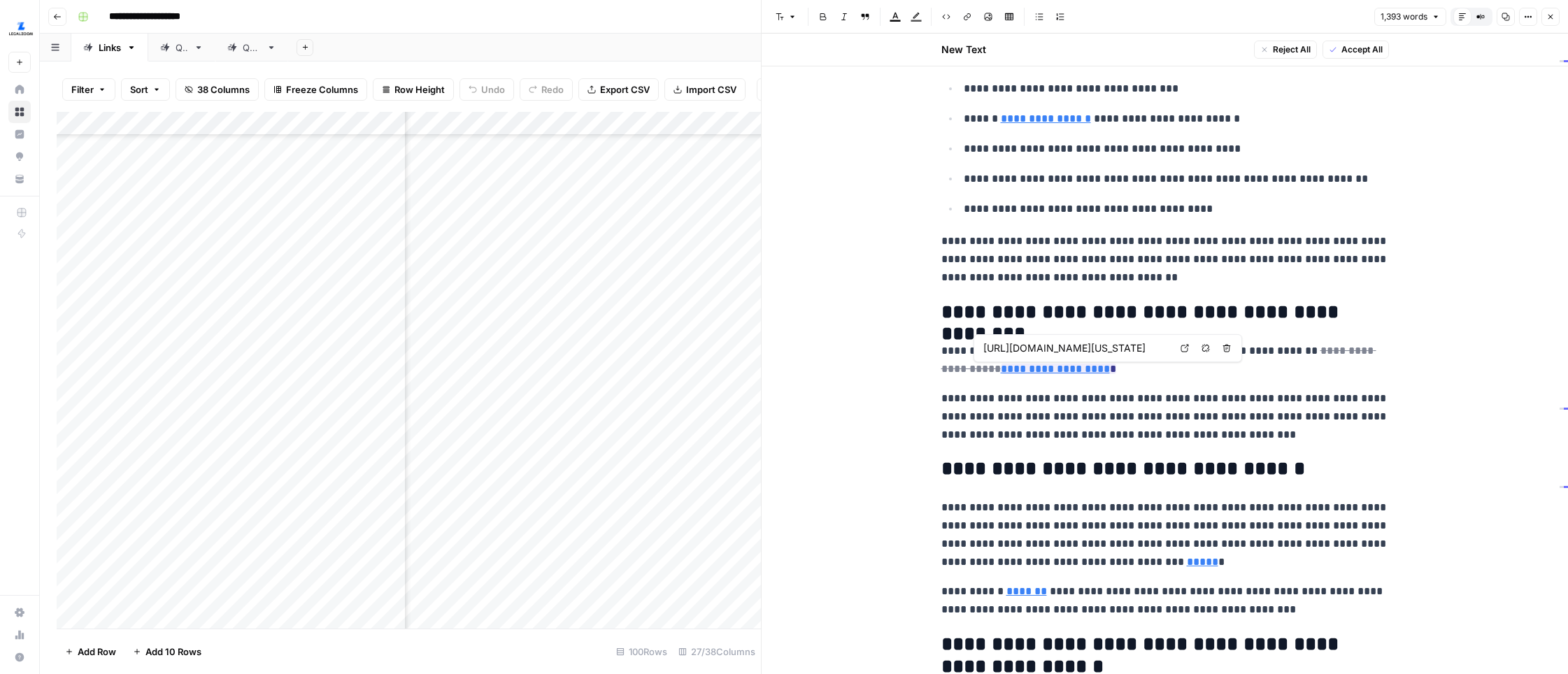
click at [1178, 351] on link "Open in a new tab" at bounding box center [1185, 348] width 18 height 18
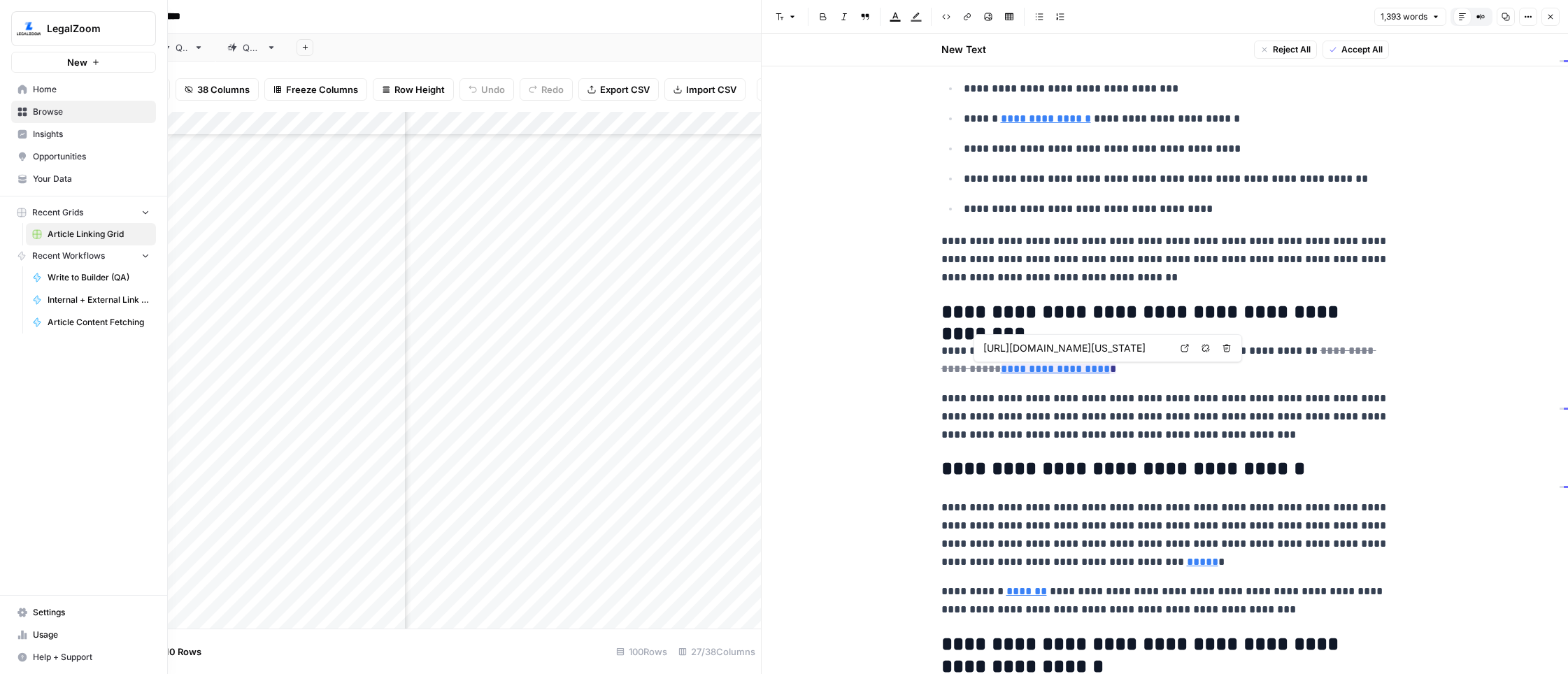
click at [77, 173] on span "Your Data" at bounding box center [91, 179] width 117 height 13
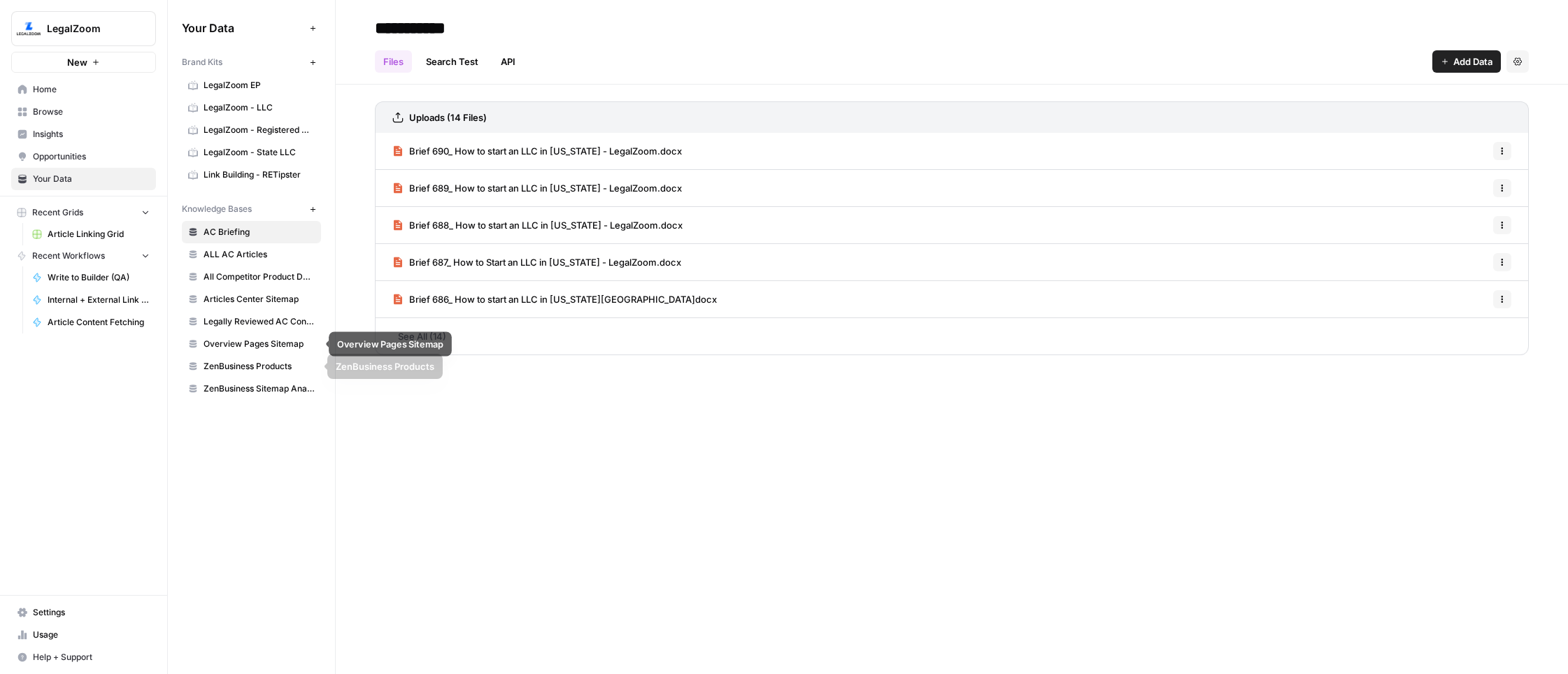
click at [272, 348] on span "Overview Pages Sitemap" at bounding box center [259, 344] width 111 height 13
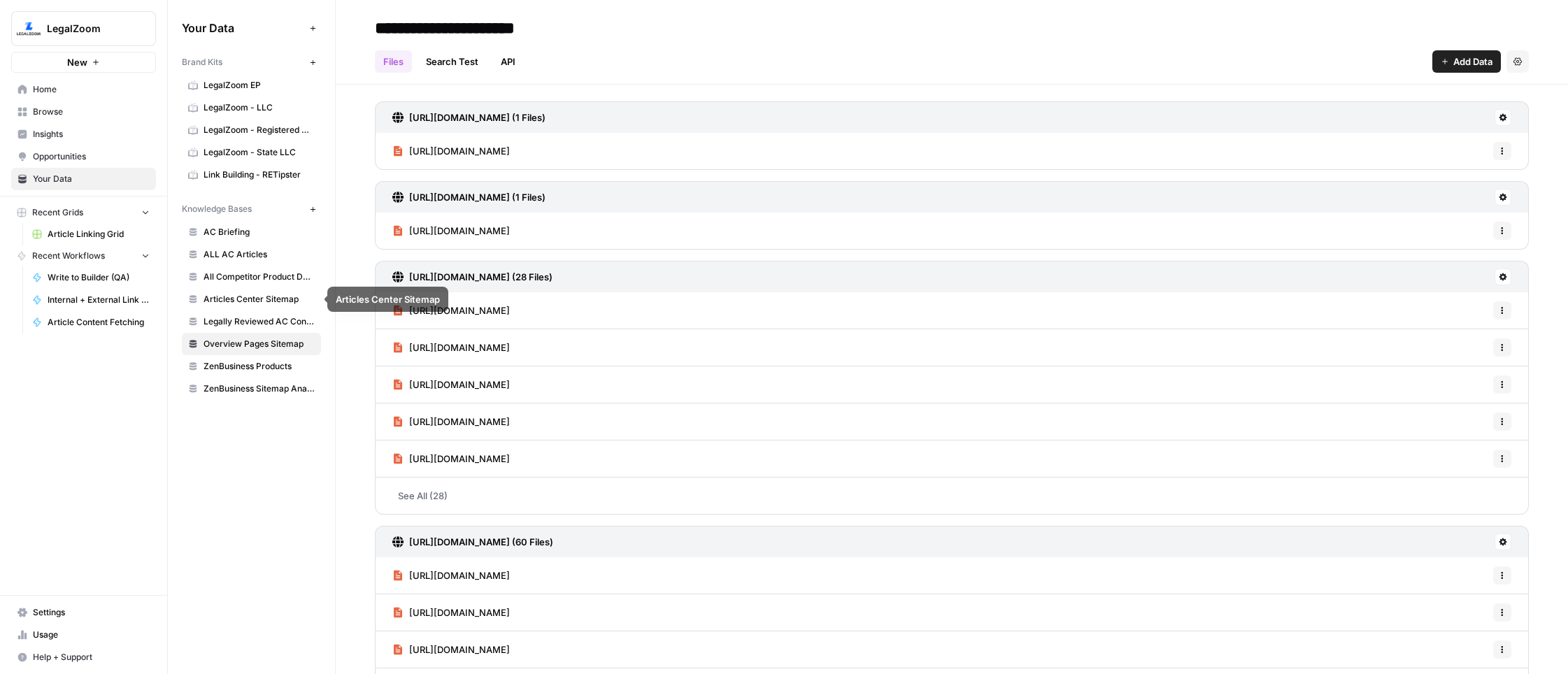
click at [440, 55] on link "Search Test" at bounding box center [452, 61] width 69 height 23
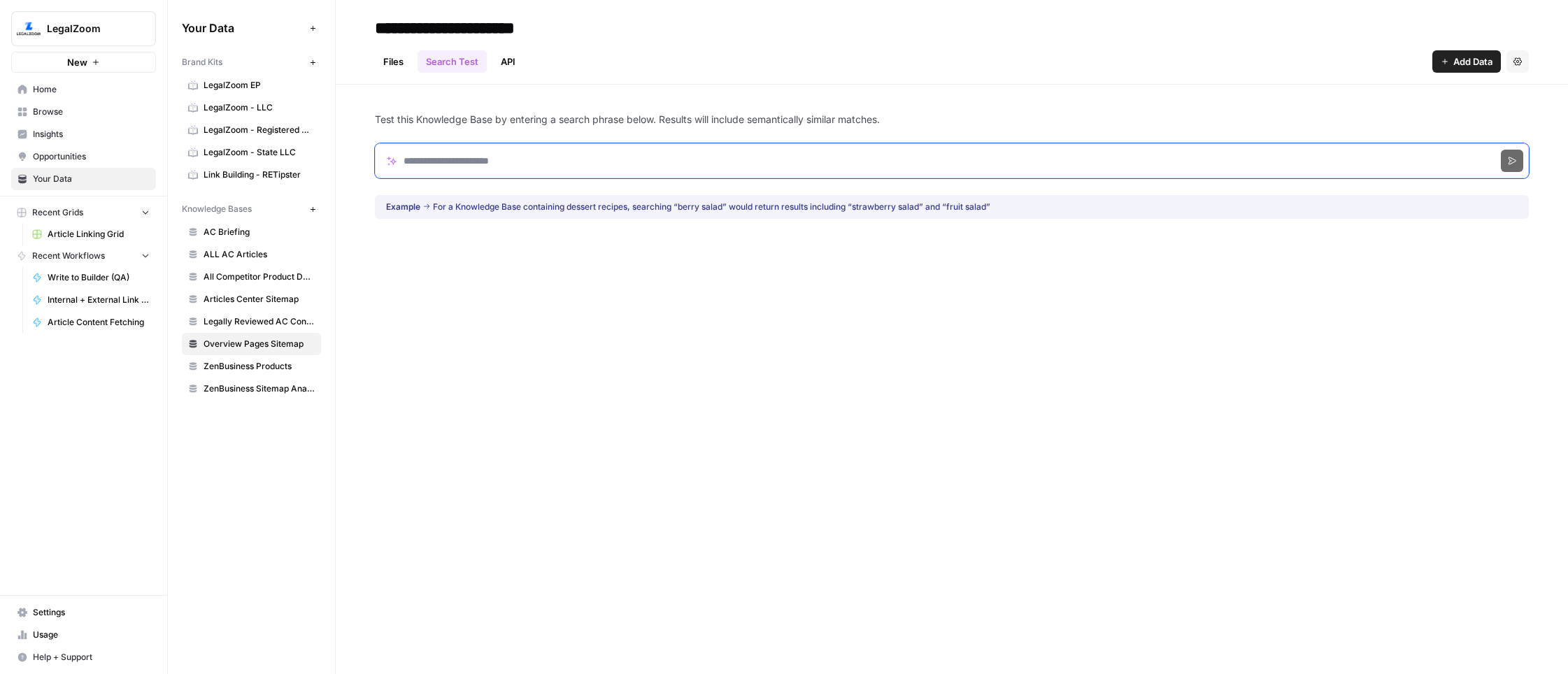
click at [537, 155] on input "Search phrase" at bounding box center [952, 161] width 1154 height 35
type input "**********"
click button "Search" at bounding box center [1512, 161] width 23 height 23
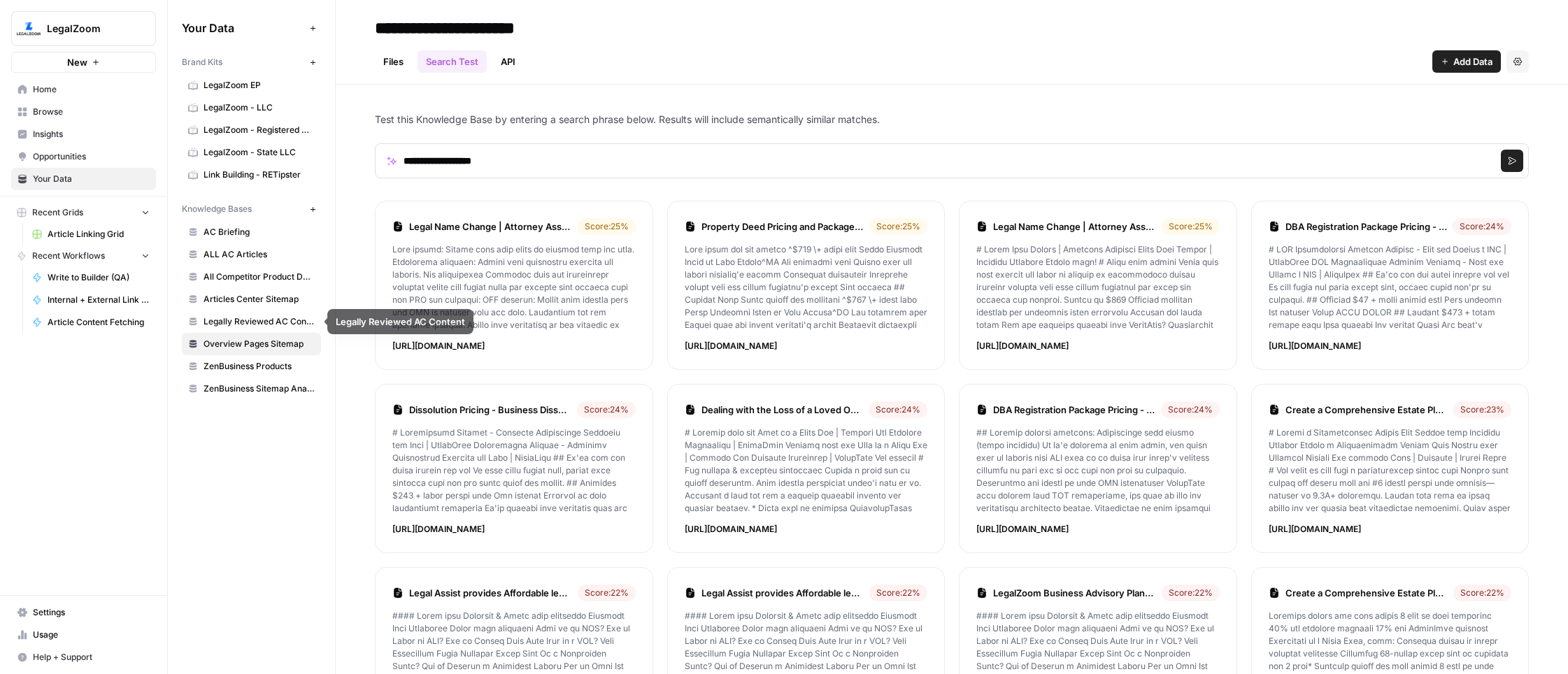
click at [256, 294] on span "Articles Center Sitemap" at bounding box center [259, 299] width 111 height 13
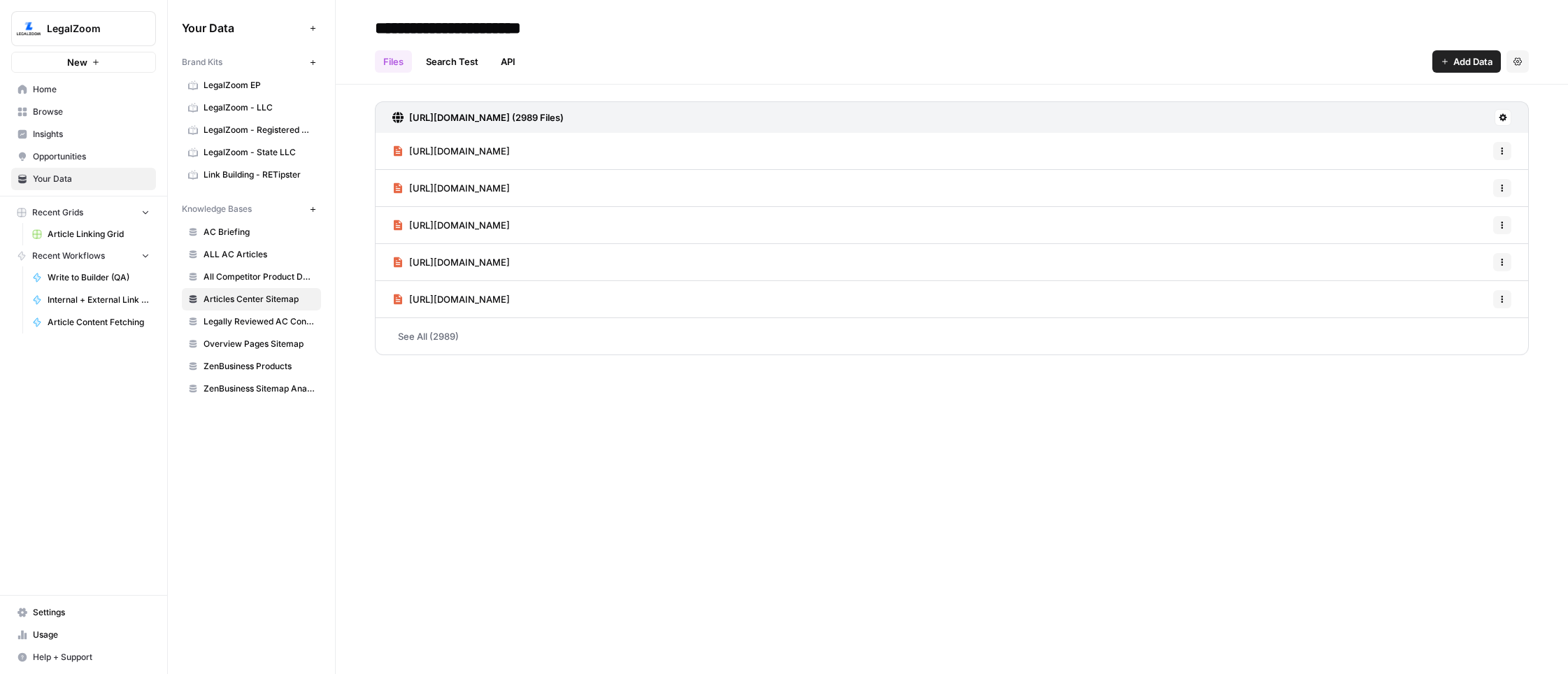
click at [449, 66] on link "Search Test" at bounding box center [452, 61] width 69 height 23
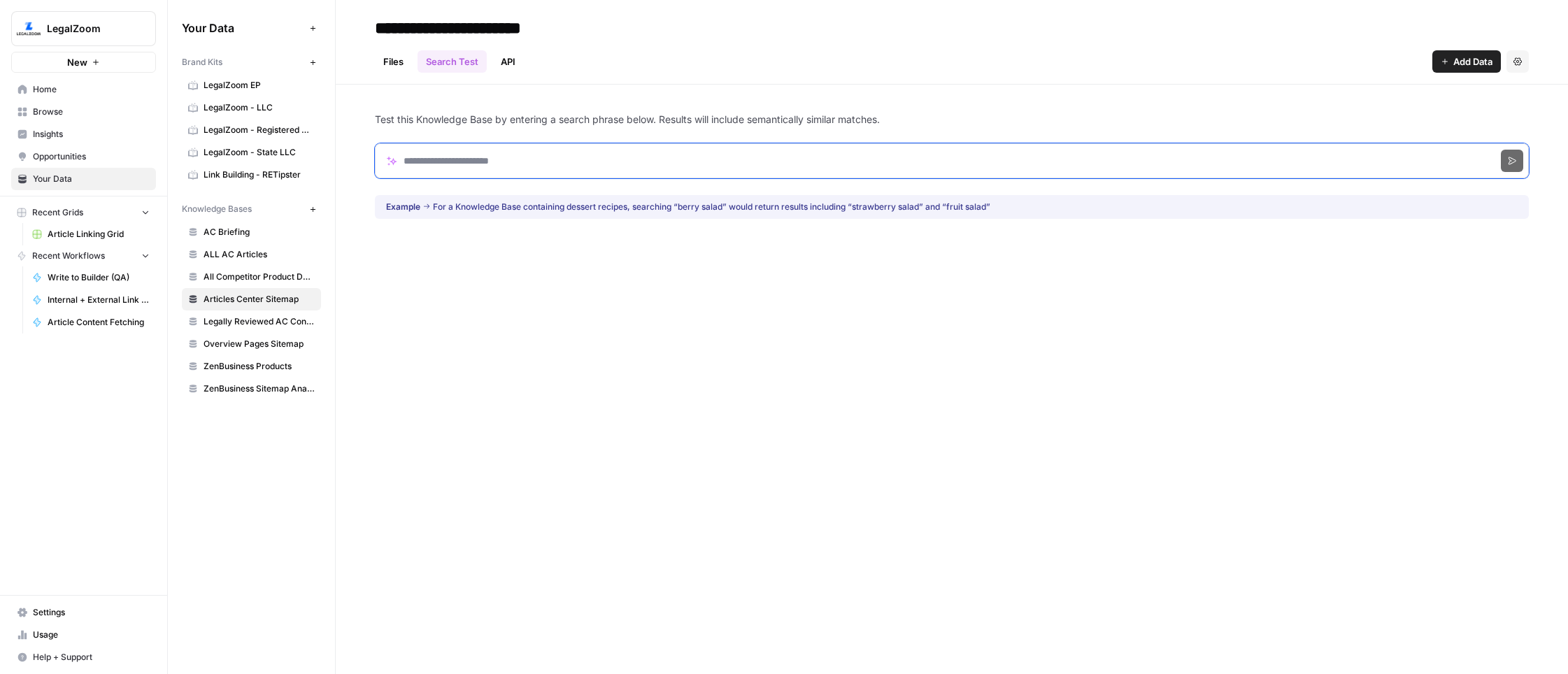
click at [477, 143] on input "Search phrase" at bounding box center [952, 161] width 1154 height 35
type input "**********"
click button "Search" at bounding box center [1512, 161] width 23 height 23
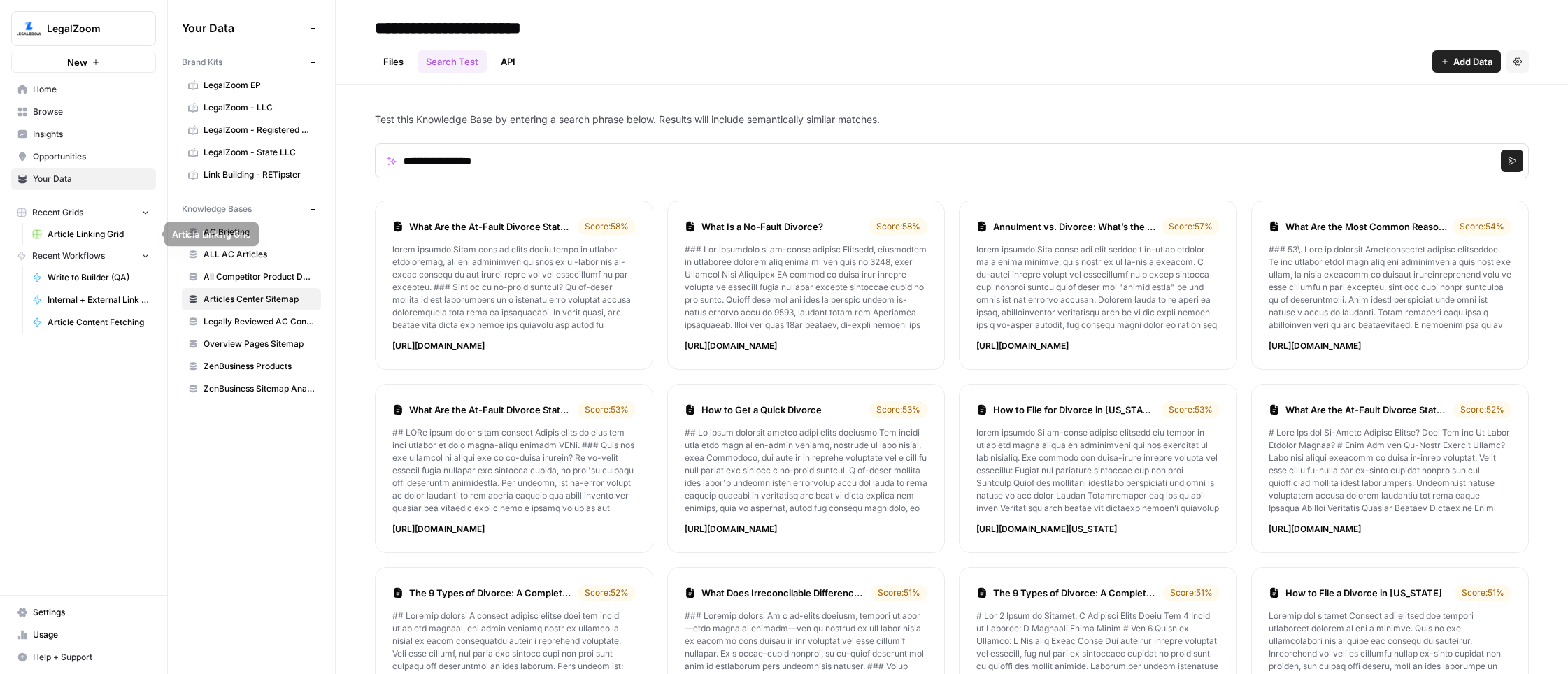
click at [76, 230] on span "Article Linking Grid" at bounding box center [99, 234] width 102 height 13
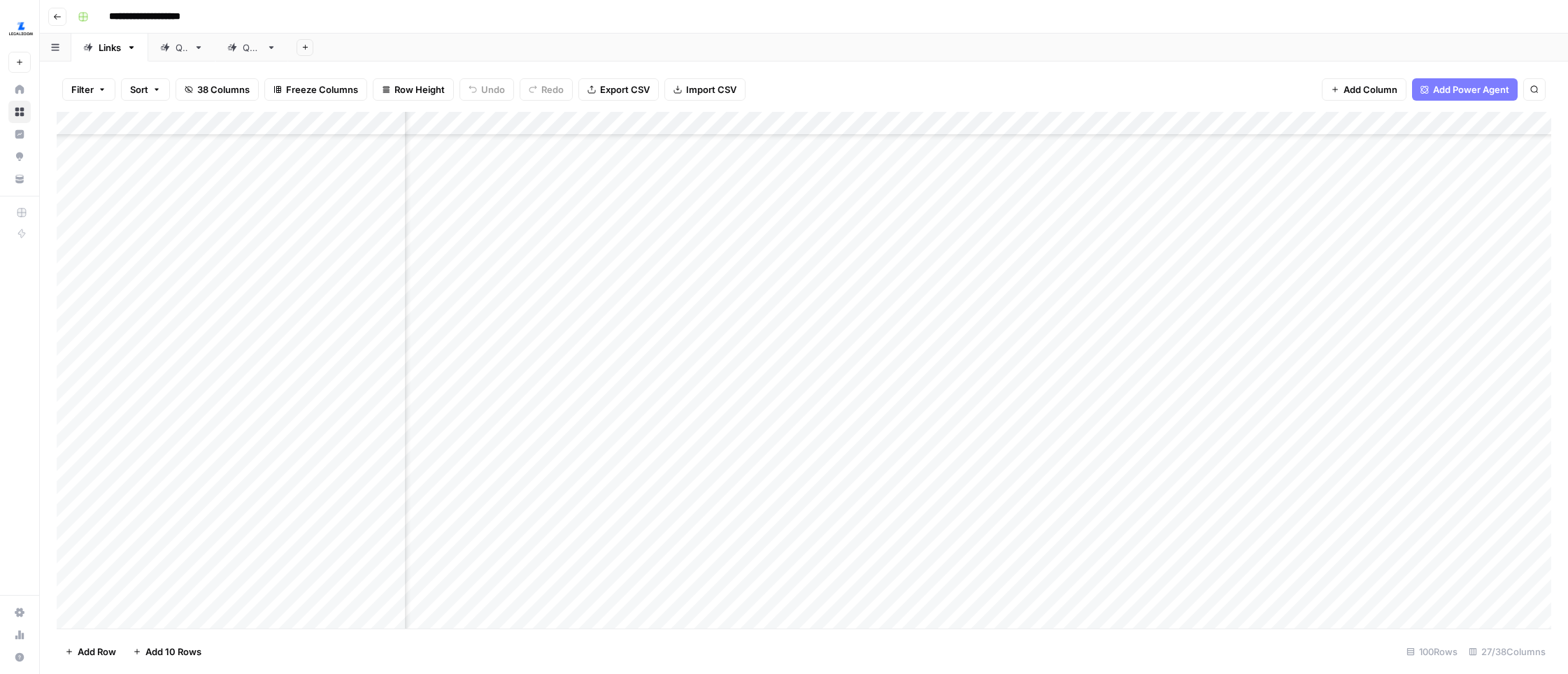
scroll to position [1378, 1915]
click at [1228, 256] on div "Add Column" at bounding box center [804, 370] width 1494 height 516
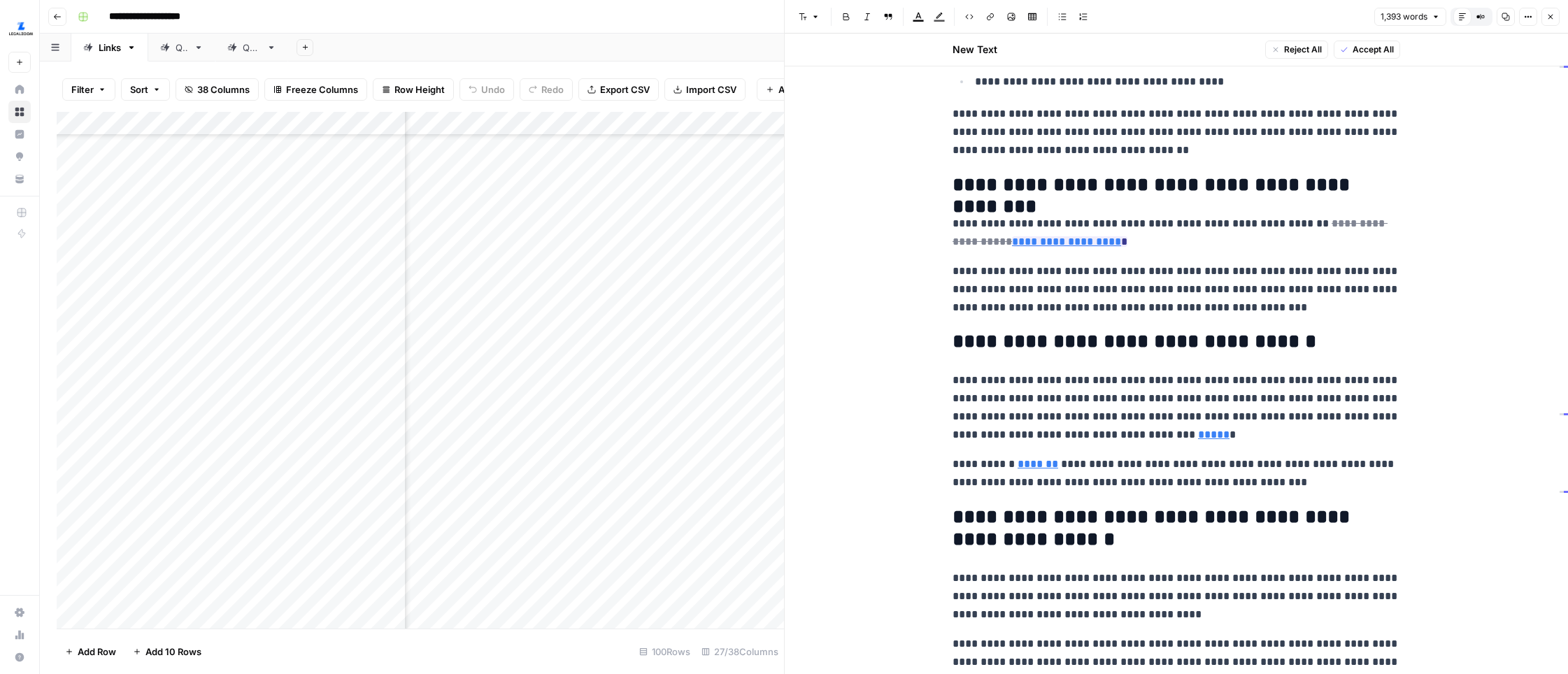
scroll to position [2636, 0]
click at [1236, 14] on icon "button" at bounding box center [1550, 17] width 8 height 8
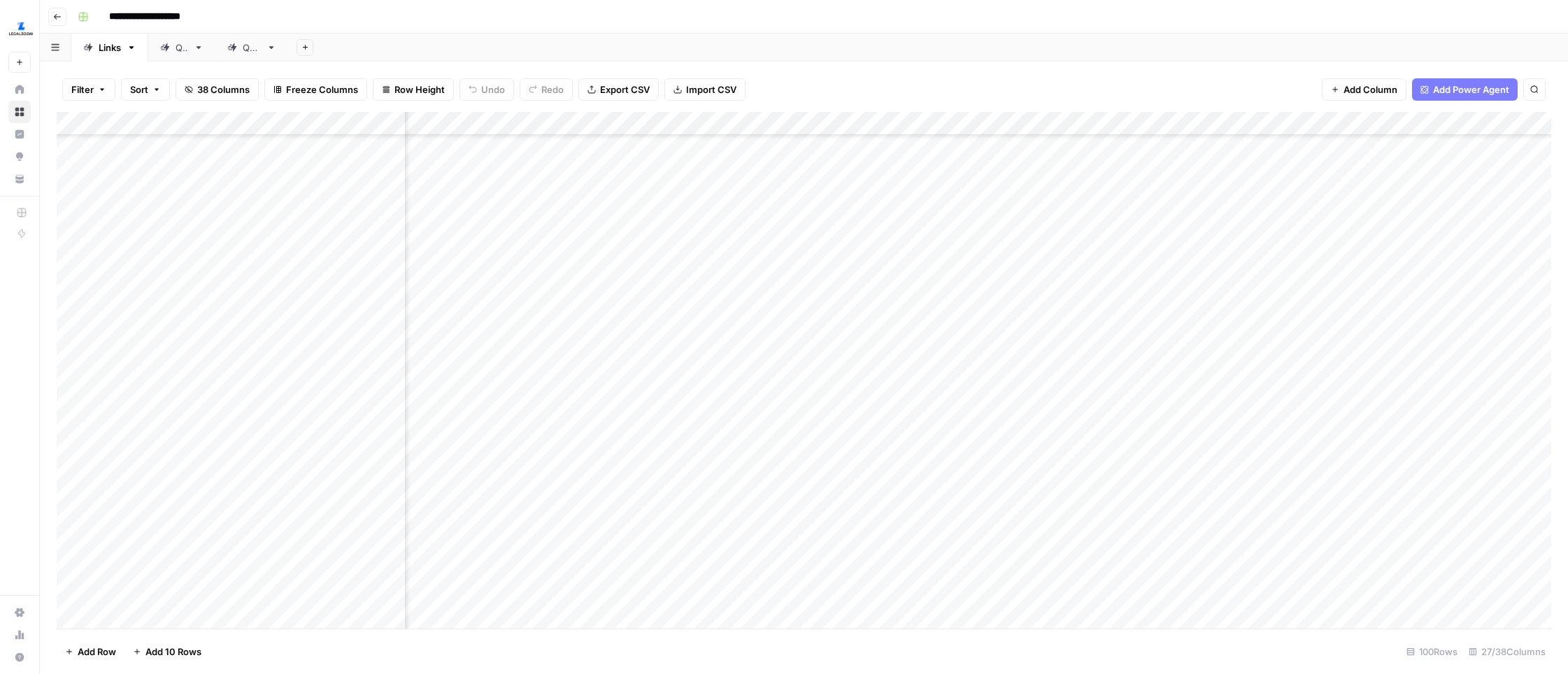
scroll to position [1369, 2117]
click at [1028, 300] on div "Add Column" at bounding box center [804, 370] width 1494 height 516
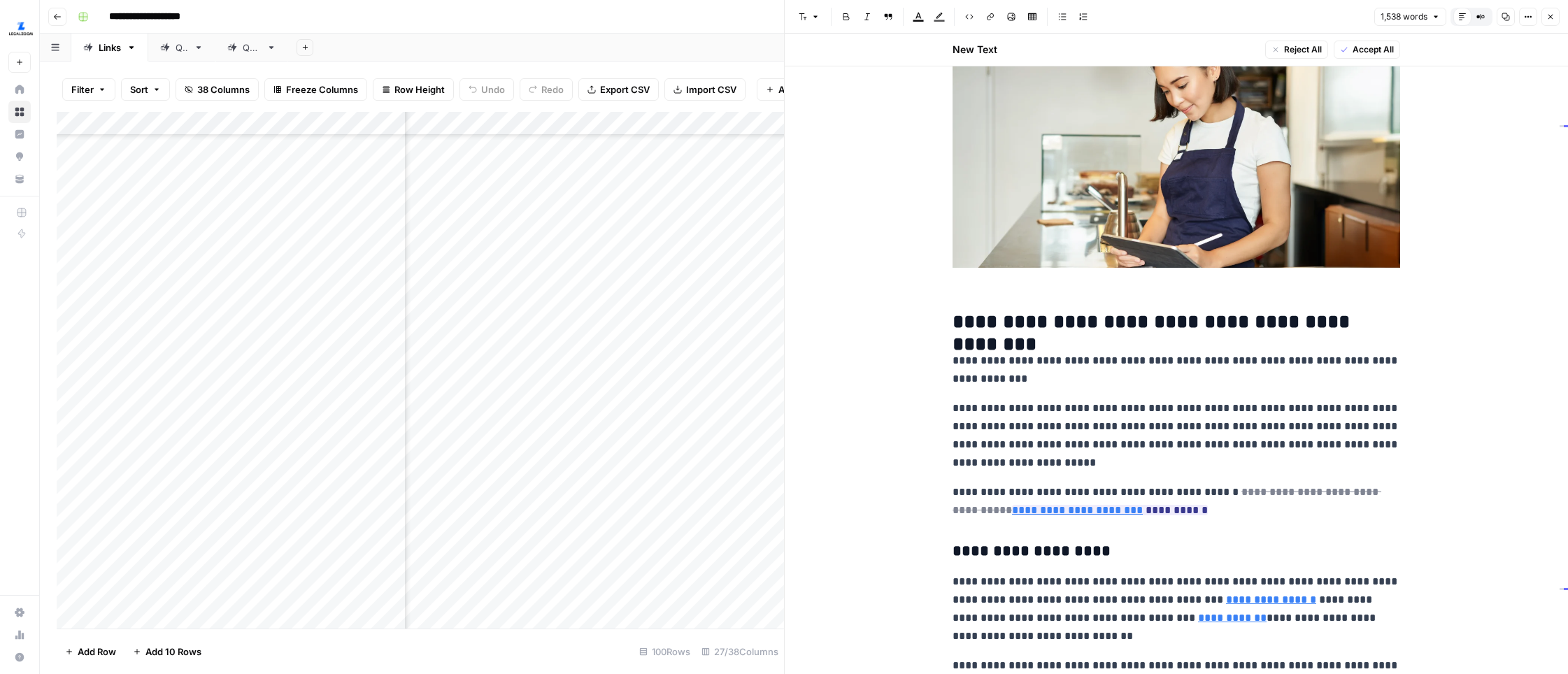
scroll to position [279, 0]
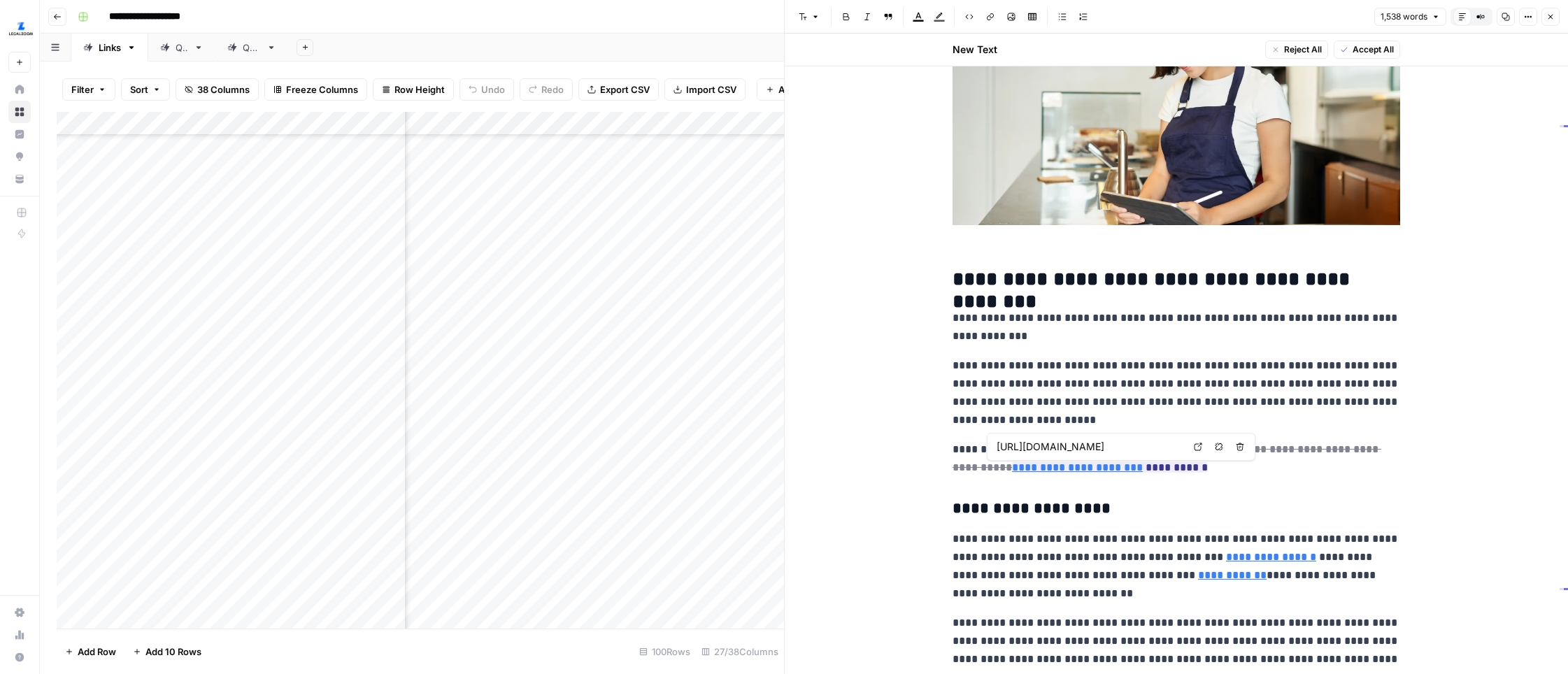
click at [1191, 449] on link "Open in a new tab" at bounding box center [1198, 447] width 18 height 18
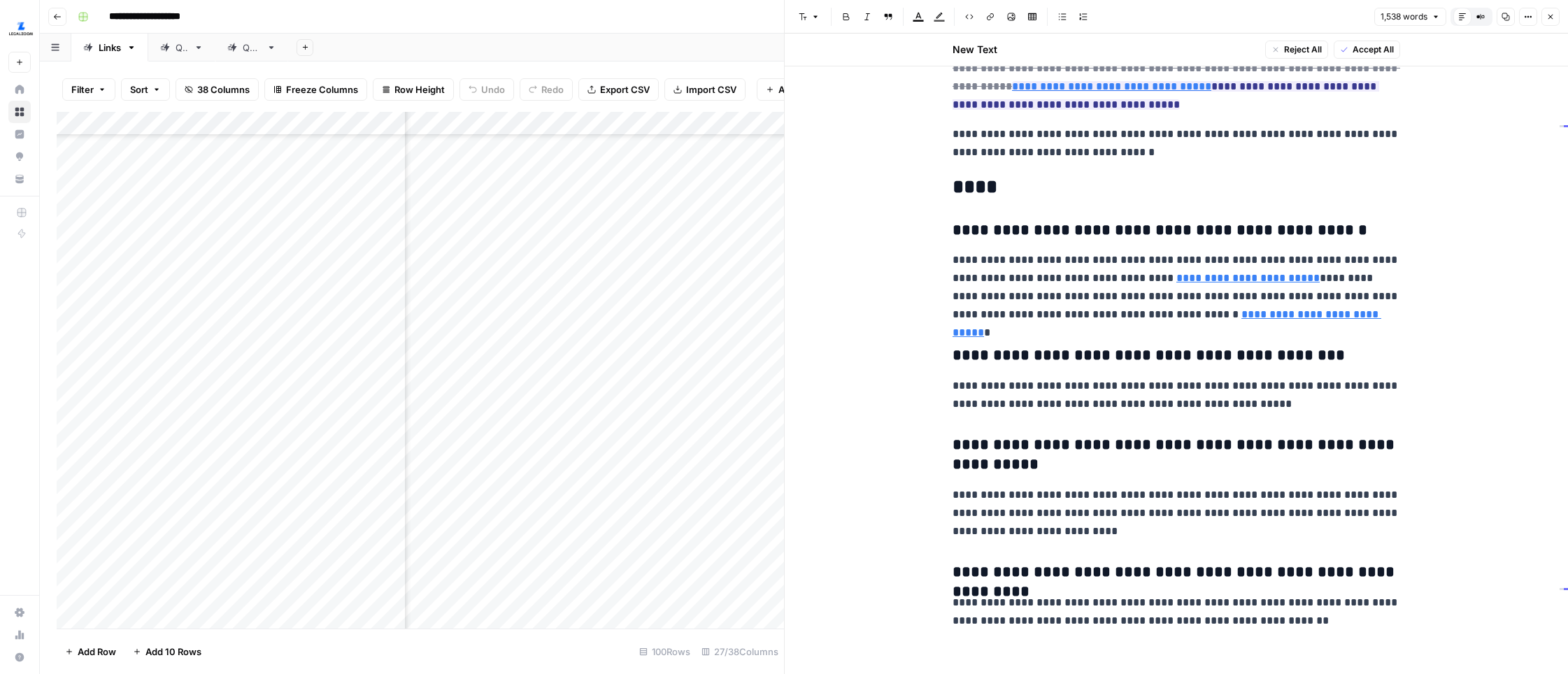
scroll to position [4149, 0]
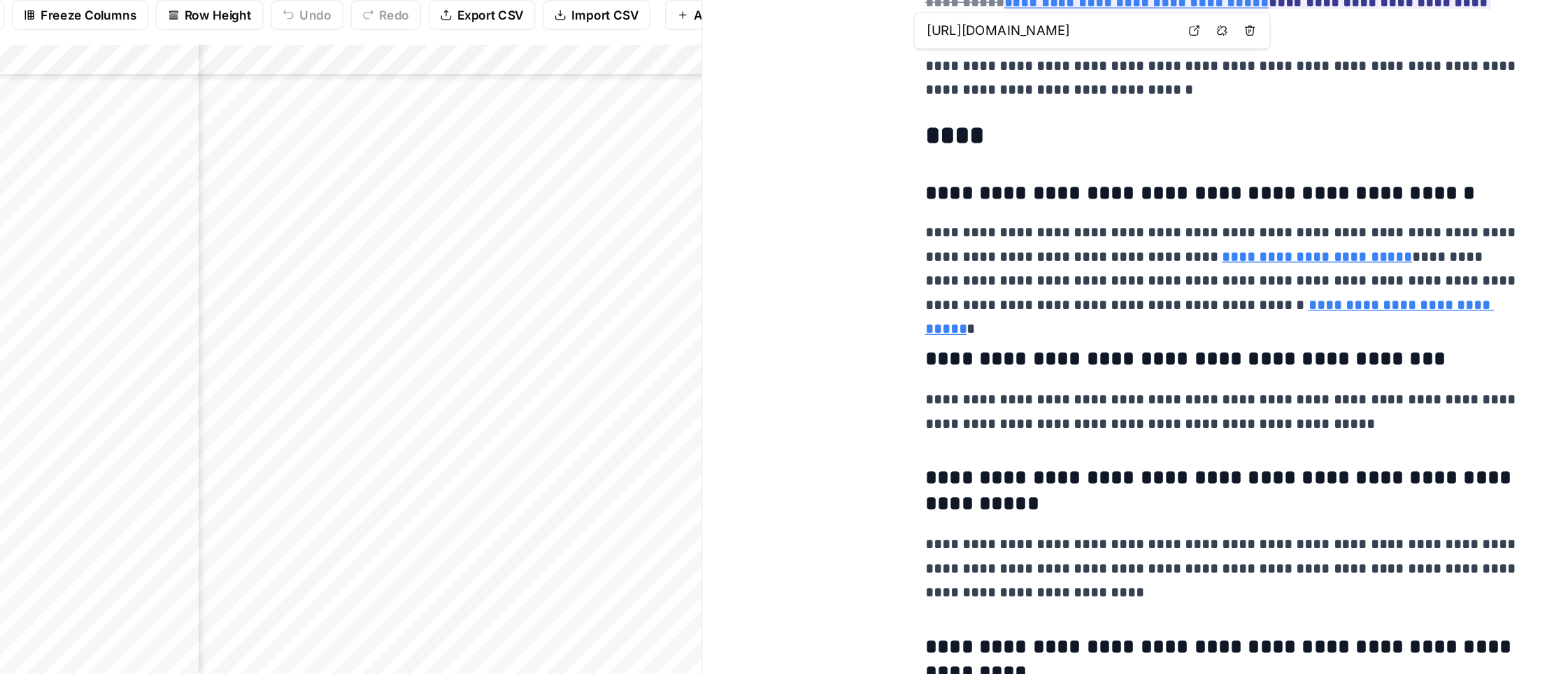
click at [1148, 101] on link "Open in a new tab" at bounding box center [1155, 101] width 18 height 18
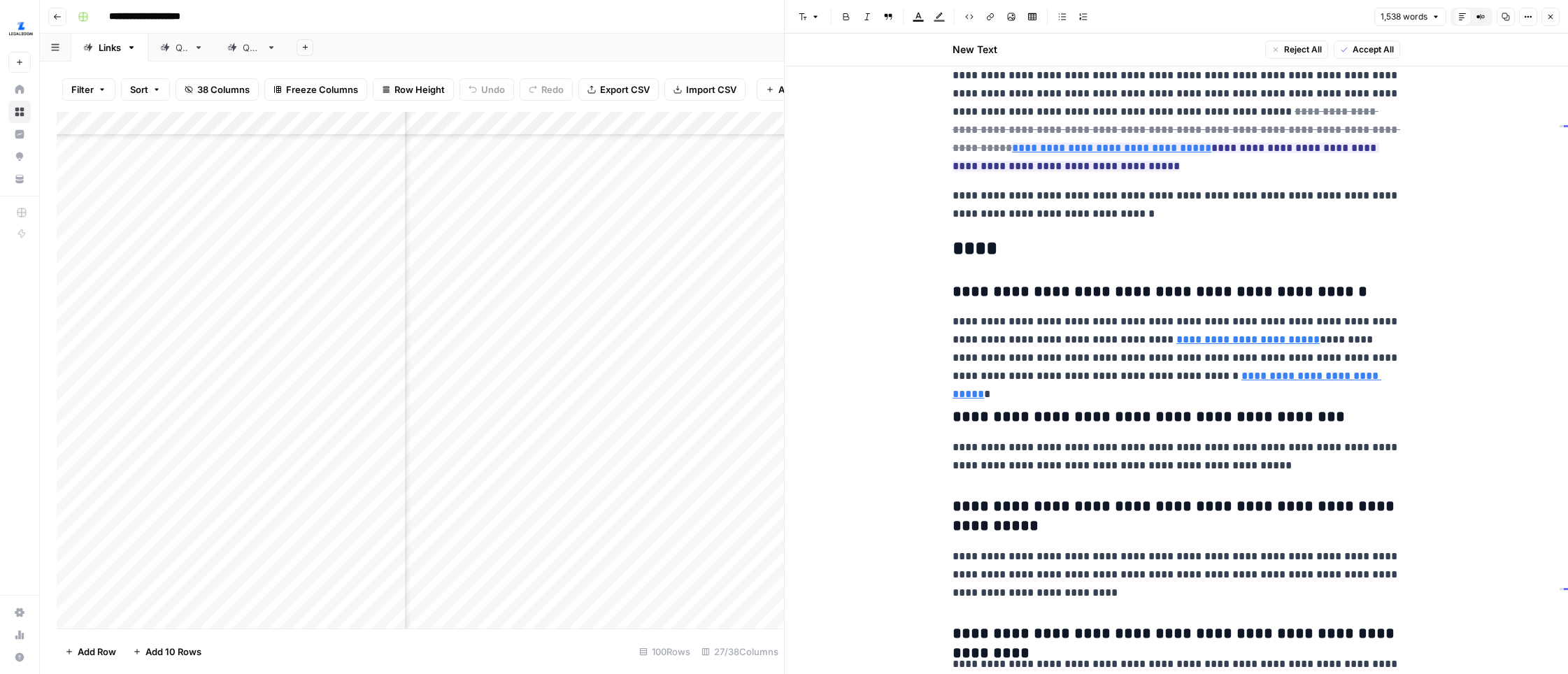
scroll to position [4037, 0]
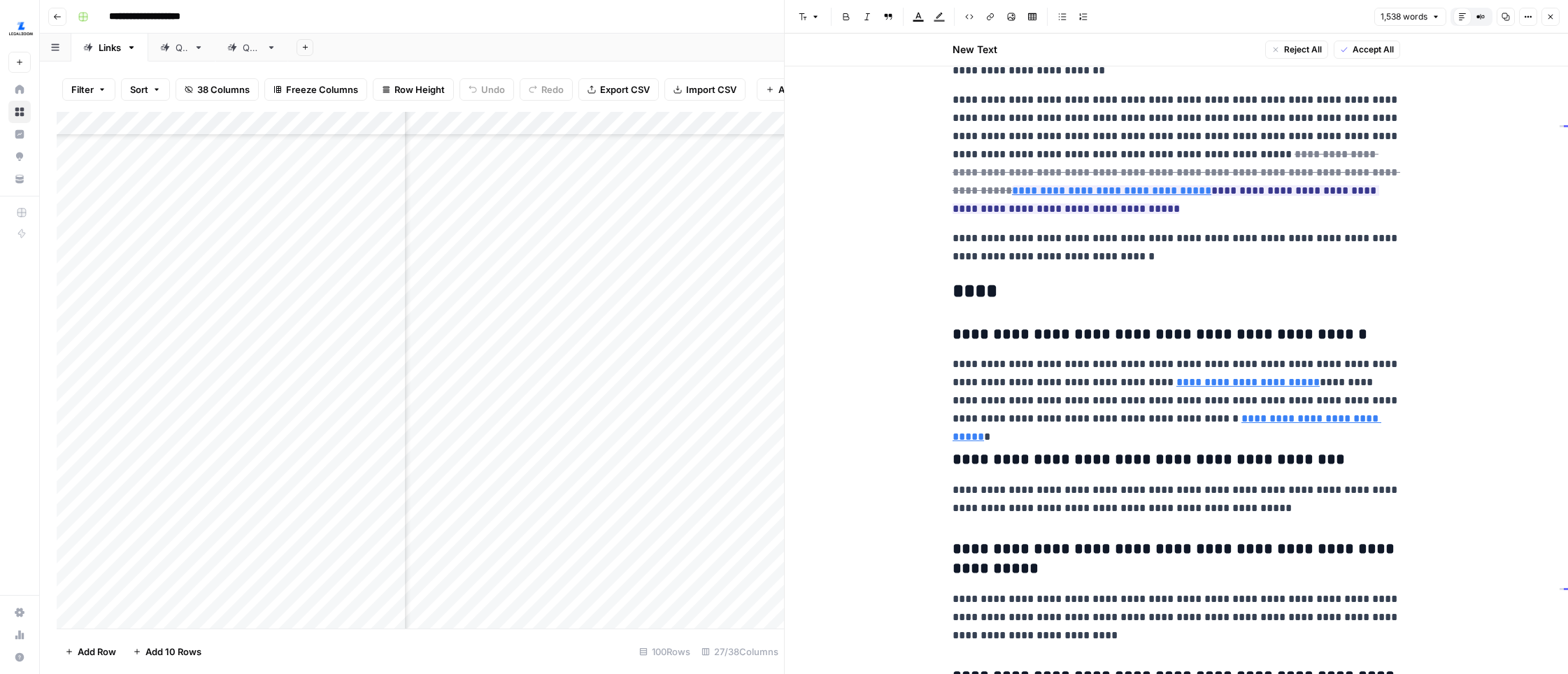
click at [1236, 14] on button "Options" at bounding box center [1528, 17] width 18 height 18
click at [1236, 158] on button "Code" at bounding box center [1481, 148] width 99 height 20
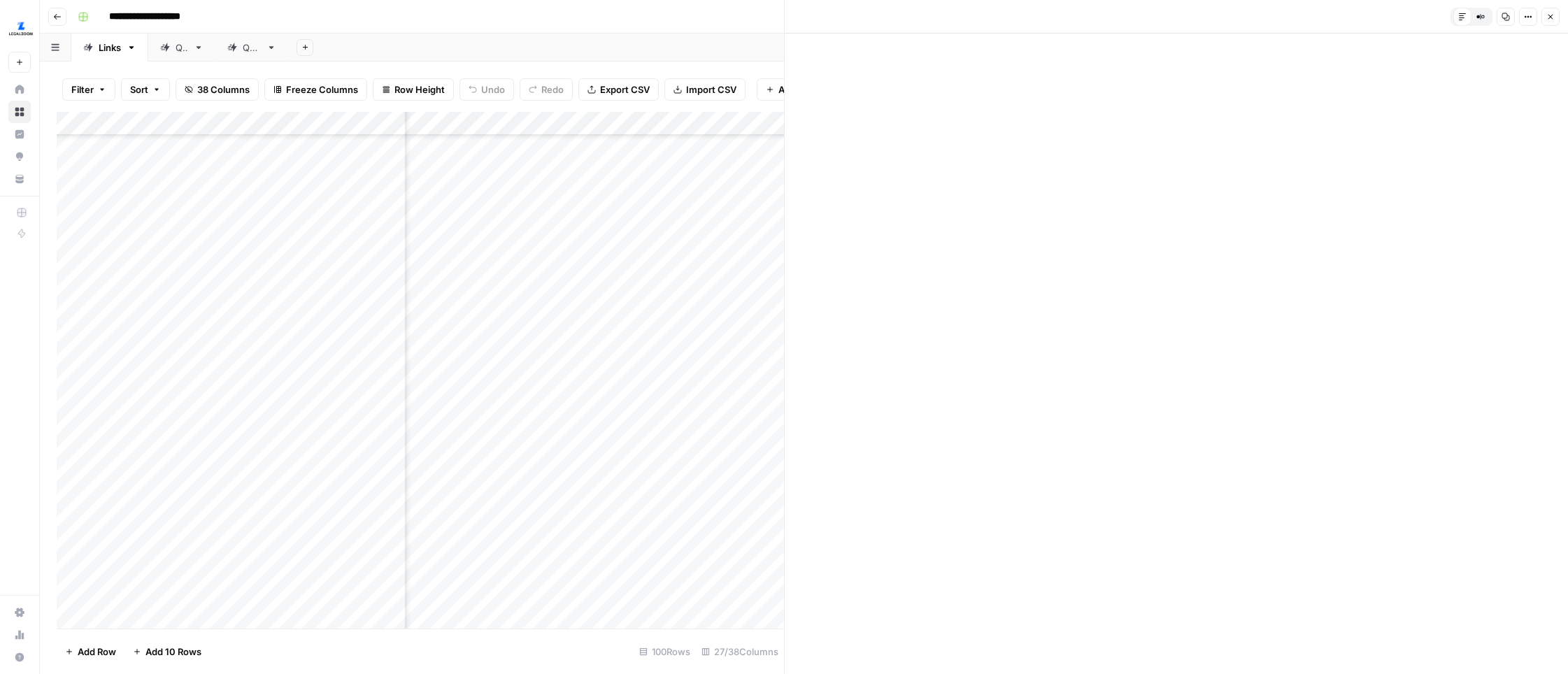
scroll to position [0, 0]
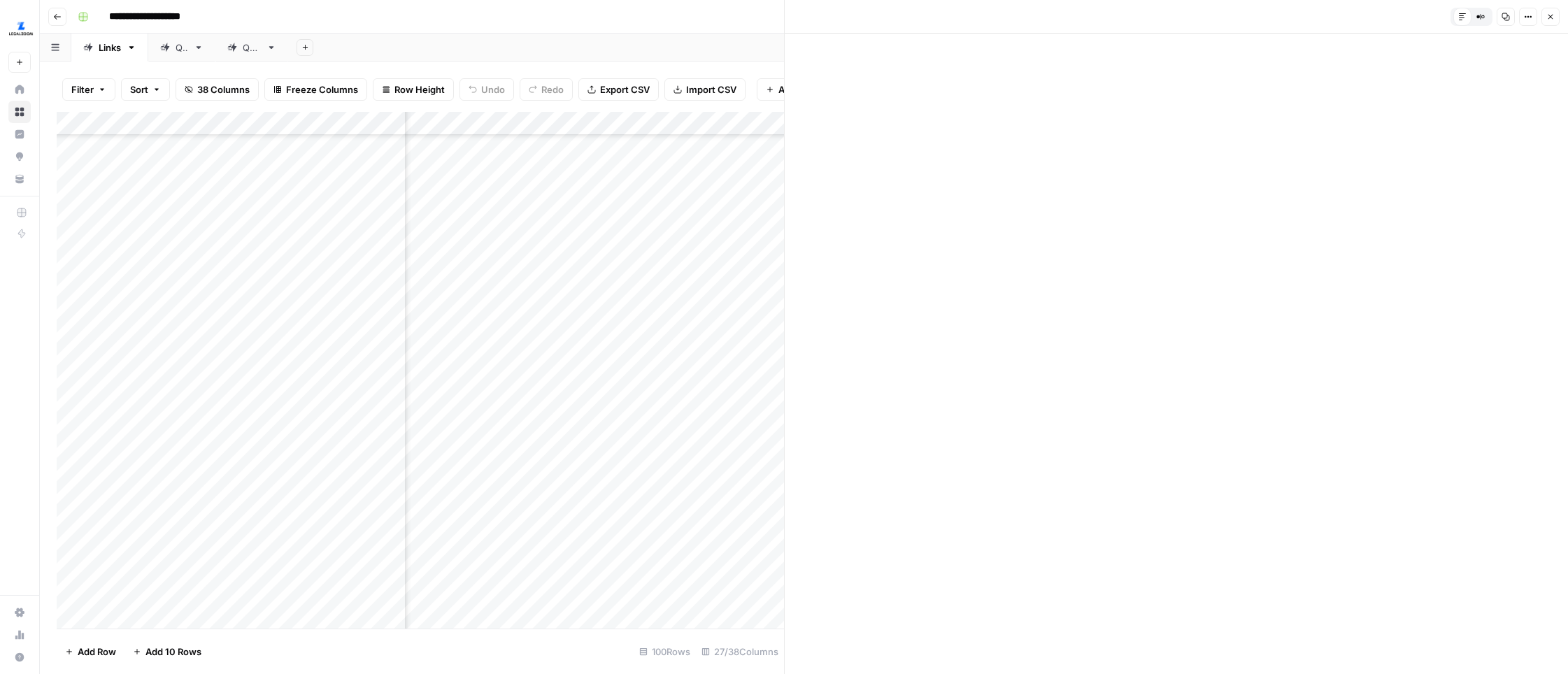
click at [1236, 18] on button "Close" at bounding box center [1551, 17] width 18 height 18
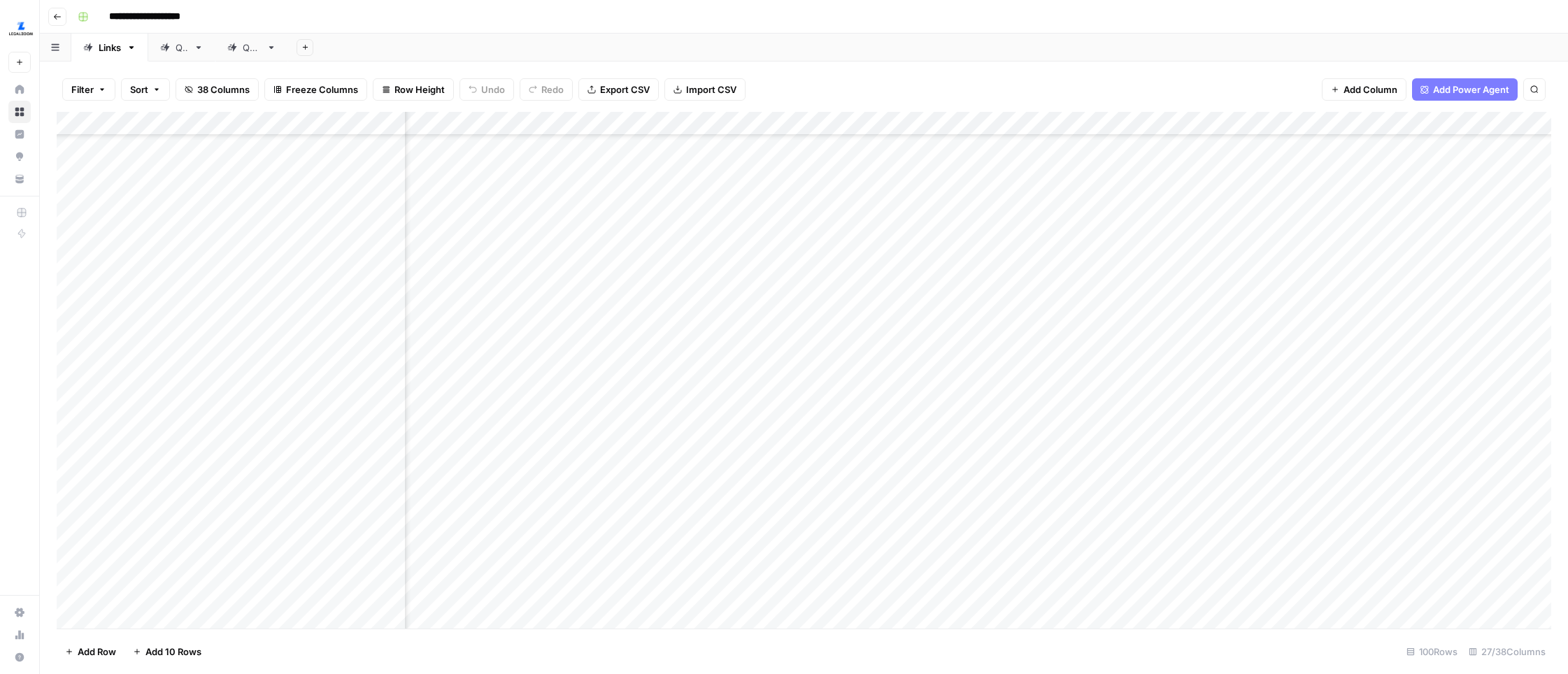
scroll to position [1369, 1920]
click at [1221, 341] on div "Add Column" at bounding box center [804, 370] width 1494 height 516
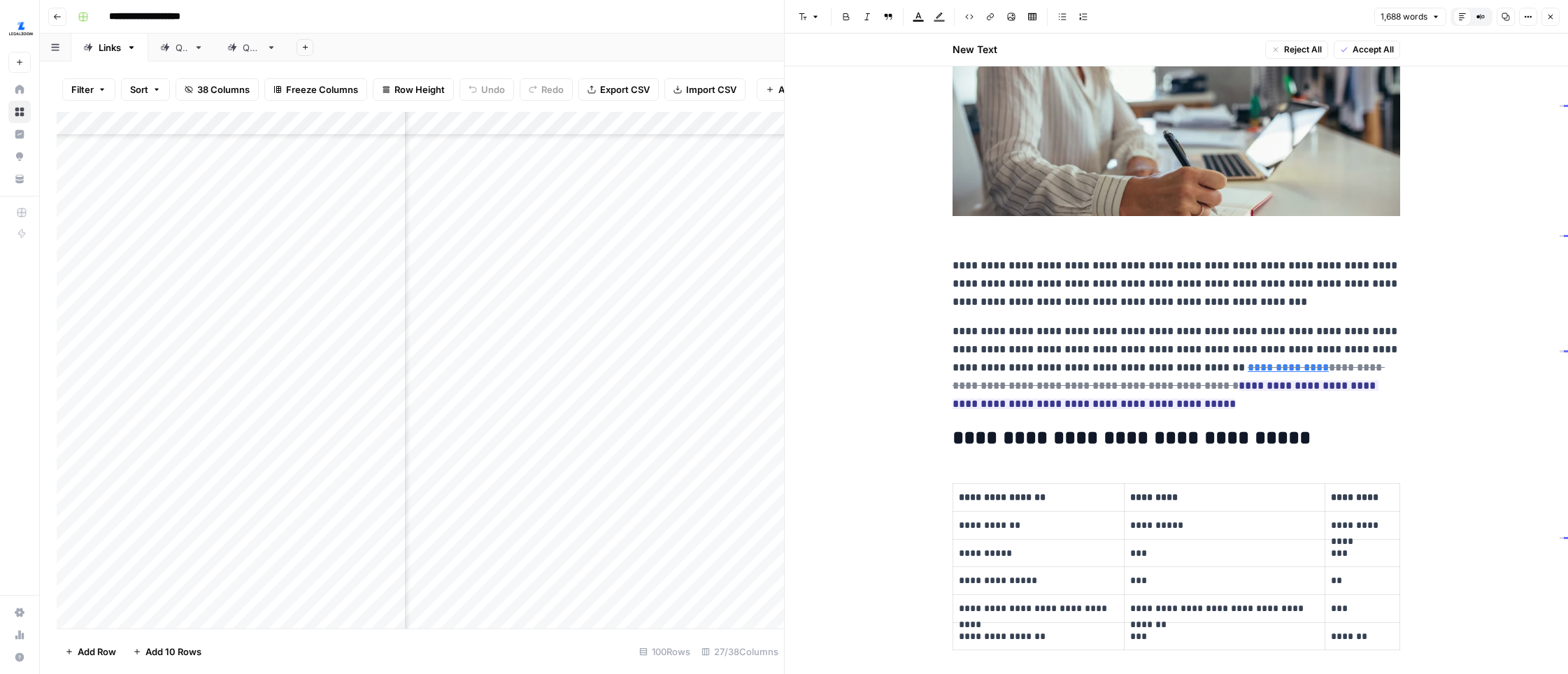
scroll to position [280, 0]
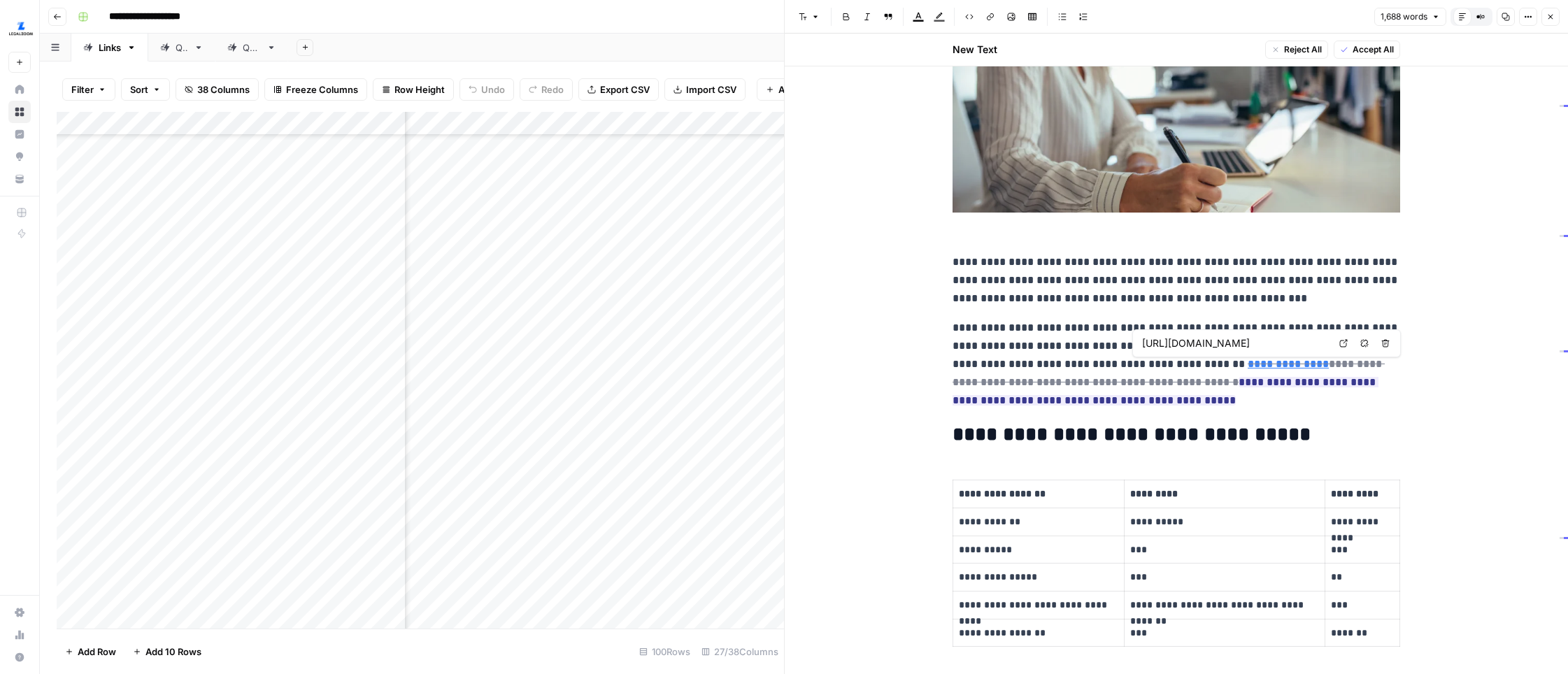
click at [1236, 345] on icon at bounding box center [1343, 343] width 8 height 8
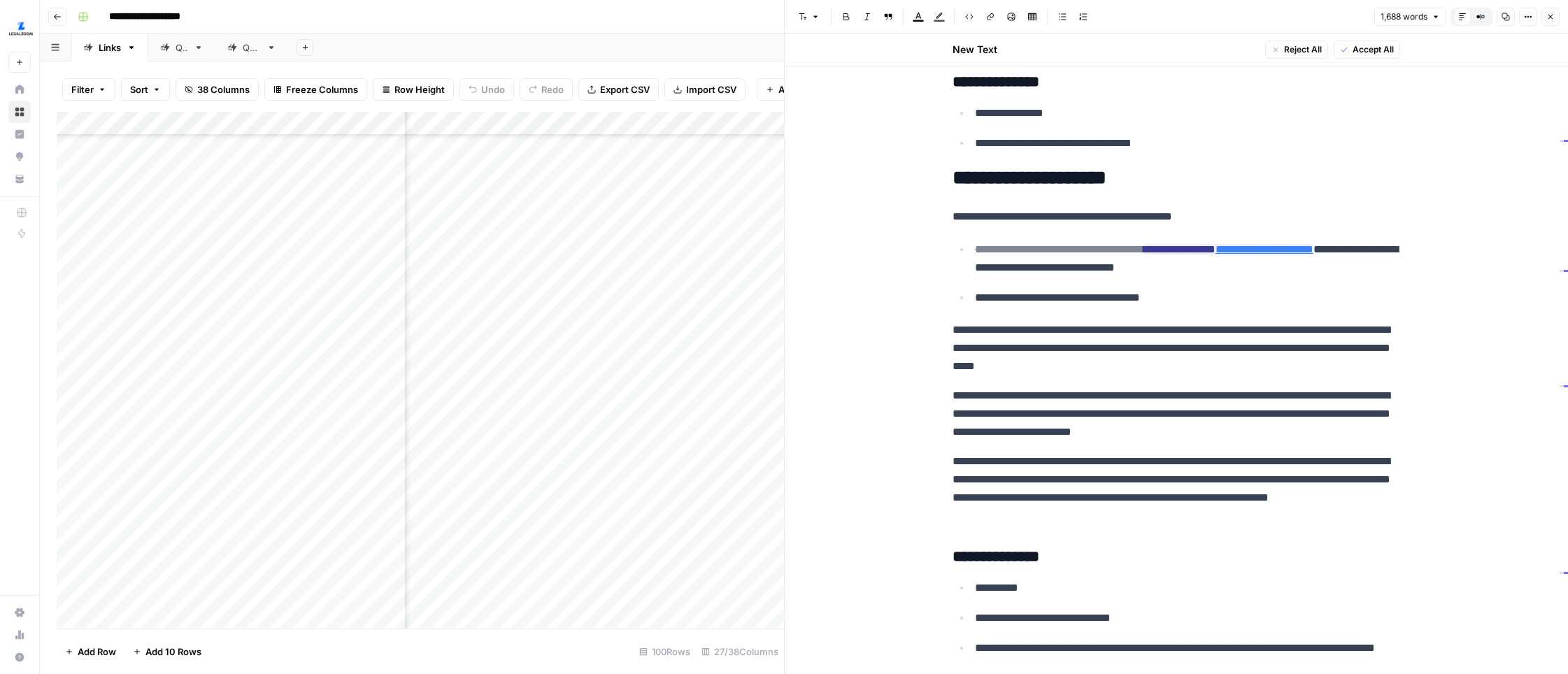
scroll to position [1434, 0]
click at [1236, 230] on icon at bounding box center [1466, 229] width 8 height 8
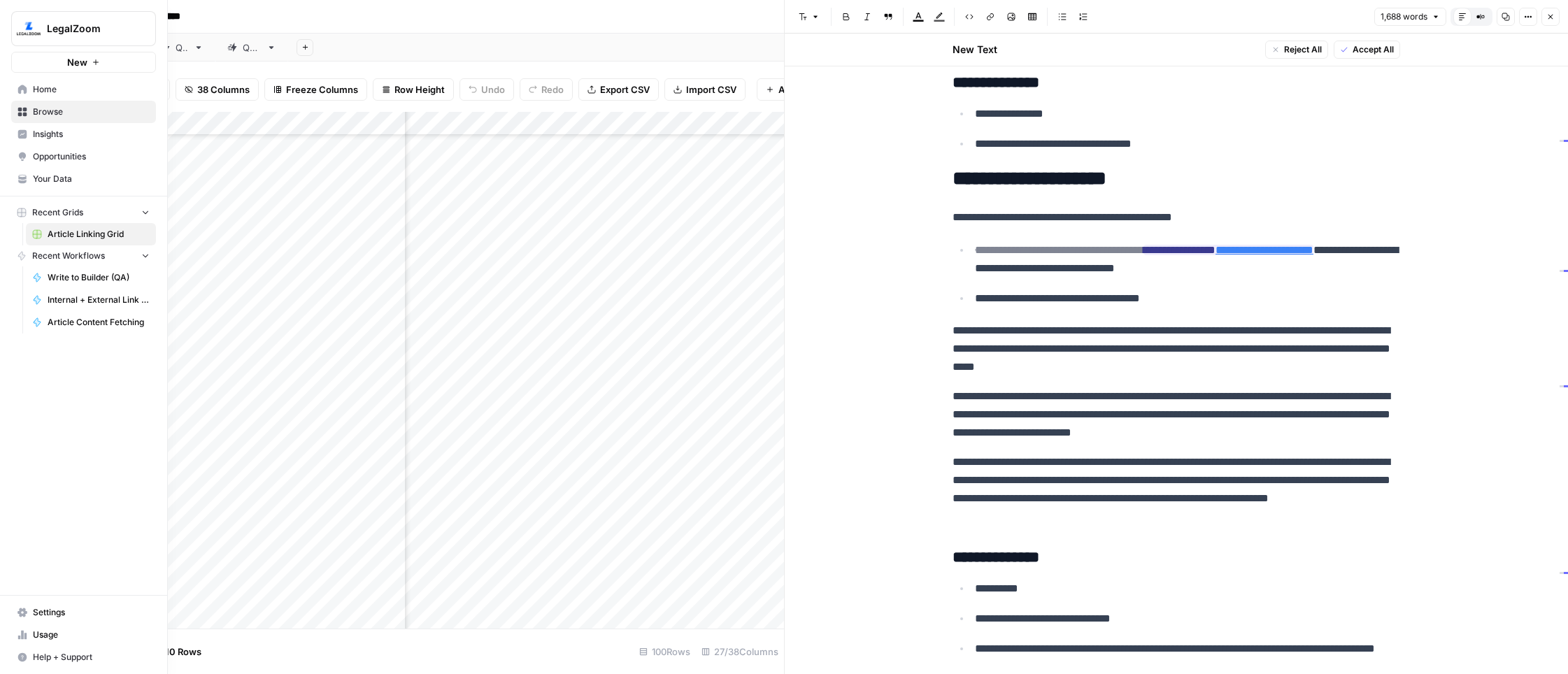
click at [26, 33] on img "Workspace: LegalZoom" at bounding box center [28, 28] width 25 height 25
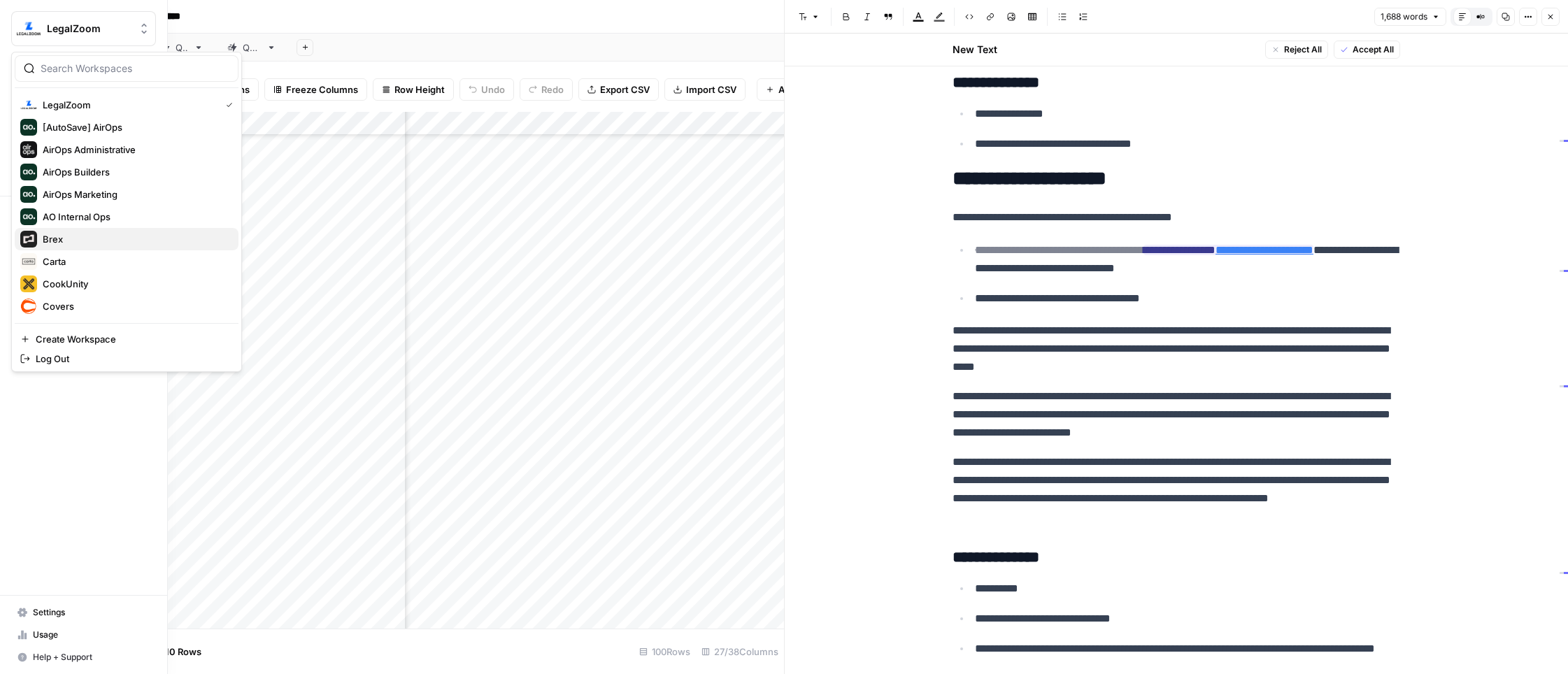
scroll to position [45, 0]
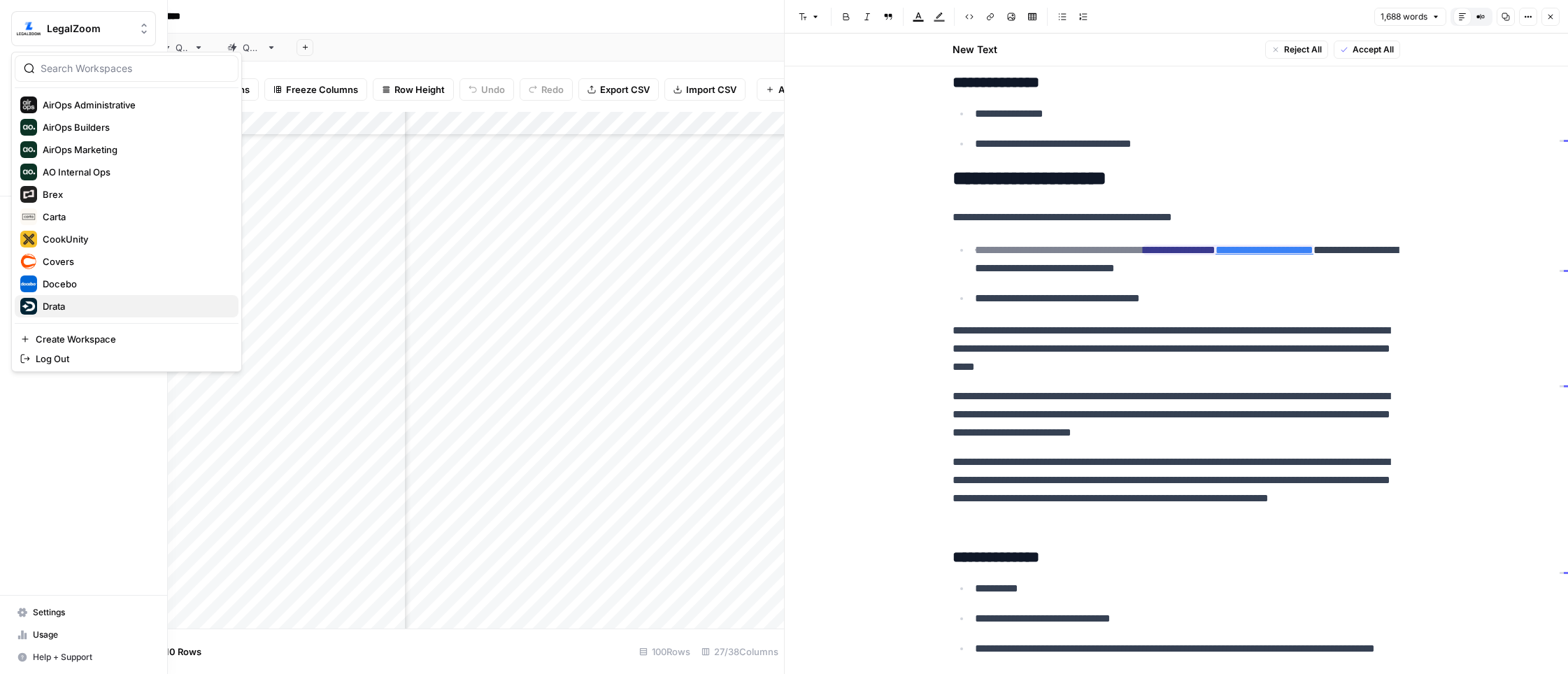
click at [72, 302] on span "Drata" at bounding box center [135, 306] width 185 height 14
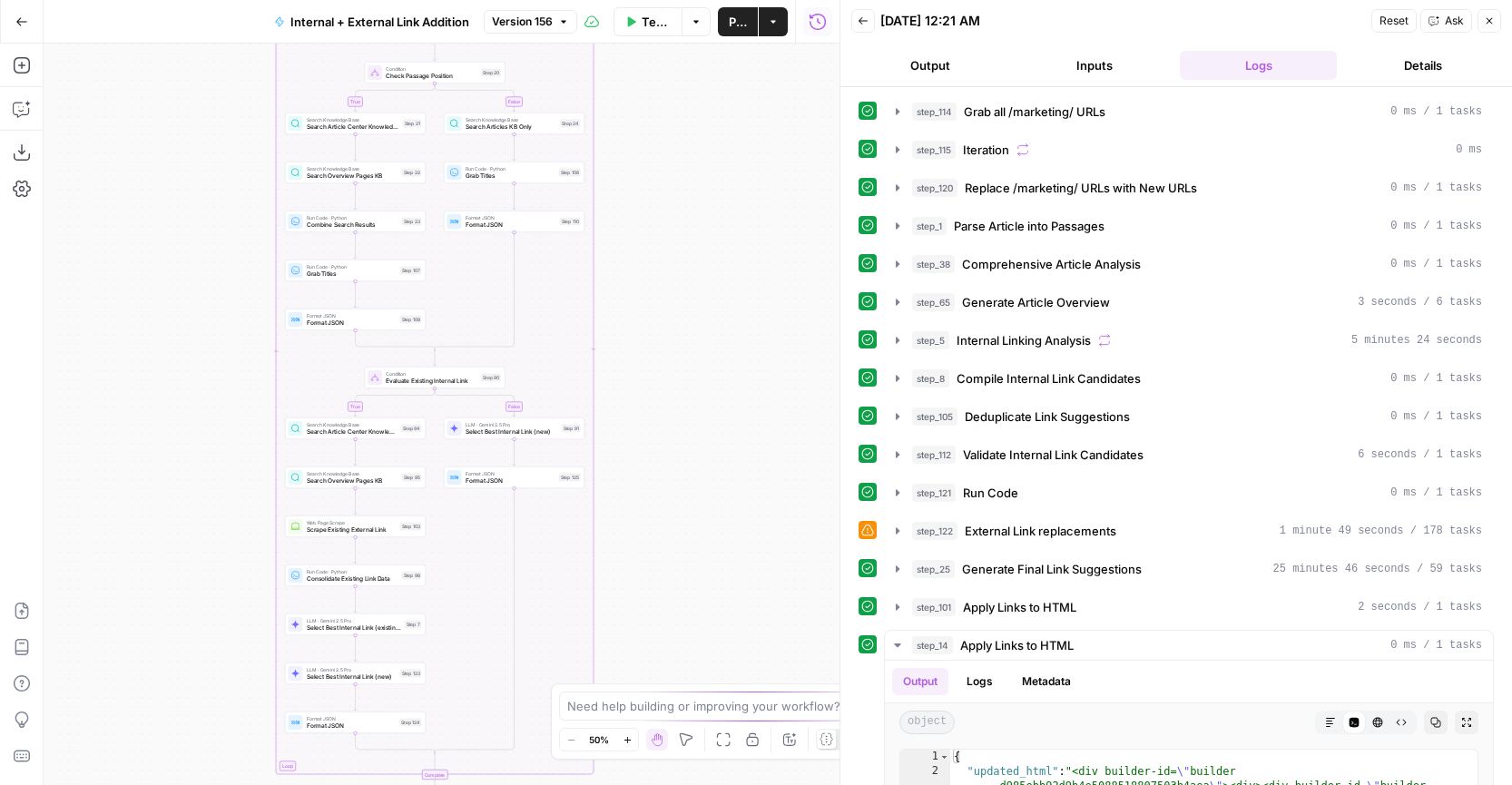
drag, startPoint x: 709, startPoint y: 451, endPoint x: 743, endPoint y: 193, distance: 260.2
click at [740, 198] on div "true false true false true false Workflow Set Inputs Inputs Run Code · Python G…" at bounding box center [441, 414] width 796 height 742
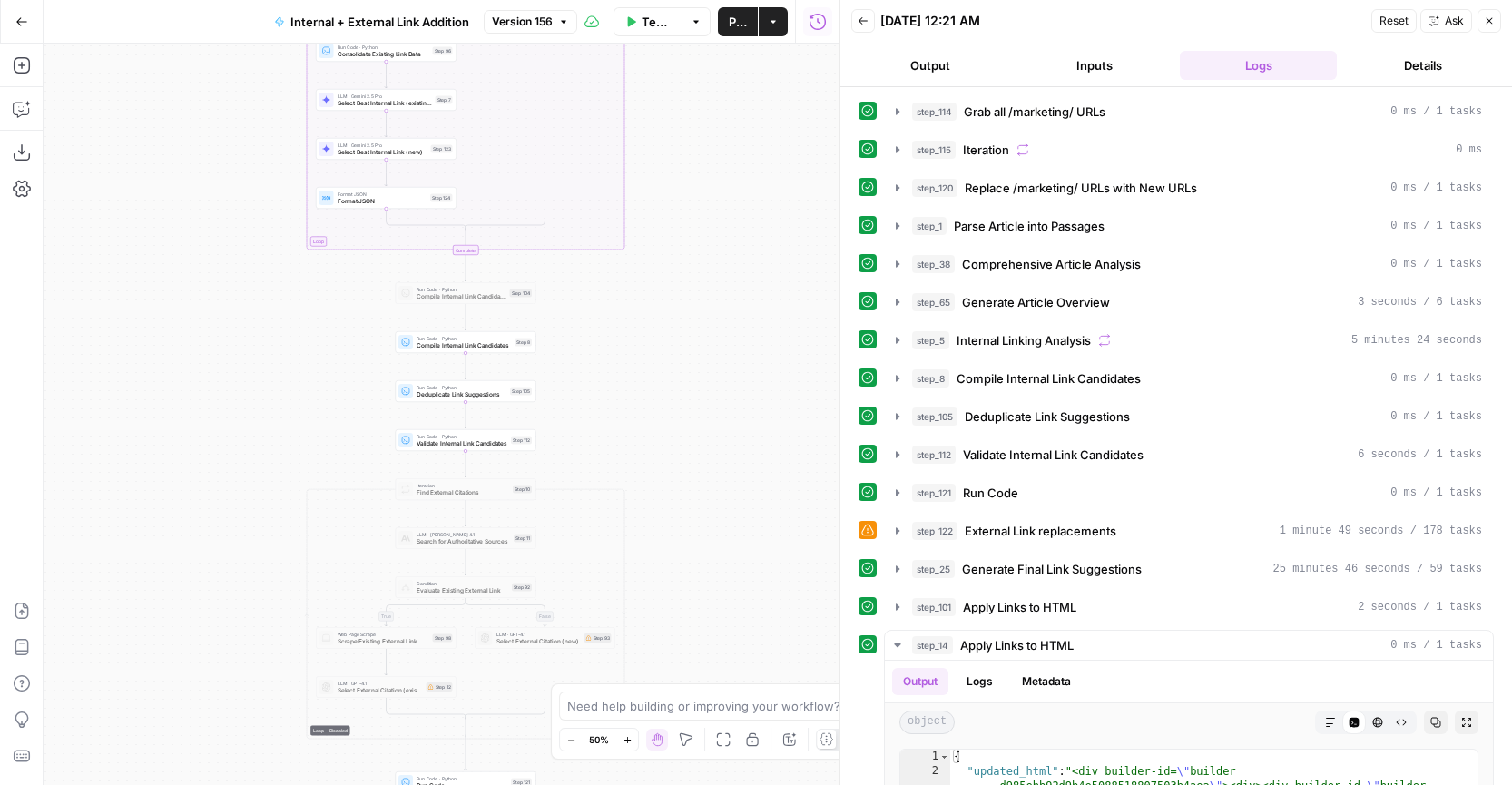
drag, startPoint x: 750, startPoint y: 454, endPoint x: 750, endPoint y: 303, distance: 151.0
click at [750, 303] on div "true false true false true false Workflow Set Inputs Inputs Run Code · Python G…" at bounding box center [441, 414] width 796 height 742
click at [718, 381] on div "true false true false true false Workflow Set Inputs Inputs Run Code · Python G…" at bounding box center [441, 414] width 796 height 742
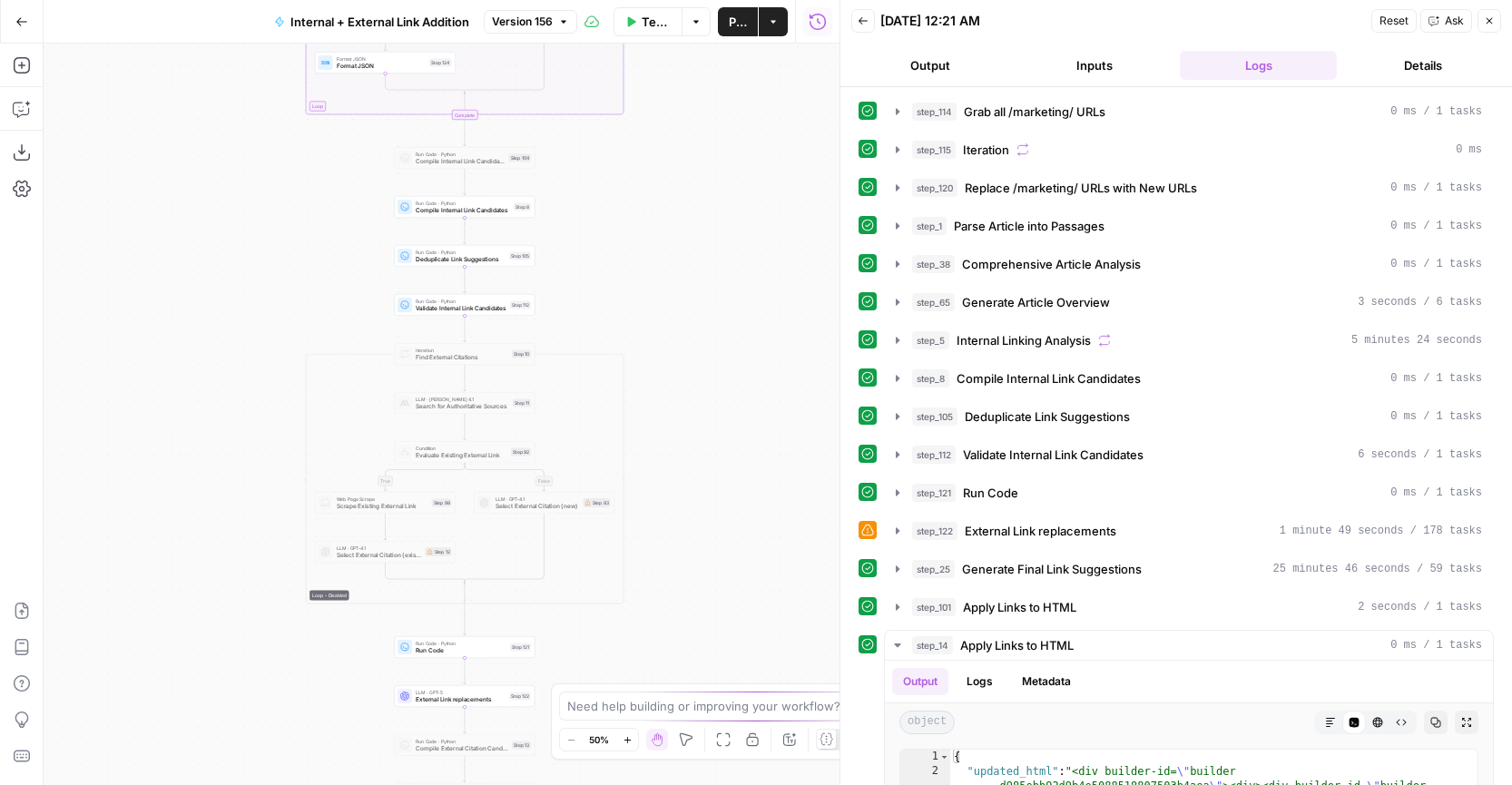
drag, startPoint x: 673, startPoint y: 498, endPoint x: 673, endPoint y: 276, distance: 222.0
click at [673, 276] on div "true false true false true false Workflow Set Inputs Inputs Run Code · Python G…" at bounding box center [441, 414] width 796 height 742
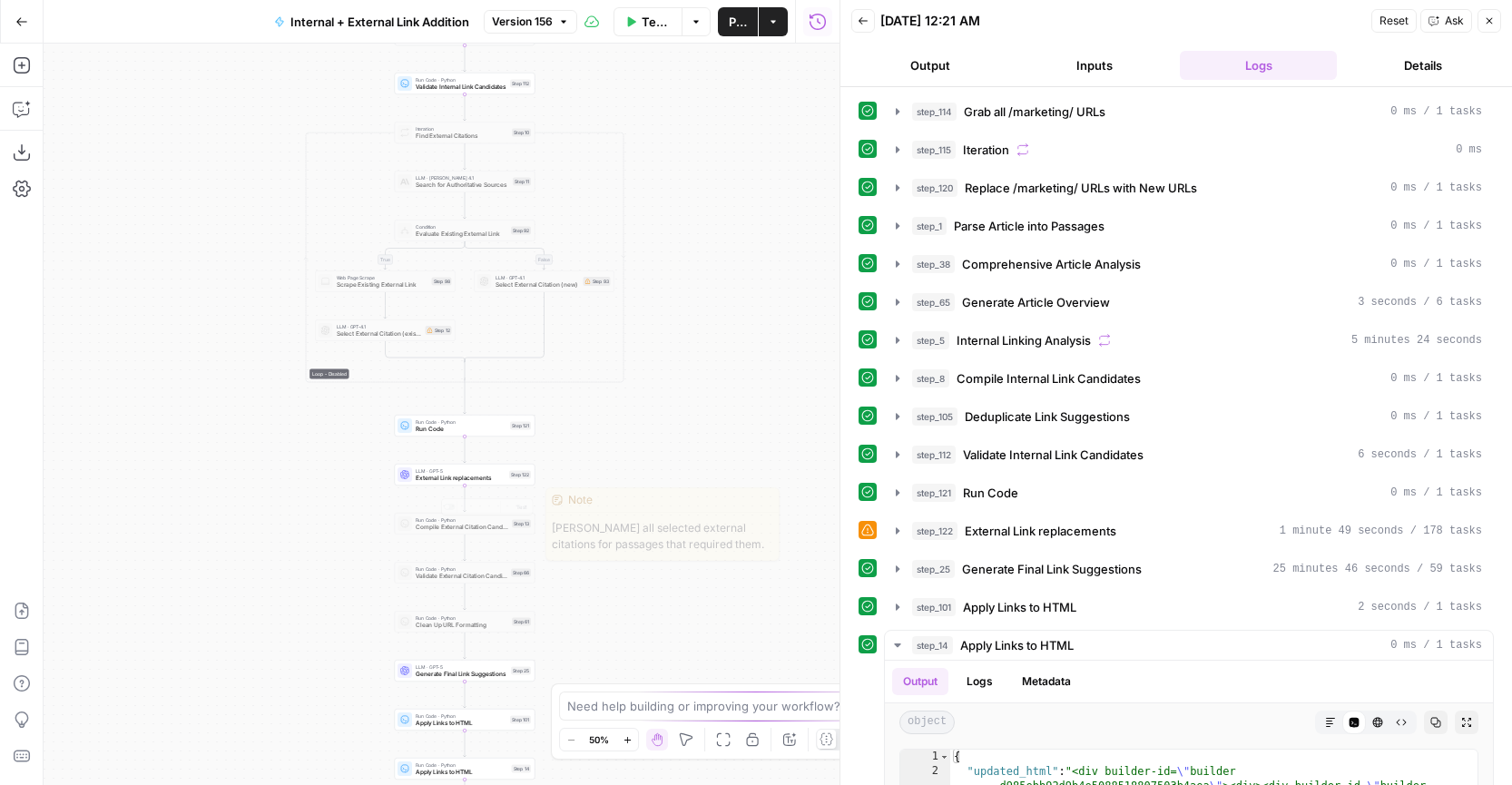
click at [501, 484] on div "LLM · GPT-5 External Link replacements Step 122 Copy step Delete step Add Note …" at bounding box center [464, 475] width 141 height 22
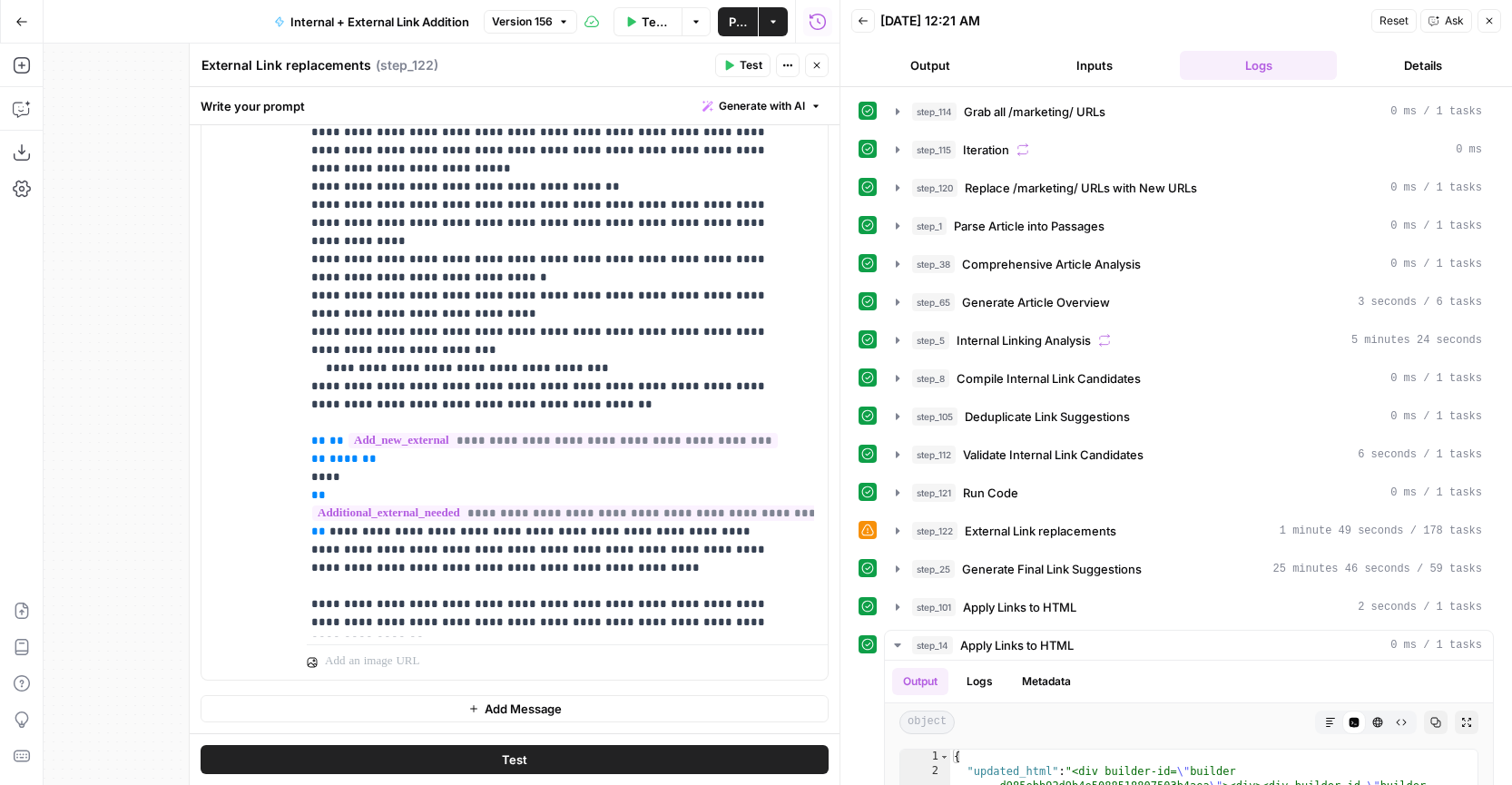
scroll to position [2216, 0]
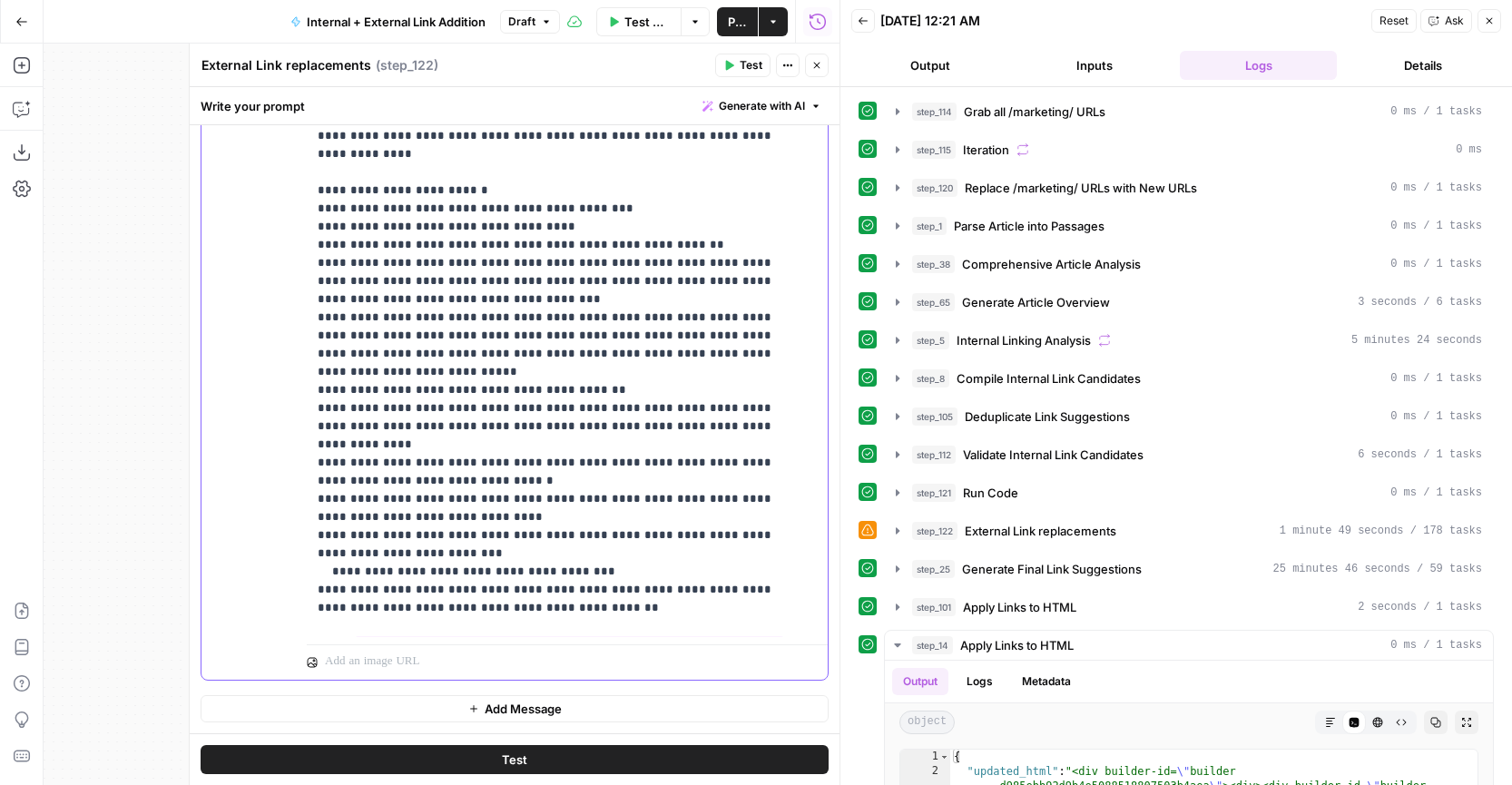
scroll to position [2000, 0]
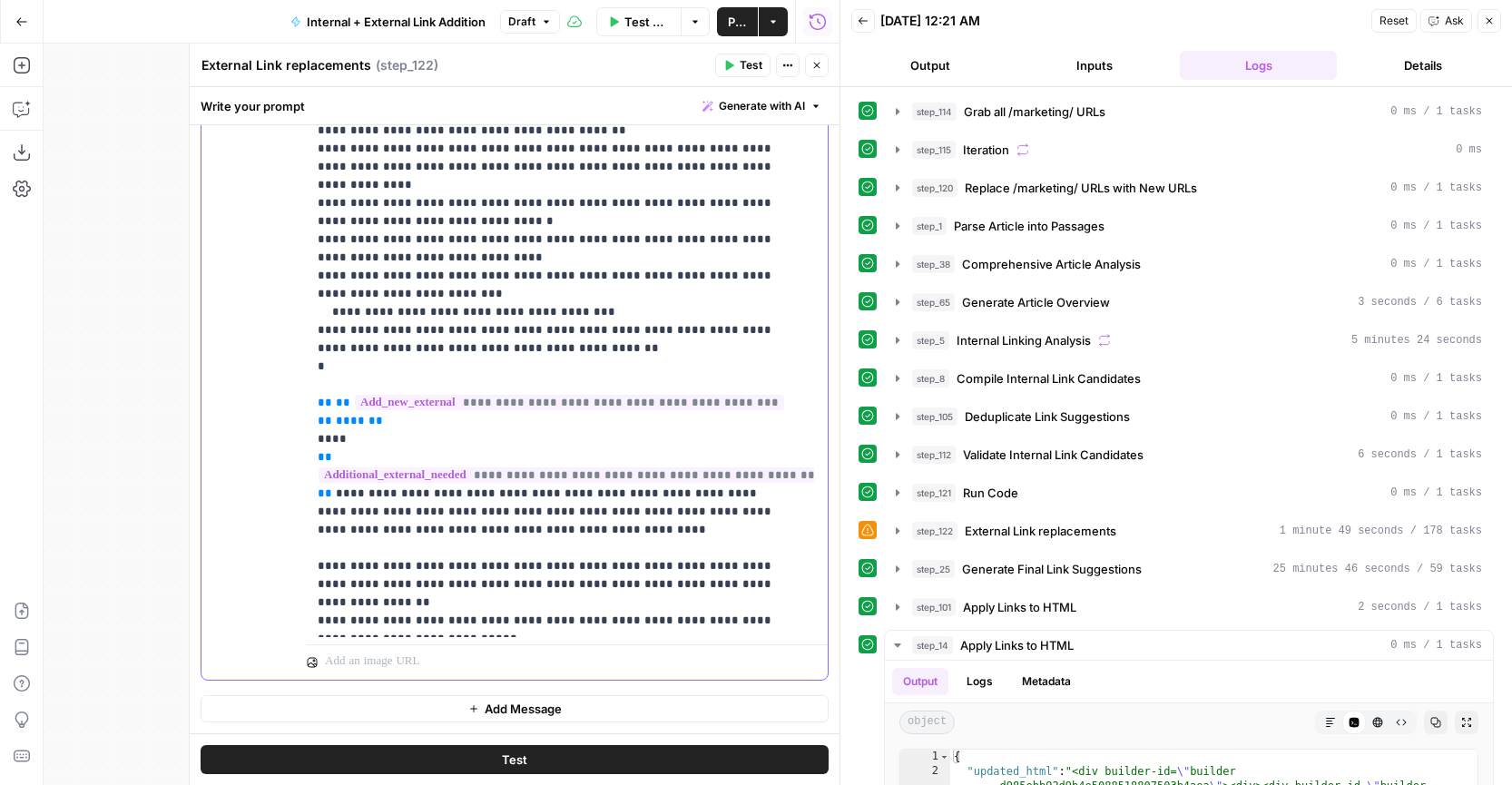
scroll to position [2274, 0]
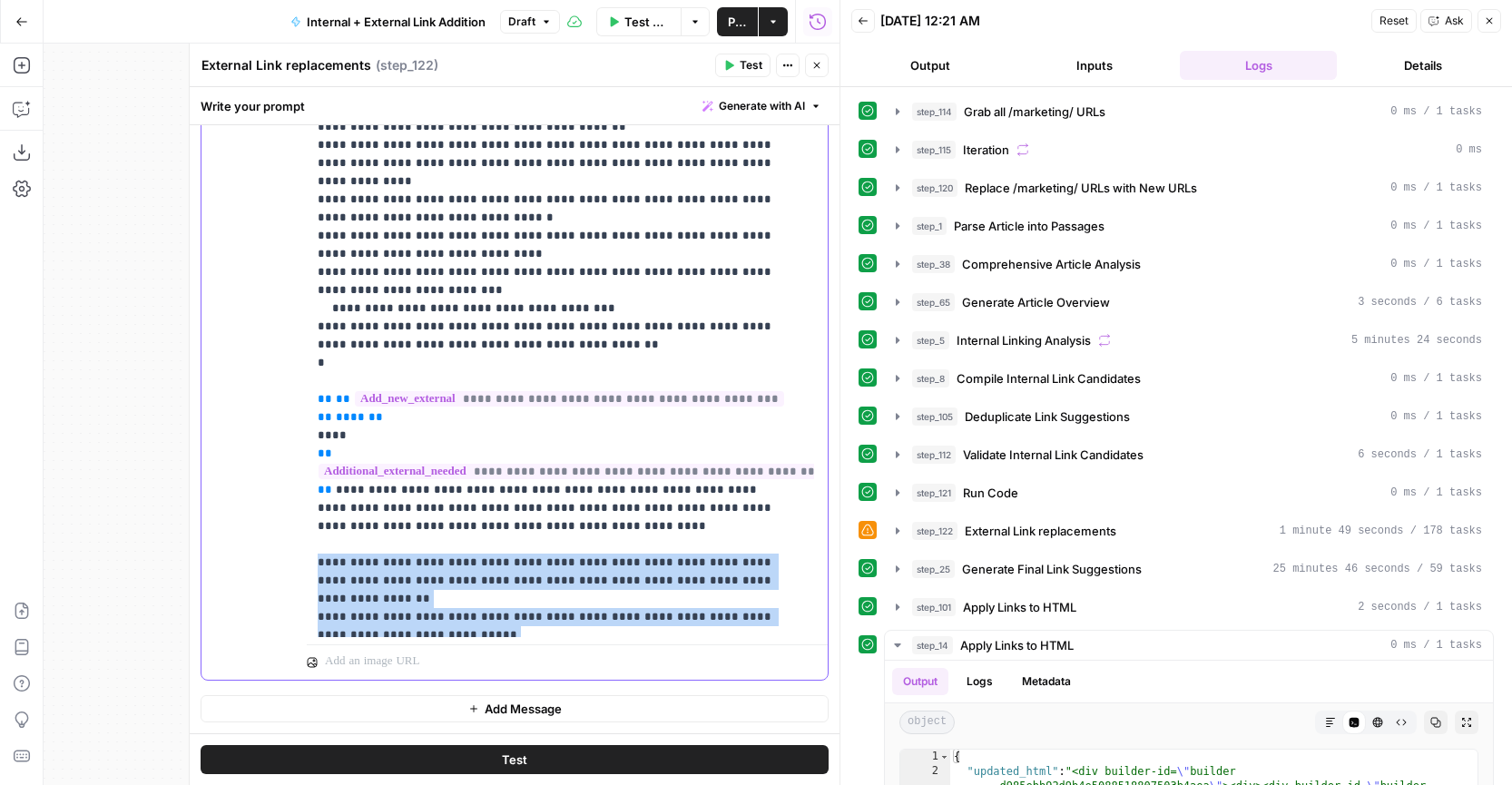
drag, startPoint x: 533, startPoint y: 528, endPoint x: 316, endPoint y: 400, distance: 251.9
click at [316, 400] on div "**********" at bounding box center [561, 268] width 508 height 740
copy p "**********"
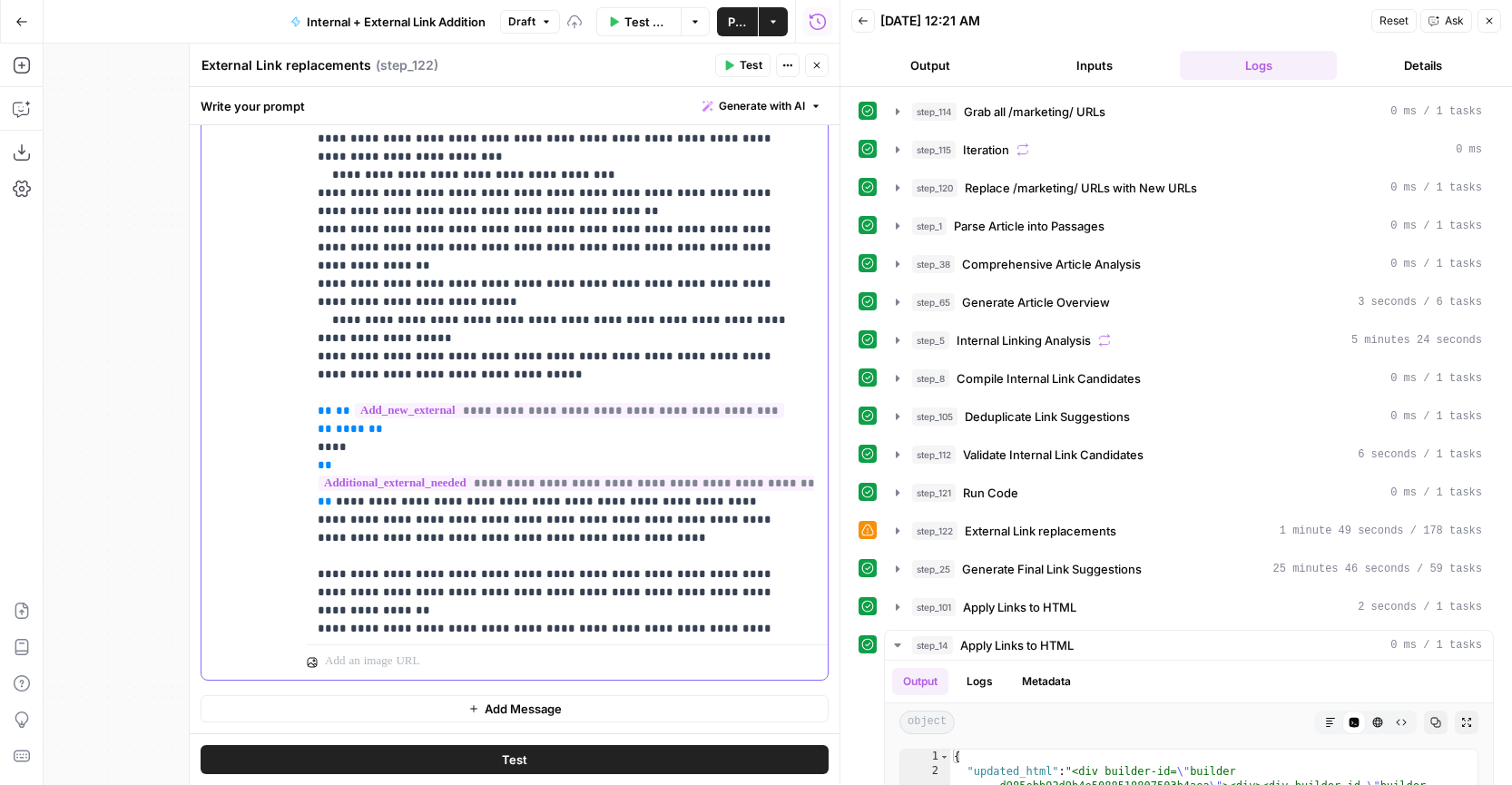
scroll to position [2428, 0]
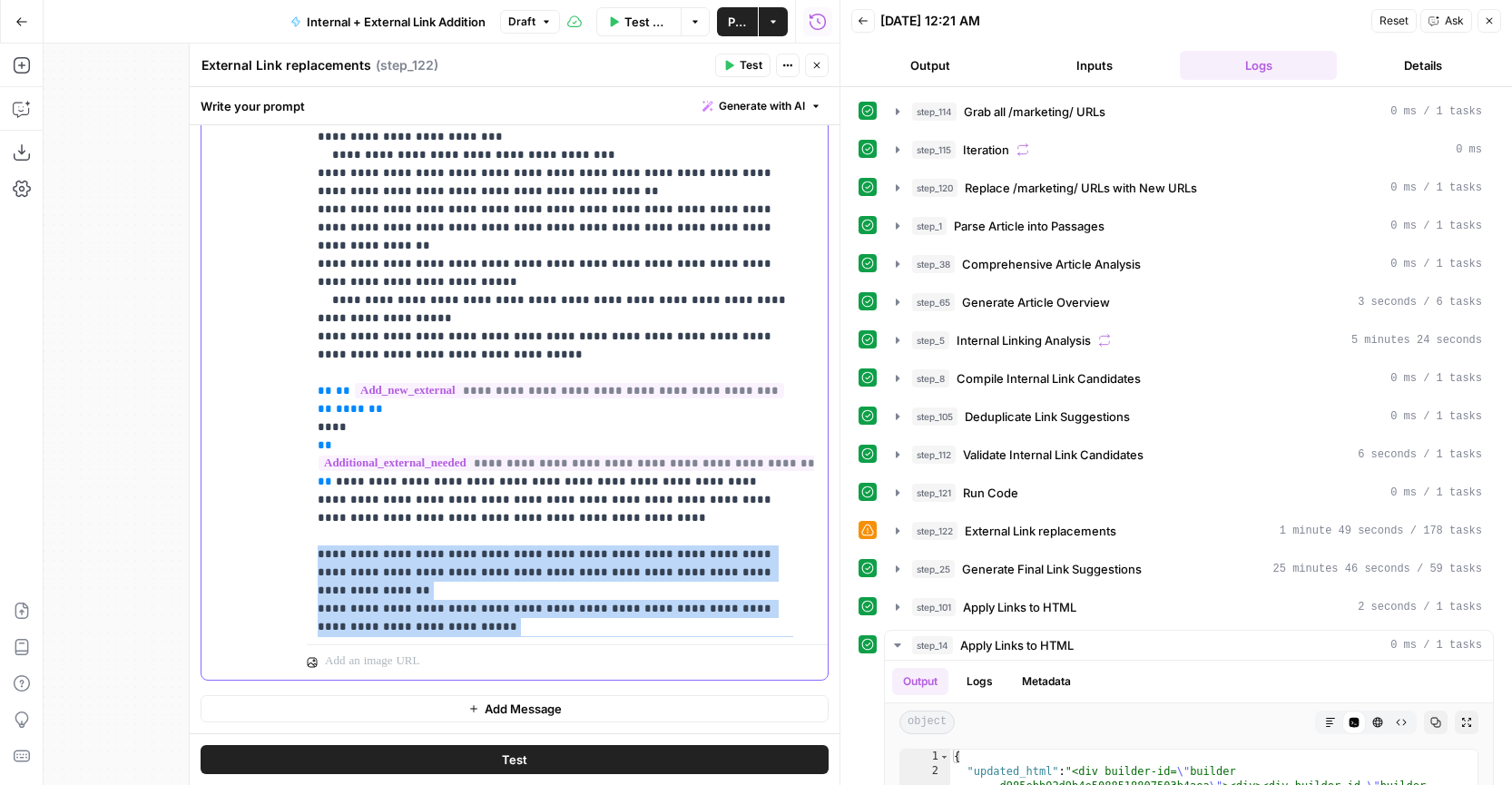
drag, startPoint x: 514, startPoint y: 501, endPoint x: 314, endPoint y: 370, distance: 239.1
click at [314, 370] on div "**********" at bounding box center [561, 268] width 508 height 740
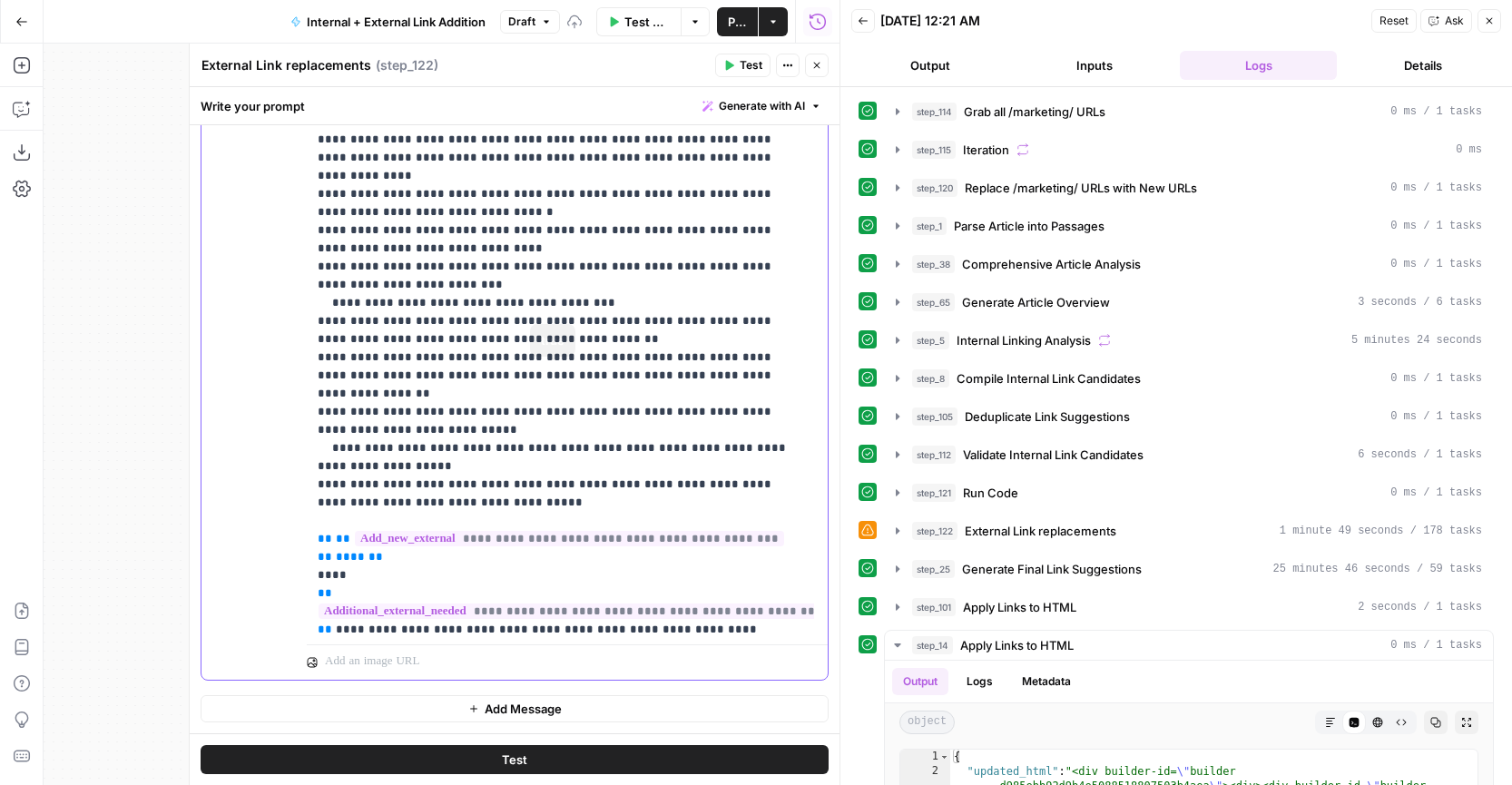
scroll to position [2278, 0]
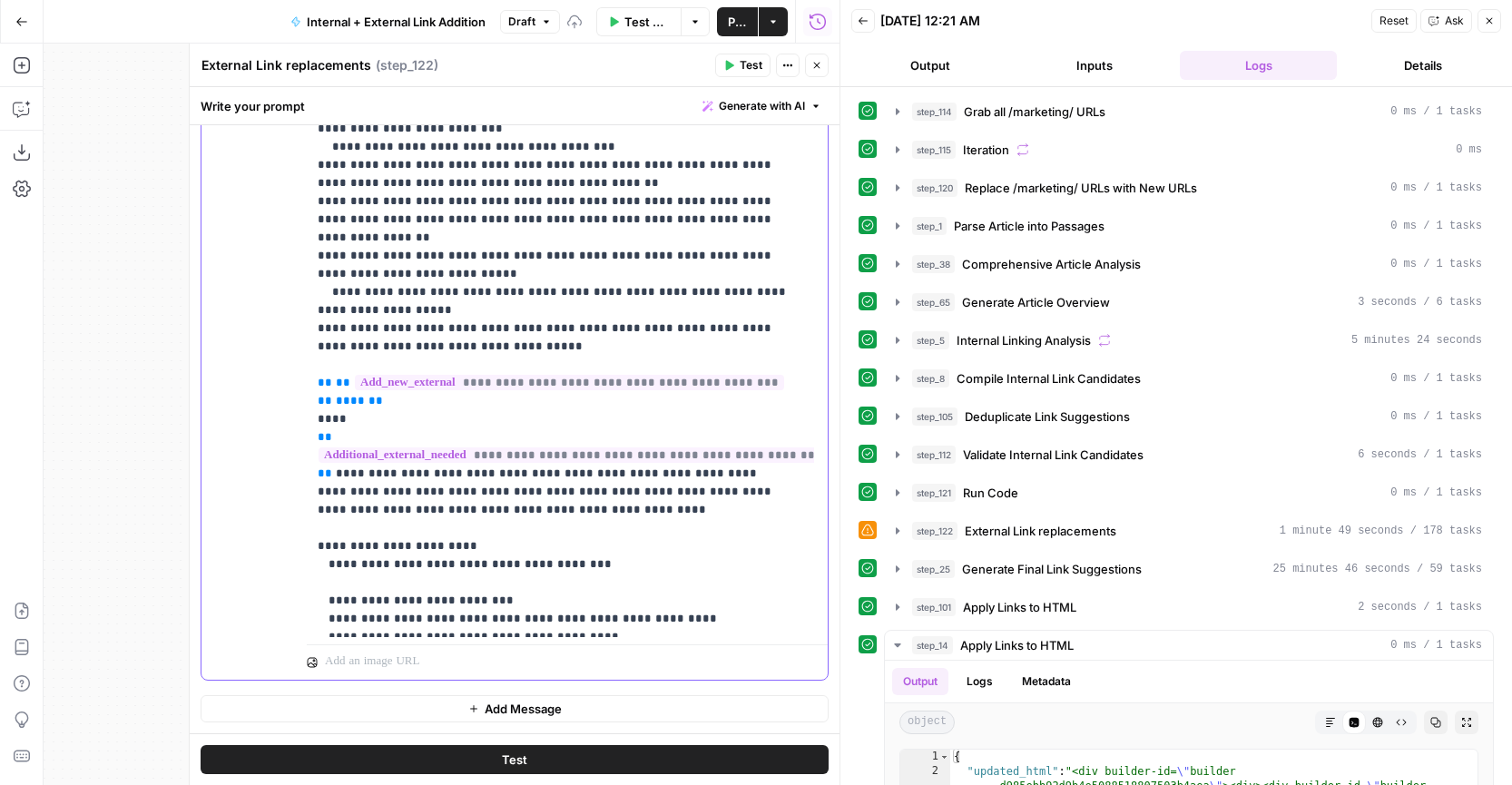
scroll to position [2447, 0]
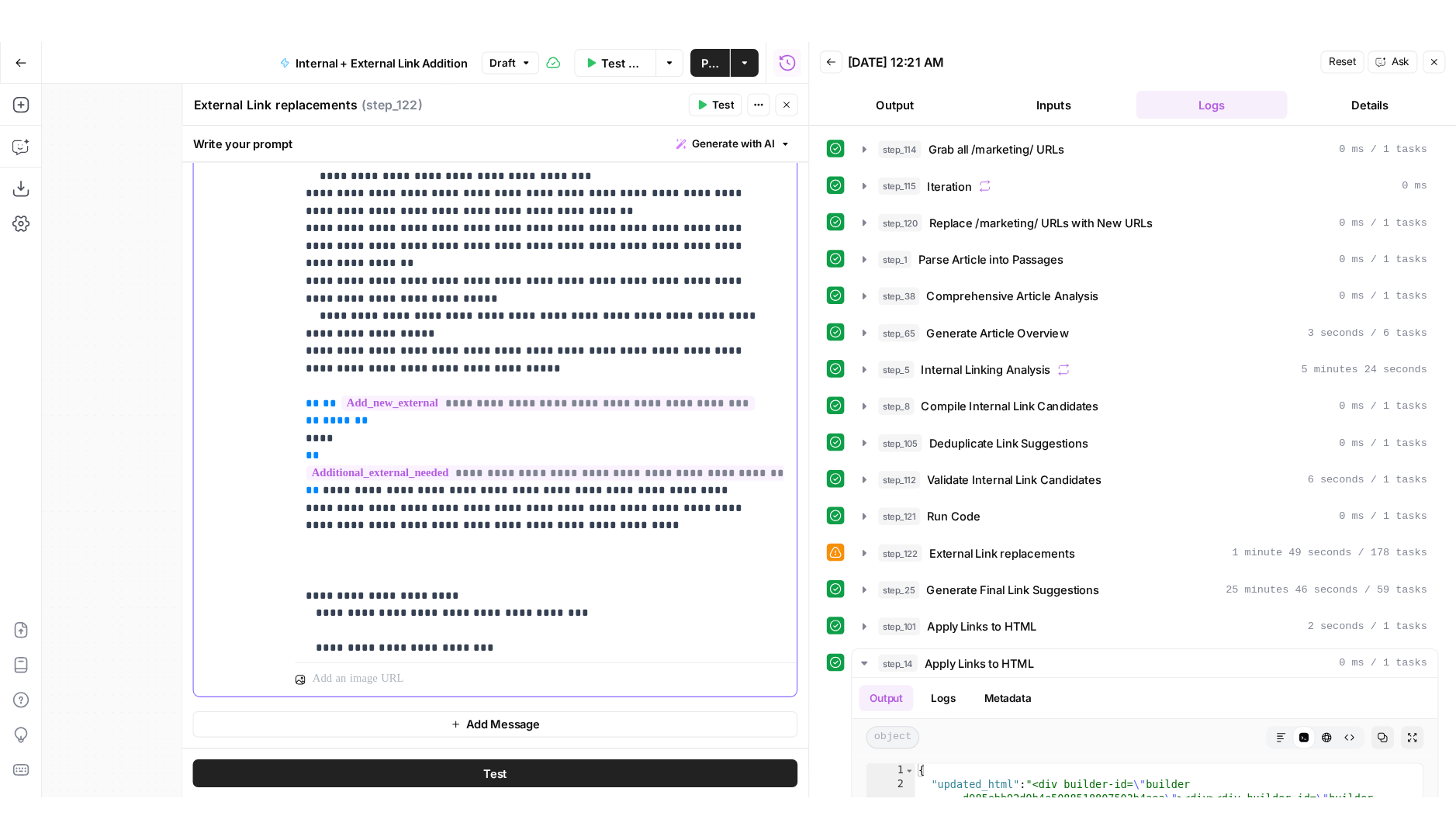
scroll to position [2123, 0]
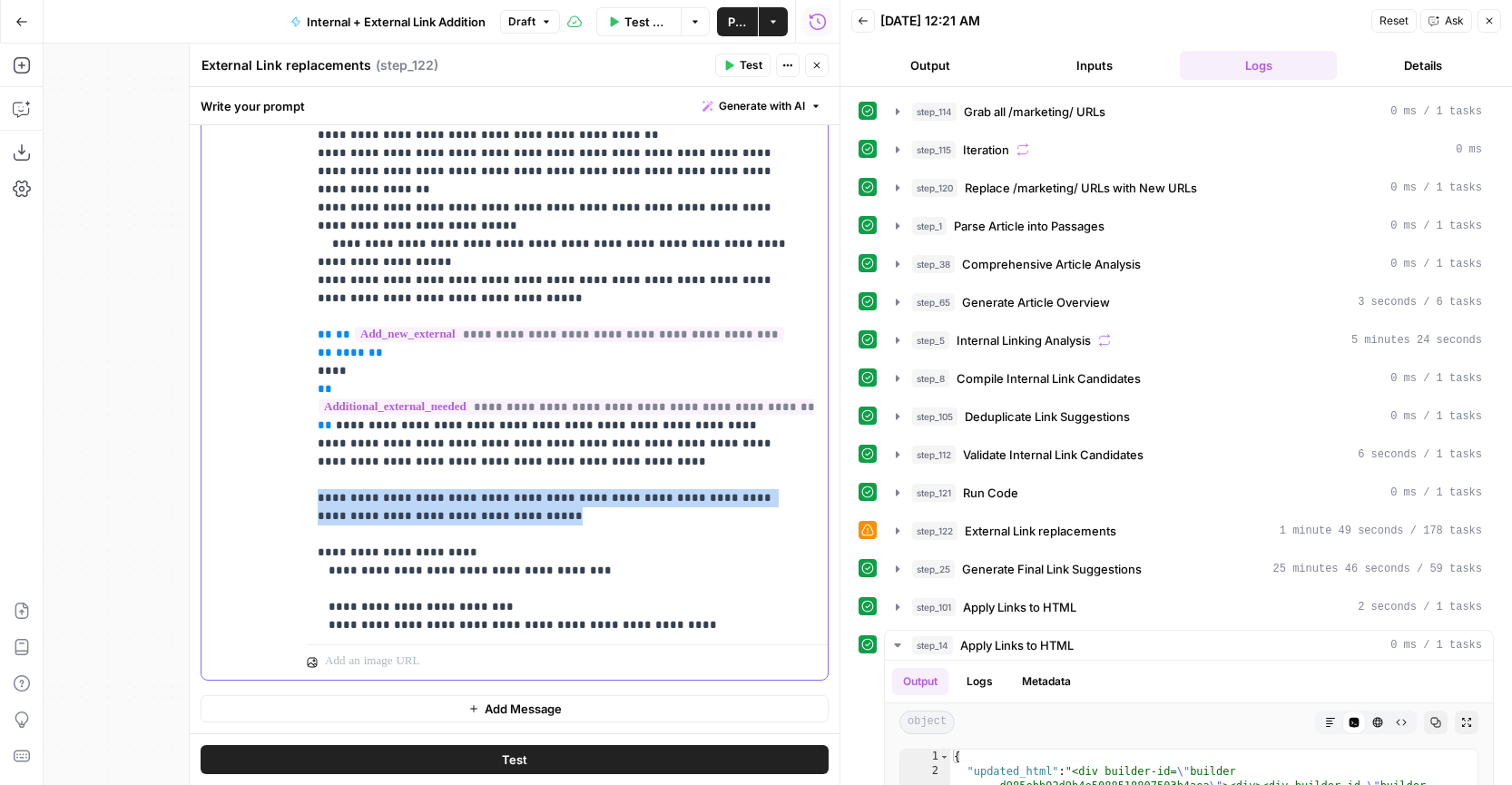
drag, startPoint x: 477, startPoint y: 327, endPoint x: 315, endPoint y: 319, distance: 162.2
click at [315, 319] on div "**********" at bounding box center [561, 268] width 508 height 740
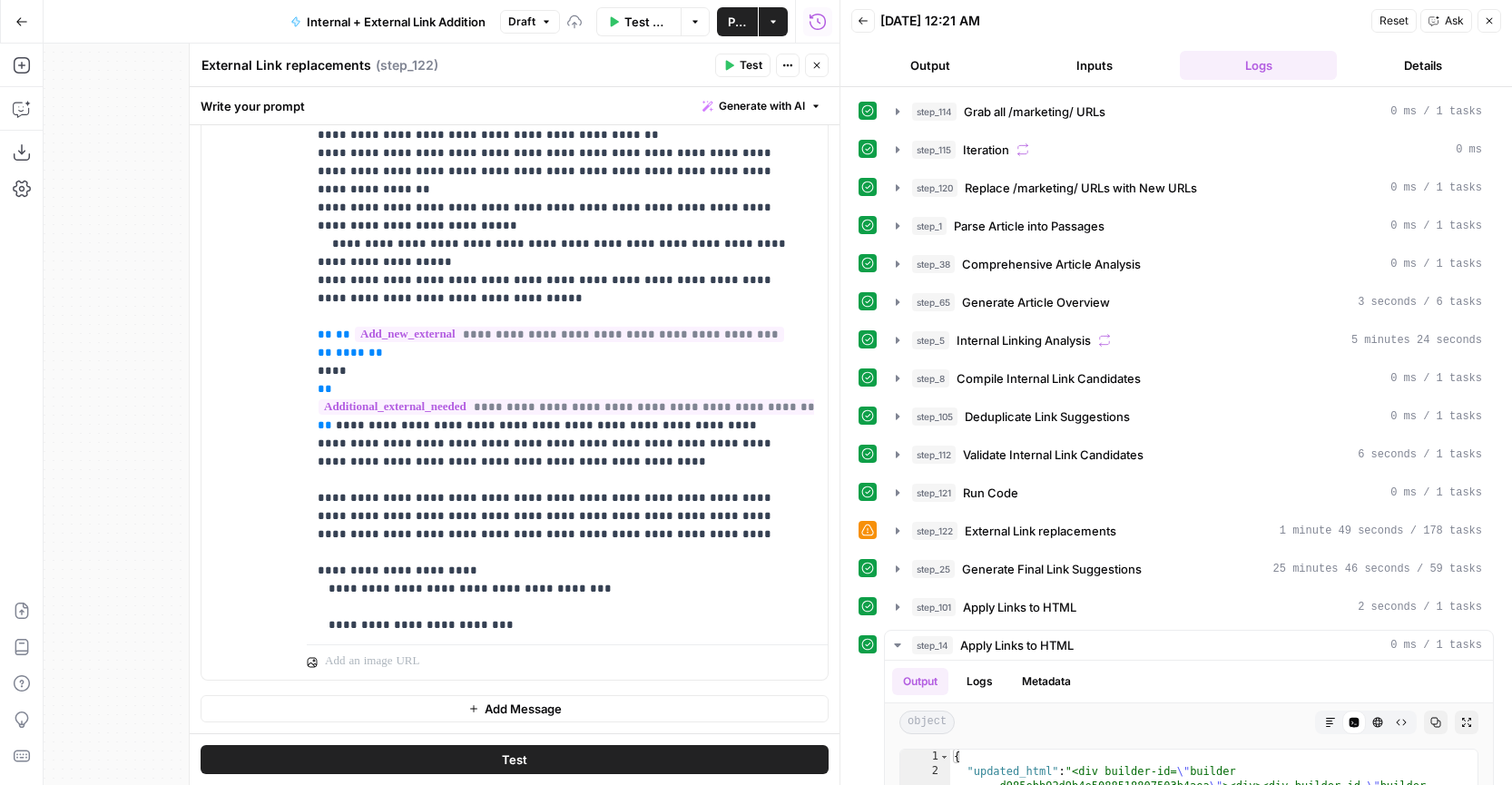
click at [820, 68] on icon "button" at bounding box center [816, 65] width 11 height 11
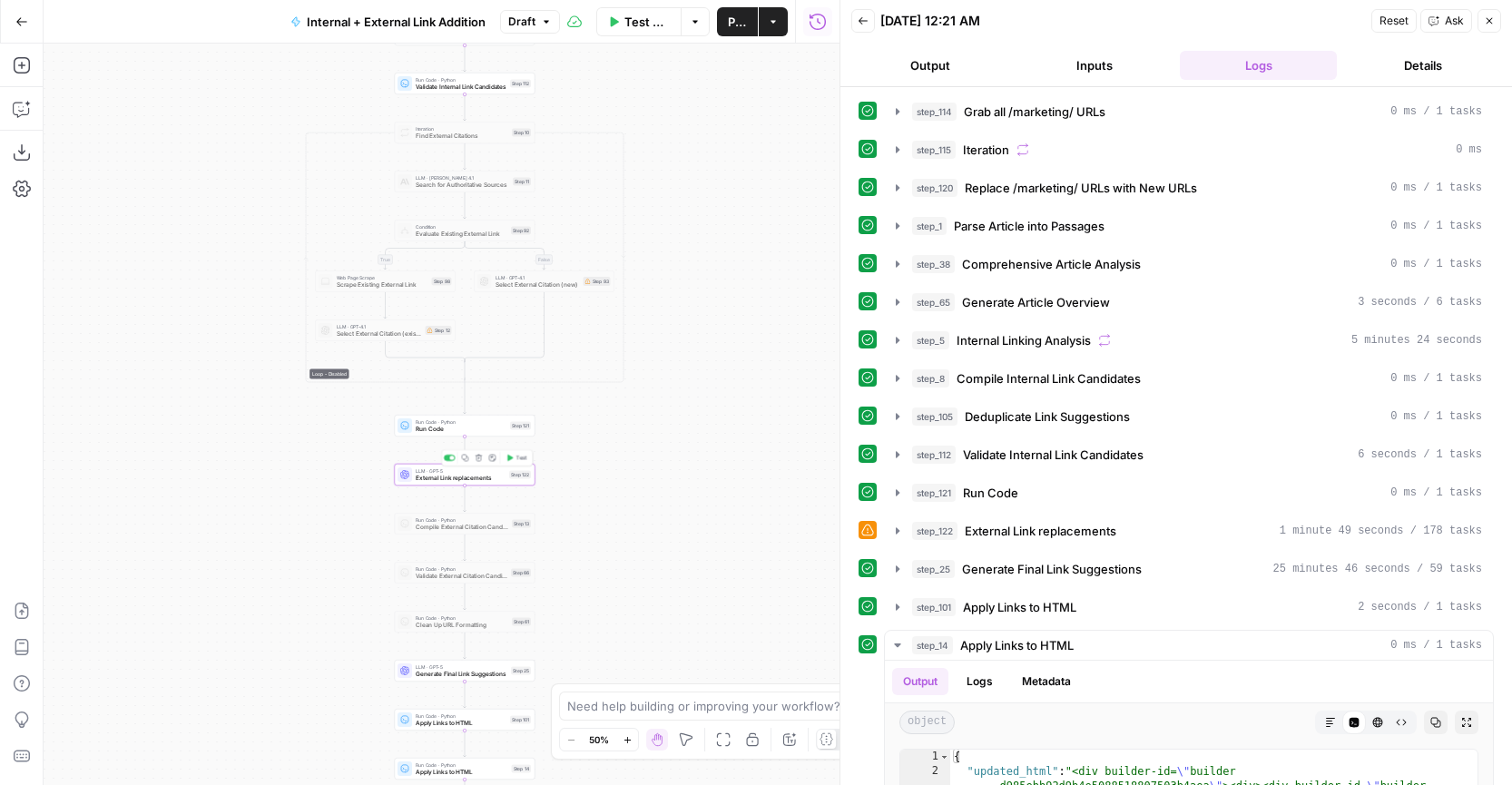
click at [462, 476] on span "External Link replacements" at bounding box center [460, 478] width 90 height 9
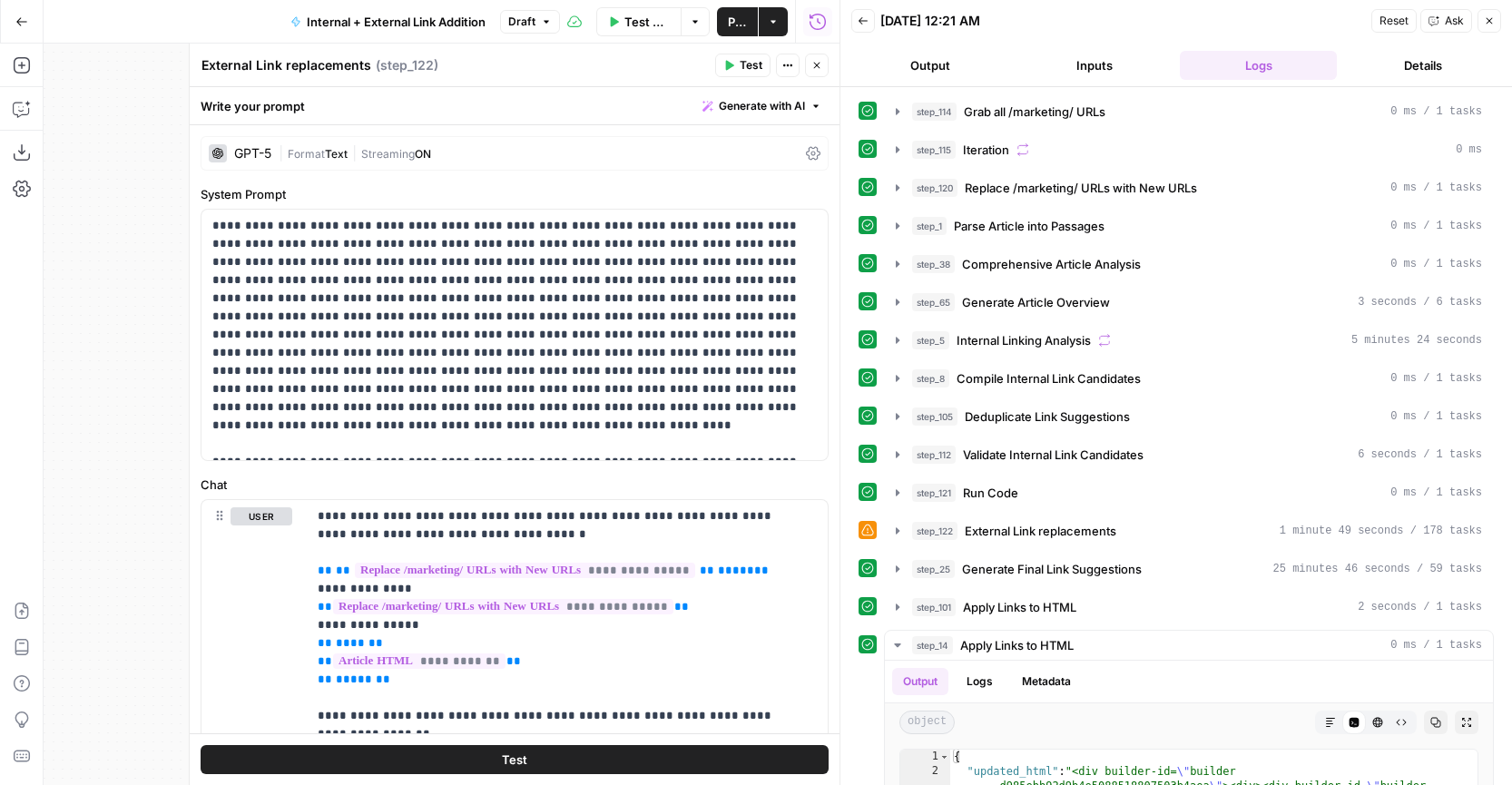
click at [575, 759] on button "Test" at bounding box center [514, 760] width 629 height 30
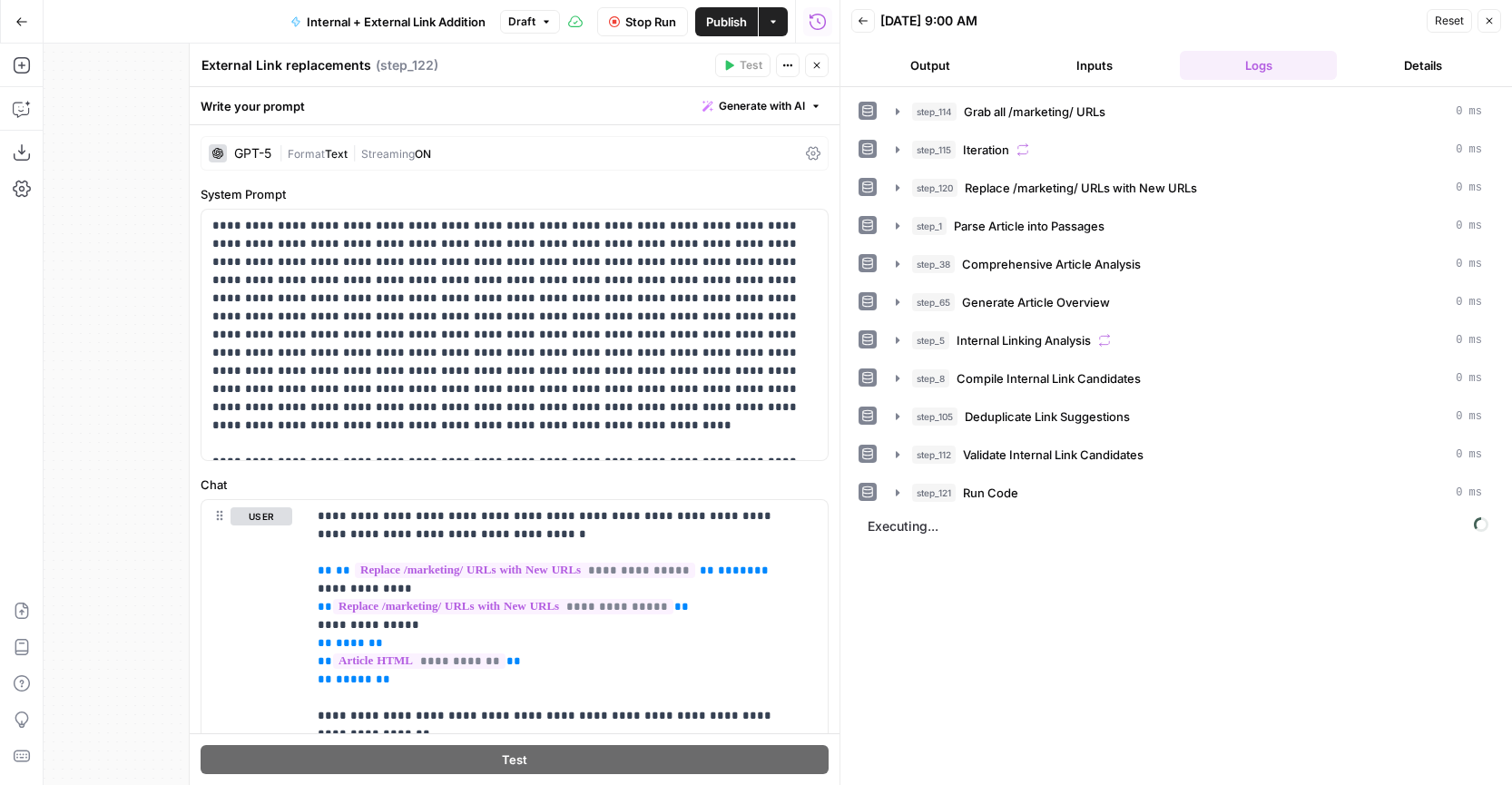
click at [817, 68] on icon "button" at bounding box center [816, 65] width 11 height 11
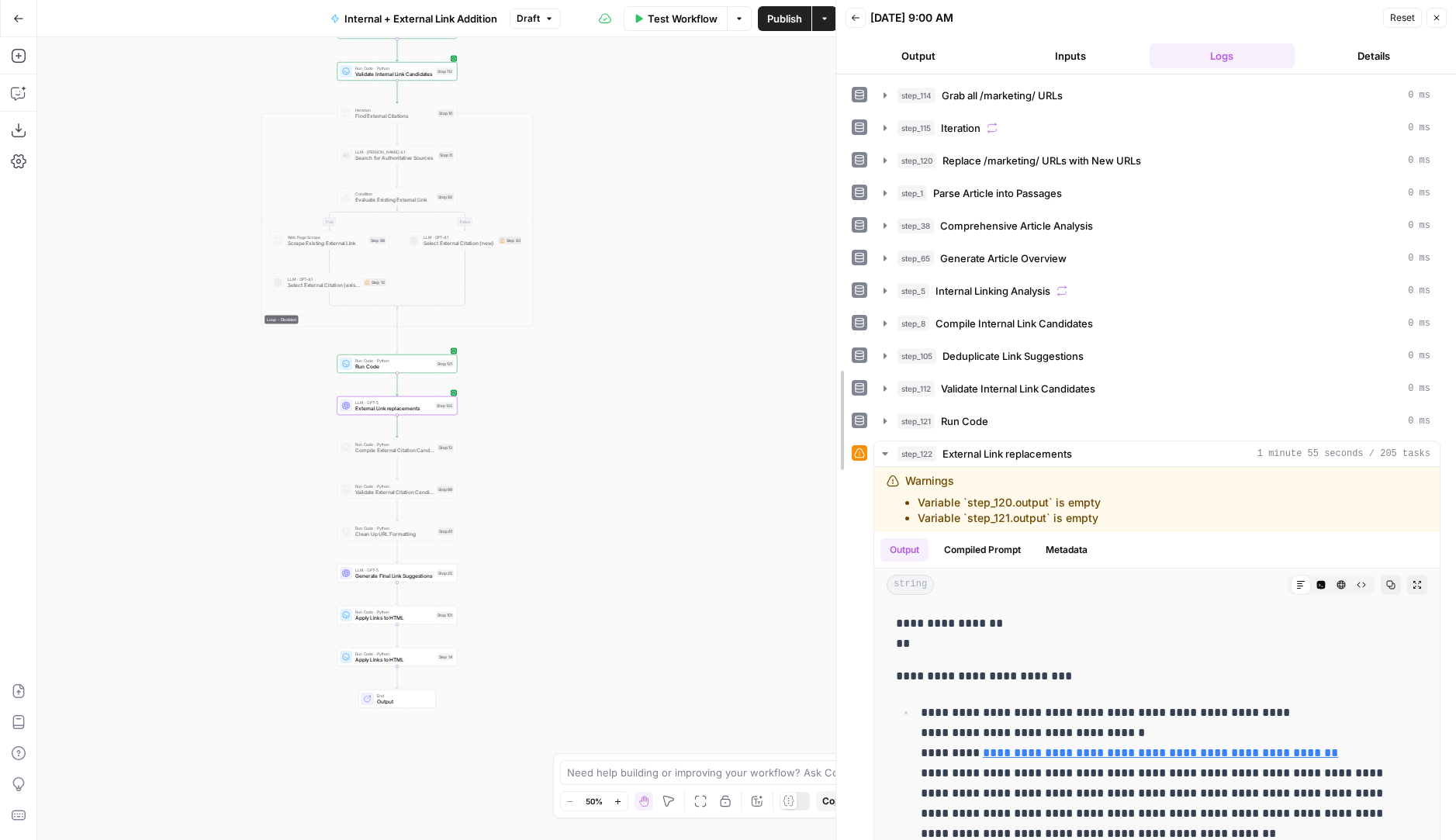
drag, startPoint x: 885, startPoint y: 452, endPoint x: 728, endPoint y: 453, distance: 157.0
click at [728, 453] on body "LegalZoom New Home Browse Insights Opportunities Your Data Recent Grids Article…" at bounding box center [728, 420] width 1456 height 840
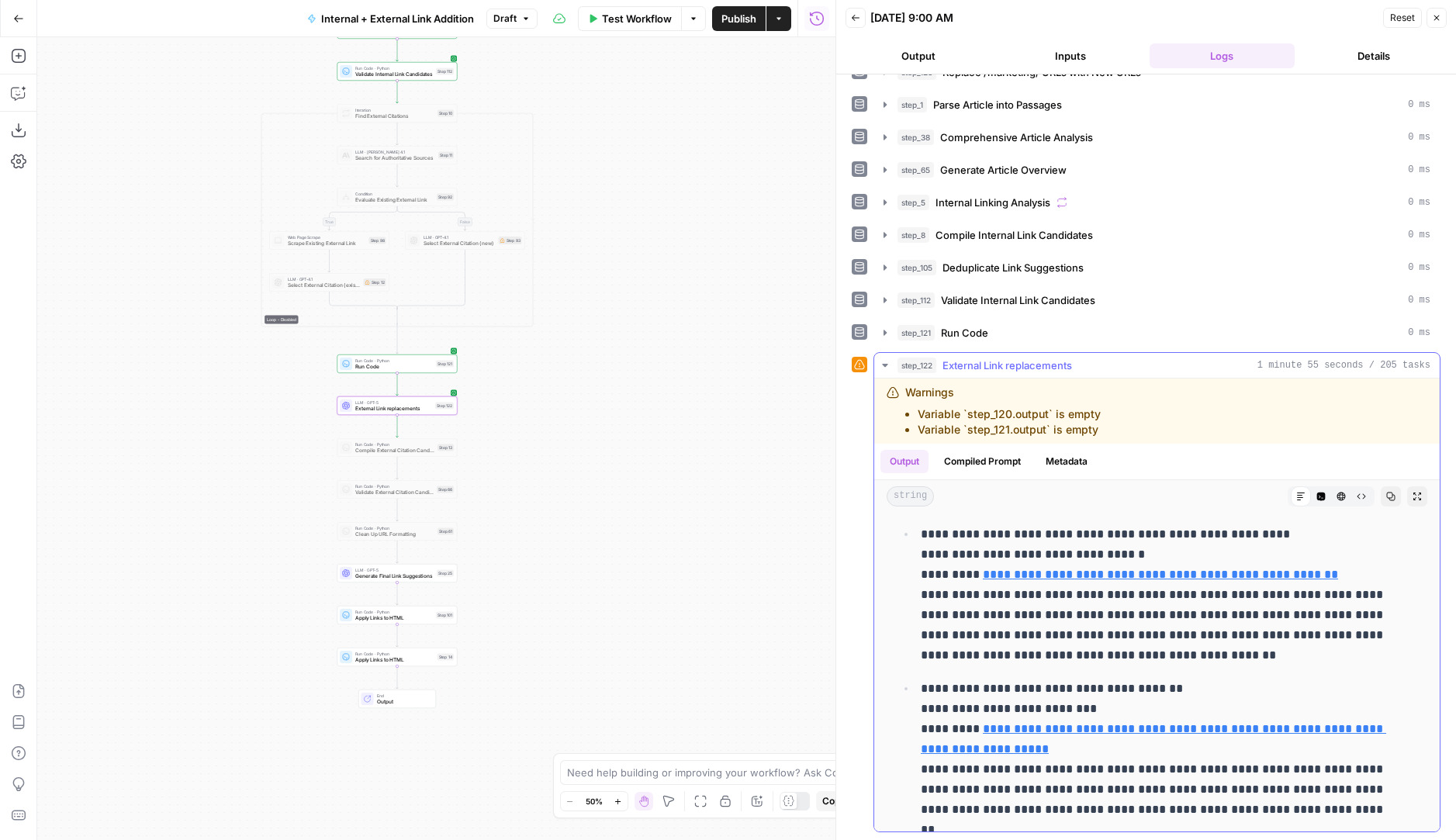
scroll to position [88, 0]
click at [1237, 554] on icon at bounding box center [1242, 553] width 9 height 9
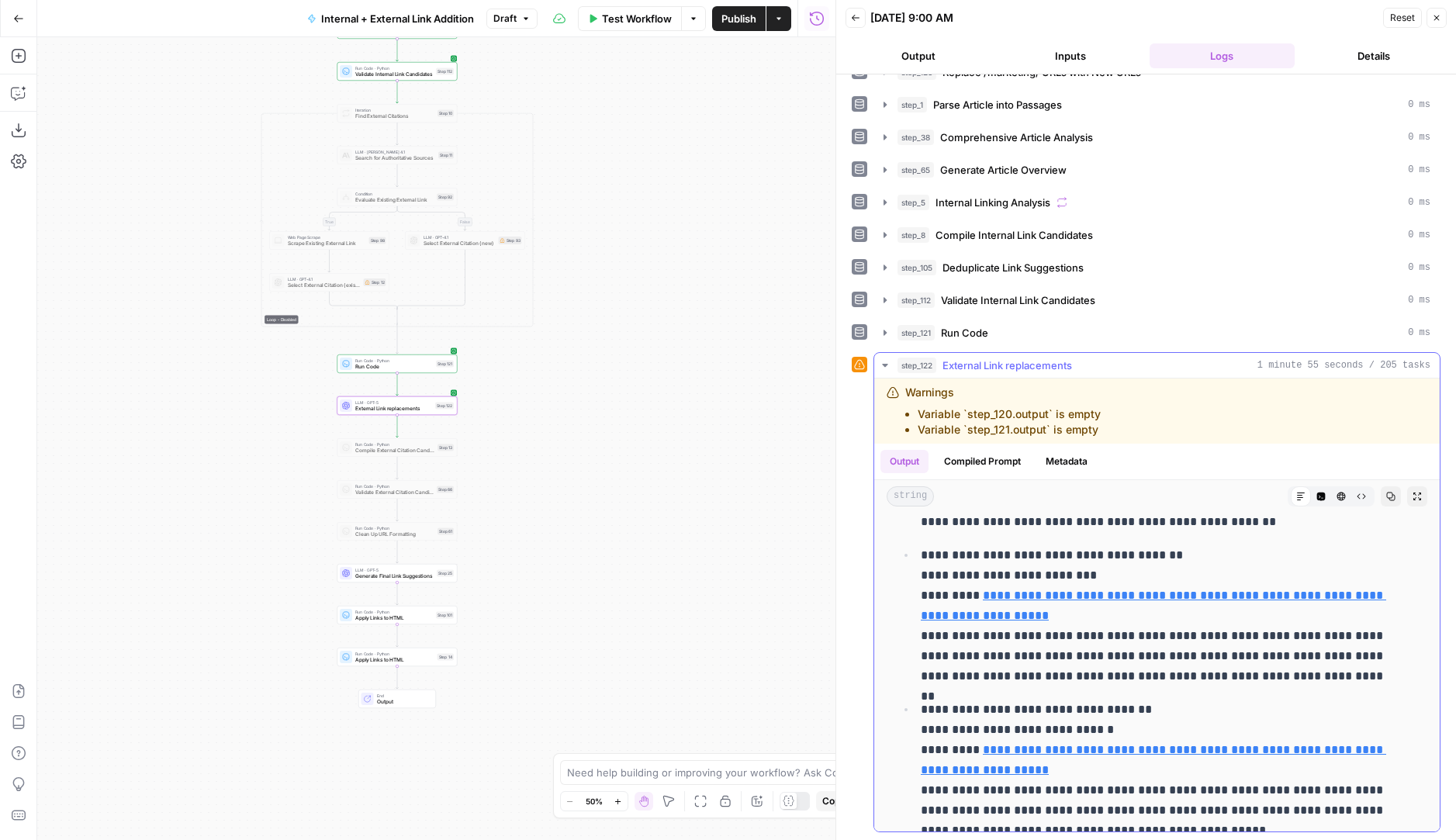
scroll to position [219, 0]
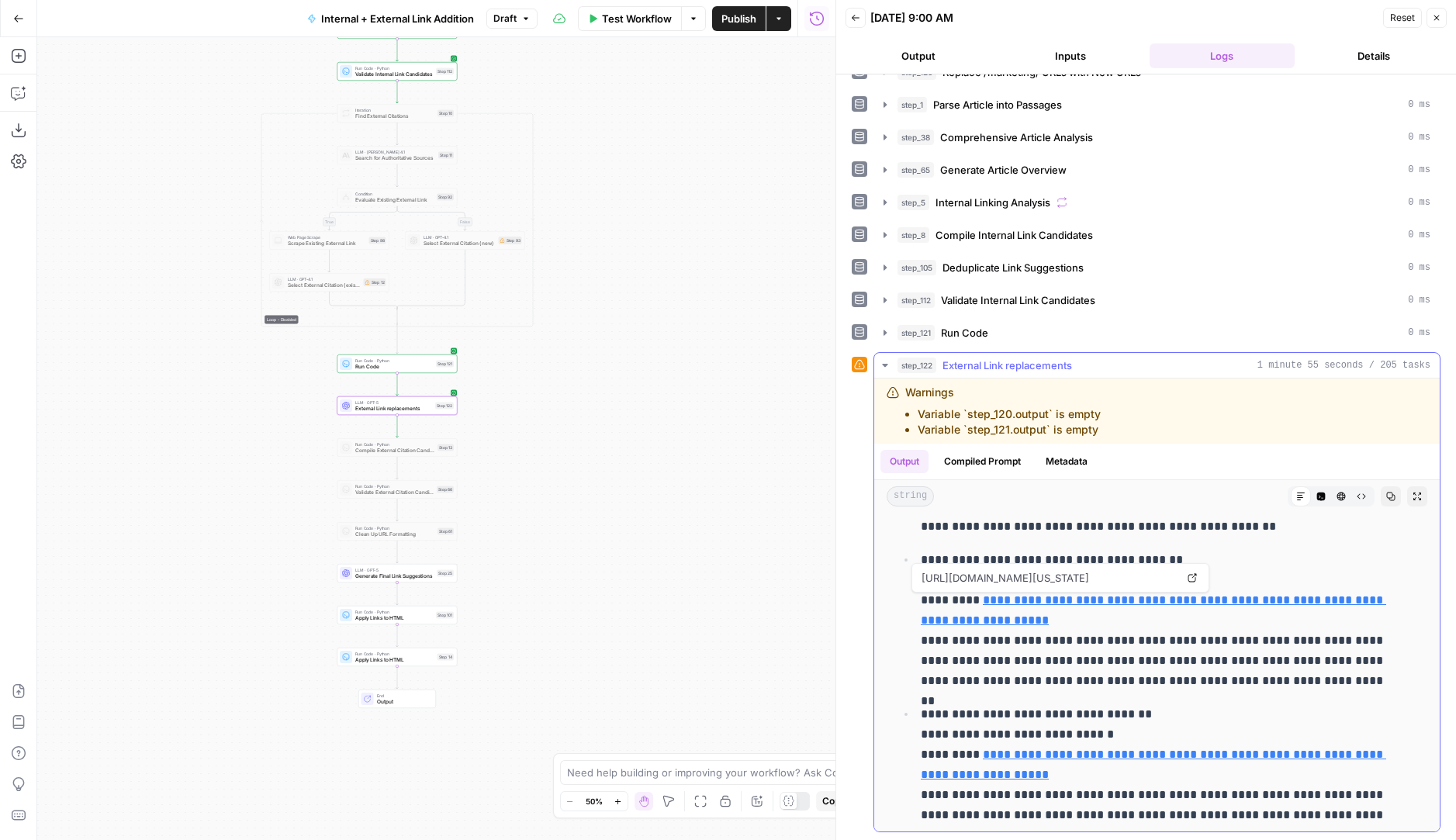
click at [1195, 578] on icon at bounding box center [1192, 578] width 9 height 9
click at [1190, 670] on icon at bounding box center [1193, 732] width 8 height 8
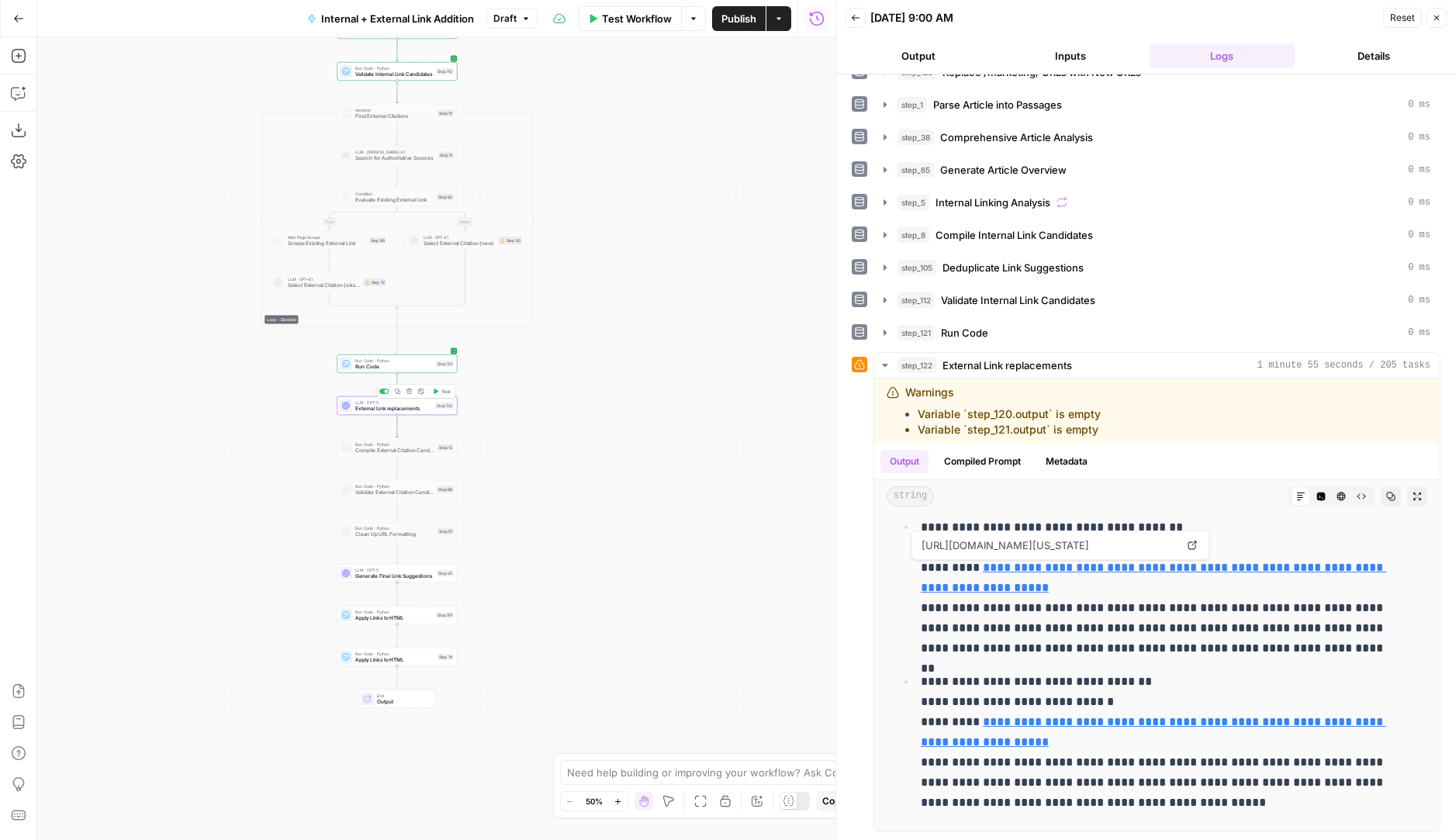
click at [428, 413] on div "LLM · GPT-5 External Link replacements Step 122 Copy step Delete step Add Note …" at bounding box center [397, 406] width 120 height 18
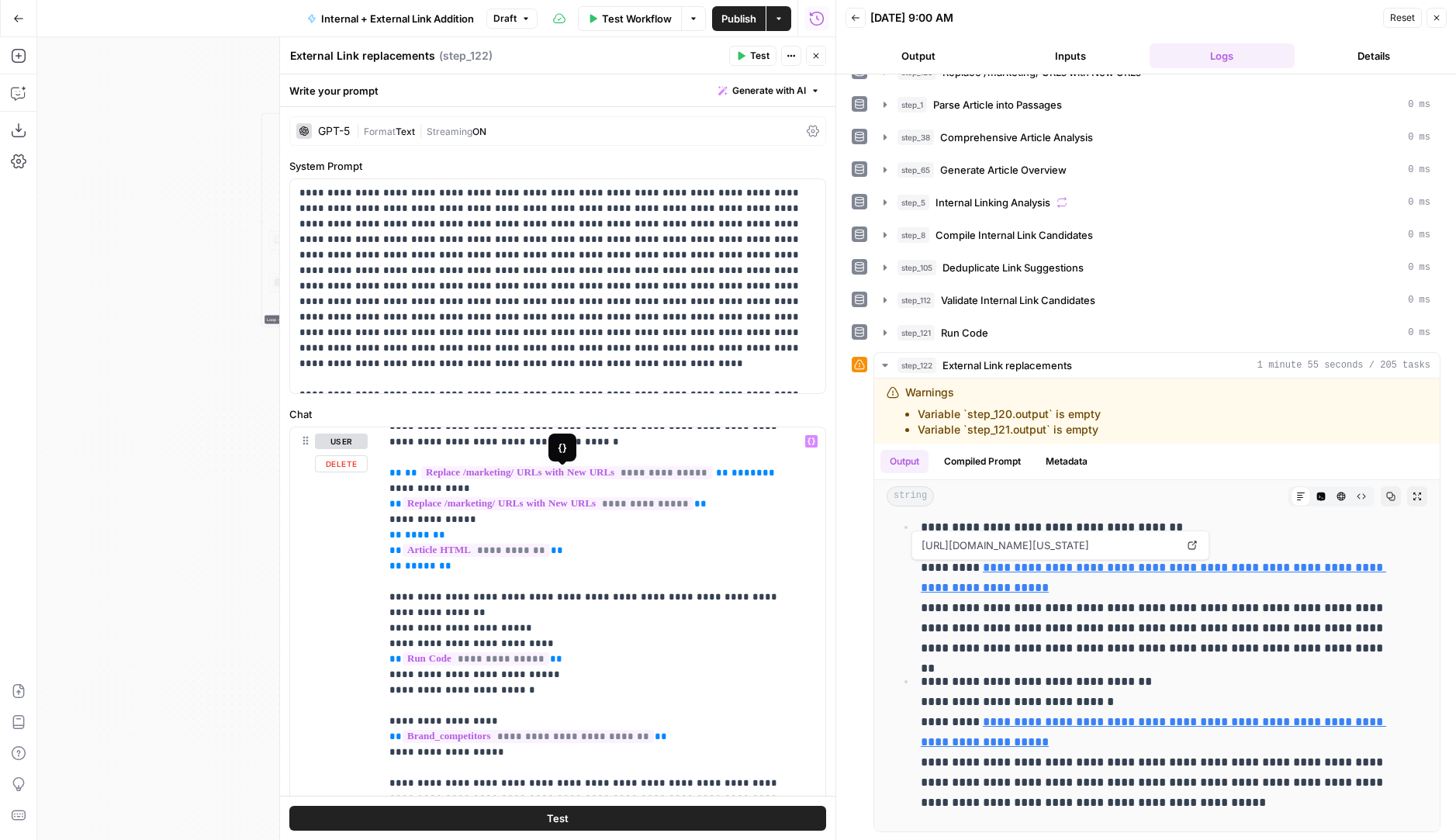
scroll to position [21, 0]
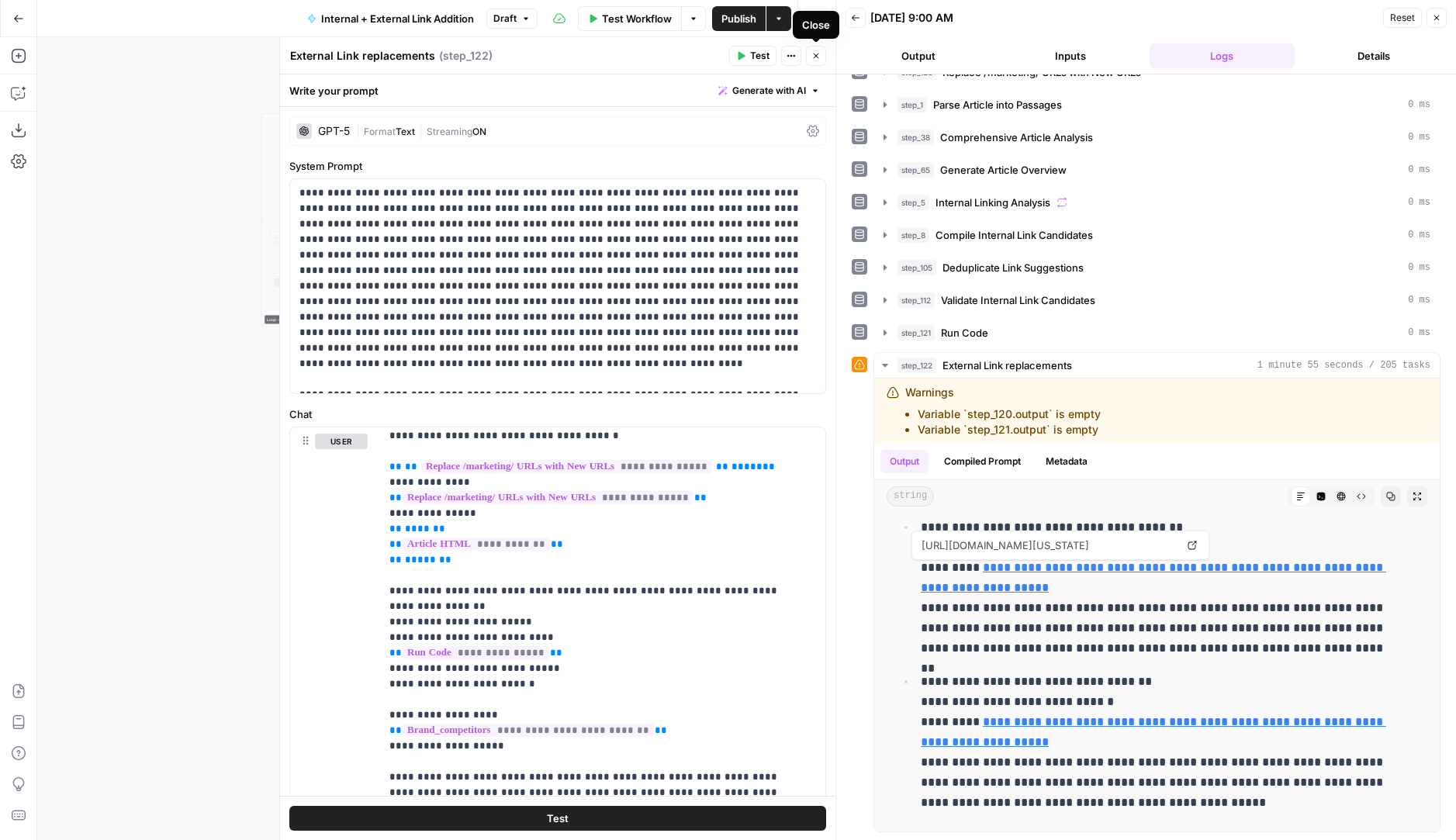
click at [815, 59] on icon "button" at bounding box center [815, 55] width 9 height 9
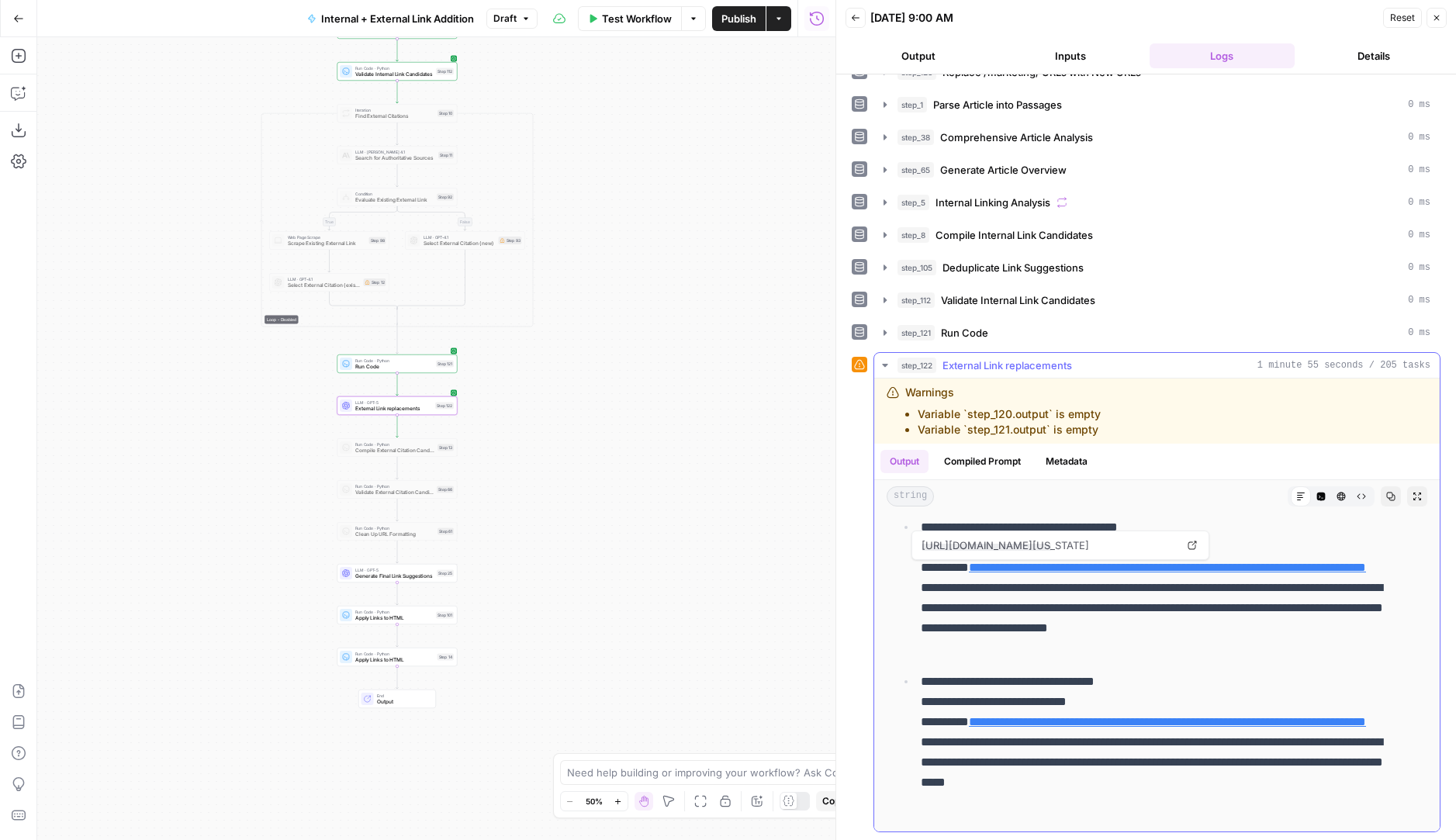
click at [971, 460] on button "Compiled Prompt" at bounding box center [983, 462] width 96 height 24
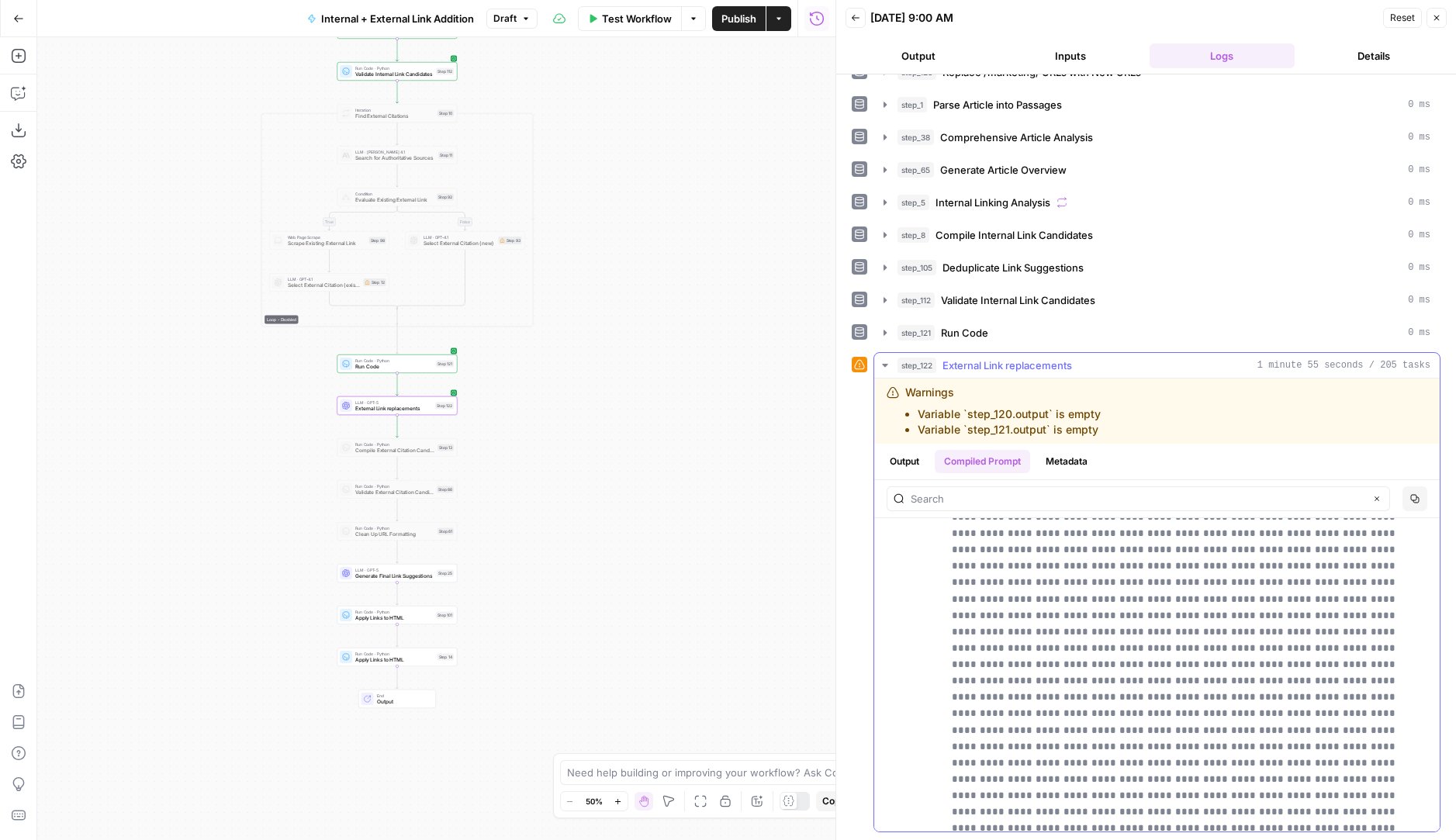
scroll to position [568, 0]
click at [889, 372] on button "step_122 External Link replacements 1 minute 55 seconds / 205 tasks" at bounding box center [1157, 366] width 566 height 25
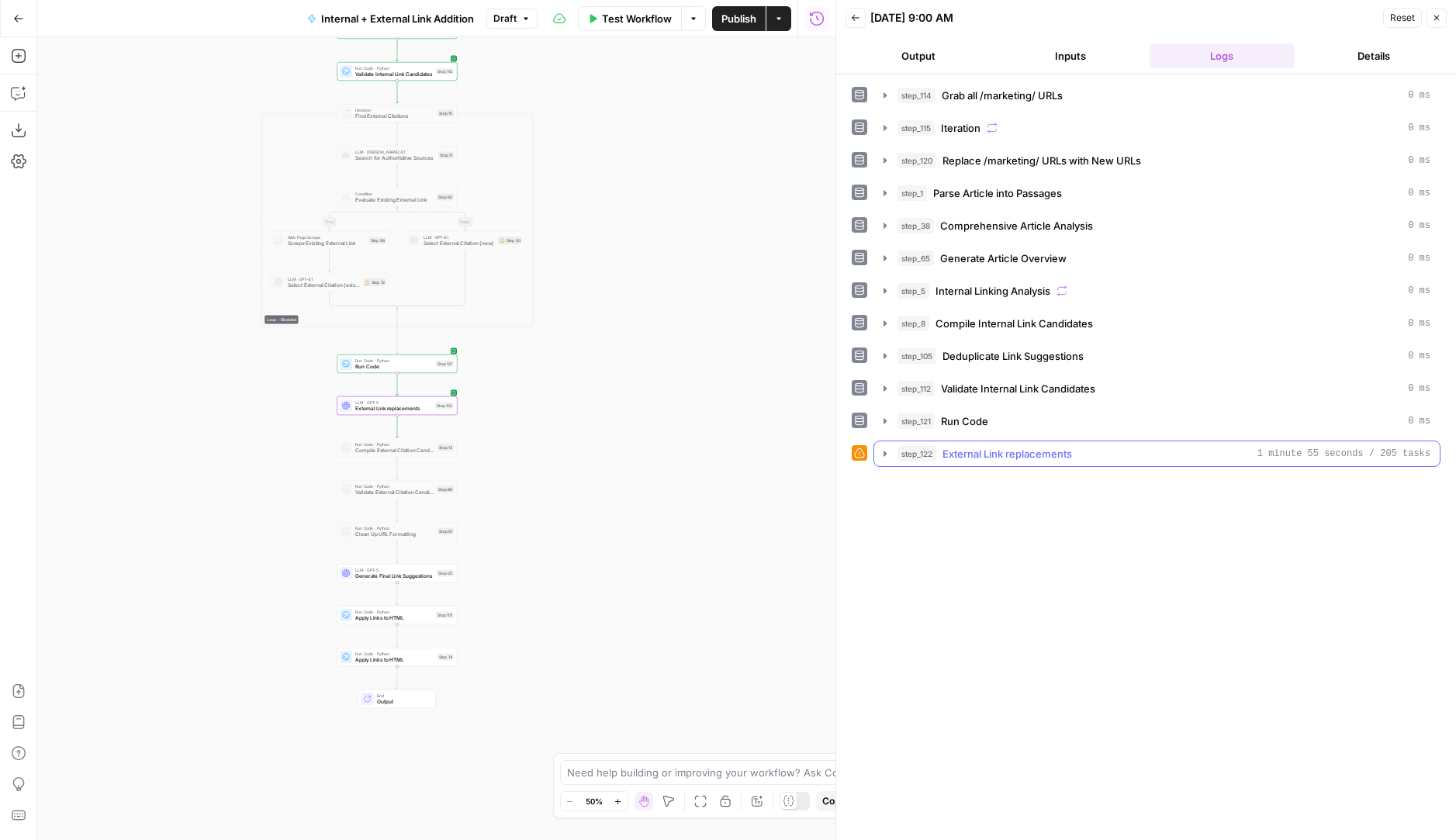
click at [889, 457] on icon "button" at bounding box center [885, 453] width 13 height 13
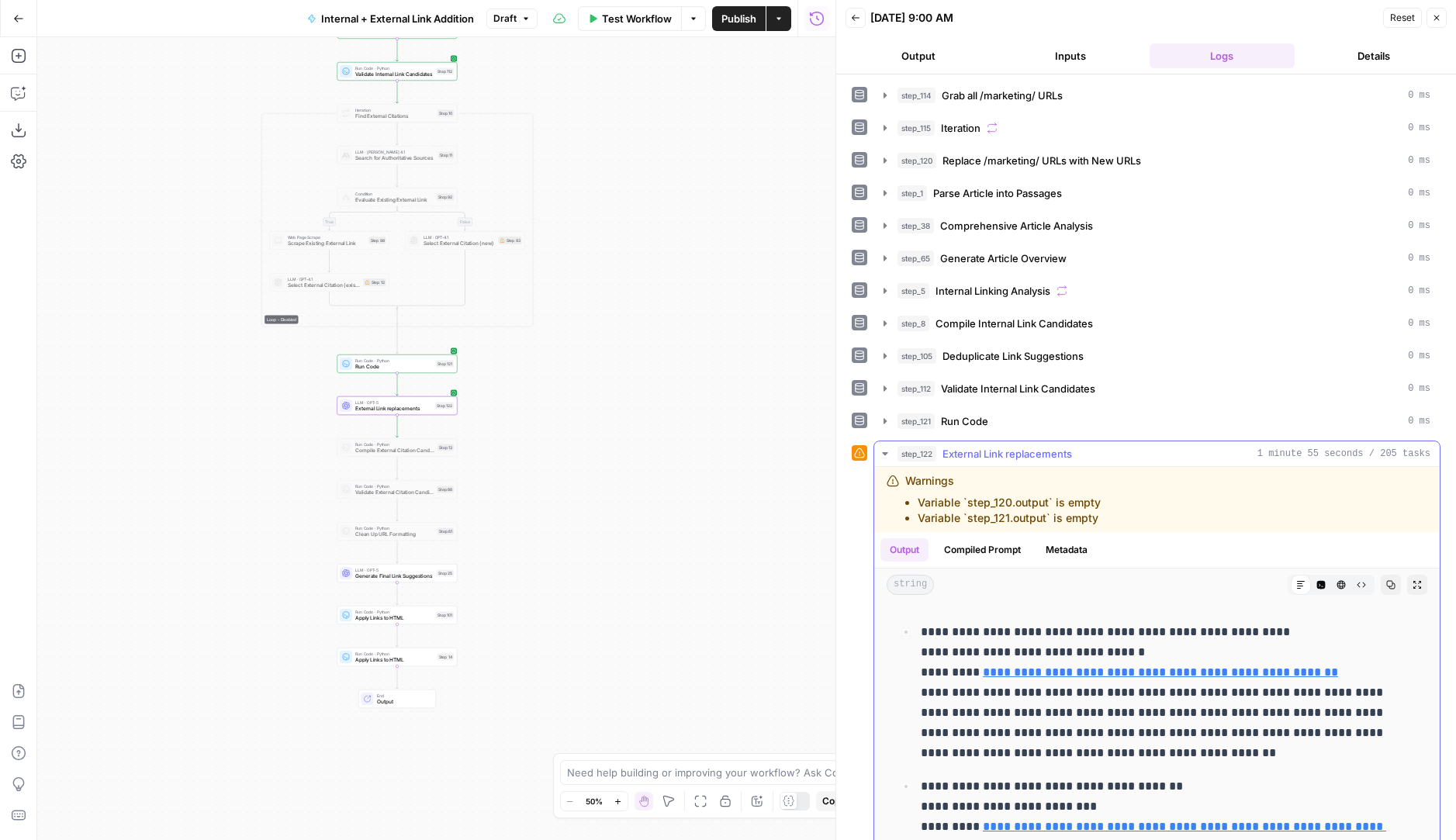
scroll to position [71, 0]
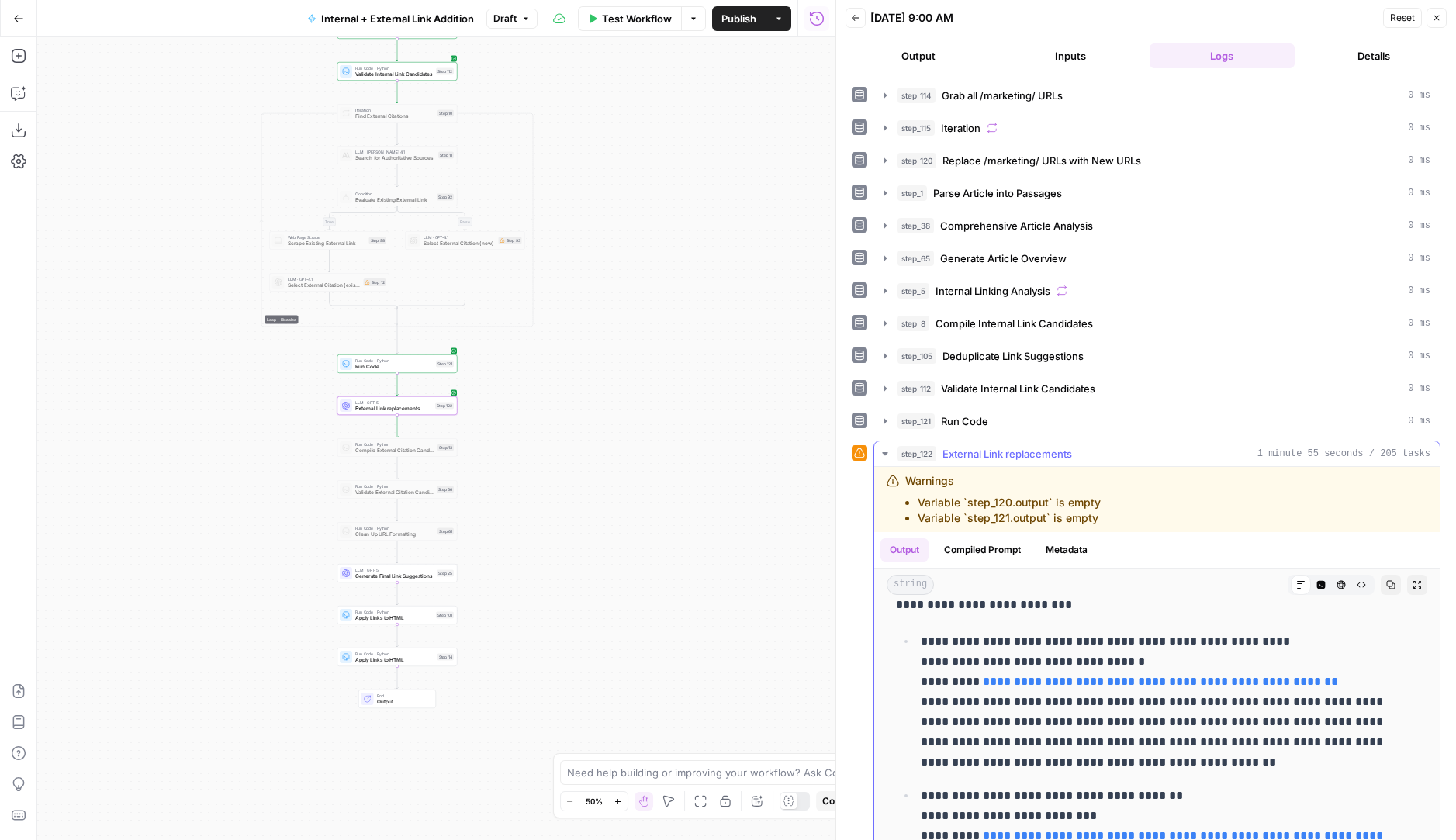
drag, startPoint x: 1138, startPoint y: 661, endPoint x: 994, endPoint y: 661, distance: 144.0
click at [994, 661] on p "**********" at bounding box center [1158, 702] width 474 height 141
copy p "**********"
click at [887, 424] on icon "button" at bounding box center [885, 421] width 13 height 13
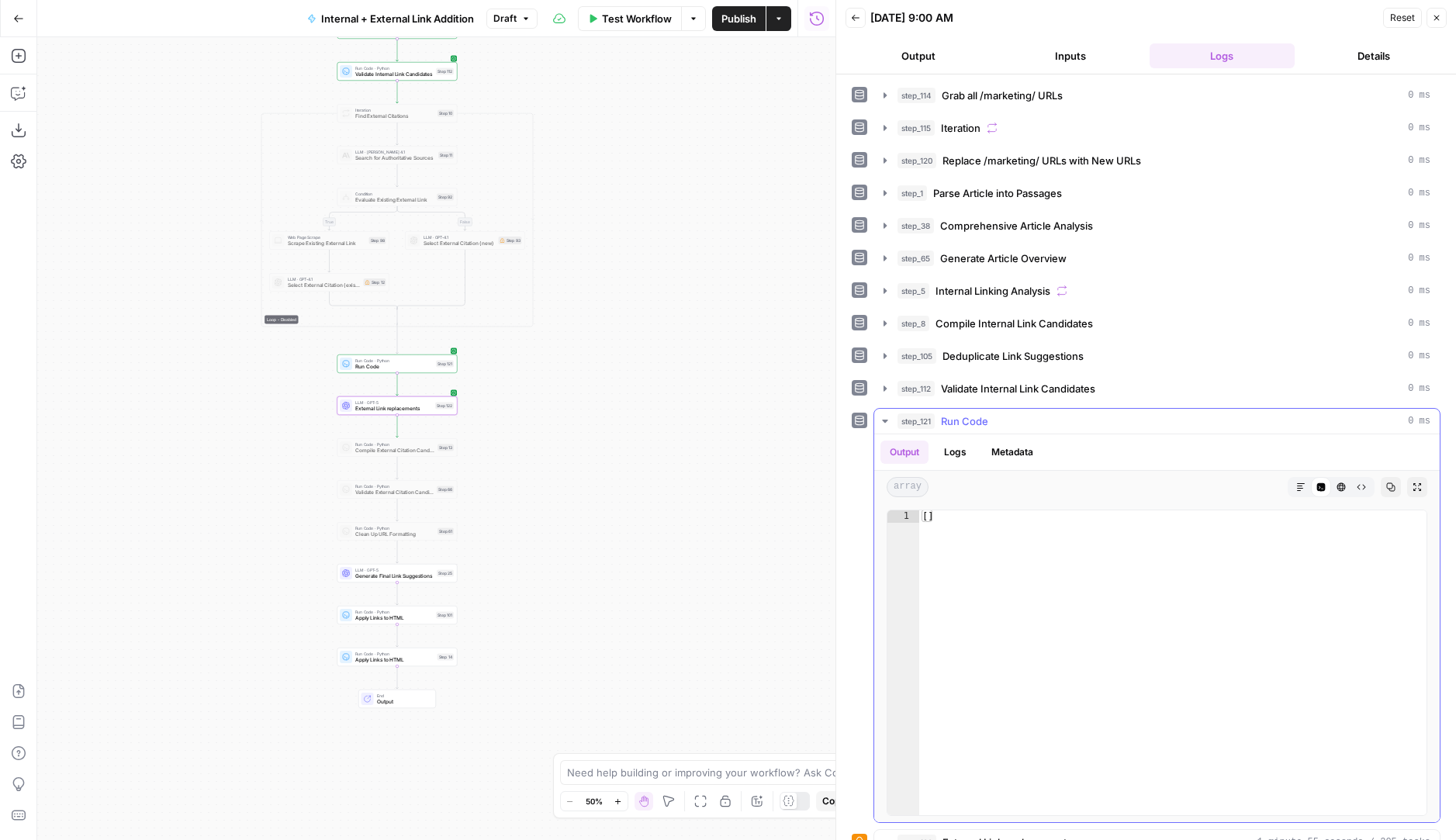
scroll to position [17, 0]
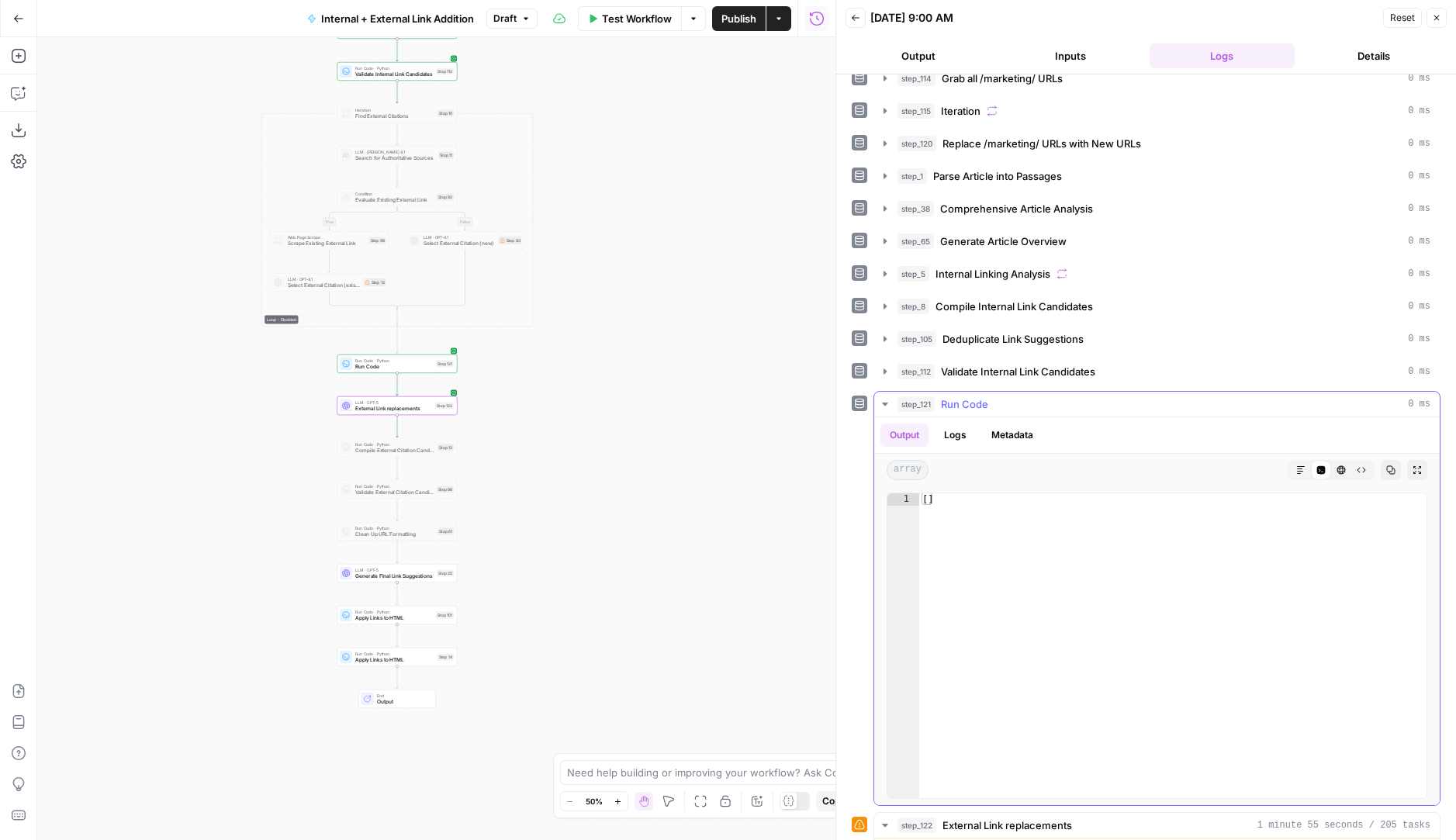
click at [889, 404] on icon "button" at bounding box center [885, 404] width 13 height 13
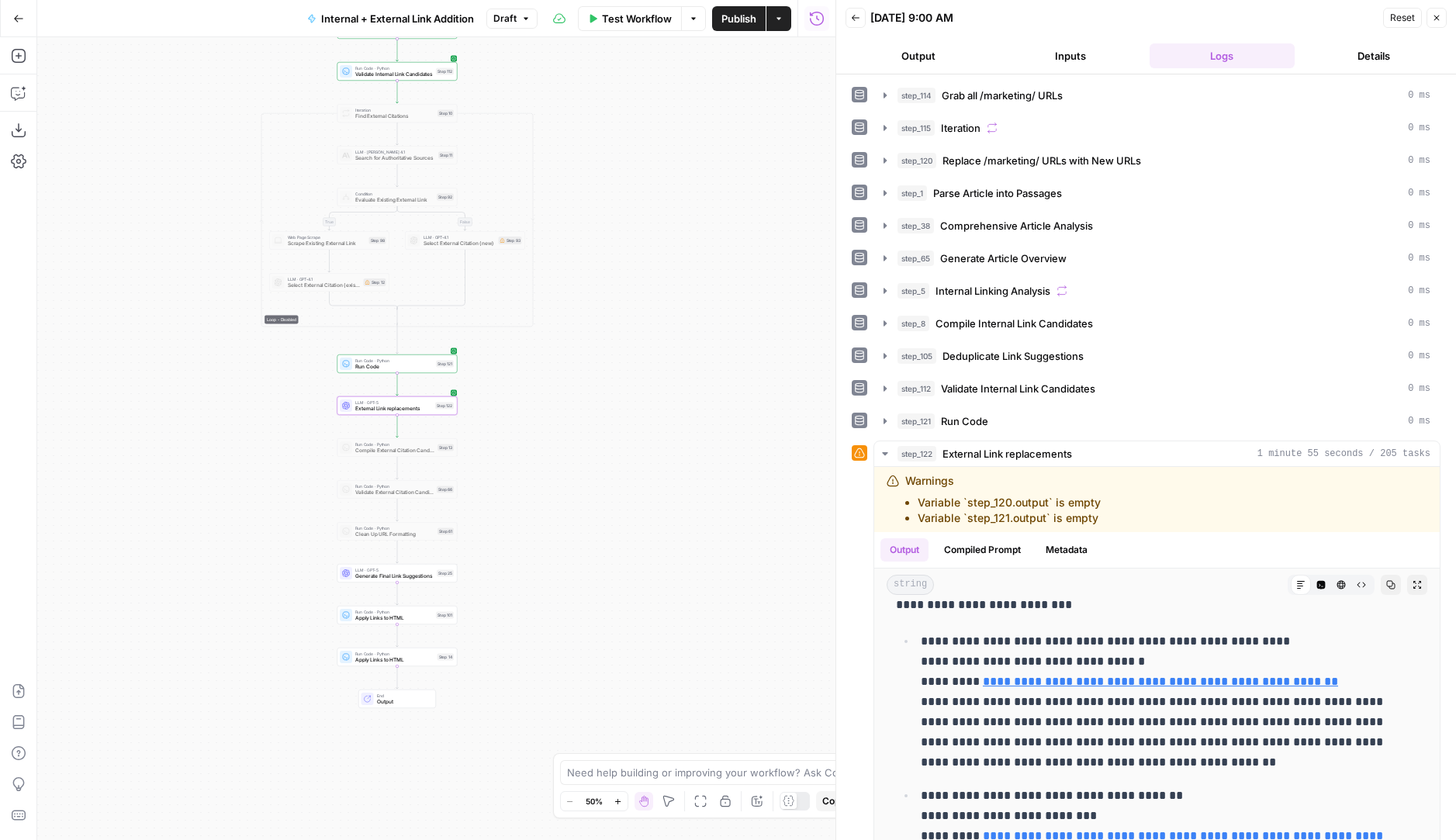
scroll to position [3, 0]
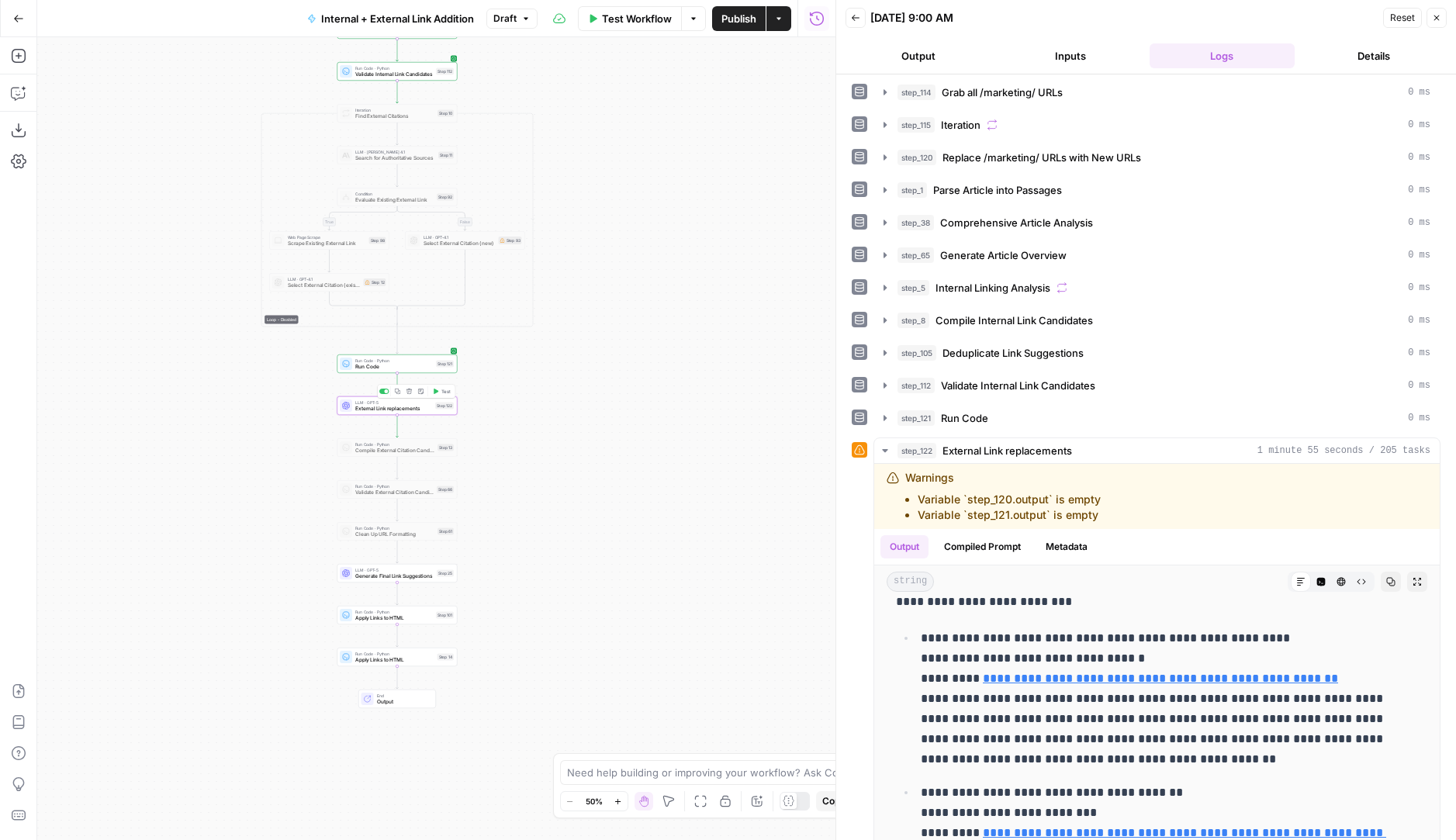
click at [386, 410] on span "External Link replacements" at bounding box center [393, 409] width 76 height 8
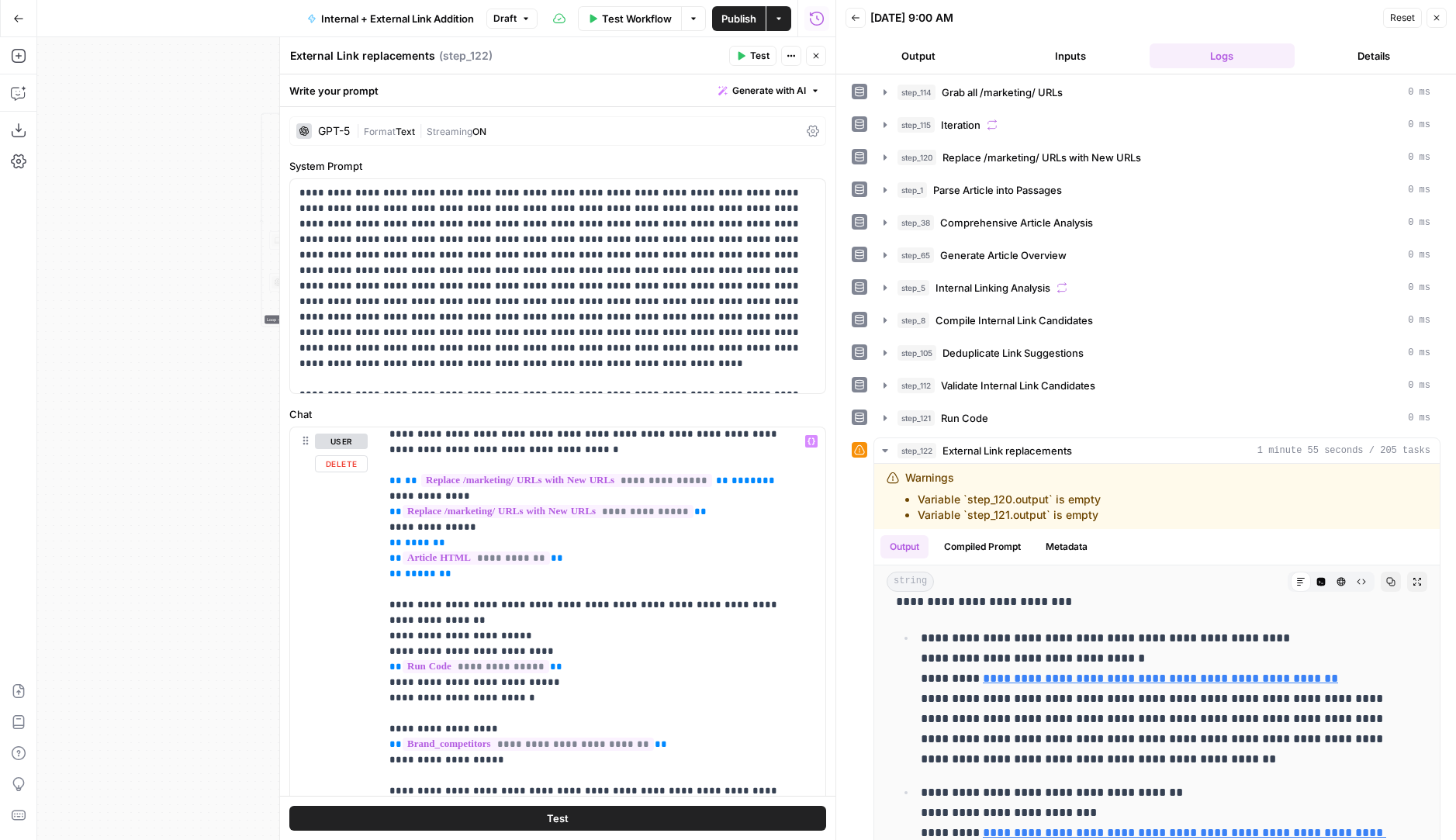
scroll to position [0, 0]
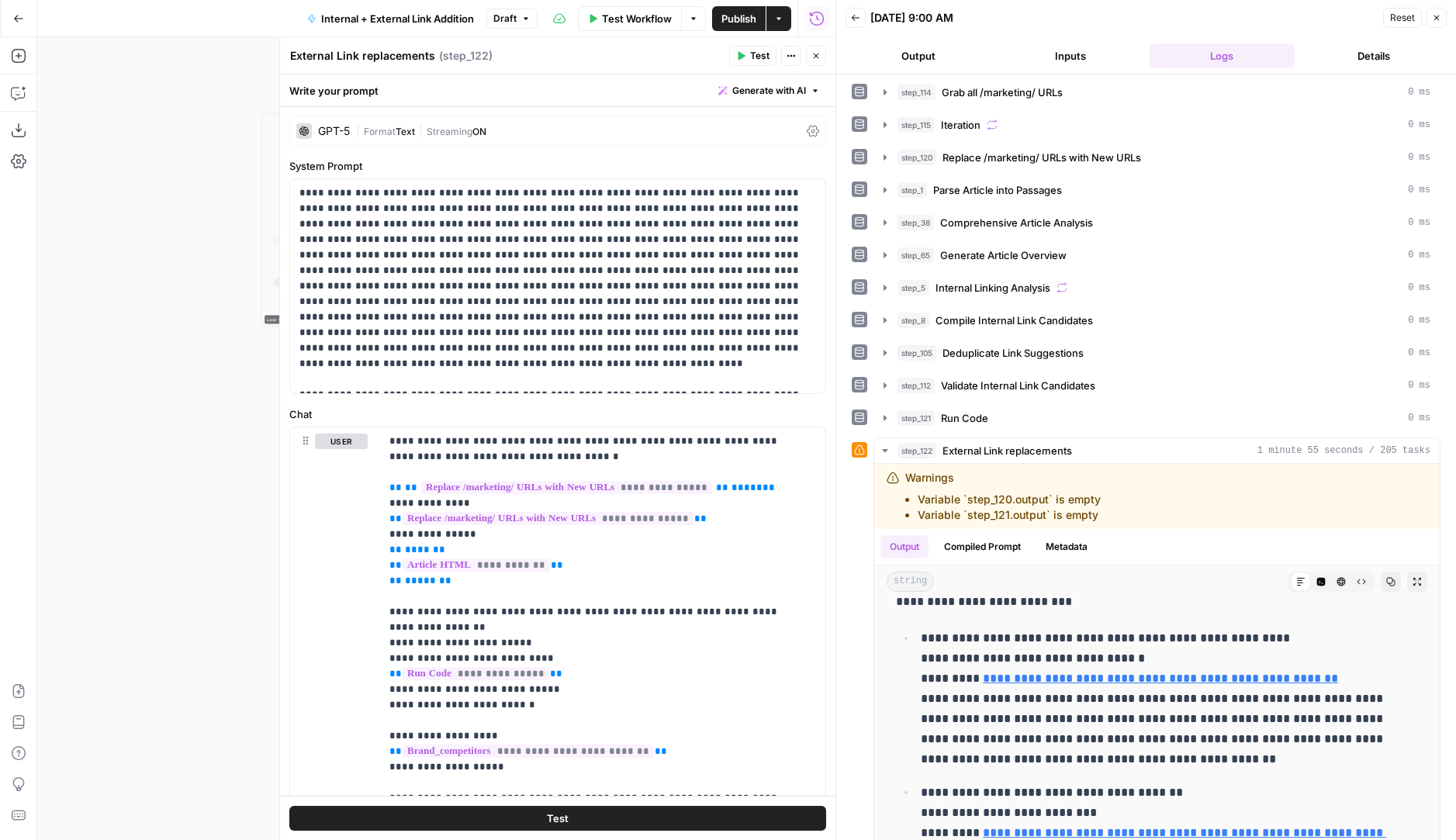
click at [814, 59] on icon "button" at bounding box center [815, 55] width 9 height 9
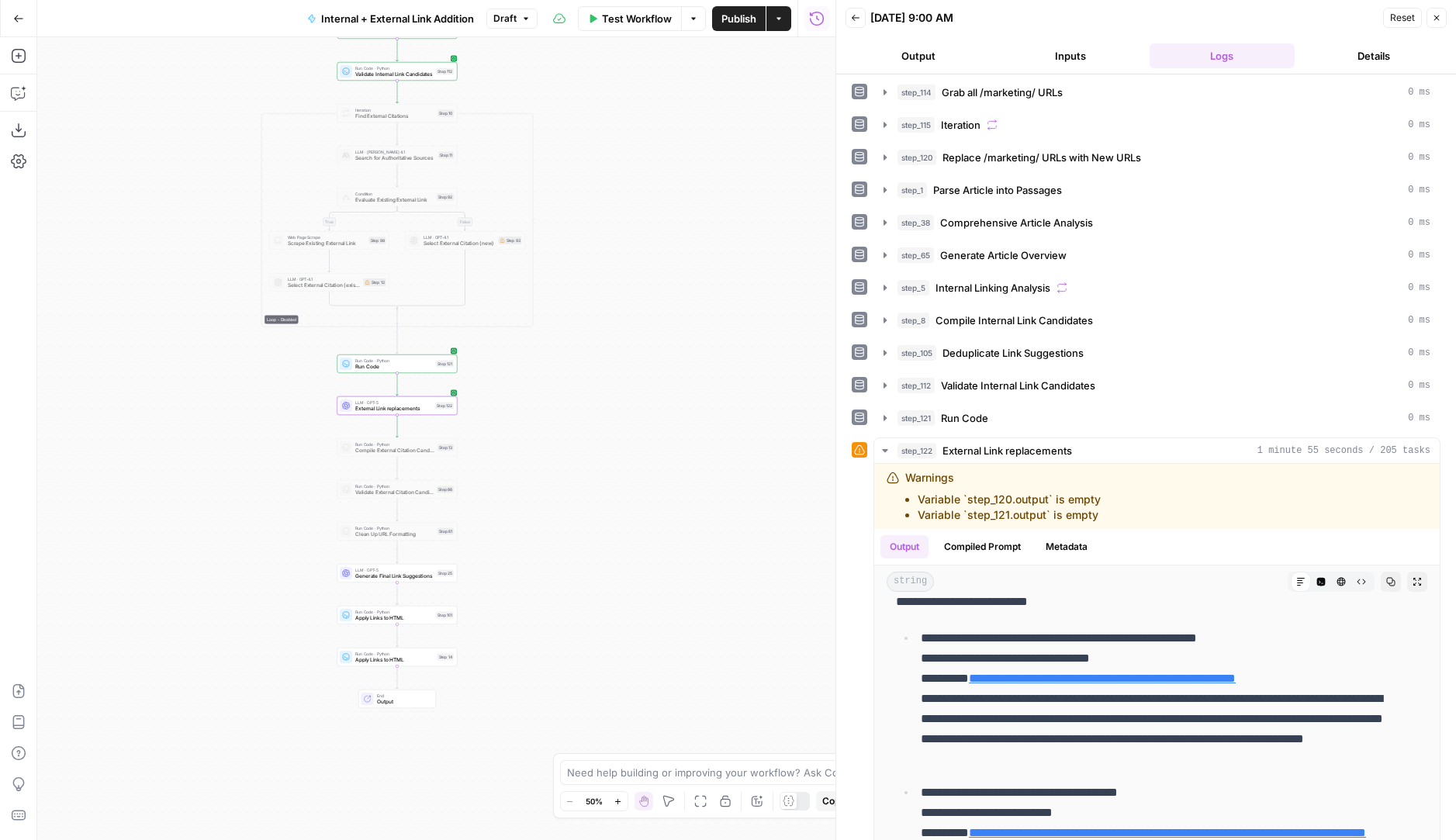
click at [1066, 57] on button "Inputs" at bounding box center [1070, 56] width 145 height 25
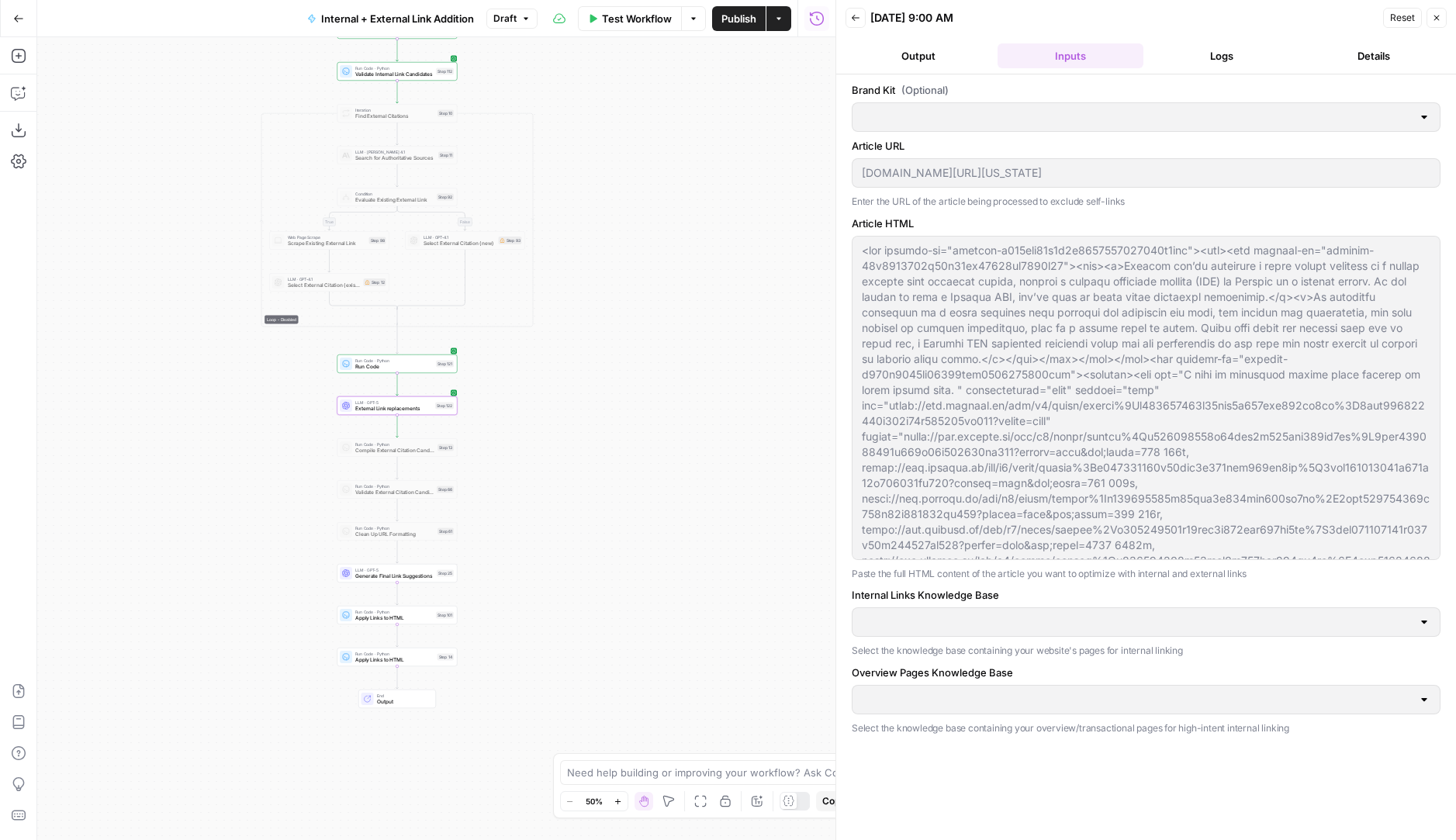
type input "LegalZoom - LLC"
type input "Articles Center Sitemap"
type input "Overview Pages Sitemap"
click at [419, 412] on div "LLM · GPT-5 External Link replacements Step 122 Copy step Delete step Add Note …" at bounding box center [397, 406] width 120 height 18
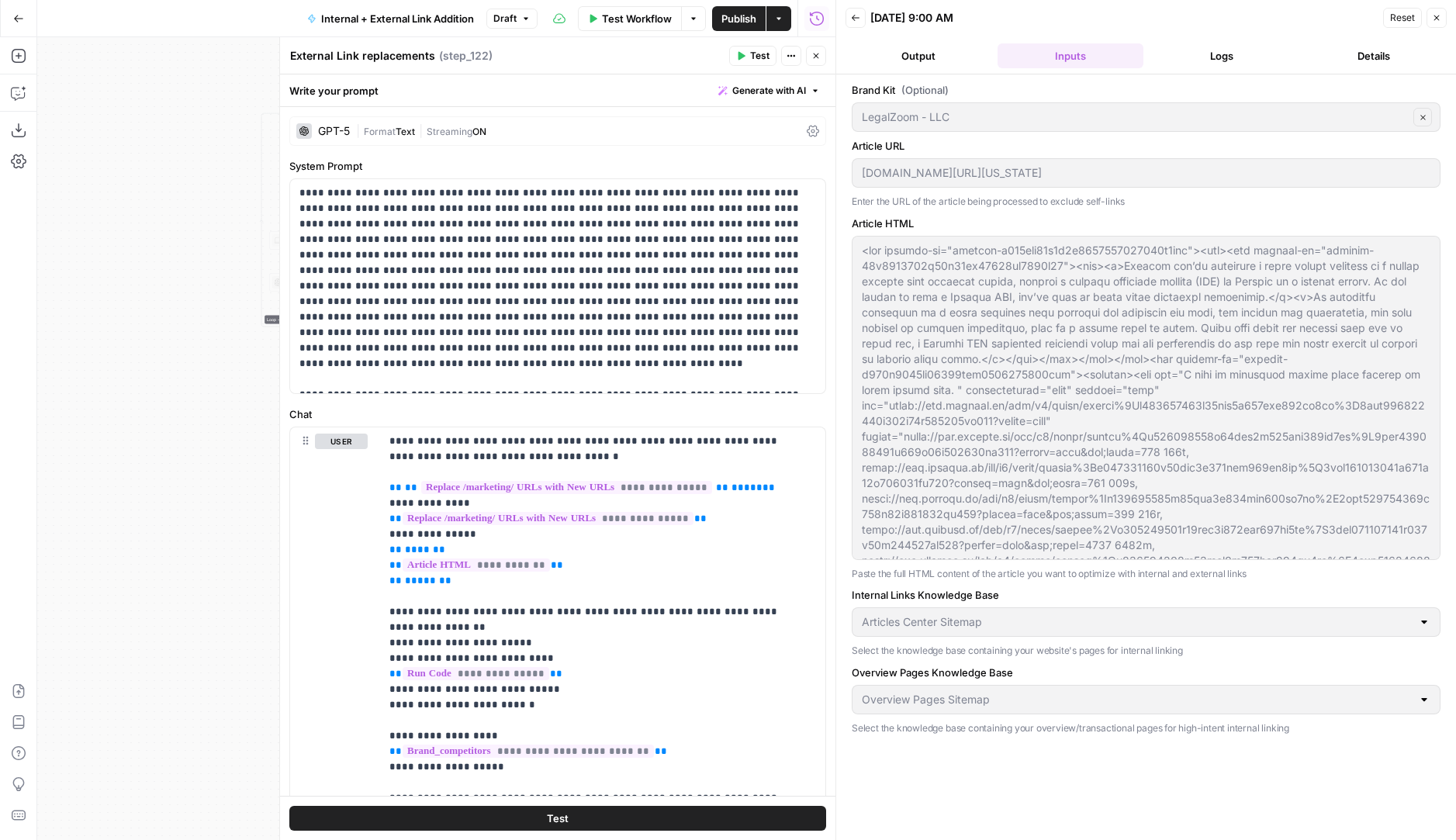
click at [1291, 13] on button "Close" at bounding box center [1437, 18] width 20 height 20
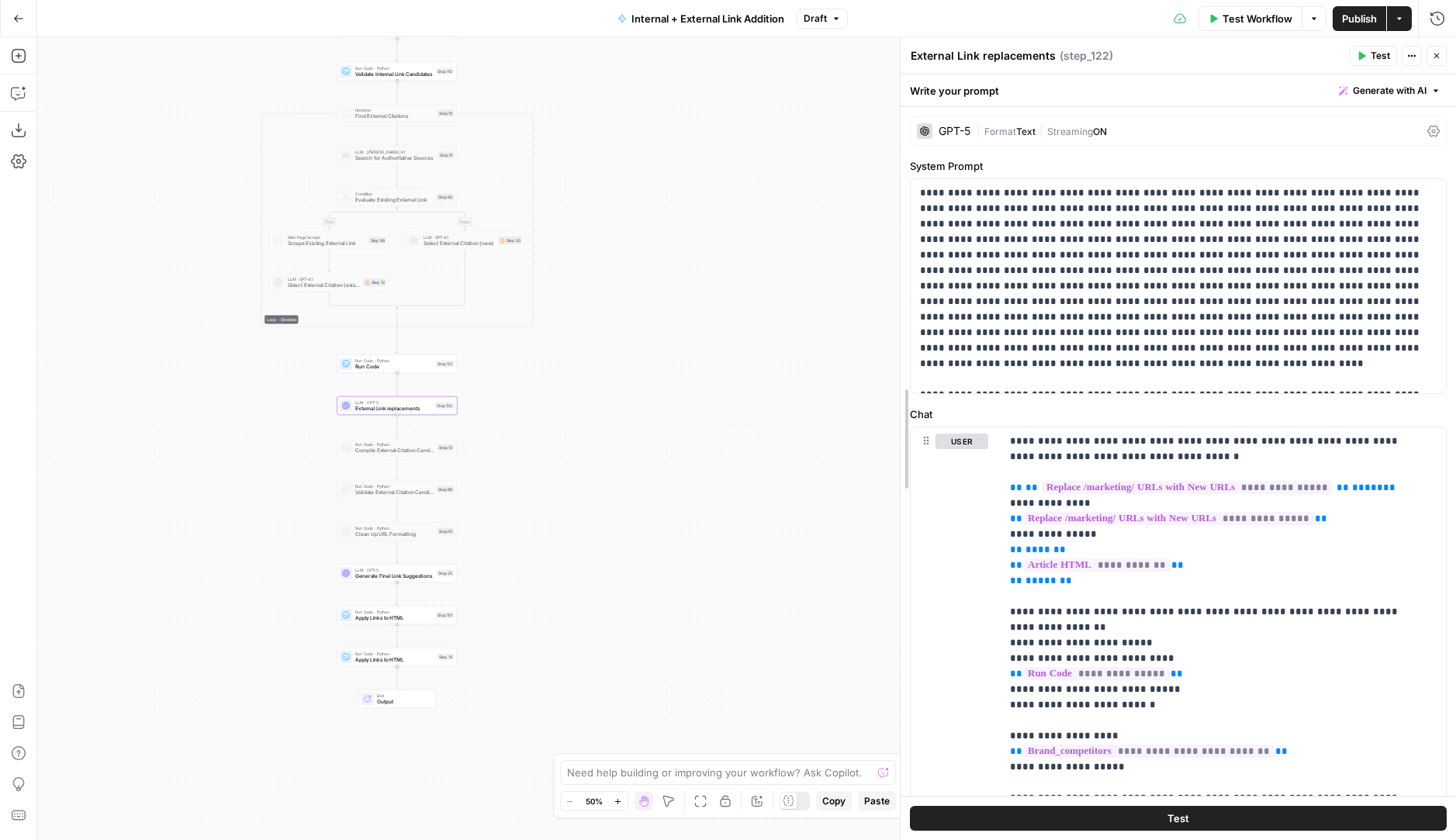
drag, startPoint x: 896, startPoint y: 409, endPoint x: 688, endPoint y: 408, distance: 208.0
click at [688, 409] on body "LegalZoom New Home Browse Insights Opportunities Your Data Recent Grids Article…" at bounding box center [728, 420] width 1456 height 840
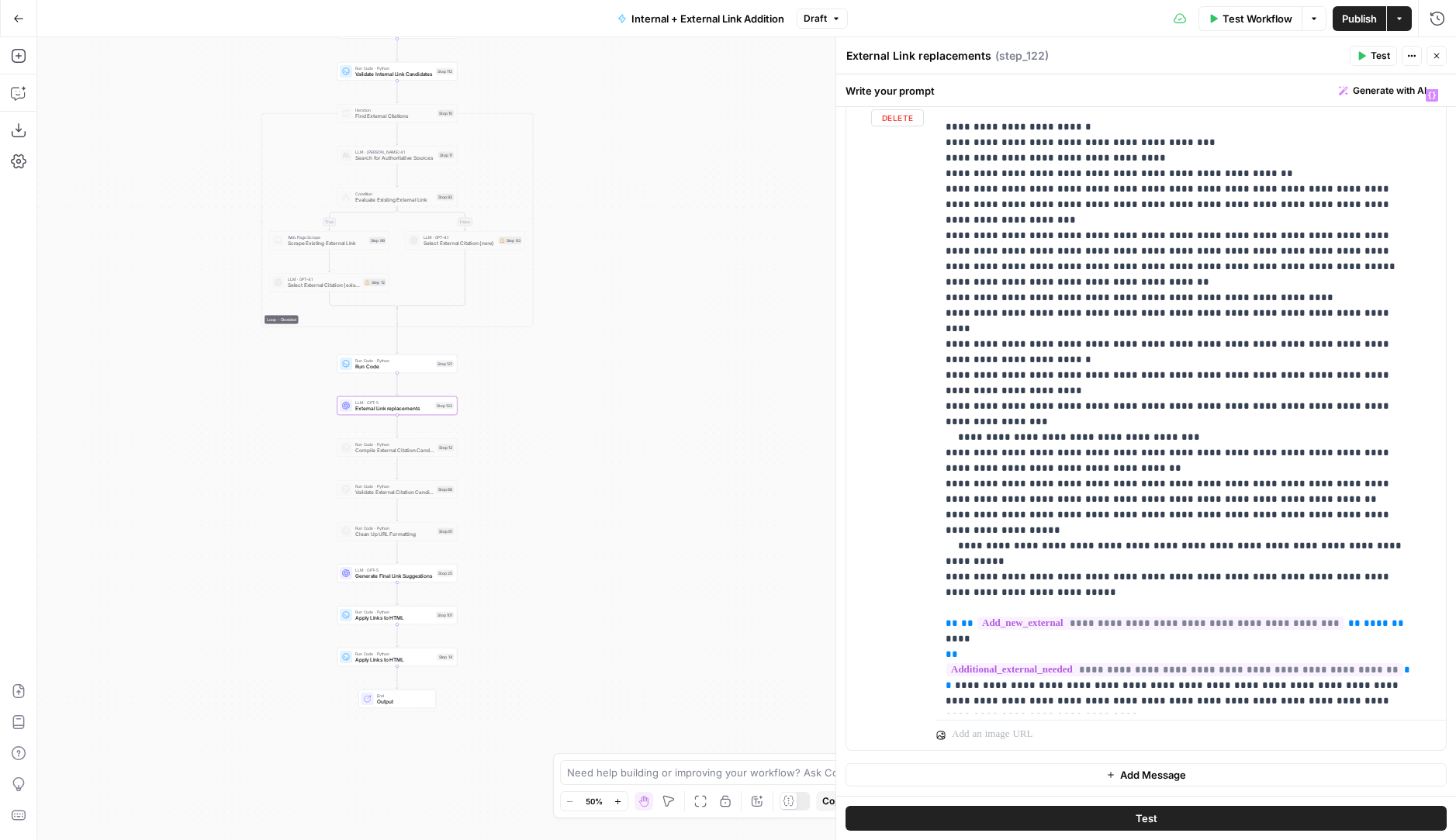
scroll to position [1847, 0]
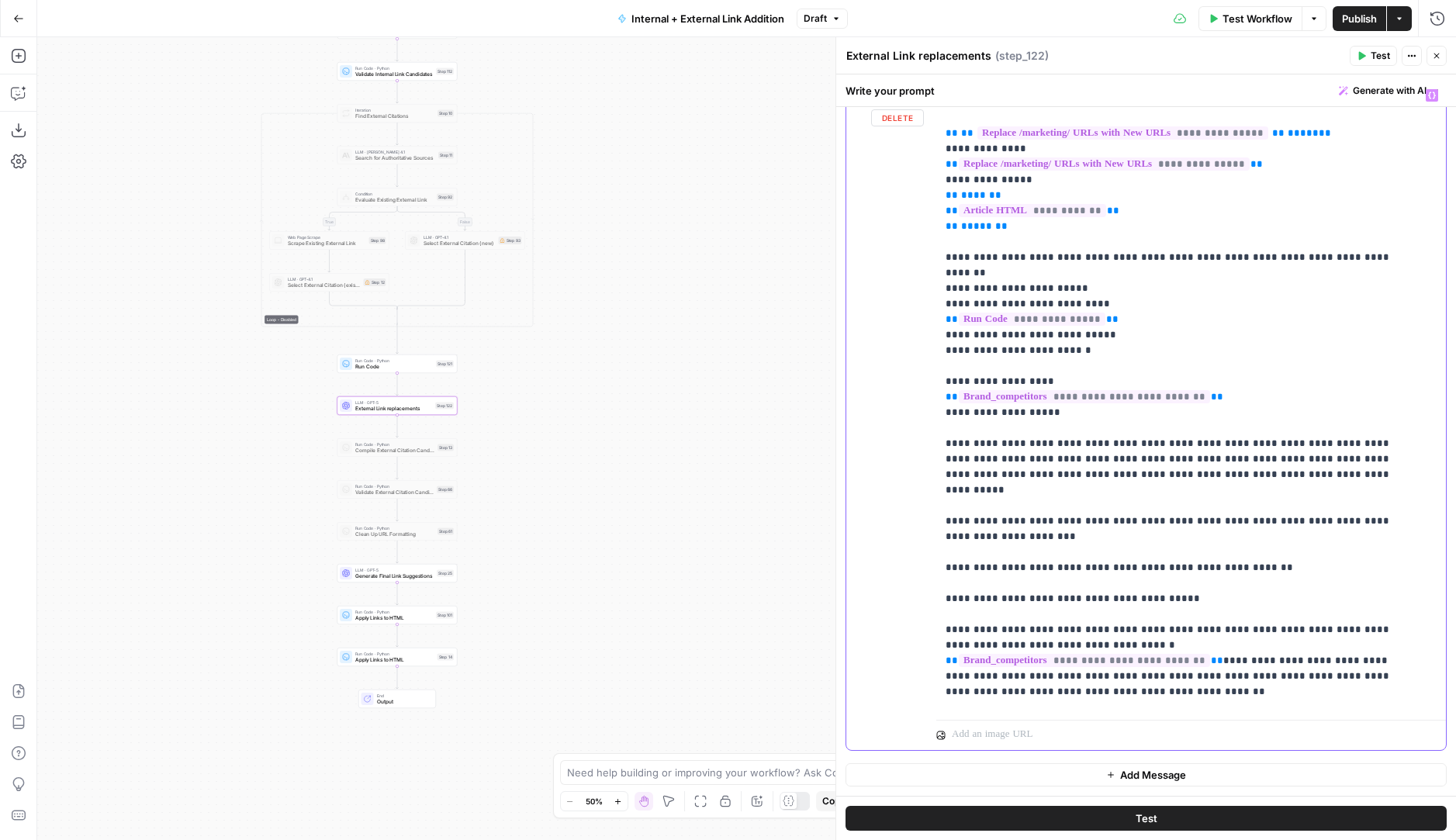
scroll to position [0, 0]
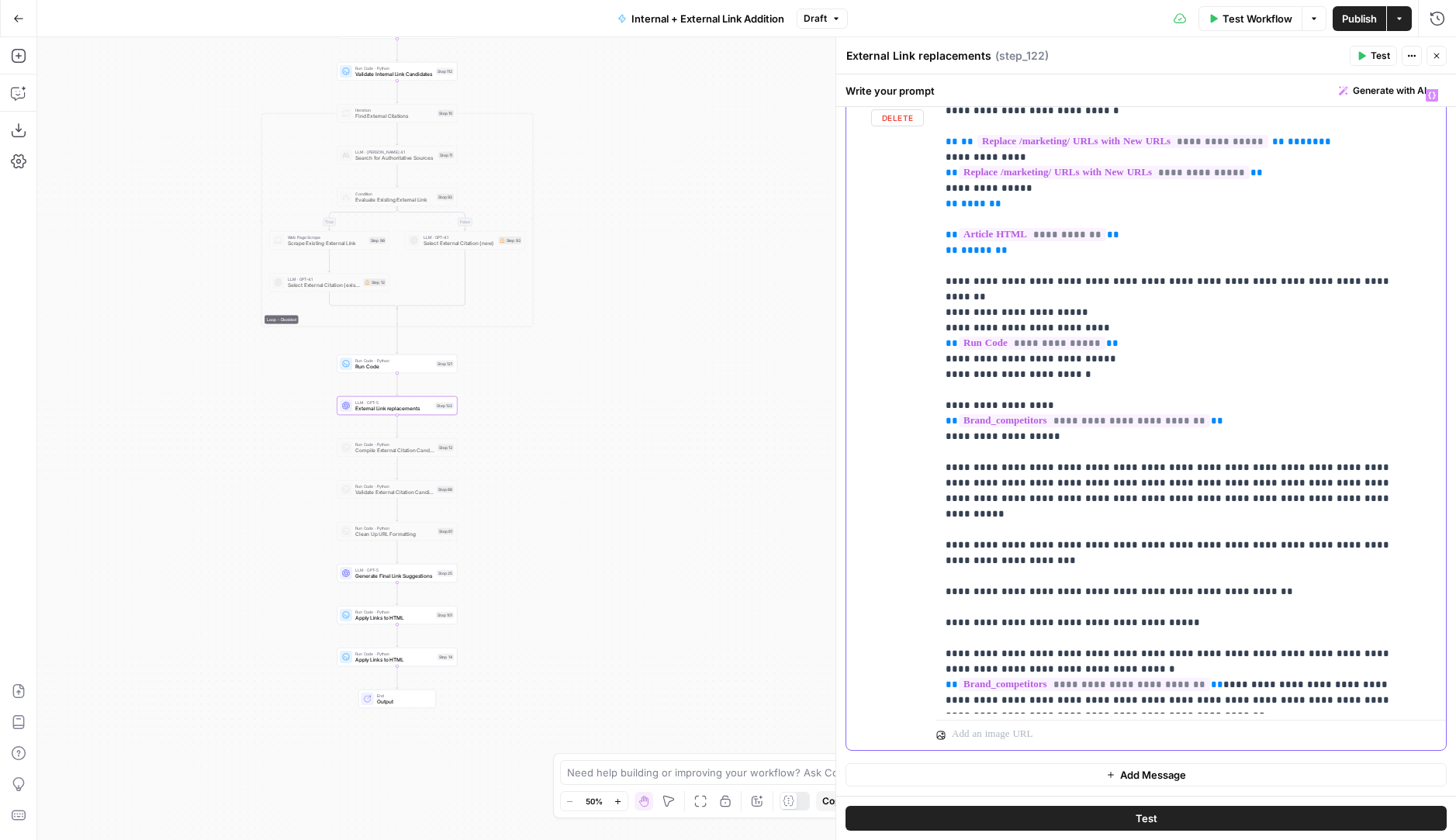
drag, startPoint x: 1020, startPoint y: 157, endPoint x: 947, endPoint y: 156, distance: 73.0
copy p "**********"
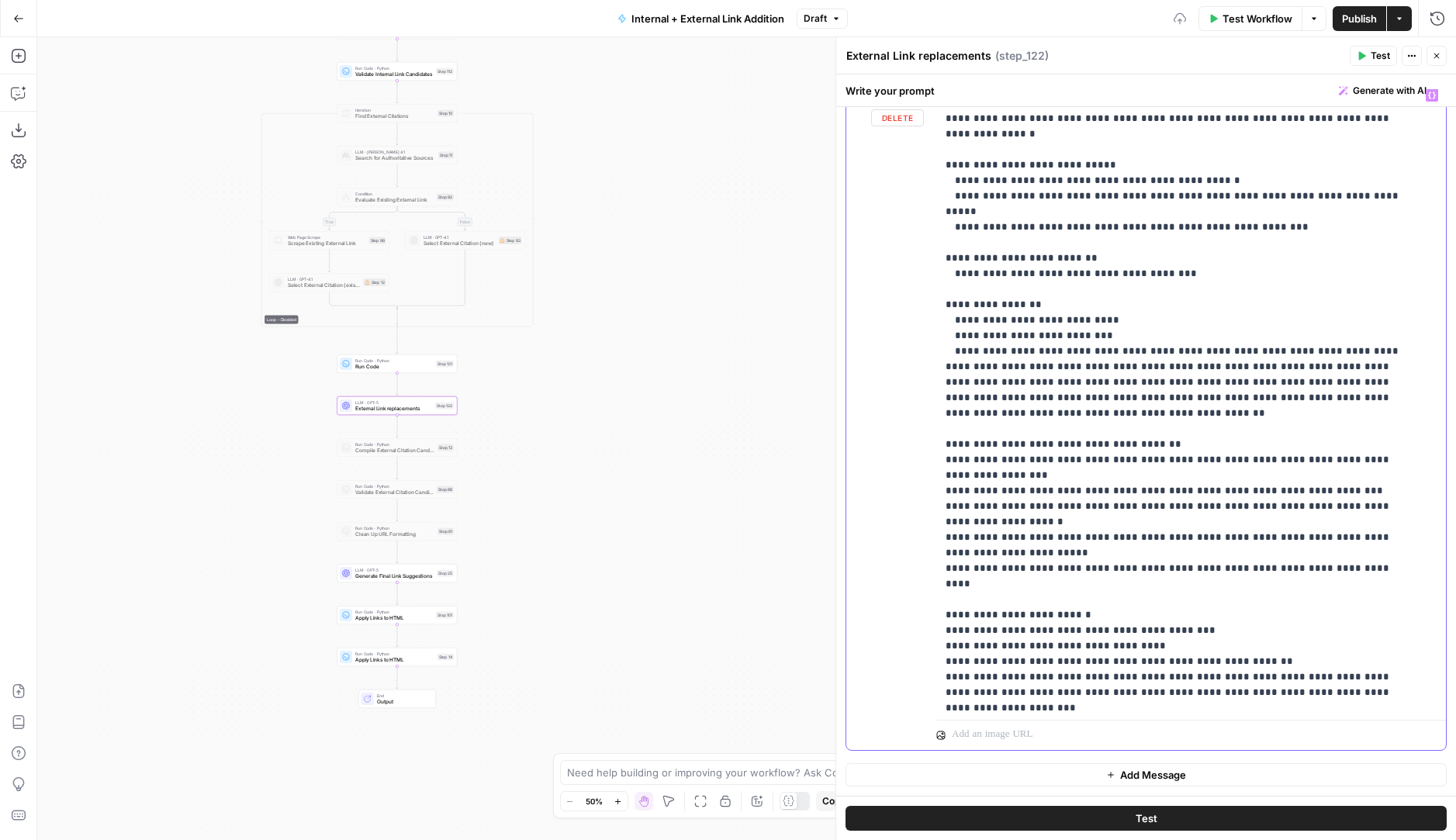
scroll to position [1910, 0]
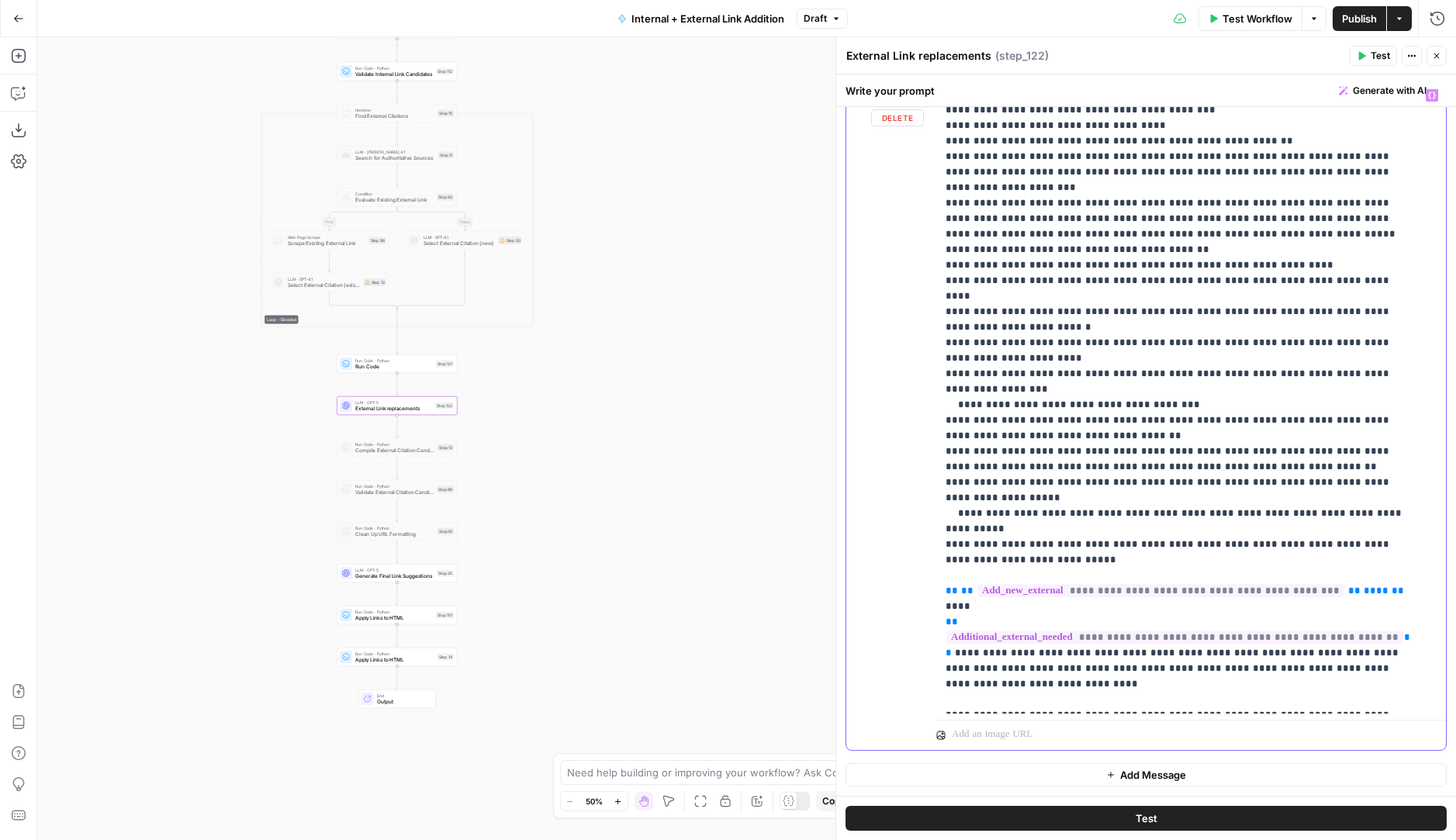
click at [1194, 670] on button "Test" at bounding box center [1146, 819] width 601 height 25
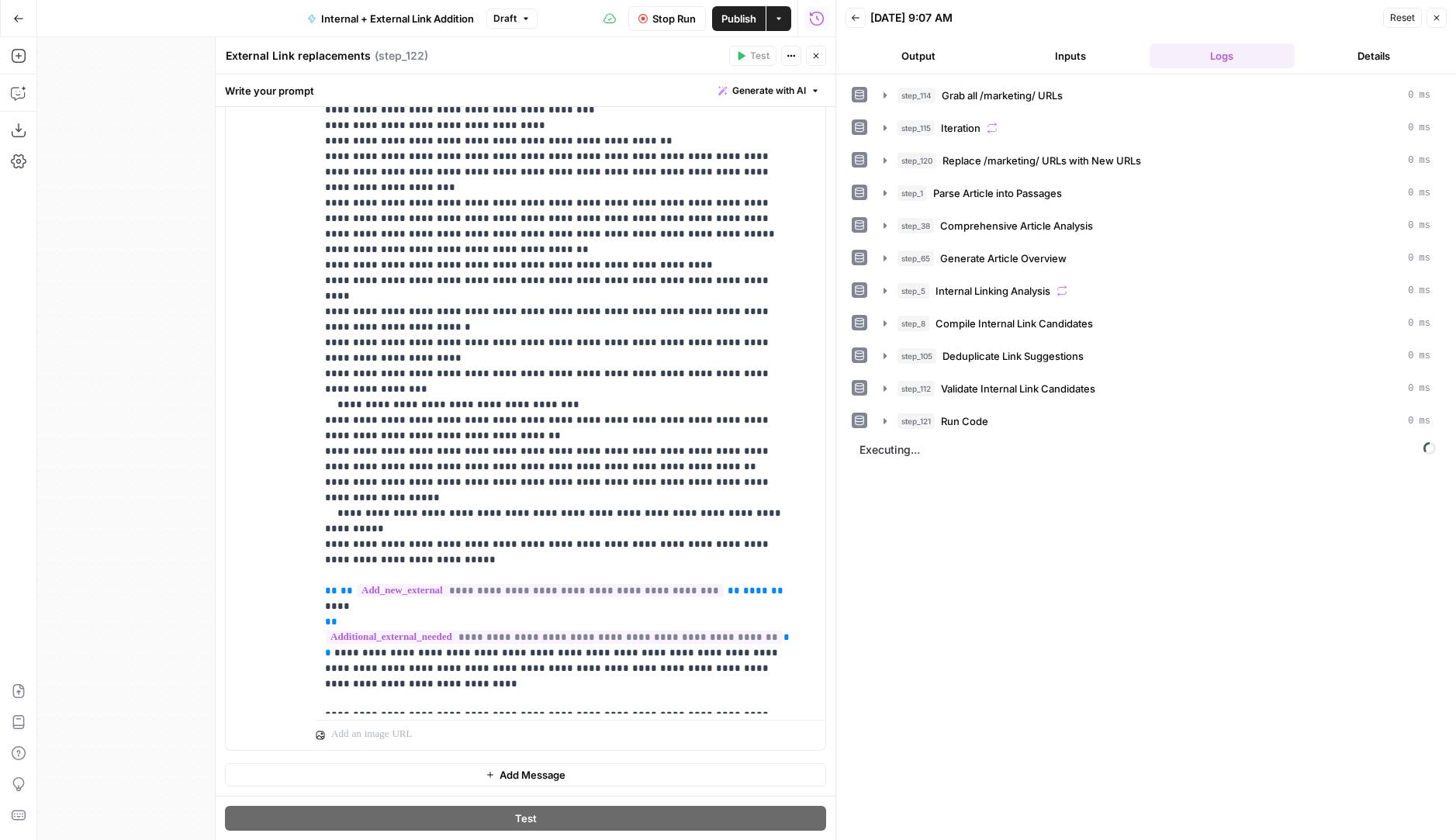
click at [818, 49] on button "Close" at bounding box center [816, 55] width 20 height 20
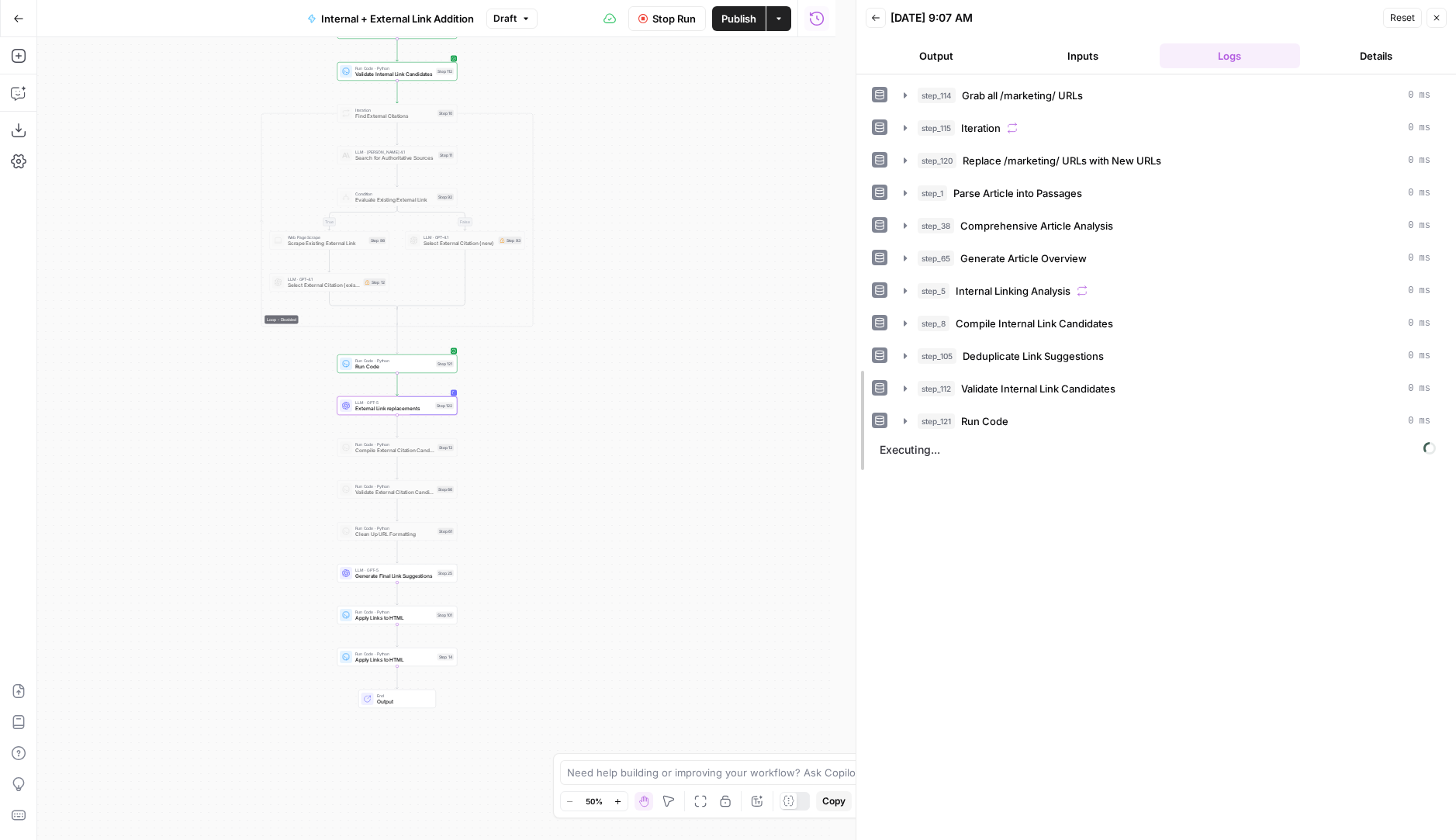
drag, startPoint x: 839, startPoint y: 473, endPoint x: 869, endPoint y: 475, distance: 30.1
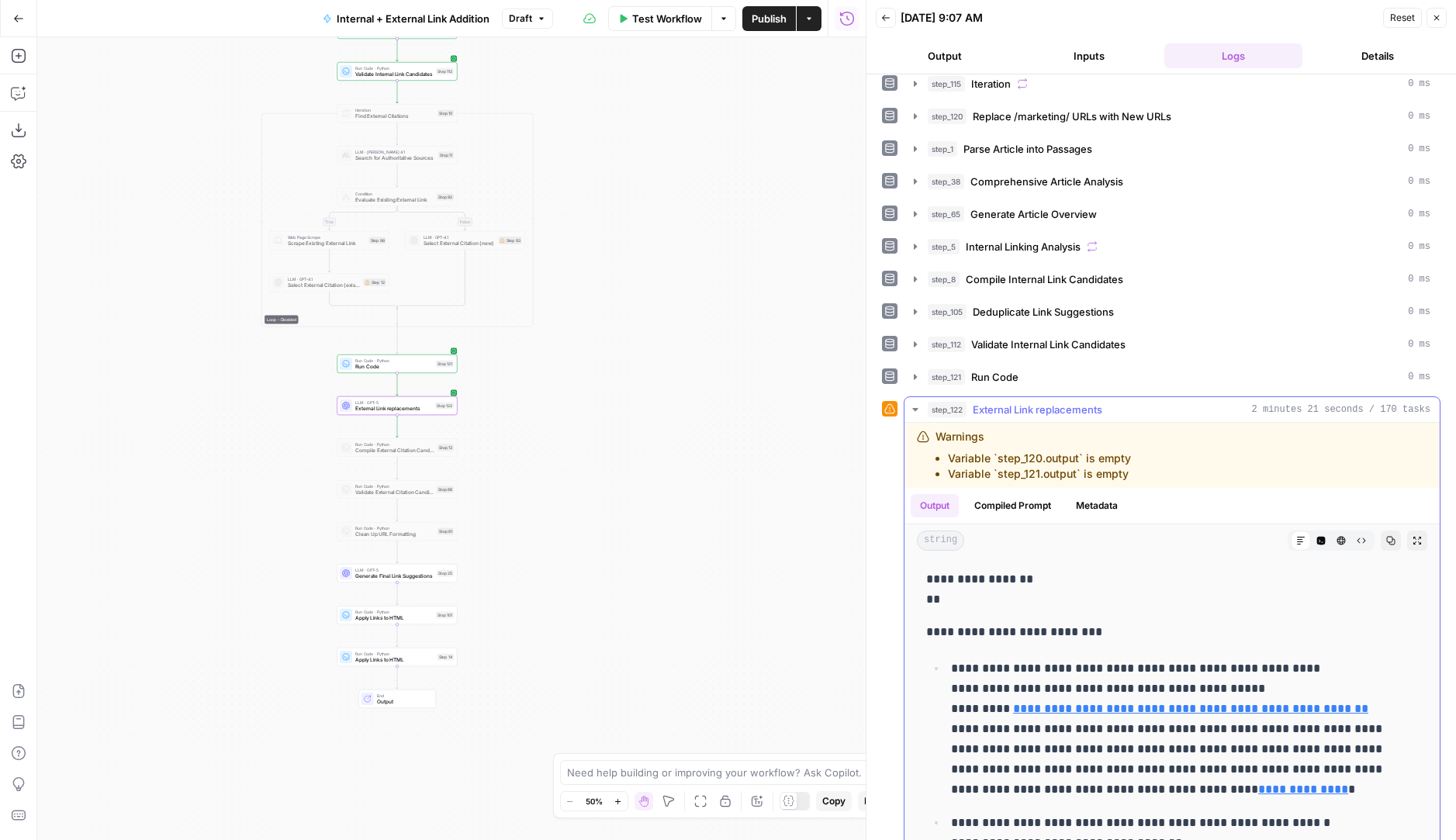
scroll to position [88, 0]
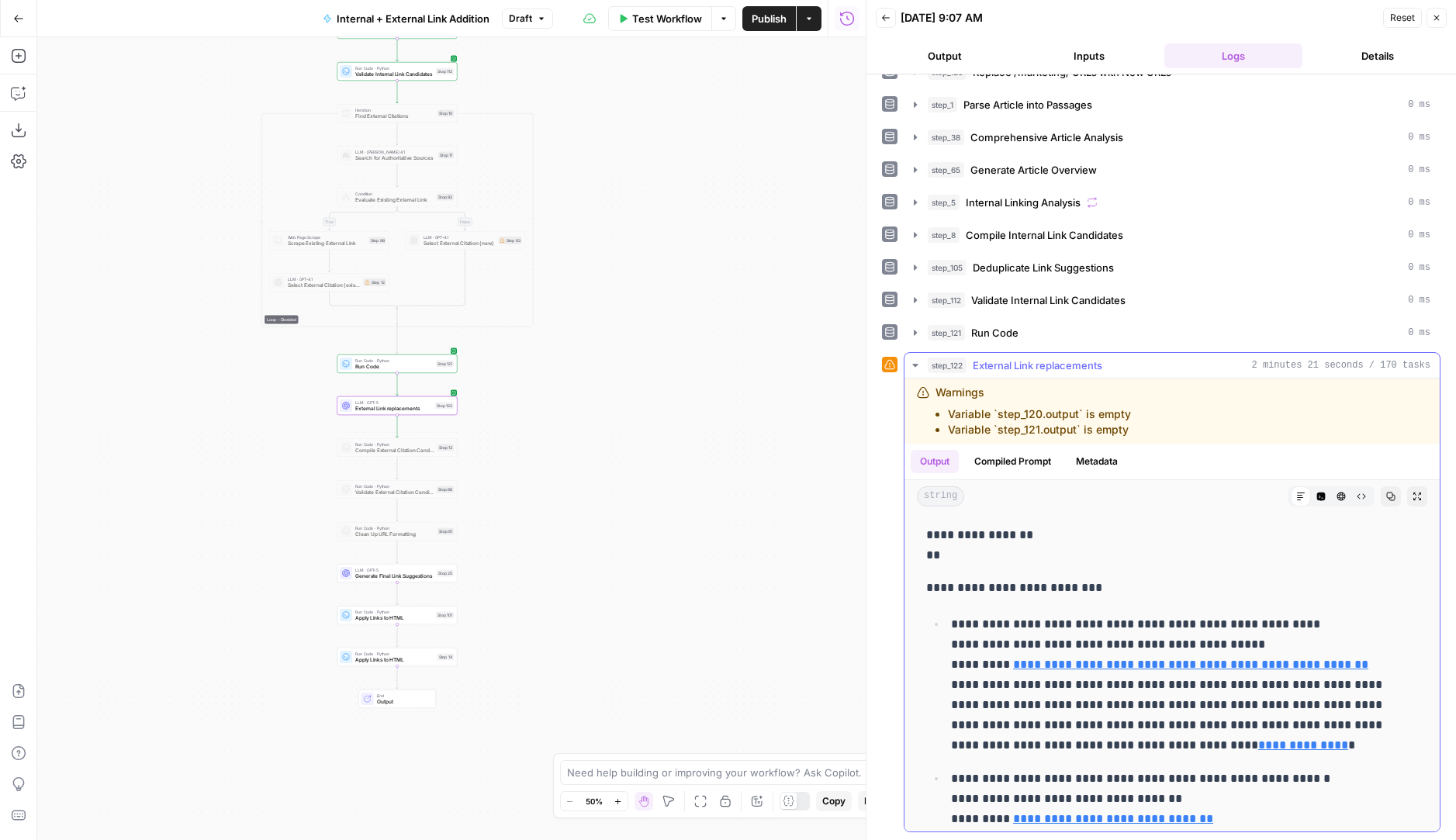
drag, startPoint x: 1248, startPoint y: 638, endPoint x: 1026, endPoint y: 639, distance: 222.0
click at [1026, 639] on p "**********" at bounding box center [1173, 685] width 444 height 141
copy p "**********"
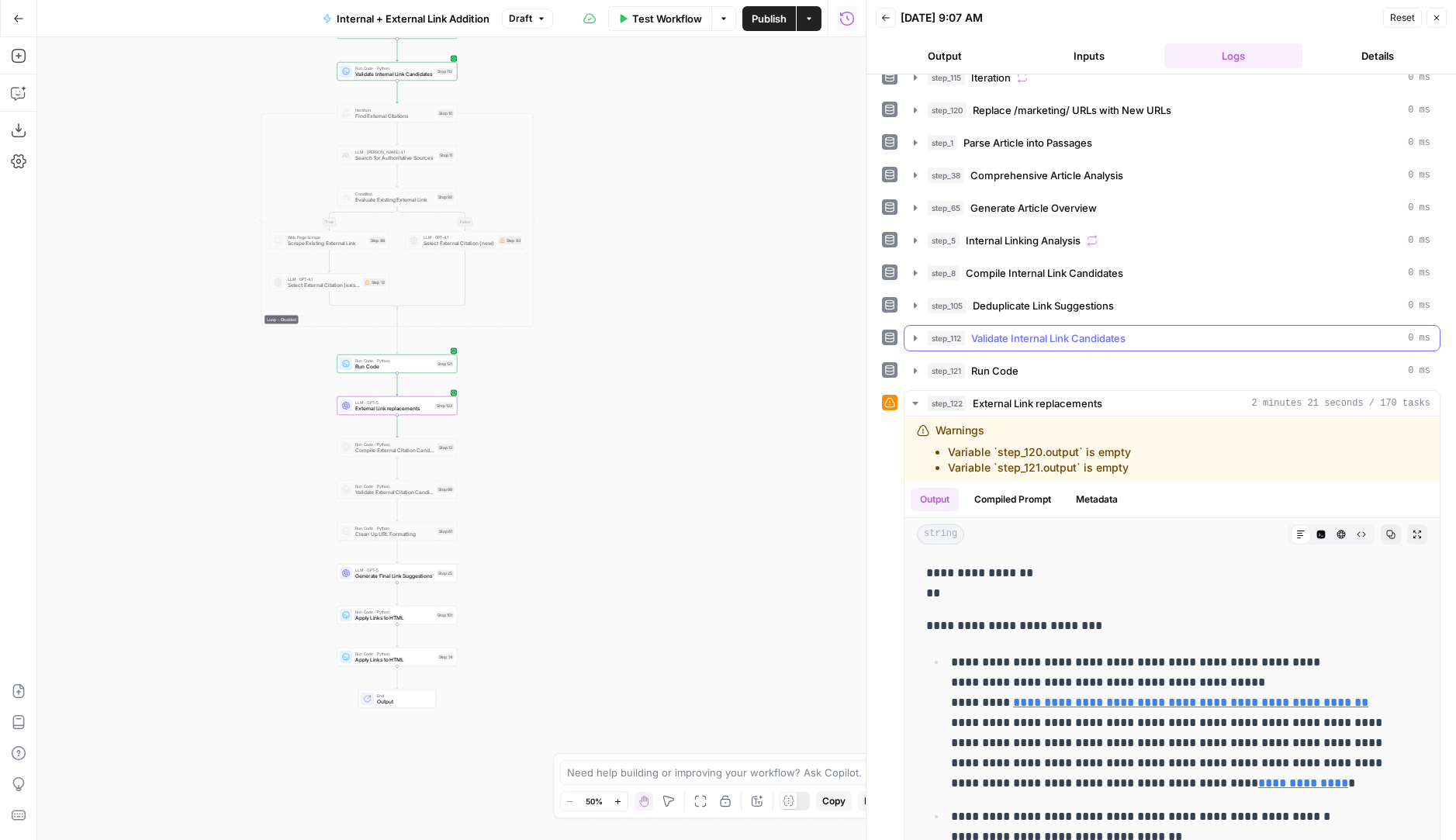
scroll to position [0, 0]
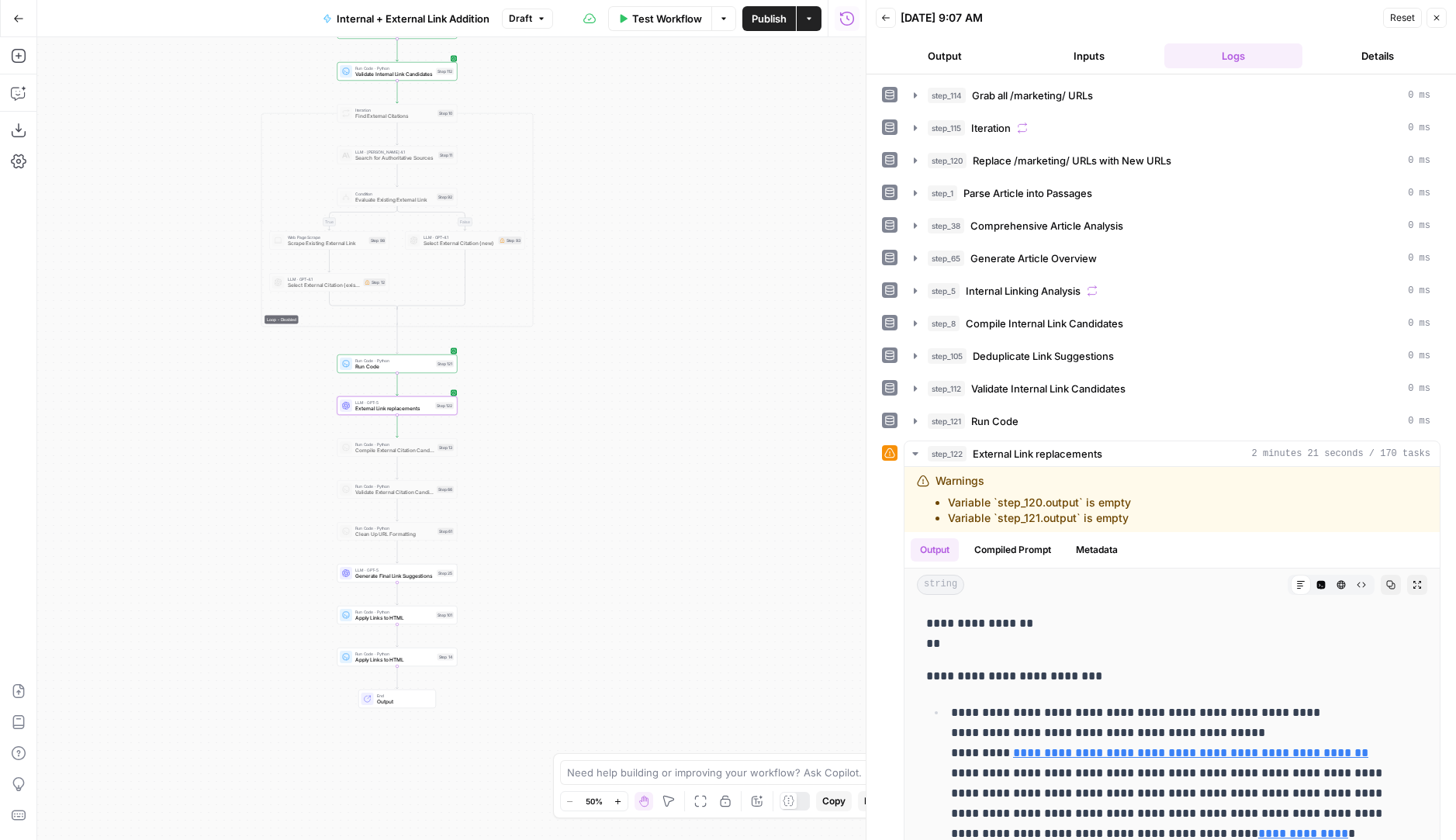
click at [1052, 56] on button "Inputs" at bounding box center [1089, 56] width 138 height 25
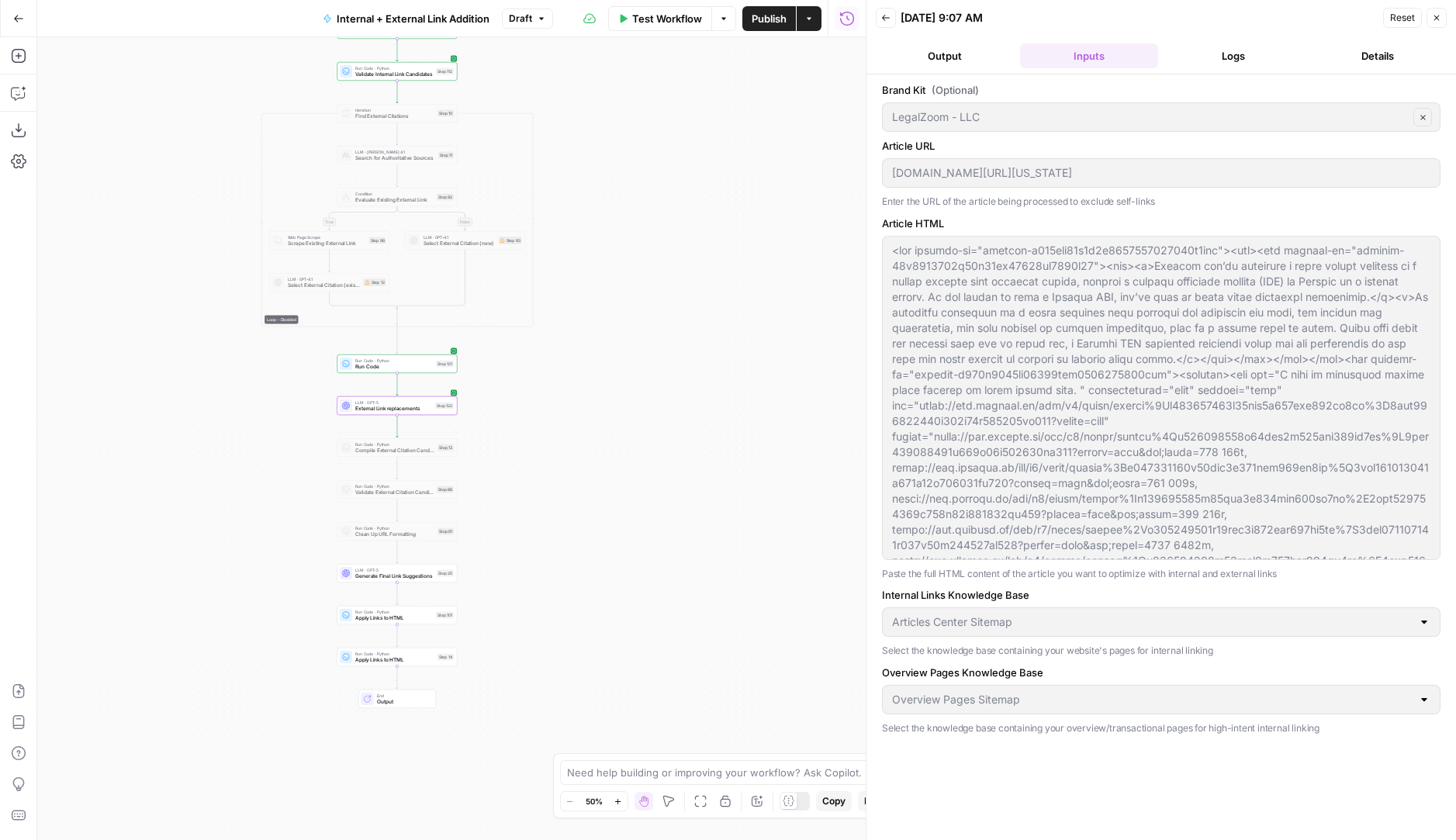
click at [1184, 52] on button "Logs" at bounding box center [1233, 56] width 138 height 25
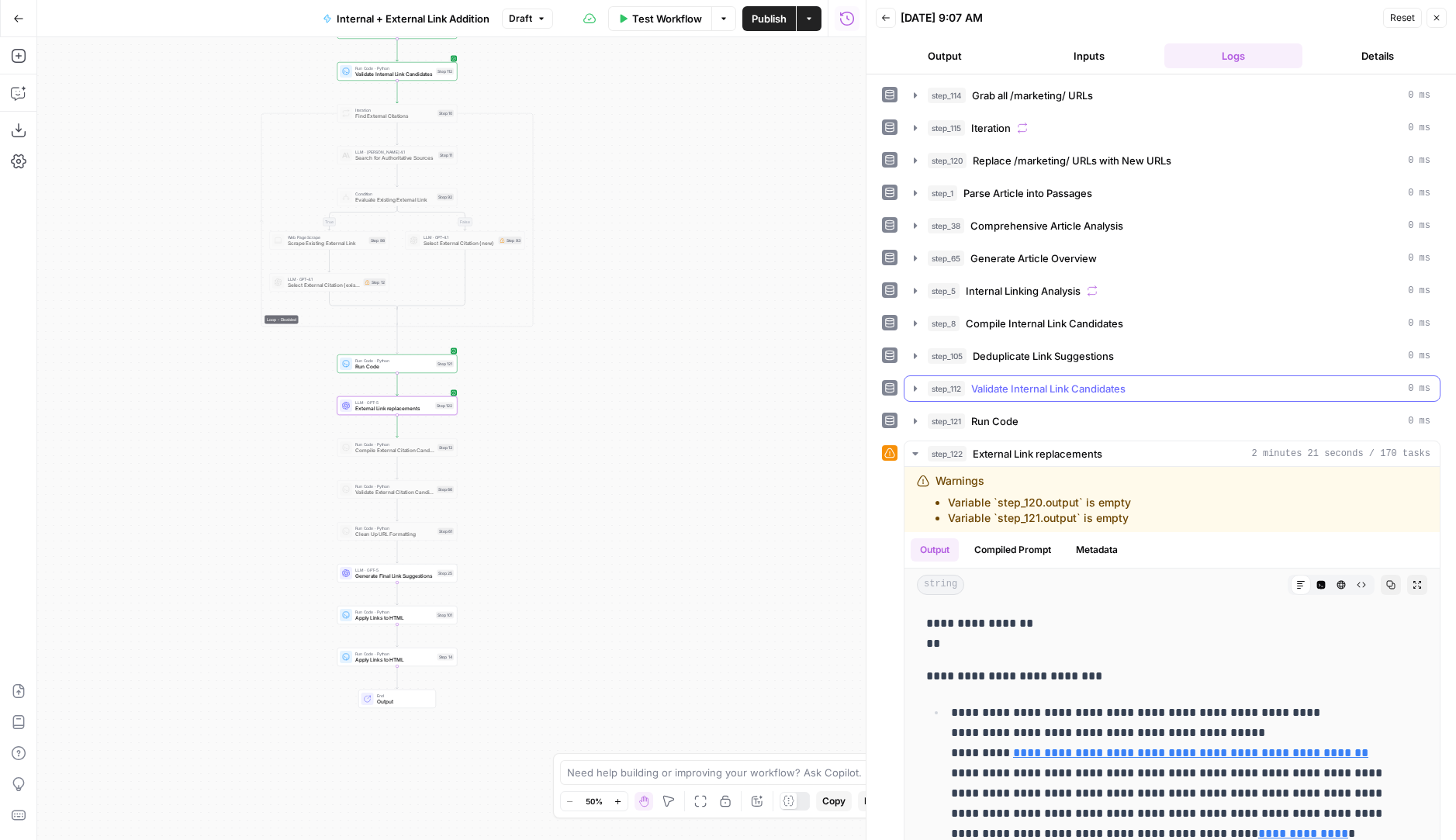
scroll to position [88, 0]
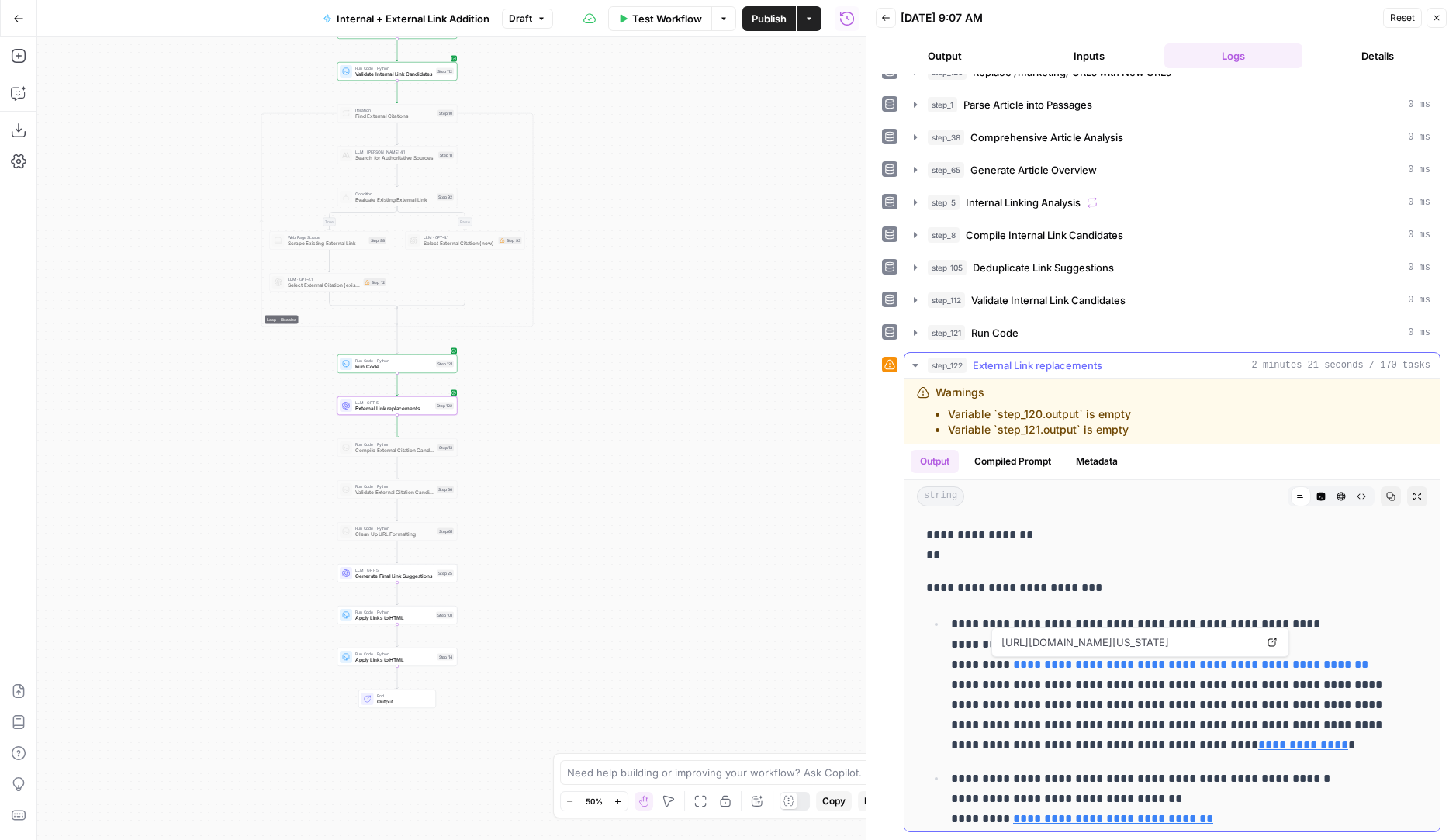
click at [1268, 647] on icon at bounding box center [1272, 642] width 9 height 9
click at [1128, 670] on p "**********" at bounding box center [1173, 685] width 444 height 141
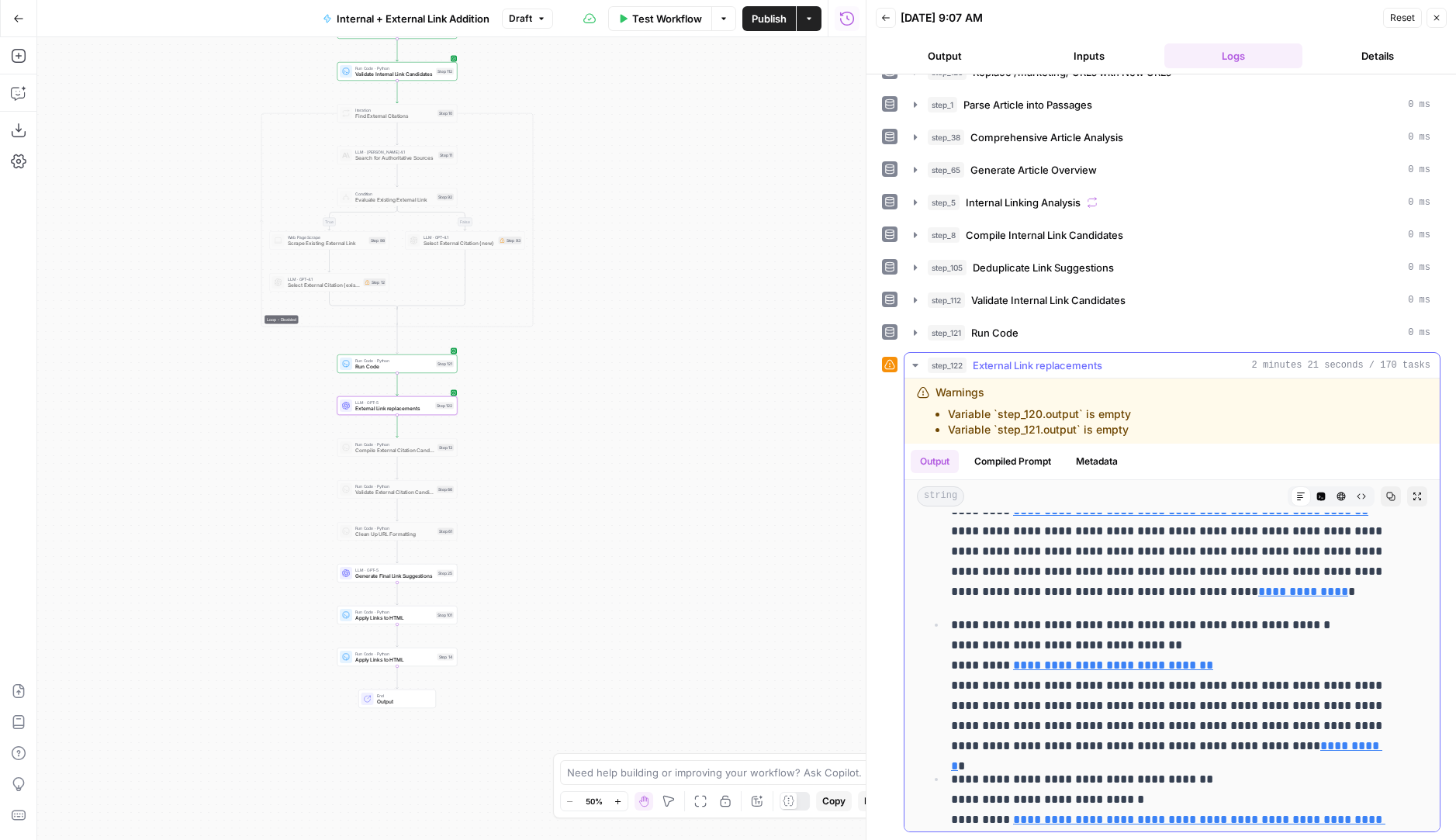
scroll to position [166, 0]
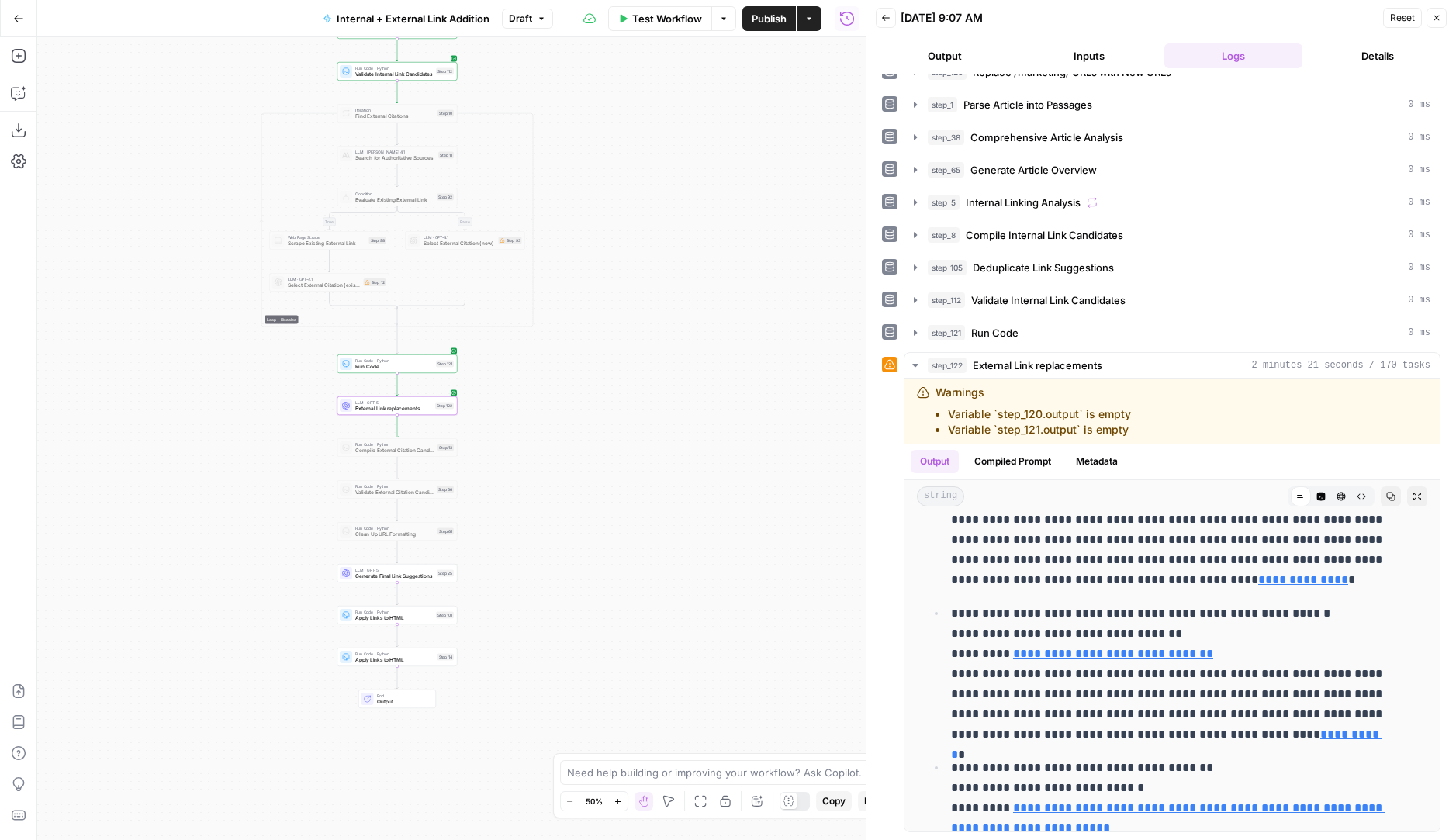
click at [1079, 55] on button "Inputs" at bounding box center [1089, 56] width 138 height 25
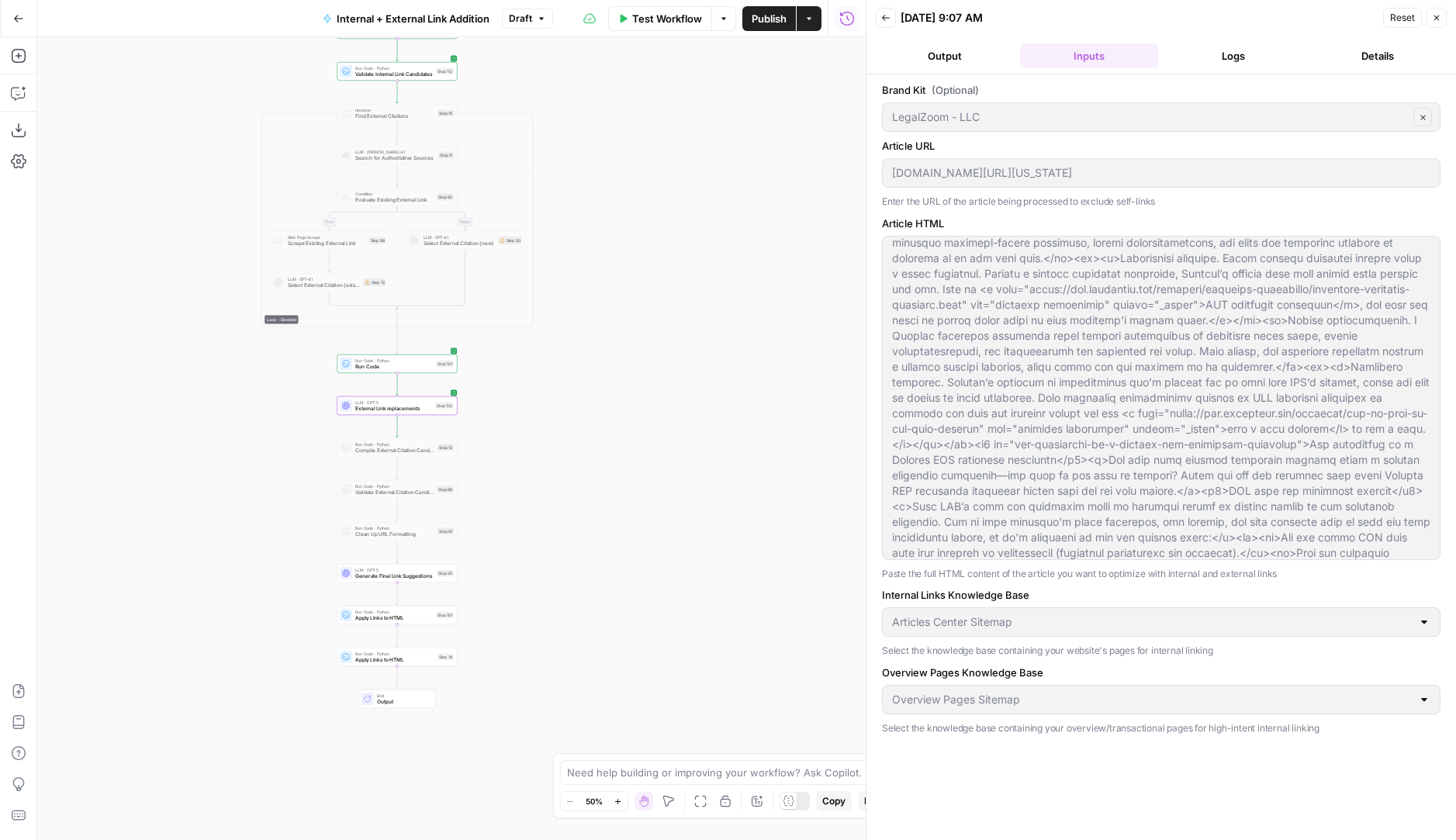
scroll to position [0, 0]
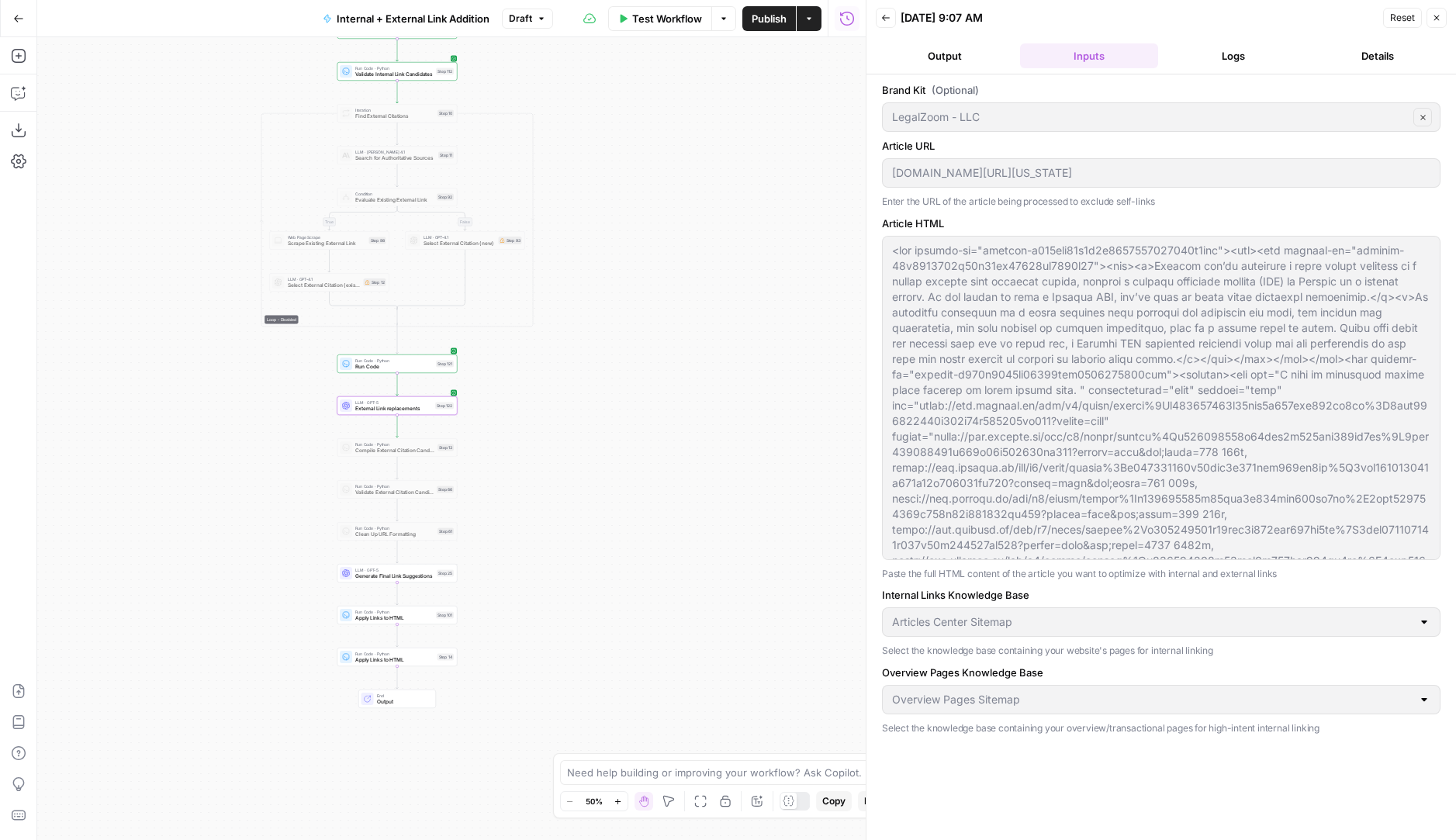
click at [1196, 48] on button "Logs" at bounding box center [1233, 56] width 138 height 25
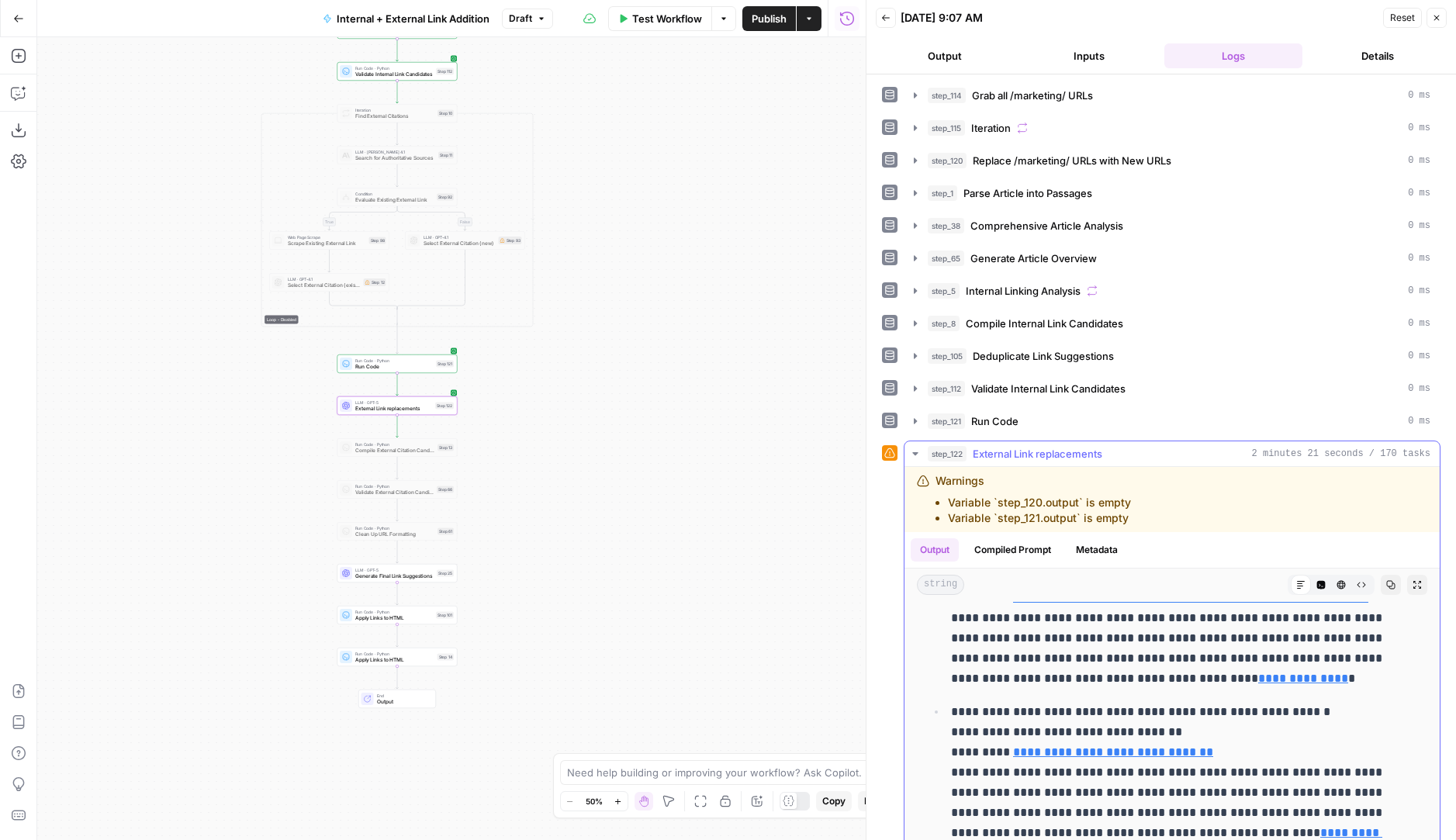
scroll to position [88, 0]
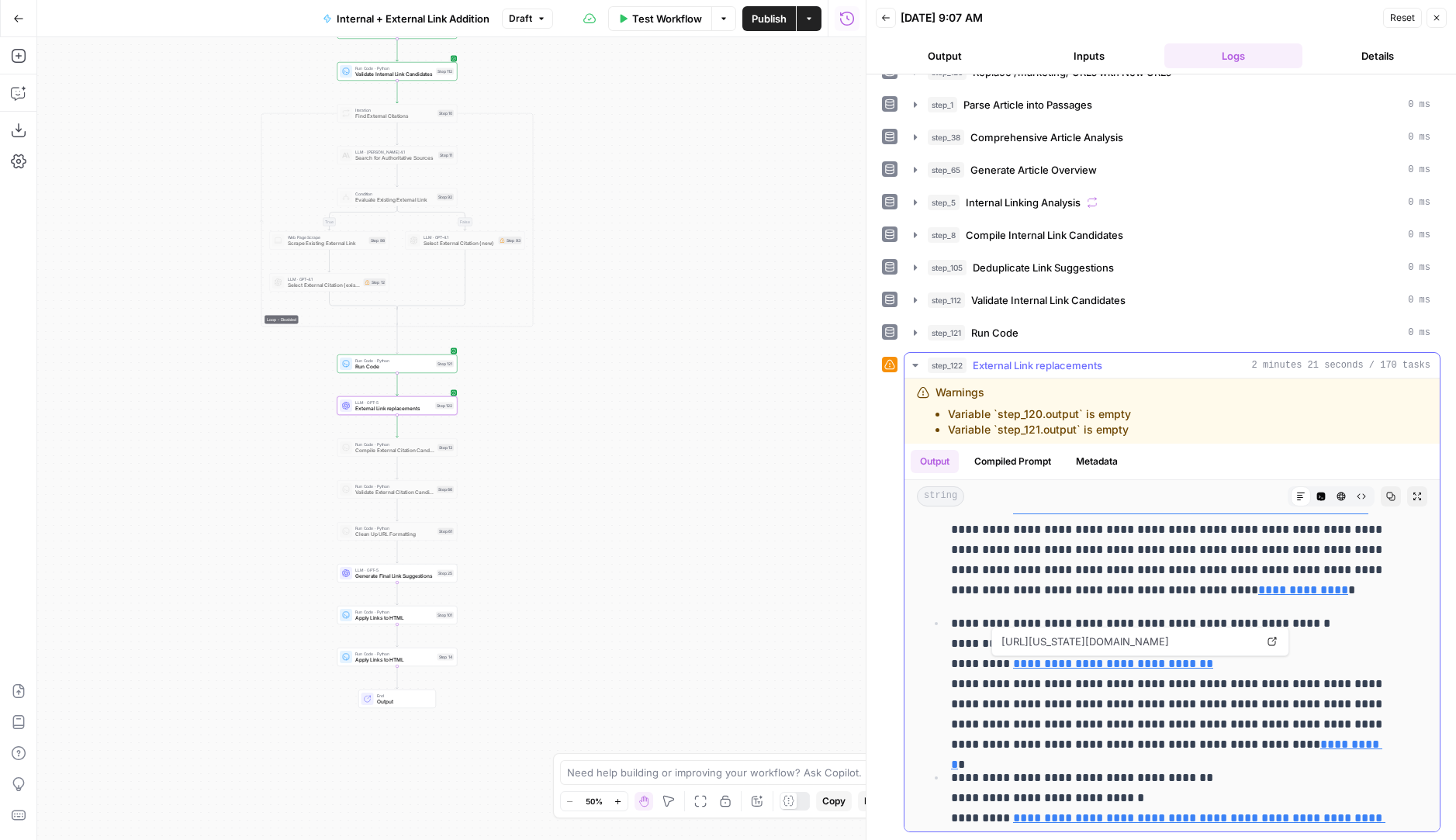
click at [1271, 638] on icon at bounding box center [1272, 642] width 9 height 9
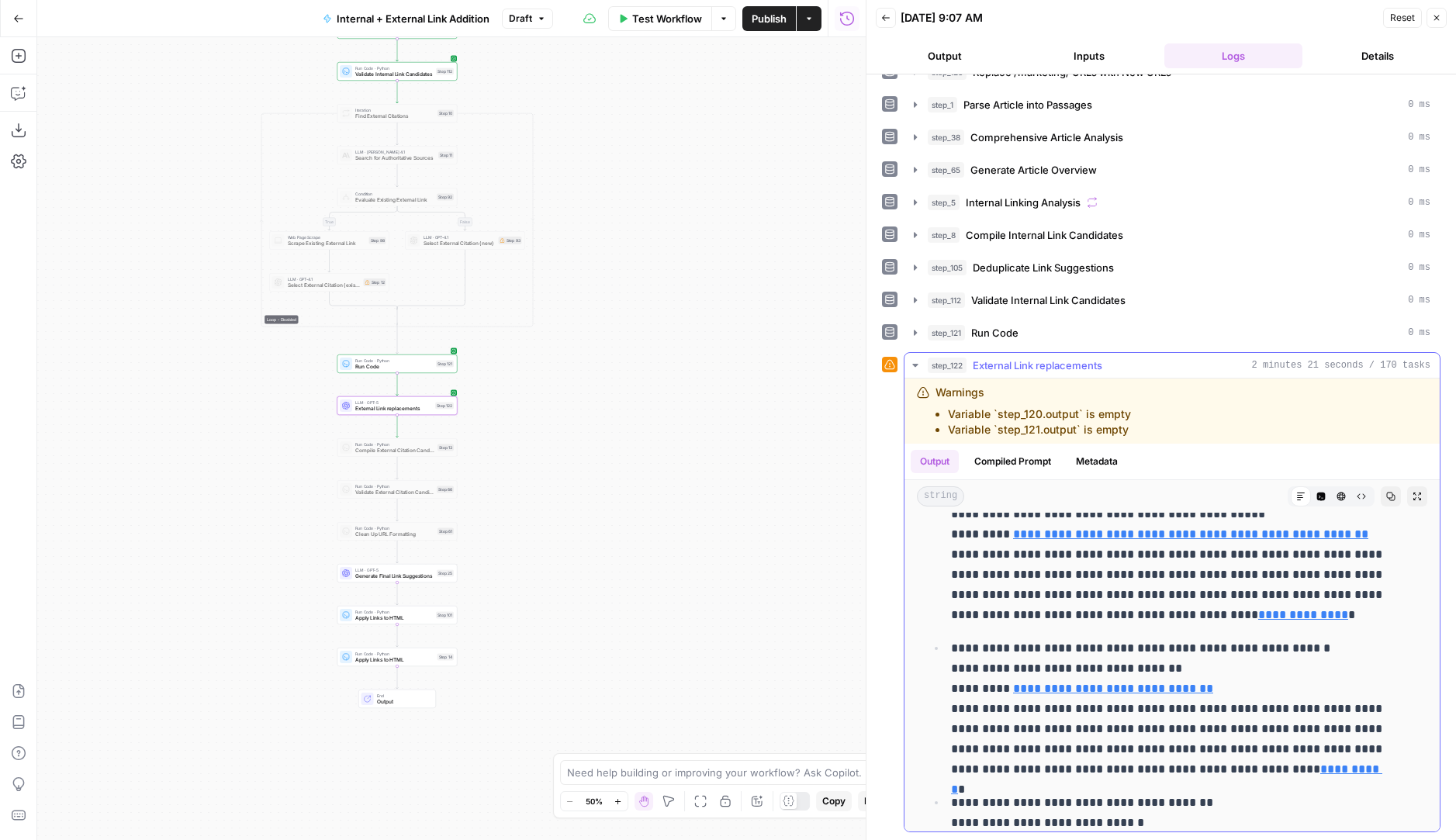
scroll to position [272, 0]
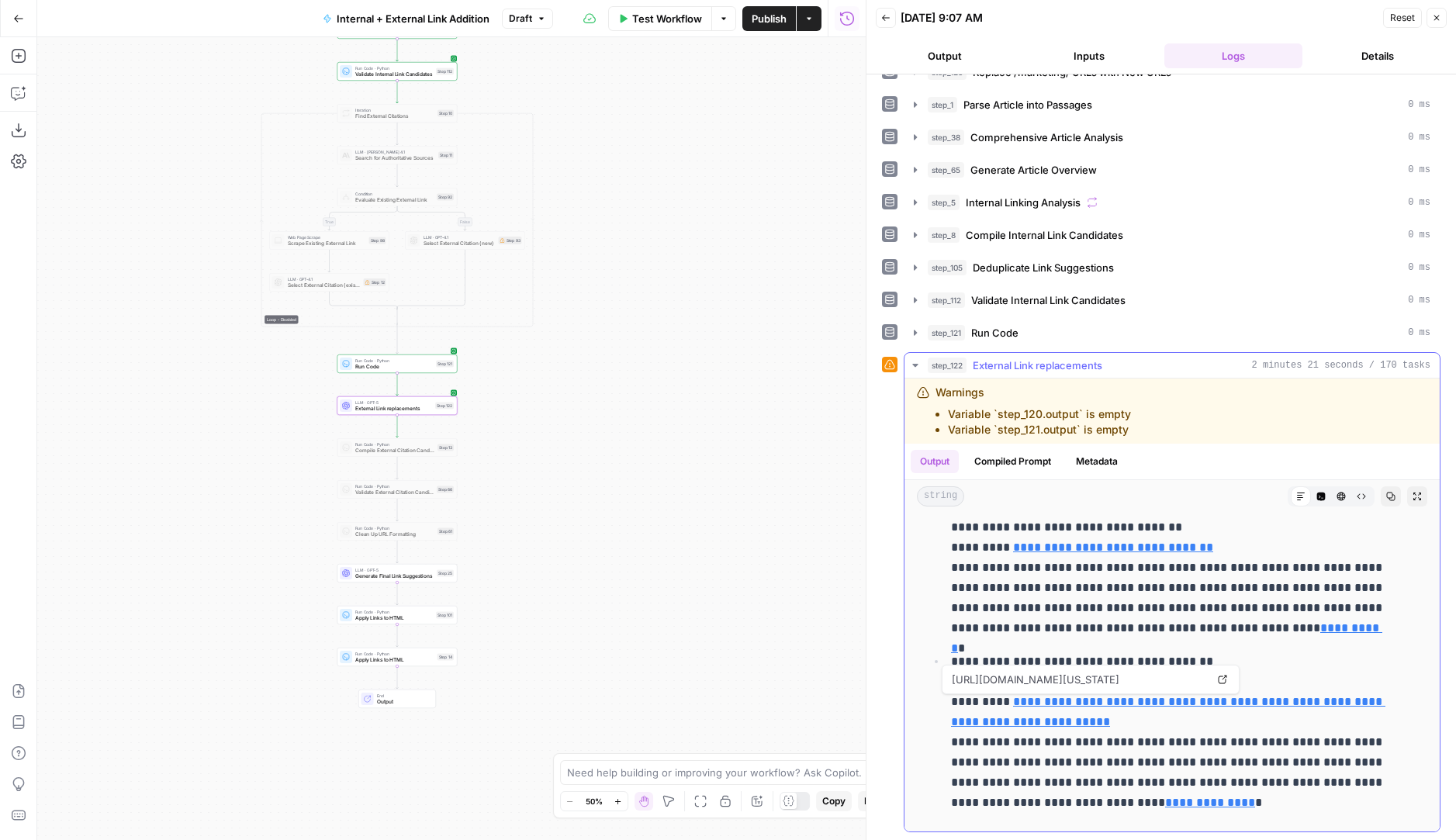
click at [1223, 670] on icon at bounding box center [1222, 679] width 9 height 9
click at [1066, 52] on button "Inputs" at bounding box center [1089, 56] width 138 height 25
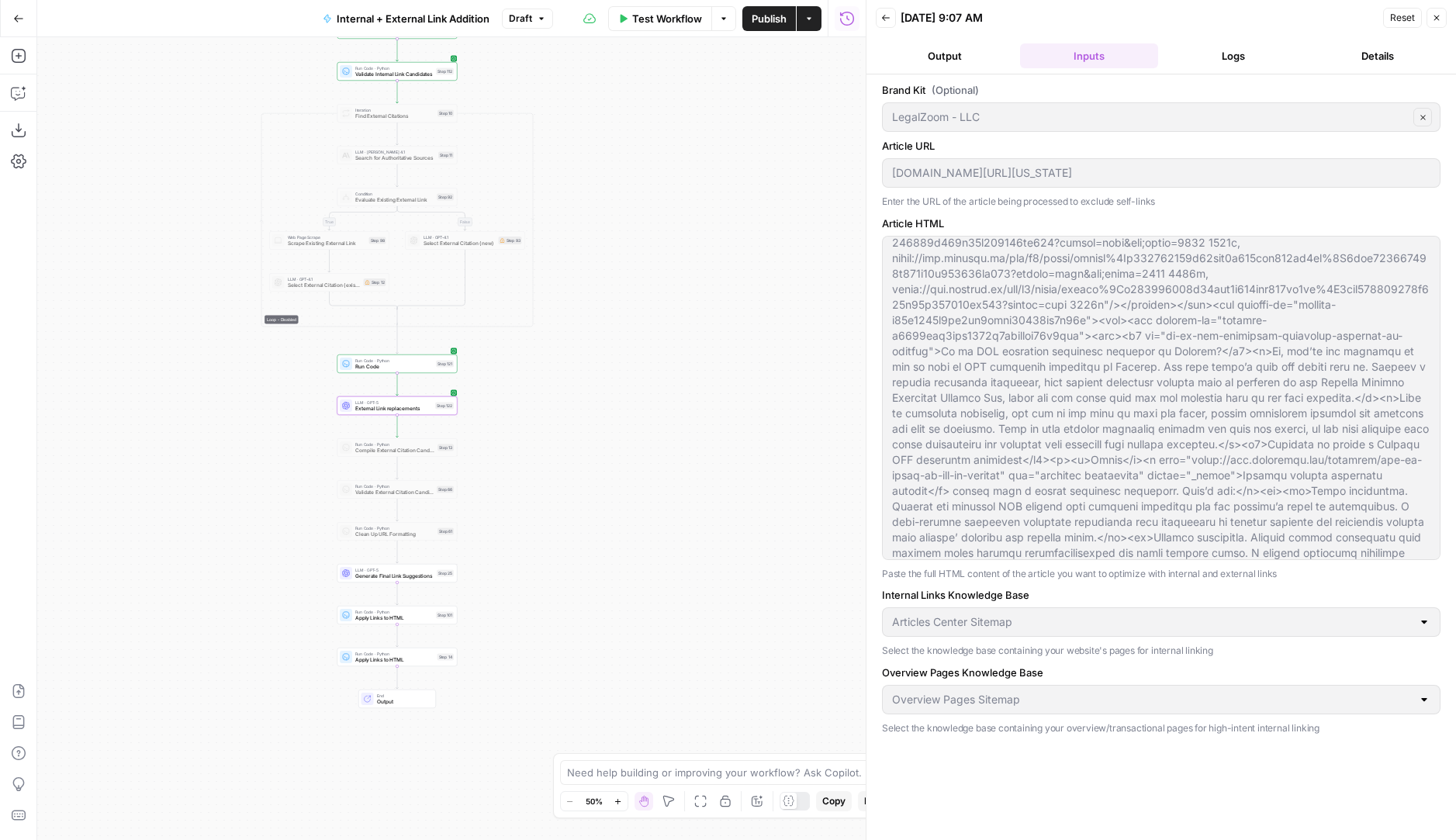
scroll to position [1342, 0]
click at [752, 18] on span "Publish" at bounding box center [769, 18] width 35 height 15
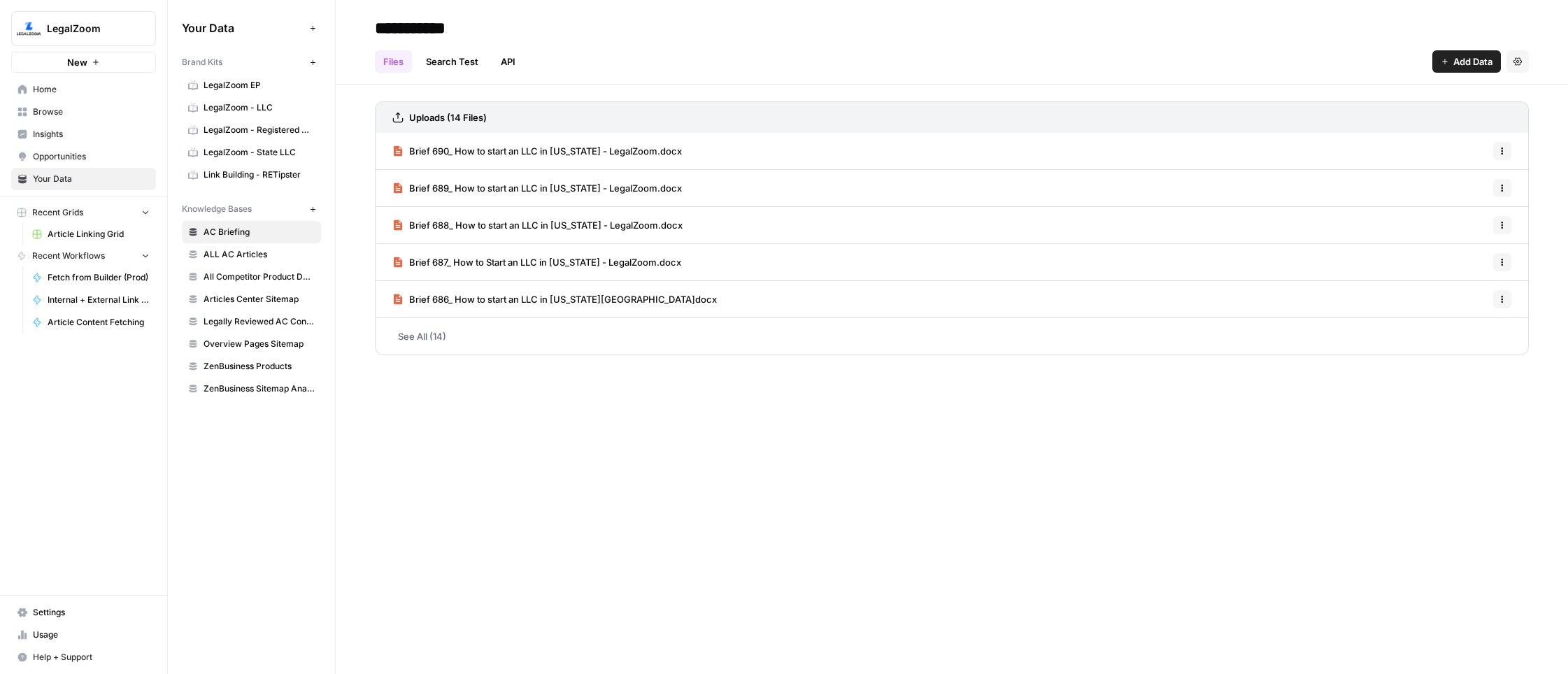
click at [251, 345] on span "Overview Pages Sitemap" at bounding box center [259, 344] width 111 height 13
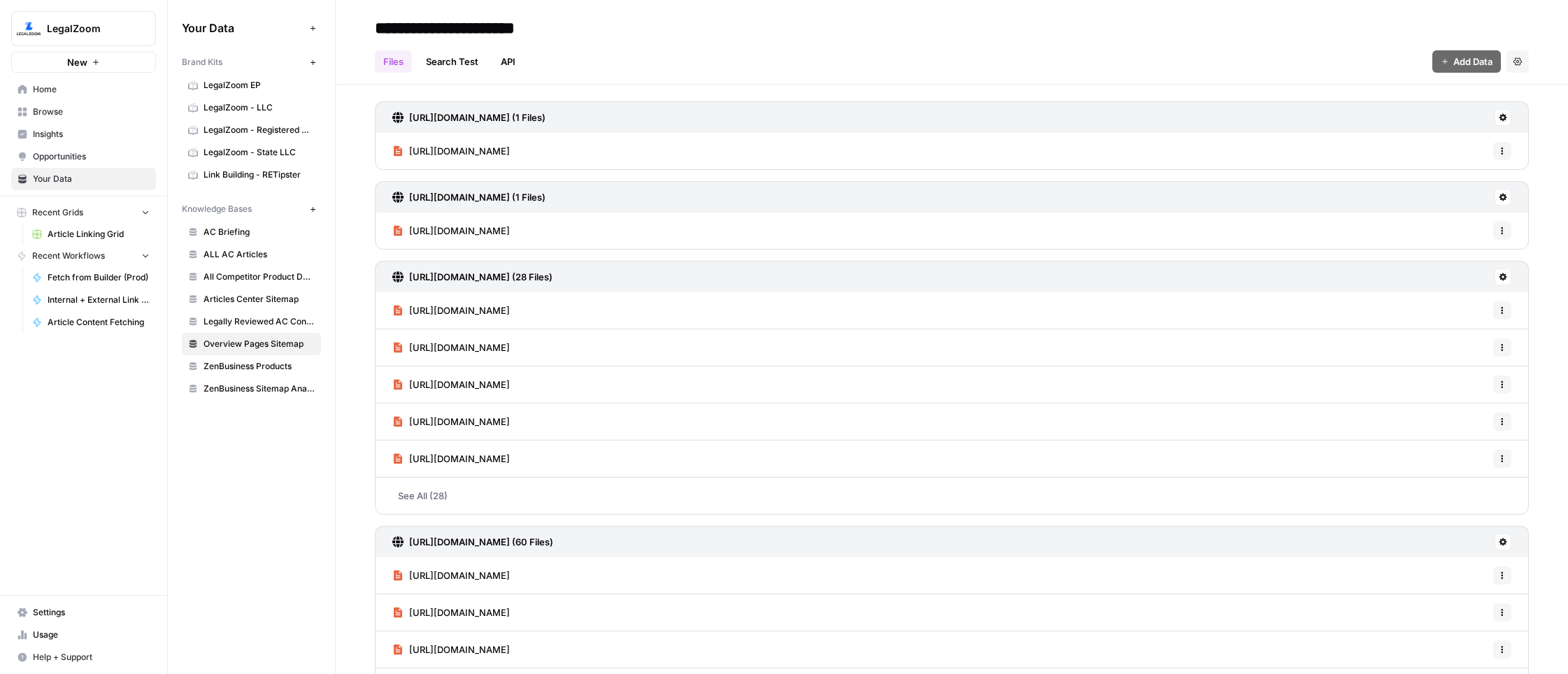
click at [458, 58] on link "Search Test" at bounding box center [452, 61] width 69 height 23
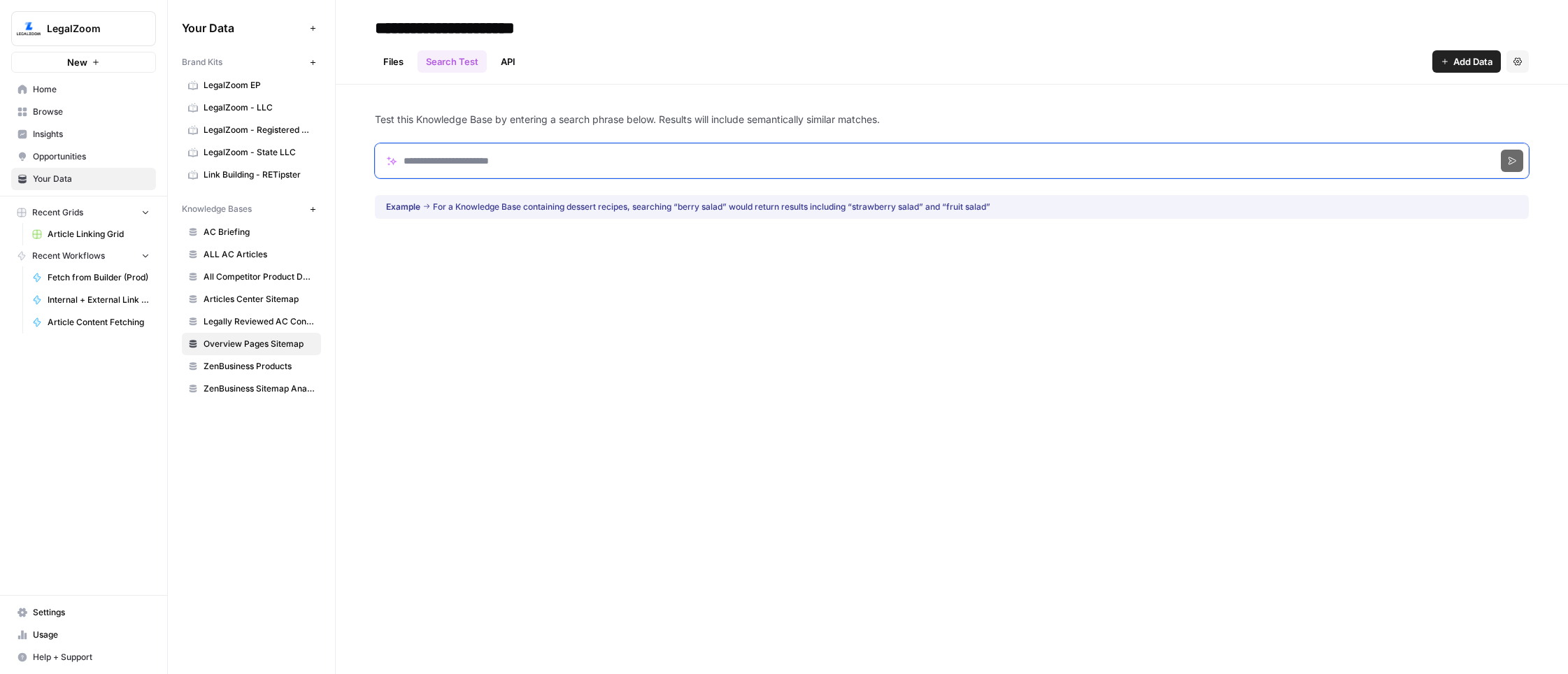
click at [533, 149] on input "Search phrase" at bounding box center [952, 161] width 1154 height 35
paste input "**********"
type input "**********"
click button "Search" at bounding box center [1512, 161] width 23 height 23
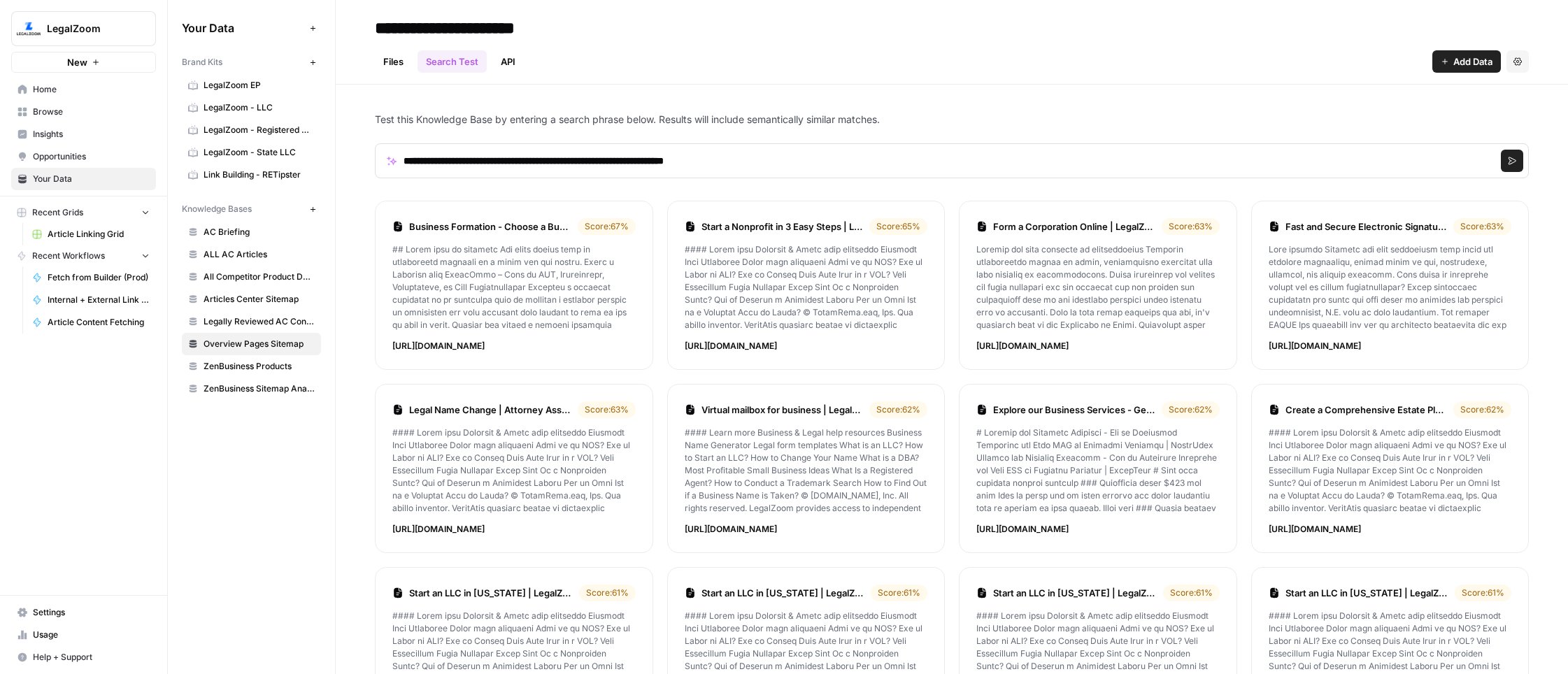
click at [503, 231] on link "Business Formation - Choose a Business Structure: LLC, Corporation, Sole Propri…" at bounding box center [490, 226] width 163 height 14
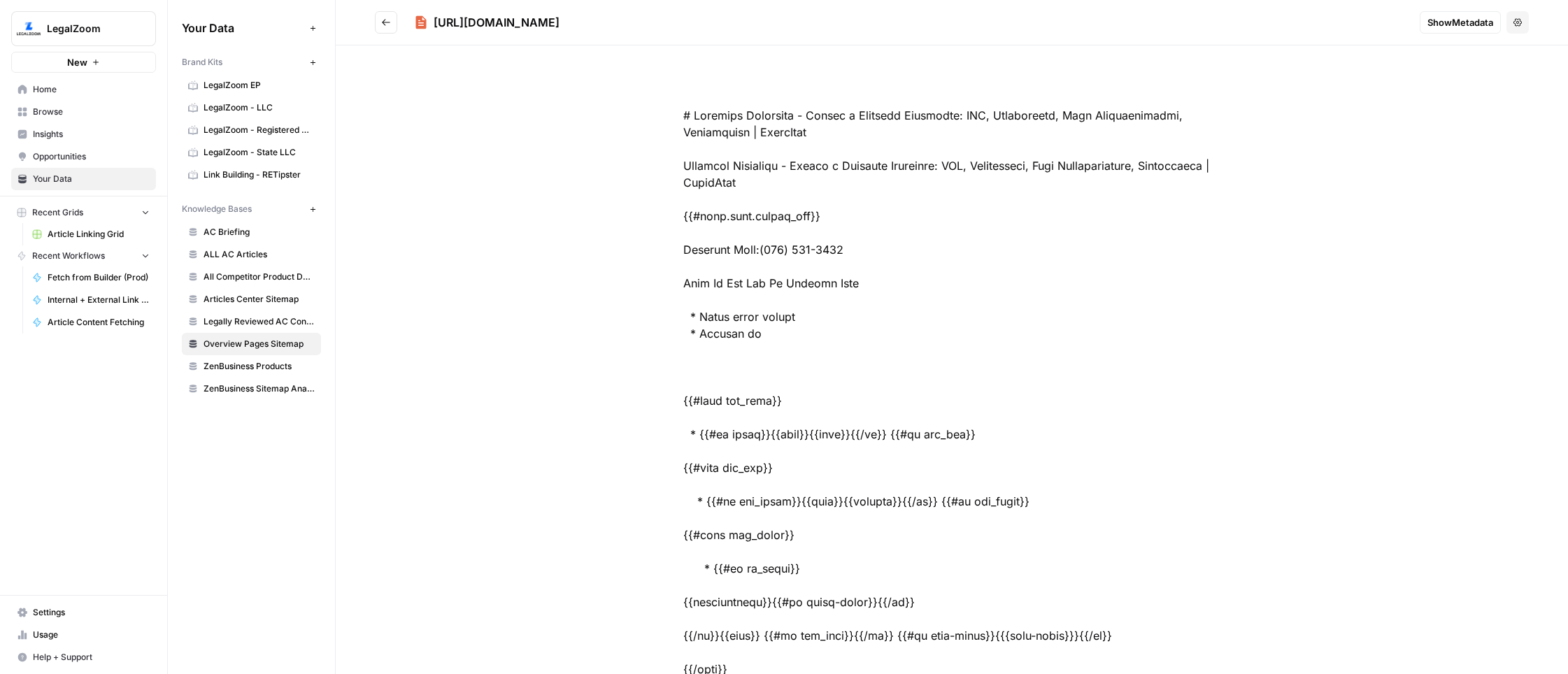
click at [390, 26] on icon "Go back" at bounding box center [386, 22] width 10 height 10
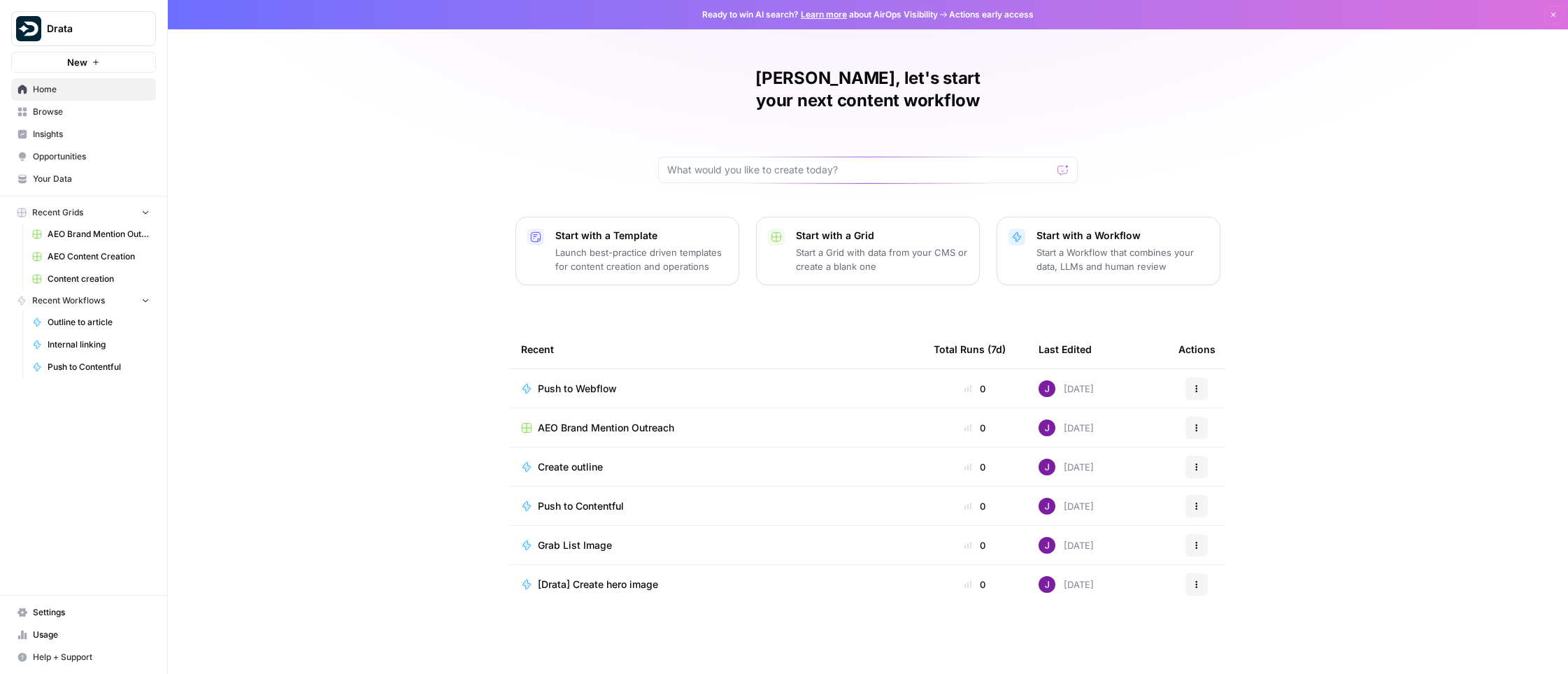
click at [80, 157] on span "Opportunities" at bounding box center [91, 156] width 117 height 13
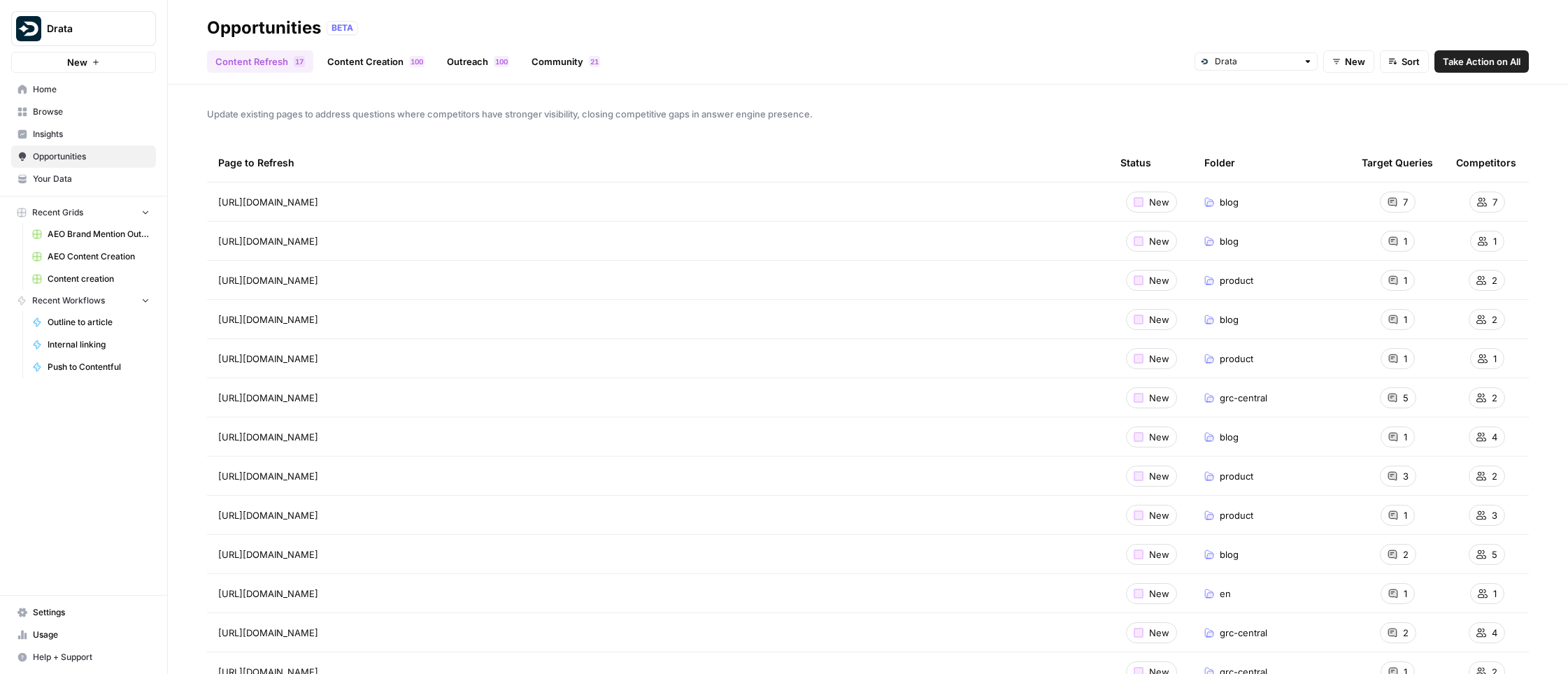
click at [70, 132] on span "Insights" at bounding box center [91, 134] width 117 height 13
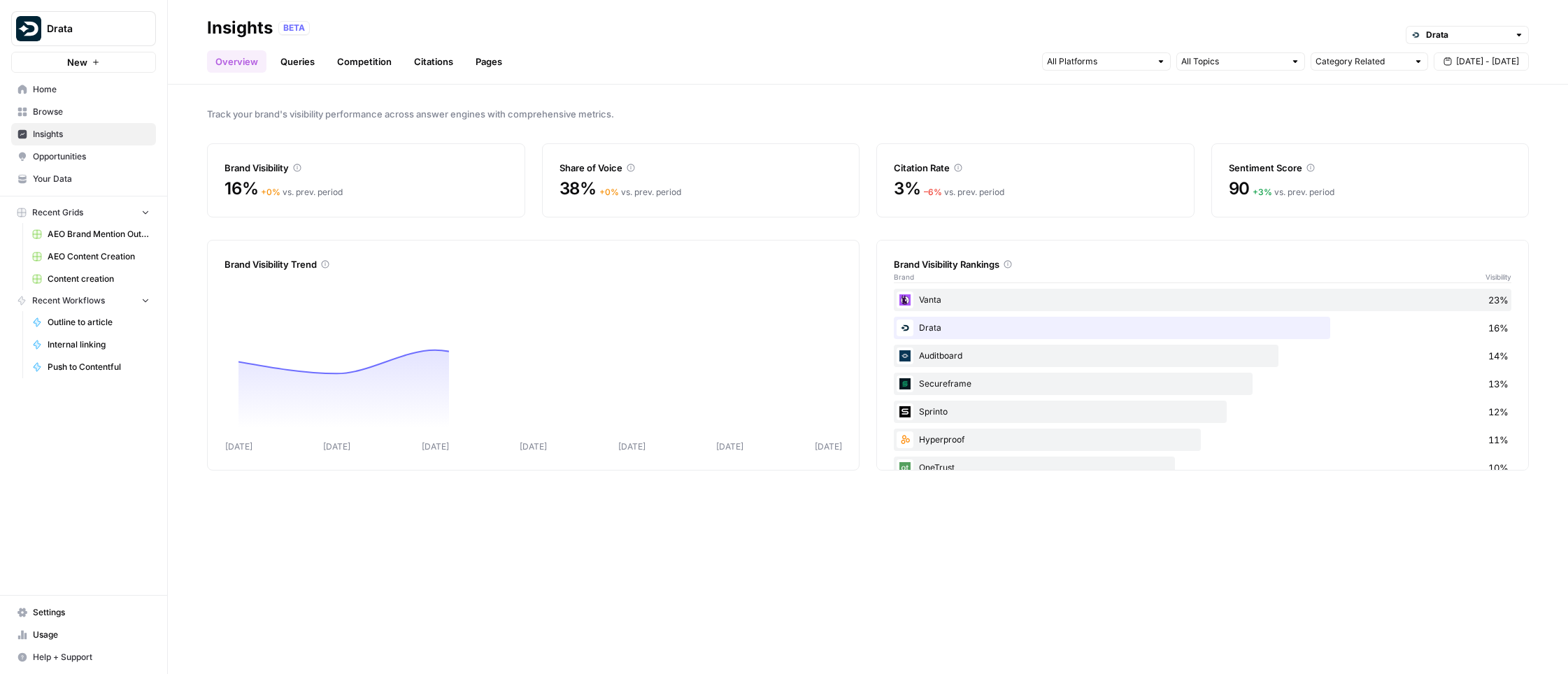
click at [303, 70] on link "Queries" at bounding box center [297, 61] width 51 height 23
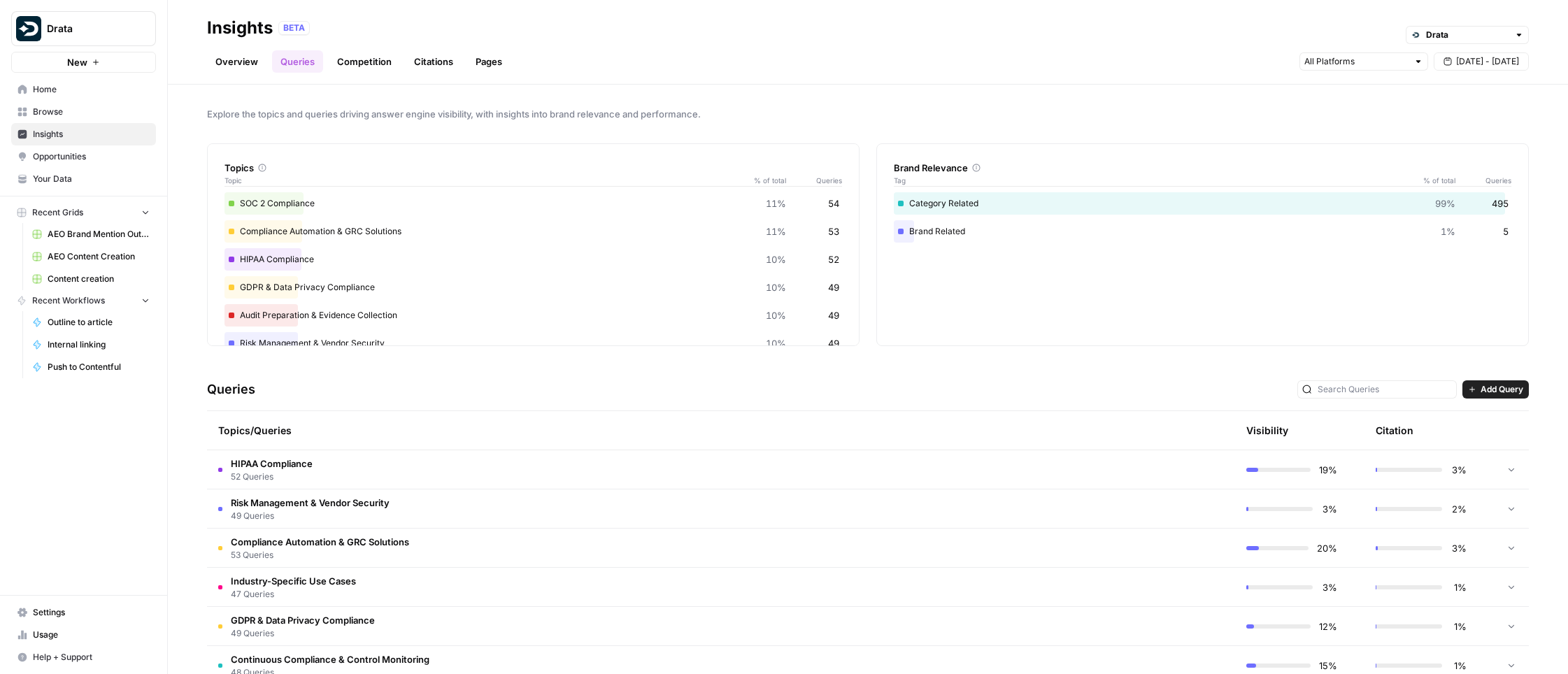
click at [476, 60] on link "Pages" at bounding box center [488, 61] width 43 height 23
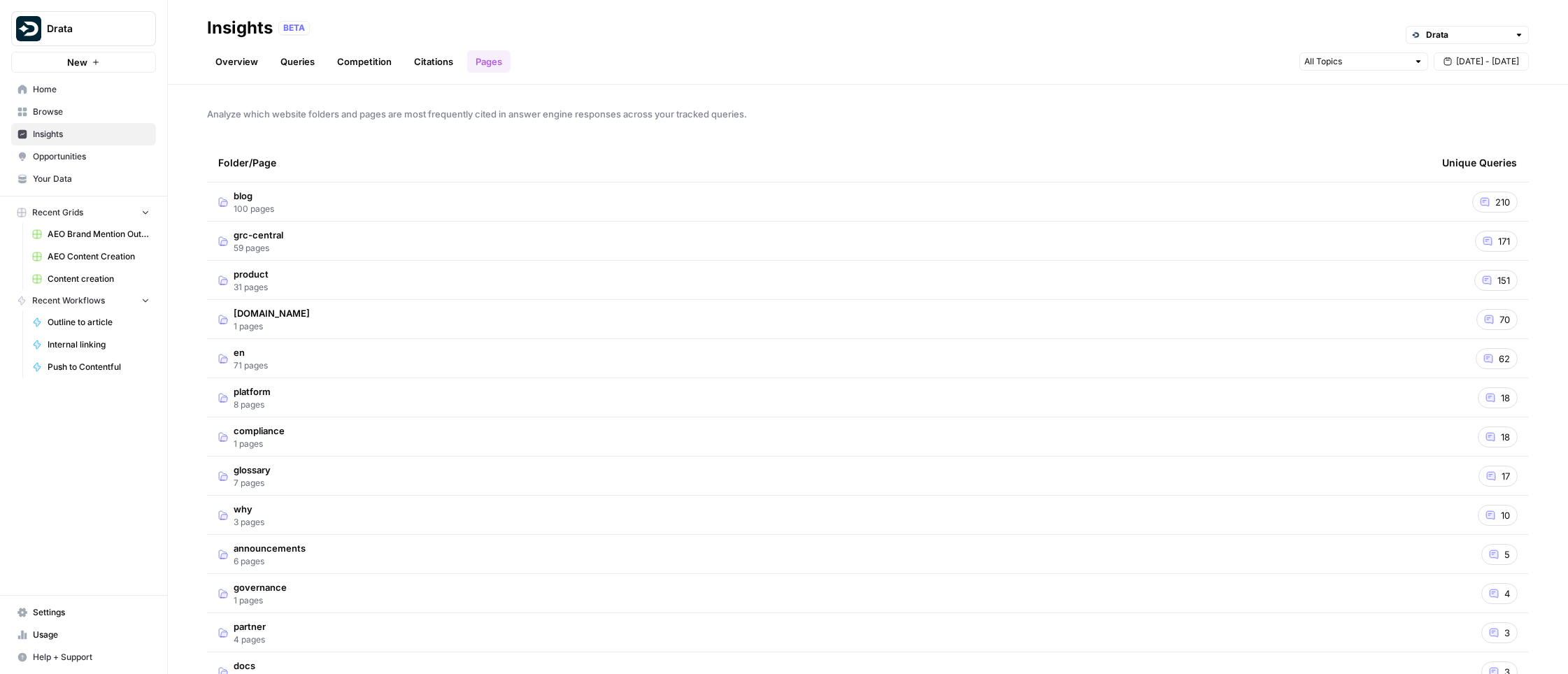
click at [383, 56] on link "Competition" at bounding box center [365, 61] width 71 height 23
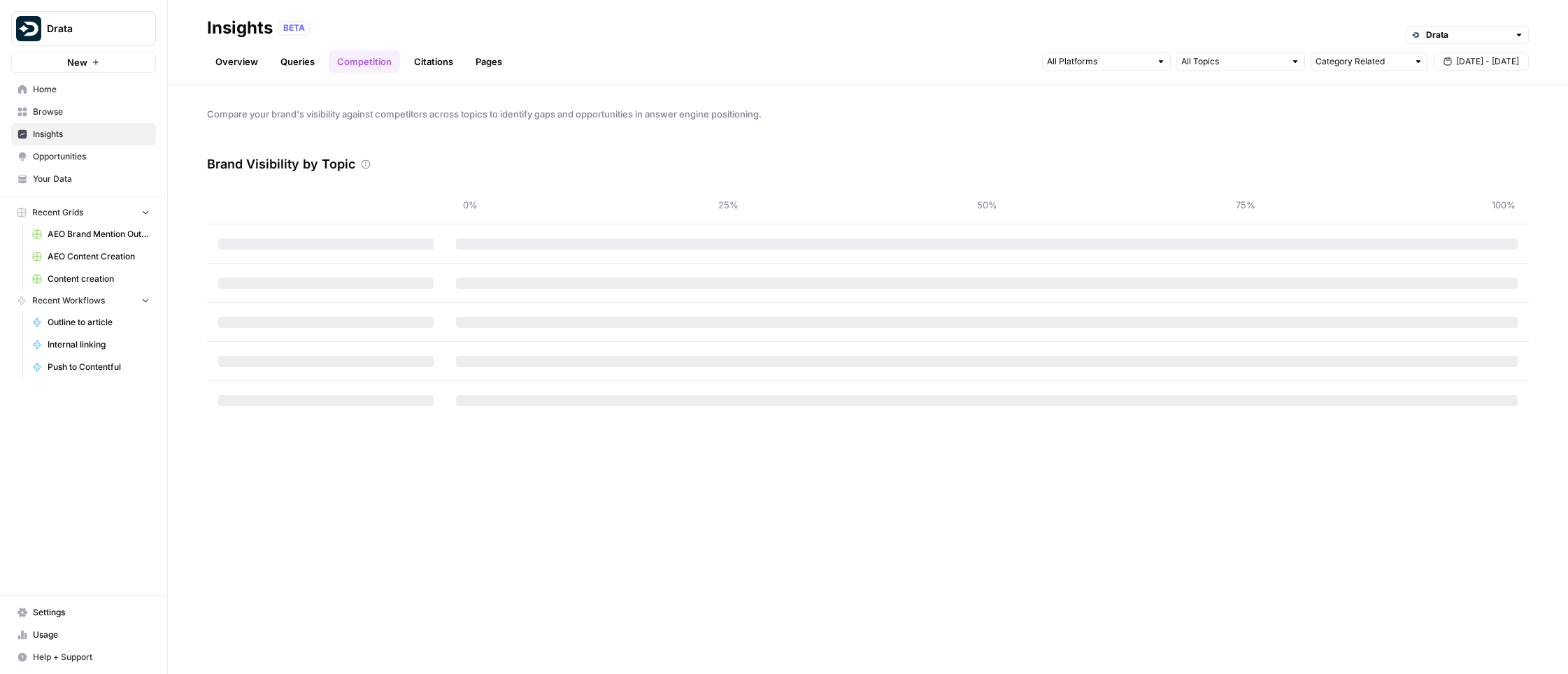
click at [240, 64] on link "Overview" at bounding box center [236, 61] width 59 height 23
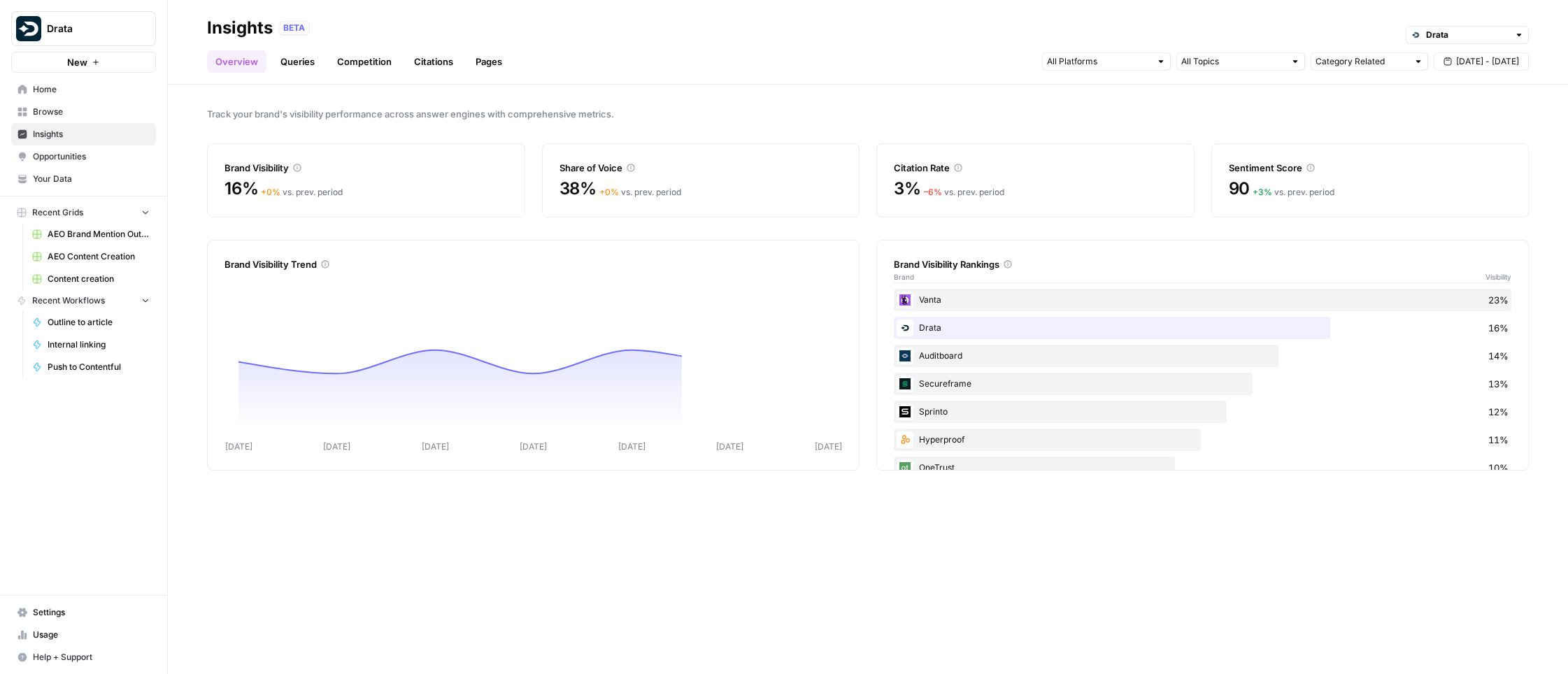
click at [69, 158] on span "Opportunities" at bounding box center [91, 156] width 117 height 13
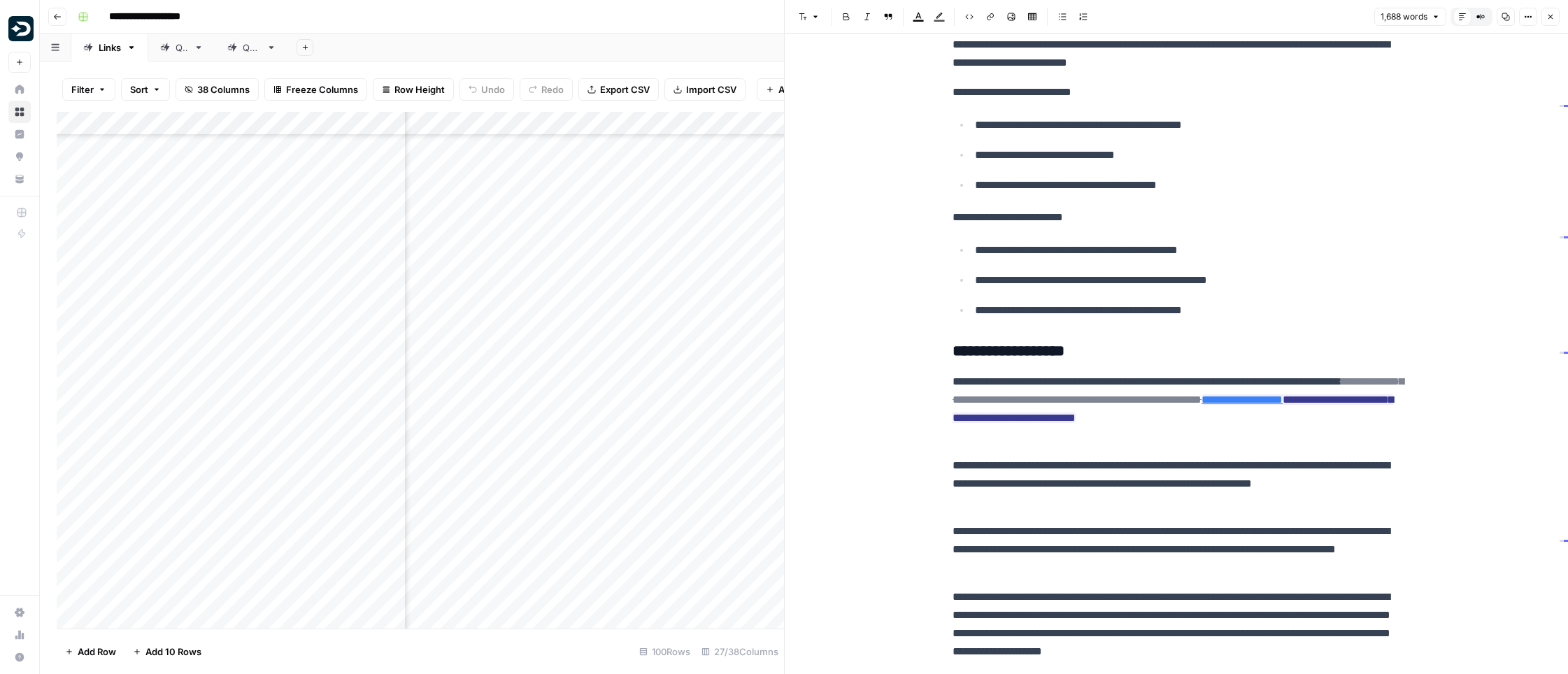
scroll to position [2167, 0]
click at [1225, 395] on icon at bounding box center [1222, 398] width 8 height 8
click at [1554, 17] on span "Close" at bounding box center [1554, 17] width 1 height 1
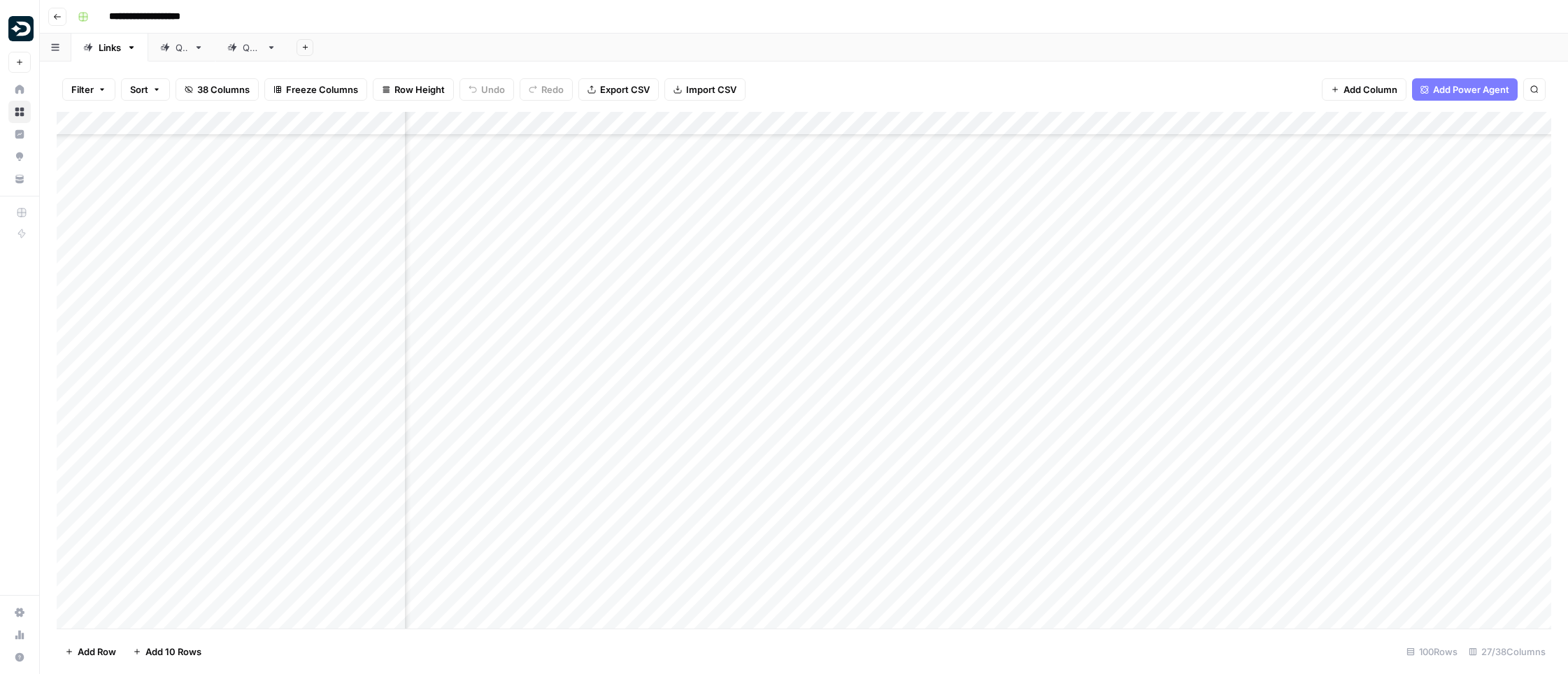
scroll to position [1552, 1953]
click at [1186, 195] on div "Add Column" at bounding box center [804, 370] width 1494 height 516
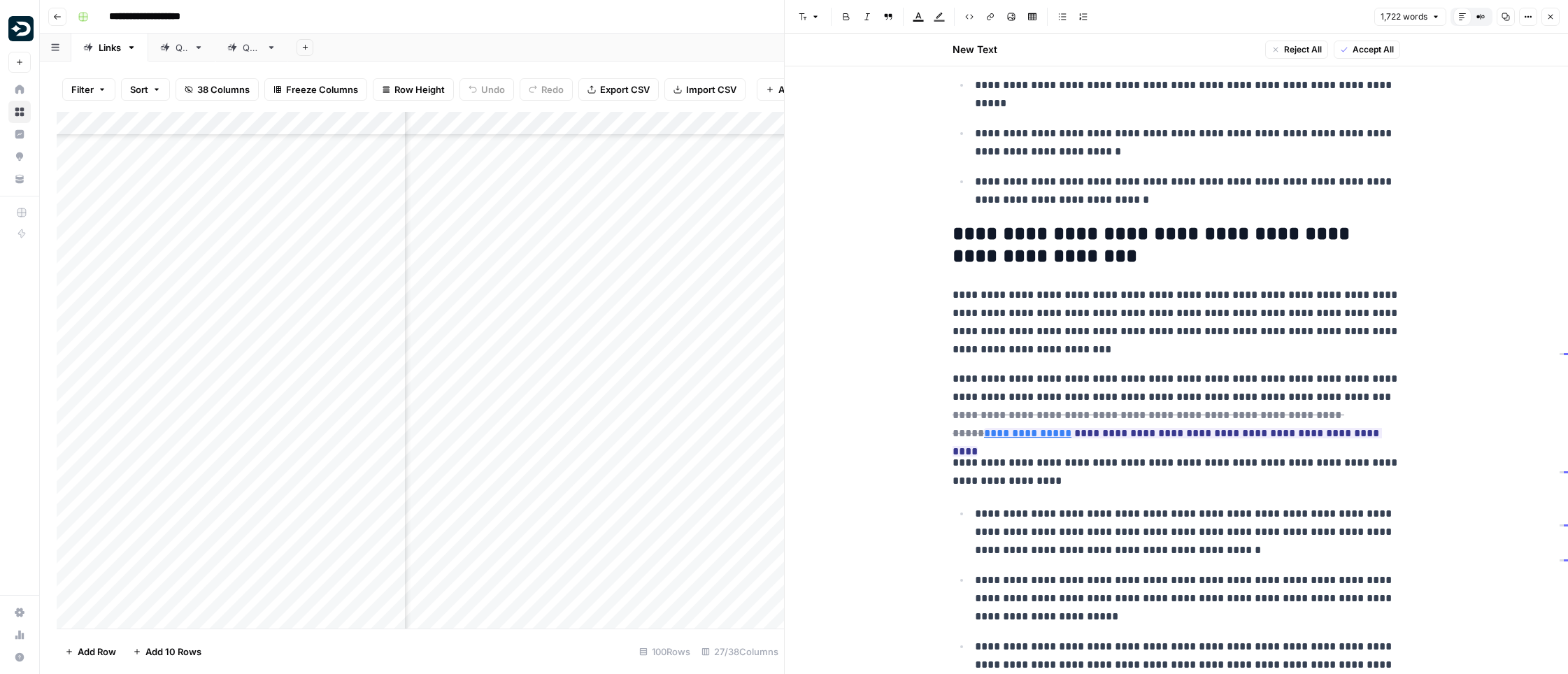
scroll to position [1769, 0]
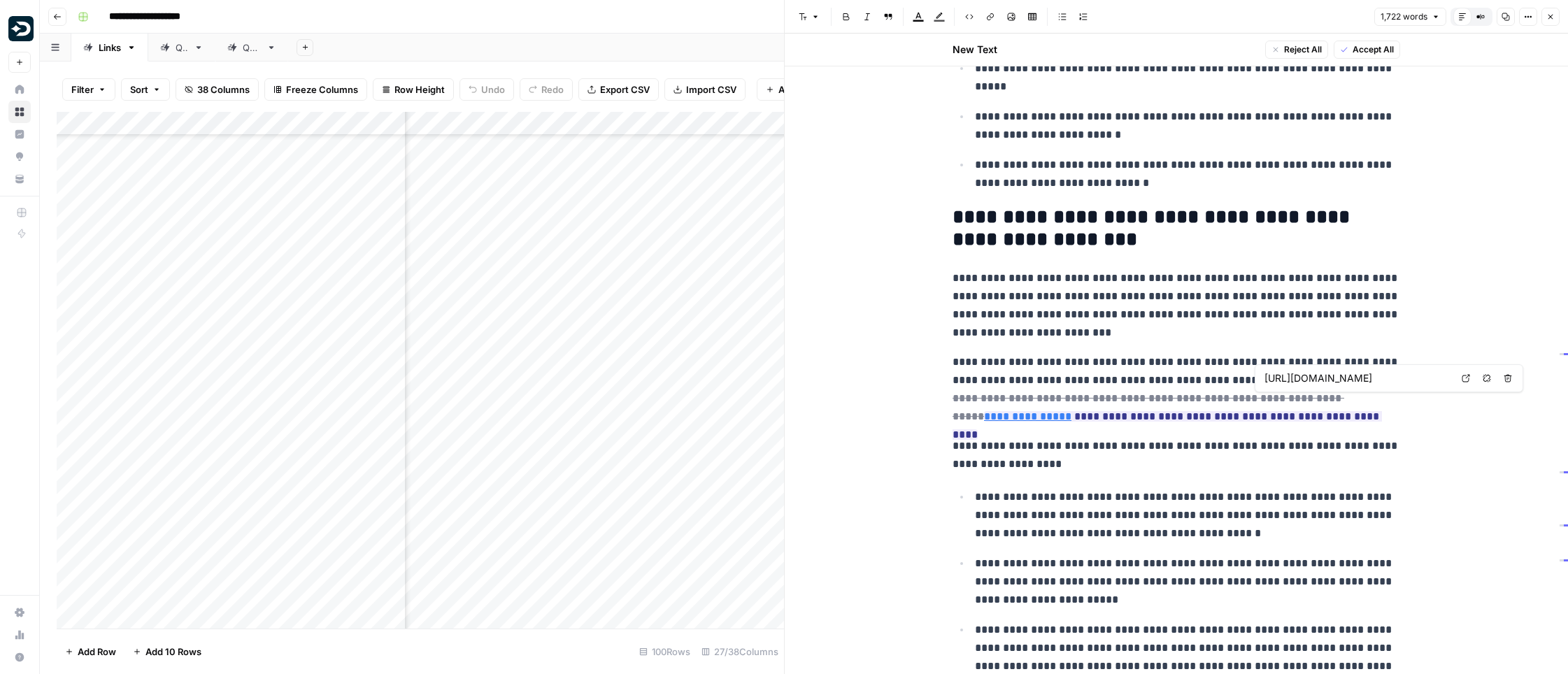
click at [1460, 376] on link "Open in a new tab" at bounding box center [1466, 378] width 18 height 18
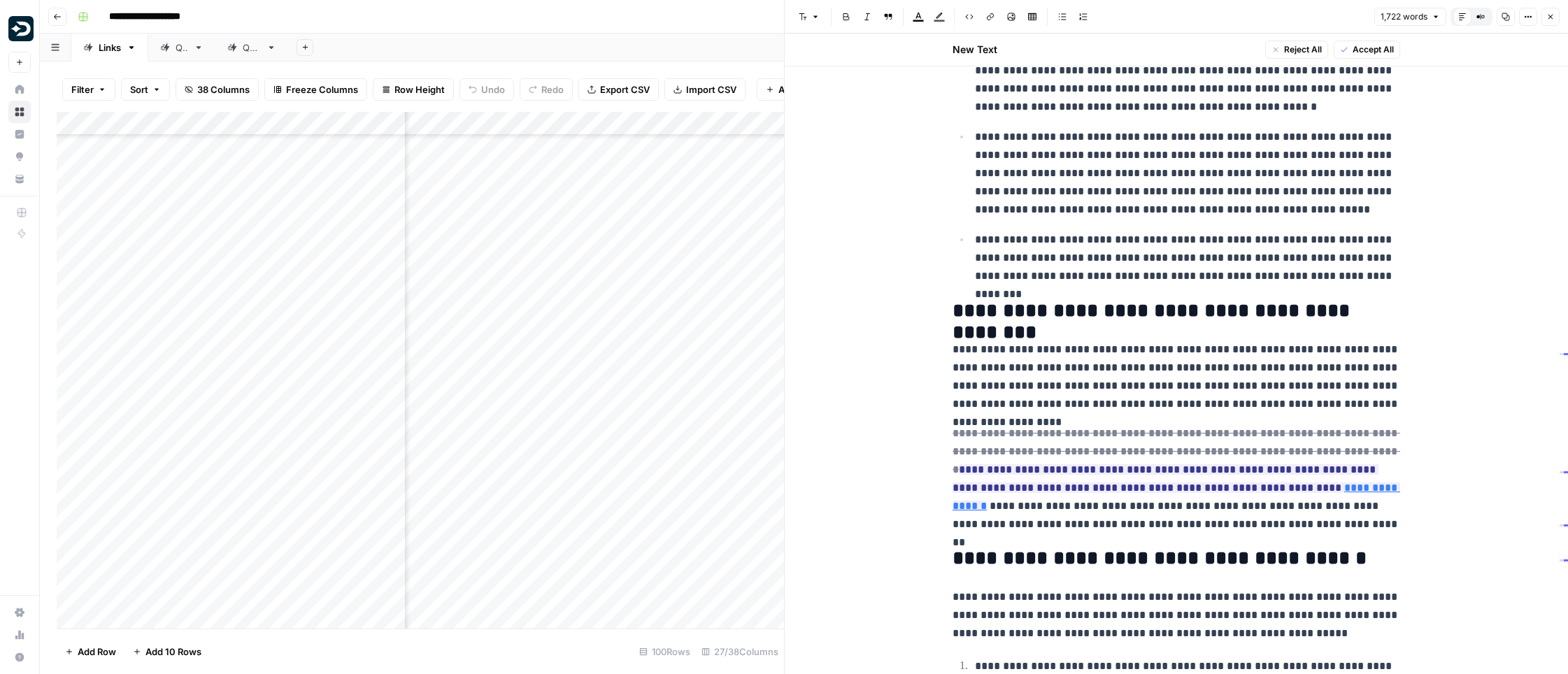
scroll to position [2523, 0]
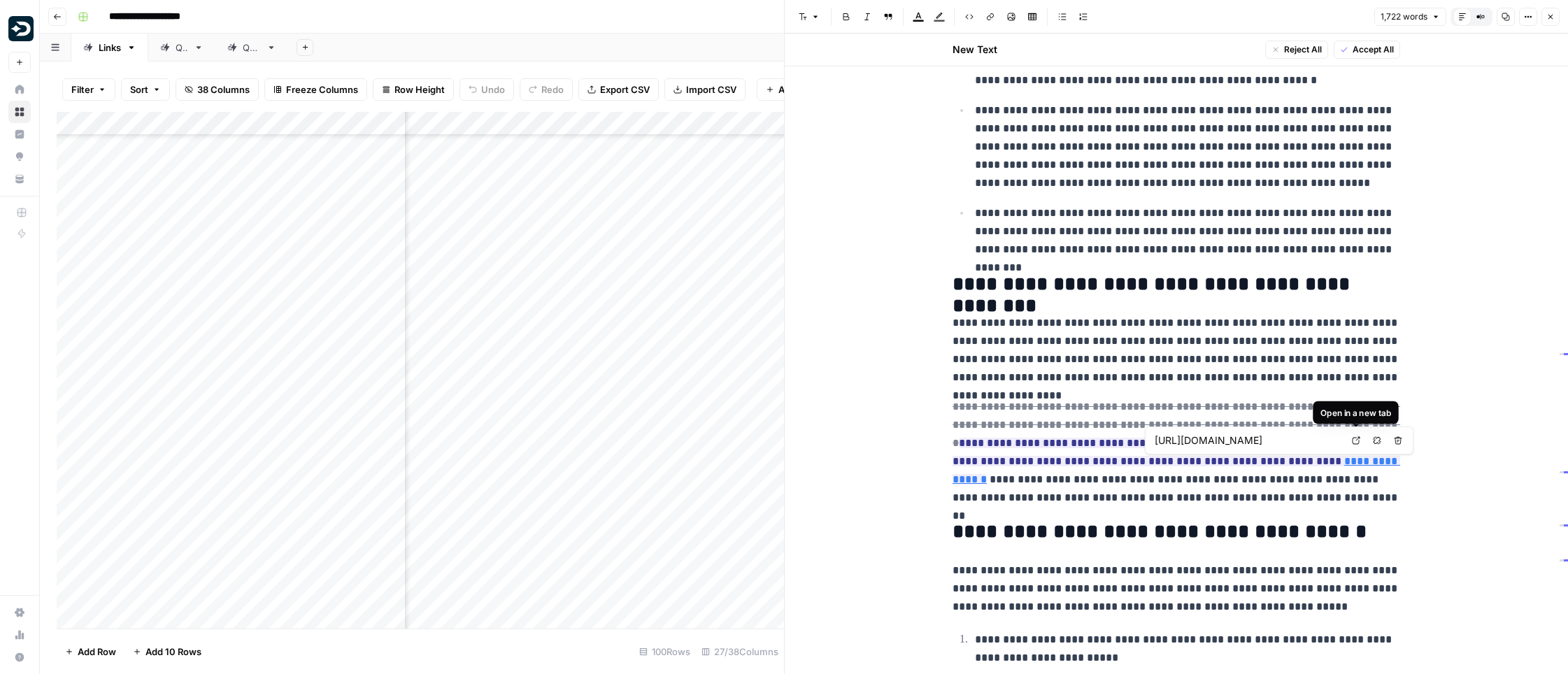
click at [1352, 440] on icon at bounding box center [1356, 440] width 8 height 8
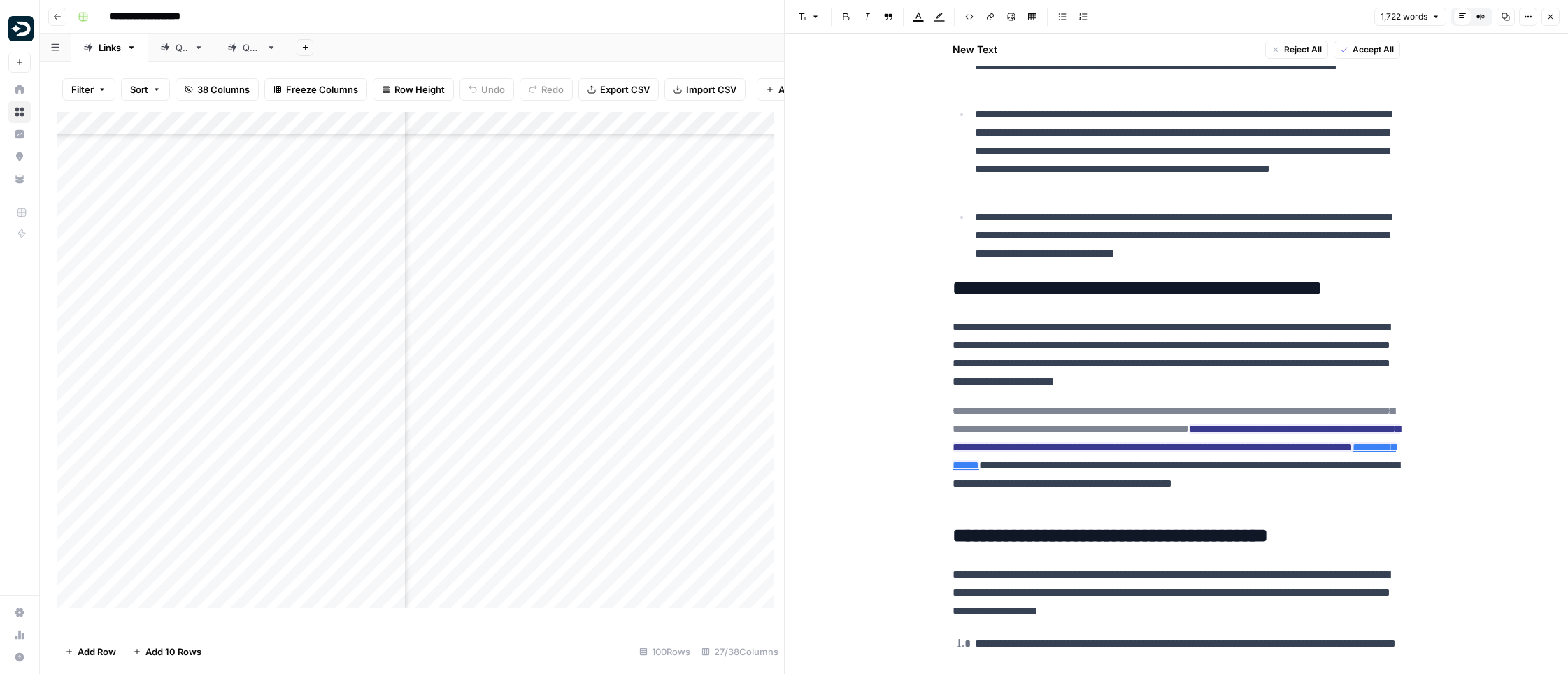
click at [1553, 21] on button "Close" at bounding box center [1551, 17] width 18 height 18
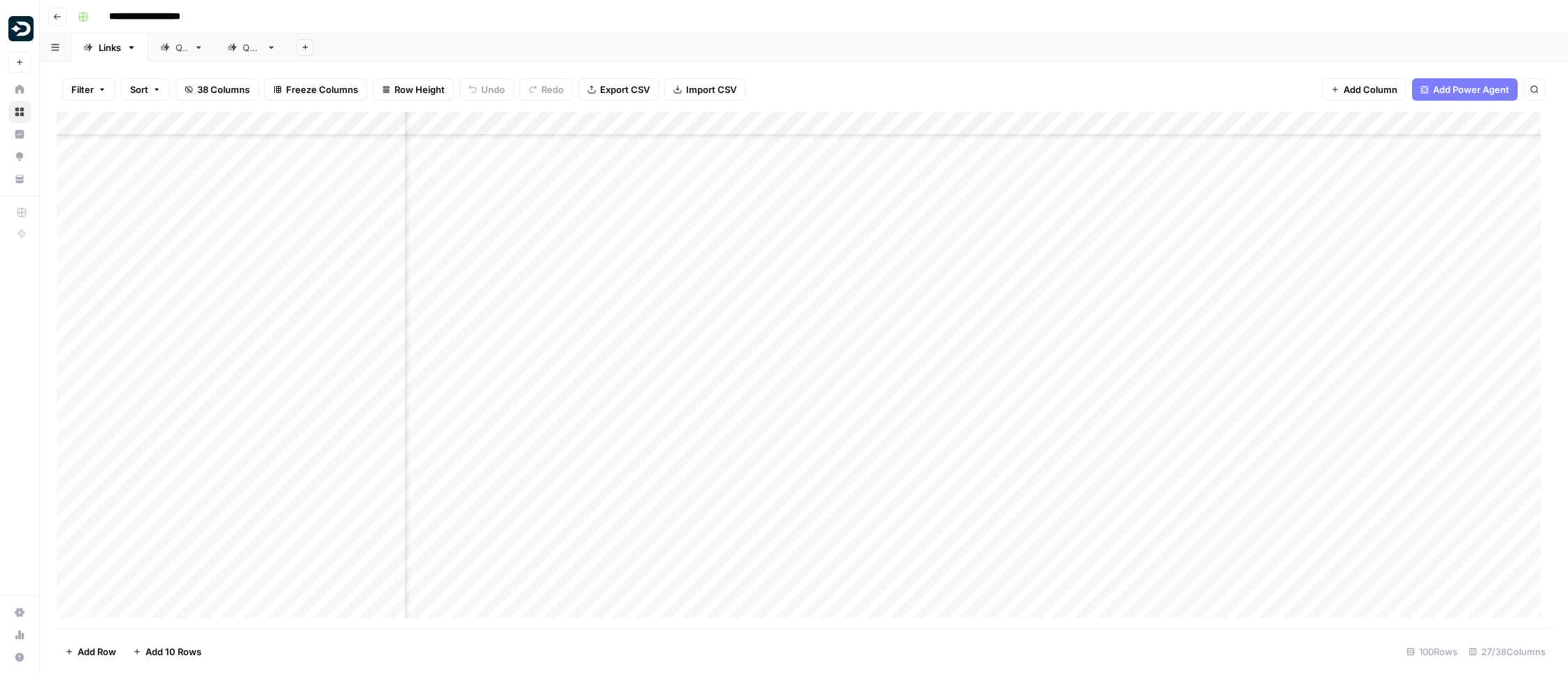
scroll to position [1552, 2074]
click at [1069, 229] on div "Add Column" at bounding box center [804, 370] width 1494 height 516
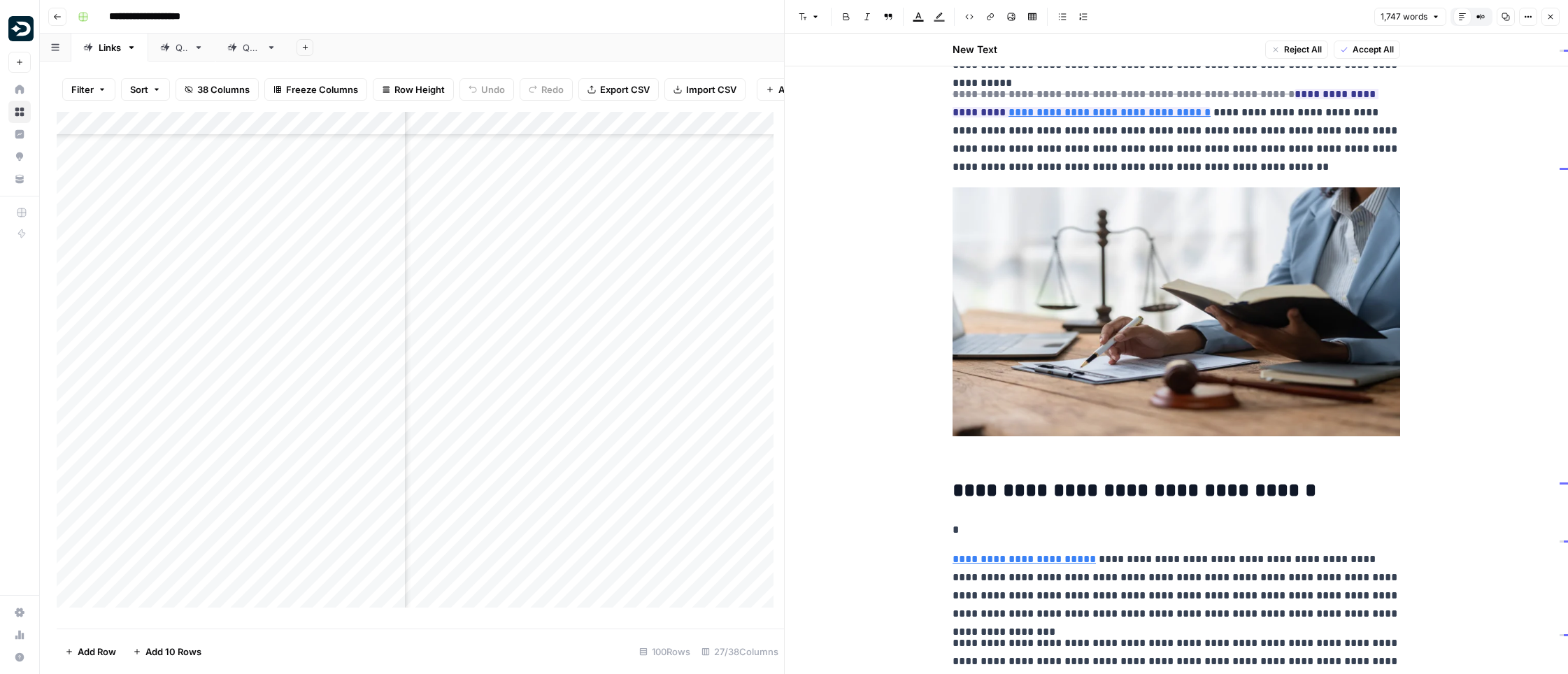
scroll to position [99, 0]
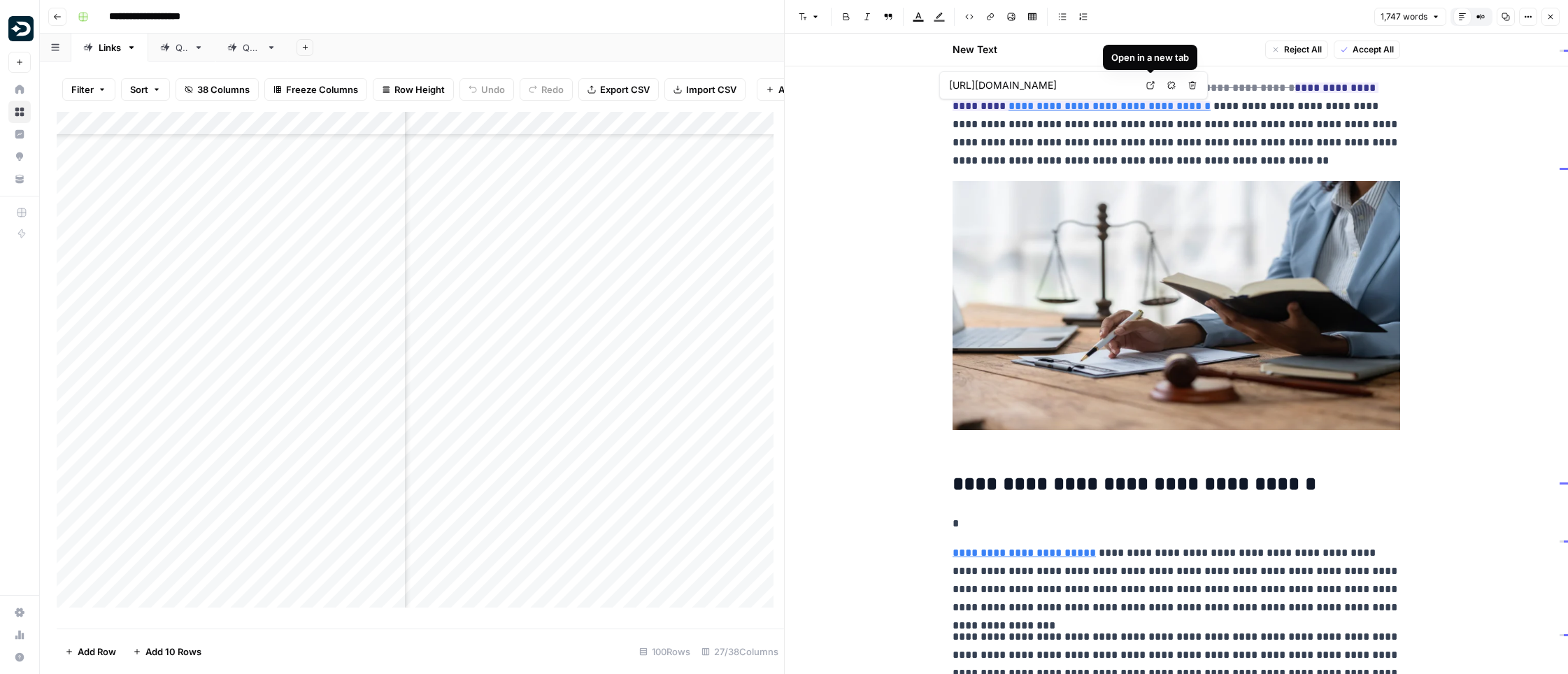
click at [1147, 83] on icon at bounding box center [1150, 86] width 8 height 8
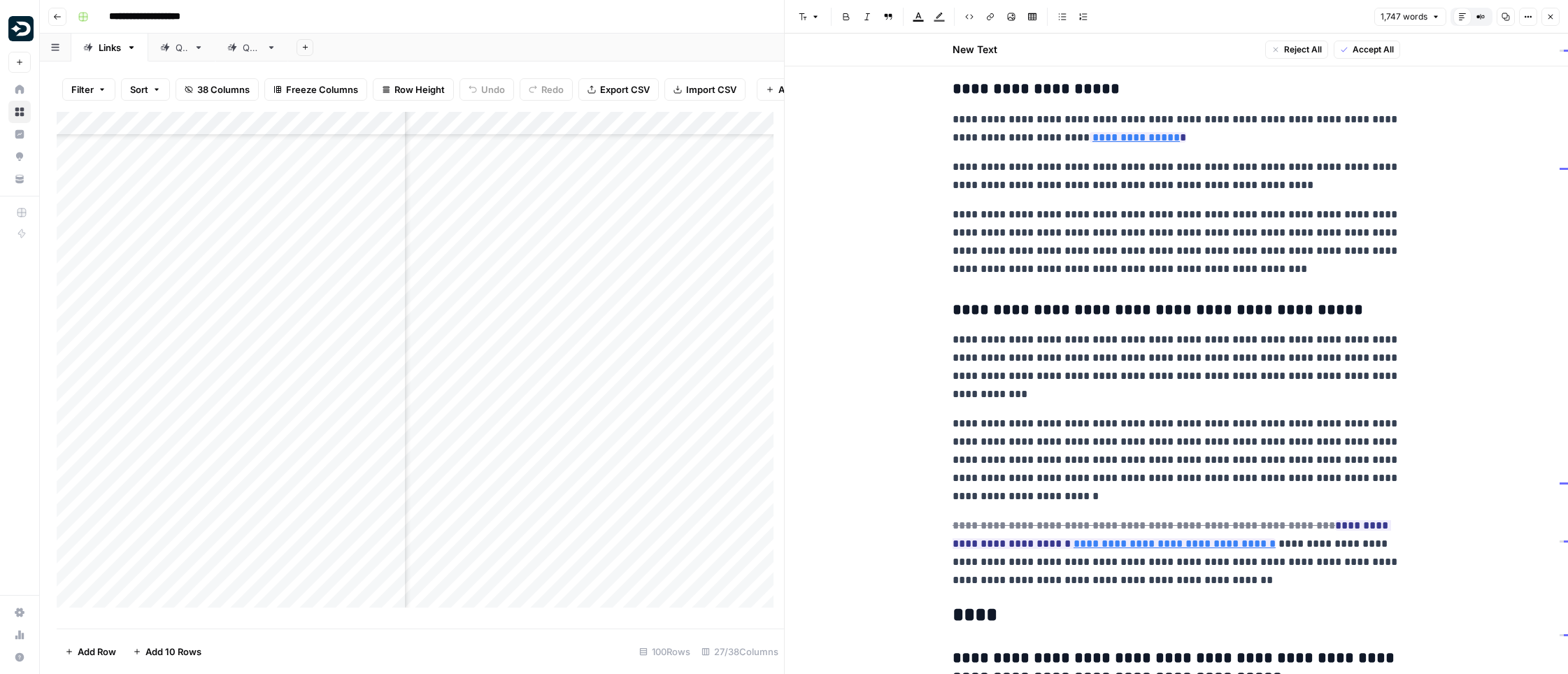
scroll to position [2940, 0]
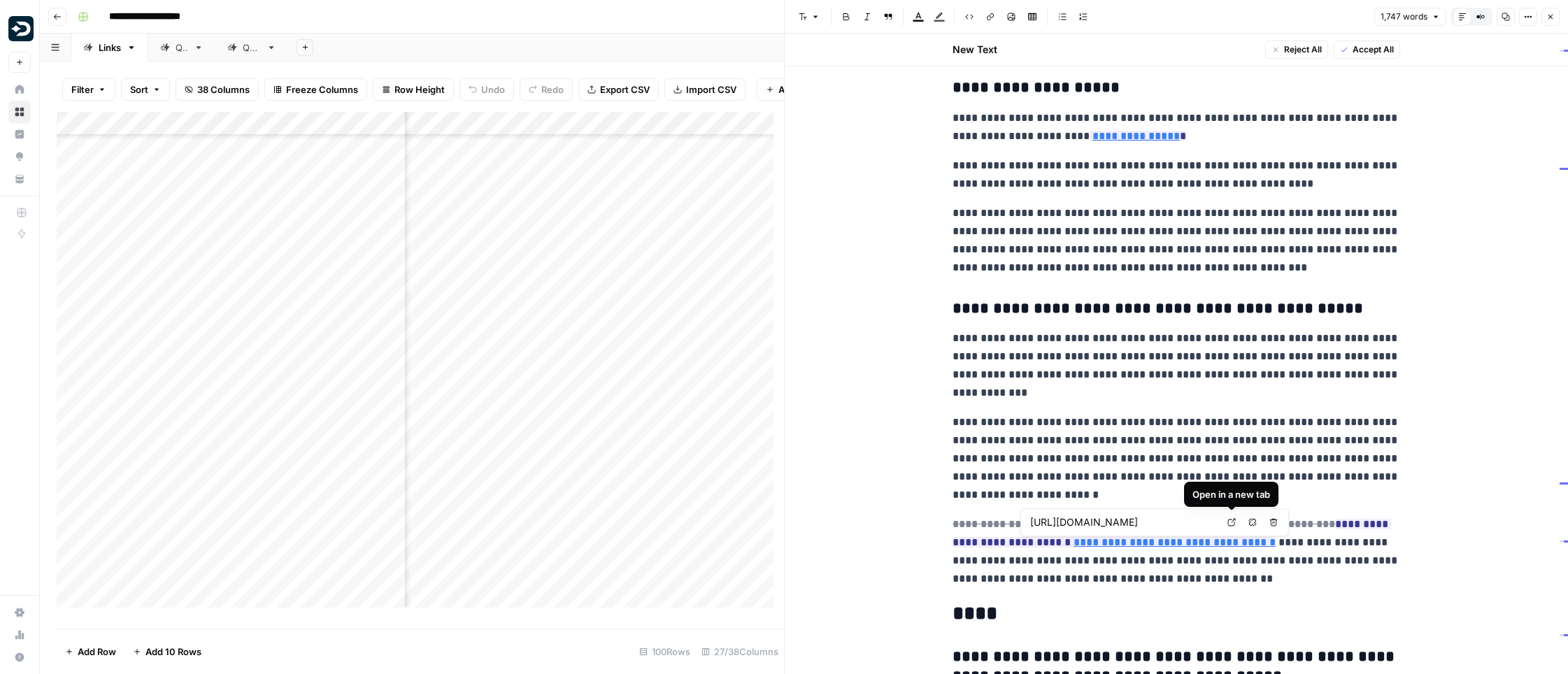
click at [1228, 523] on icon at bounding box center [1232, 523] width 8 height 8
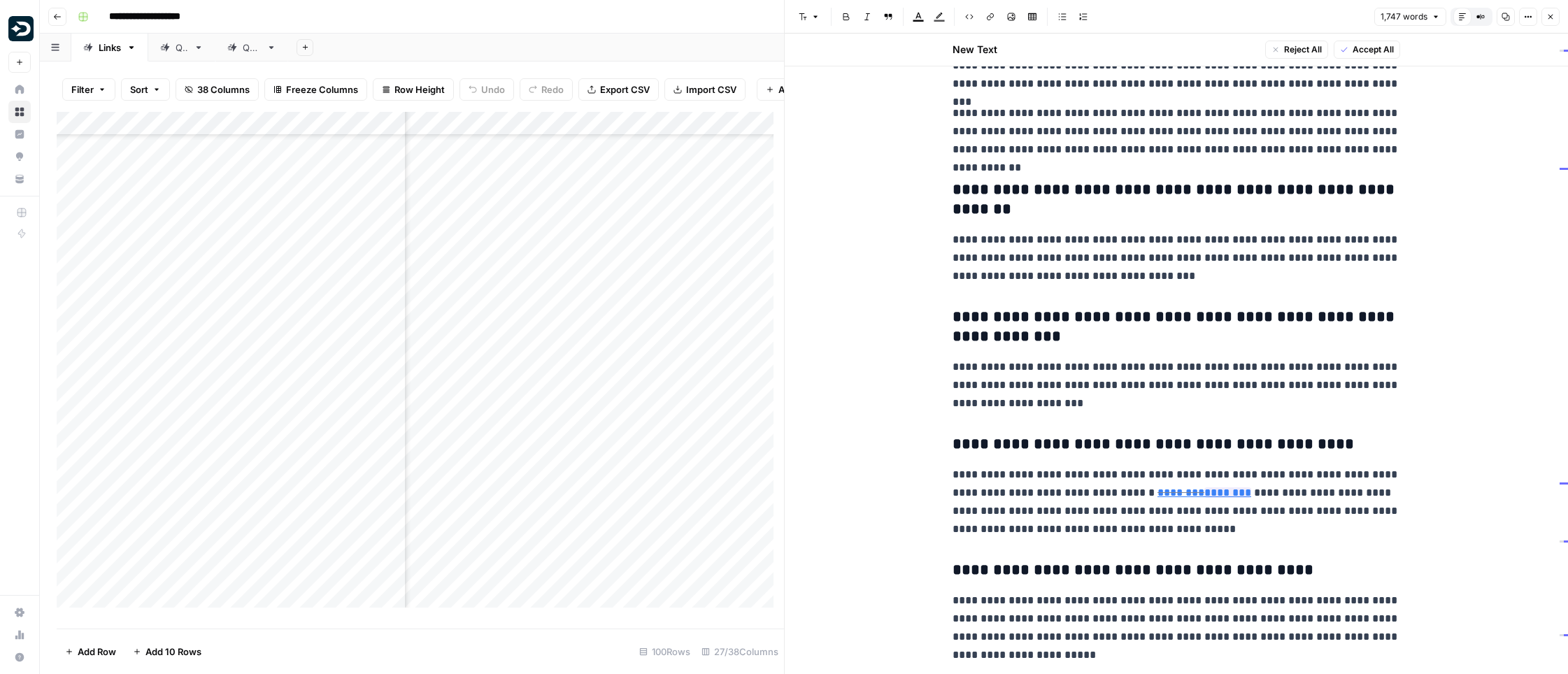
scroll to position [3638, 0]
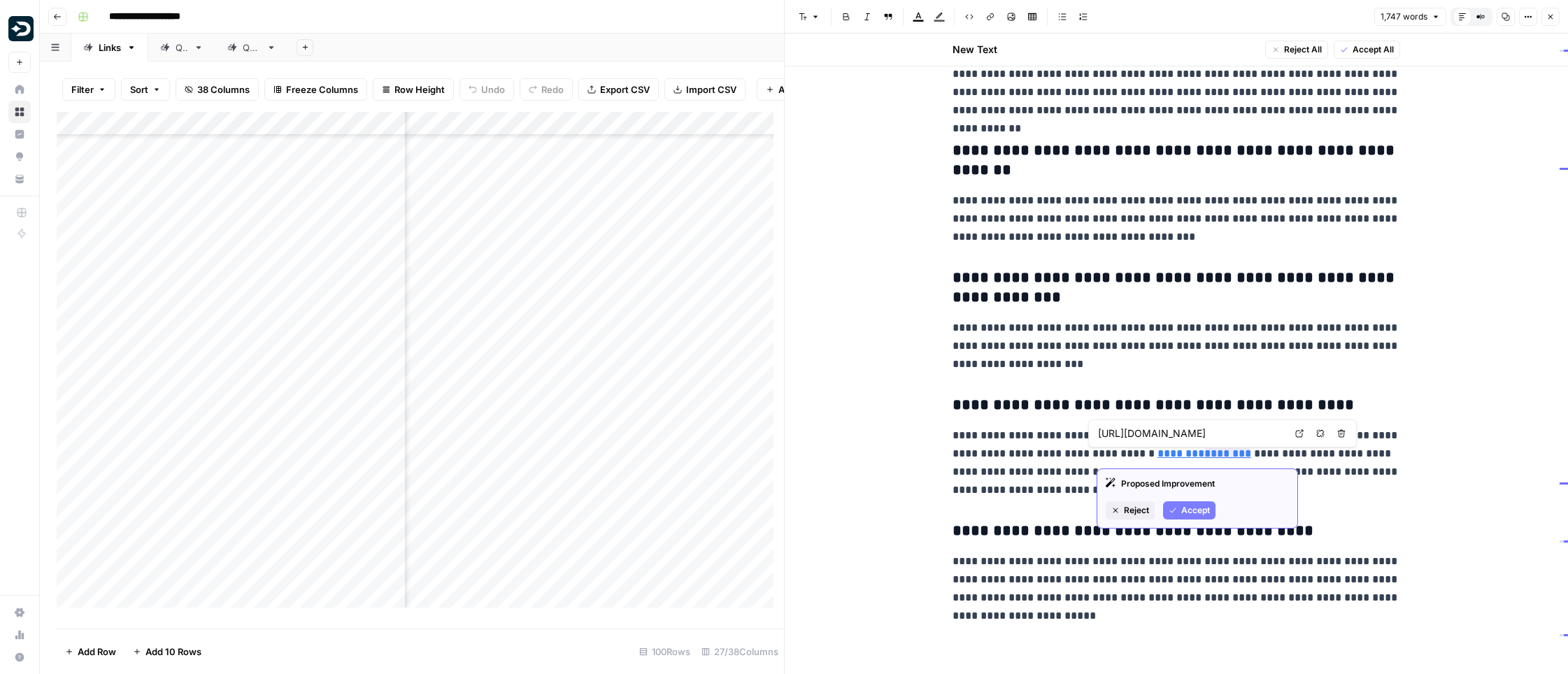
type input "https://www.legalzoom.com/articles/ive-been-named-the-executor-of-a-will-now-wh…"
click at [1307, 438] on link "Open in a new tab" at bounding box center [1300, 433] width 18 height 18
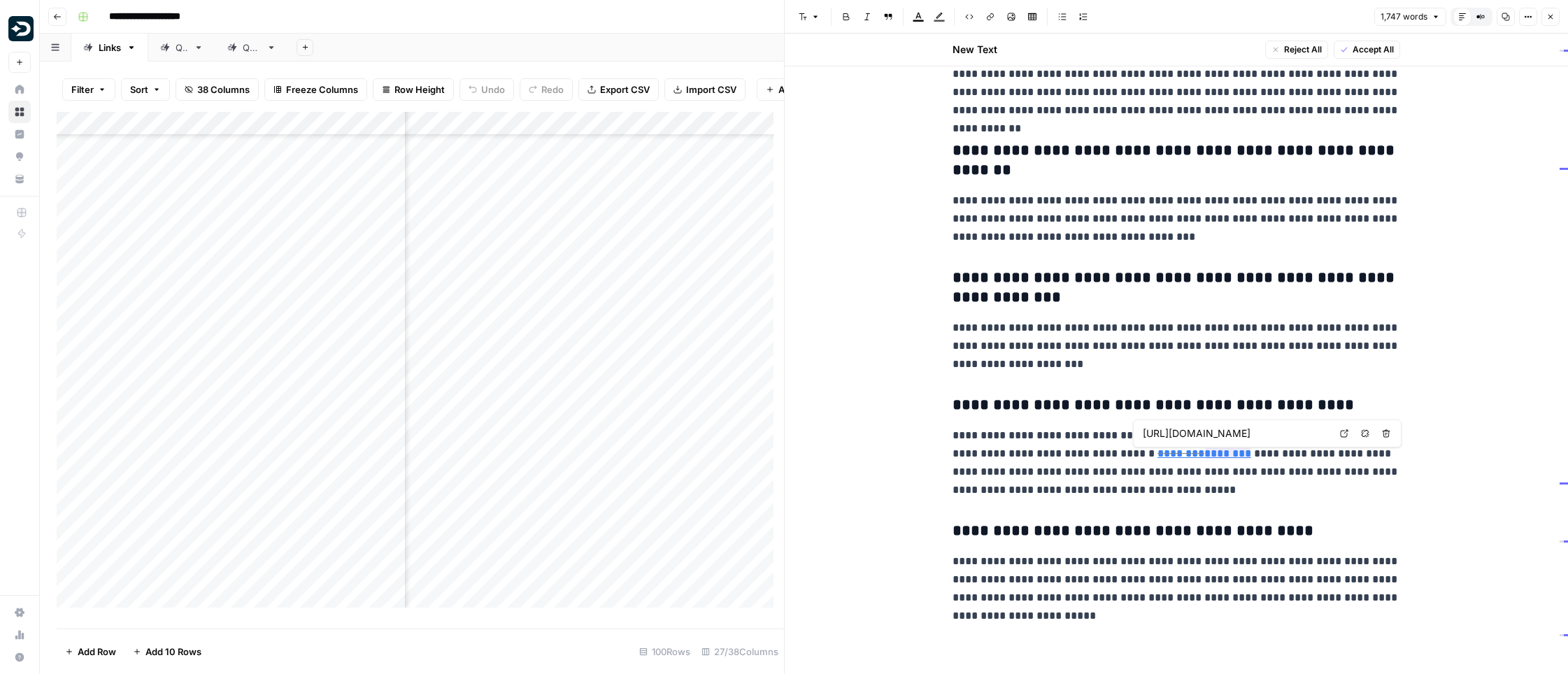
click at [1338, 431] on link "Open in a new tab" at bounding box center [1344, 433] width 18 height 18
click at [1547, 17] on icon "button" at bounding box center [1550, 17] width 8 height 8
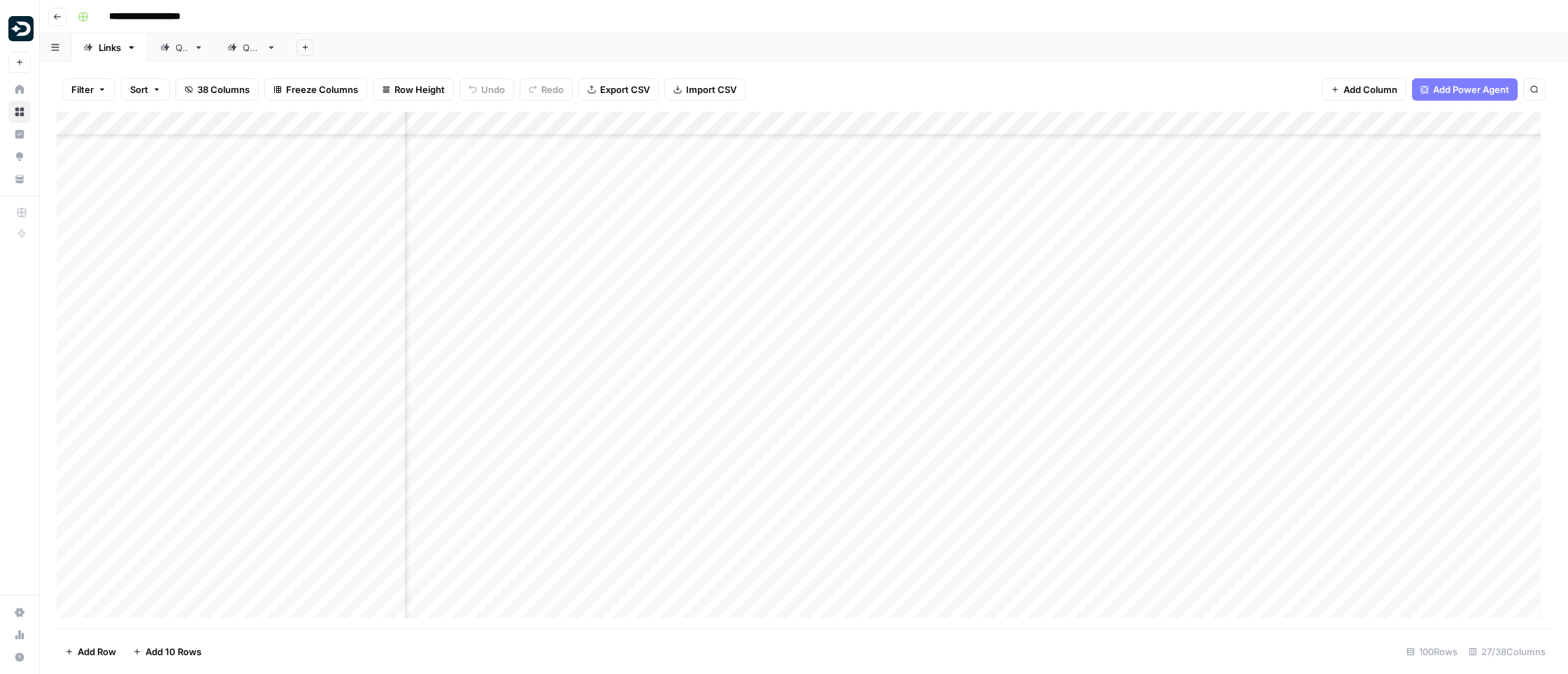
scroll to position [1552, 227]
click at [718, 120] on div "Add Column" at bounding box center [804, 370] width 1494 height 516
click at [701, 255] on span "Edit Workflow" at bounding box center [708, 261] width 122 height 14
click at [1088, 194] on div "Add Column" at bounding box center [804, 370] width 1494 height 516
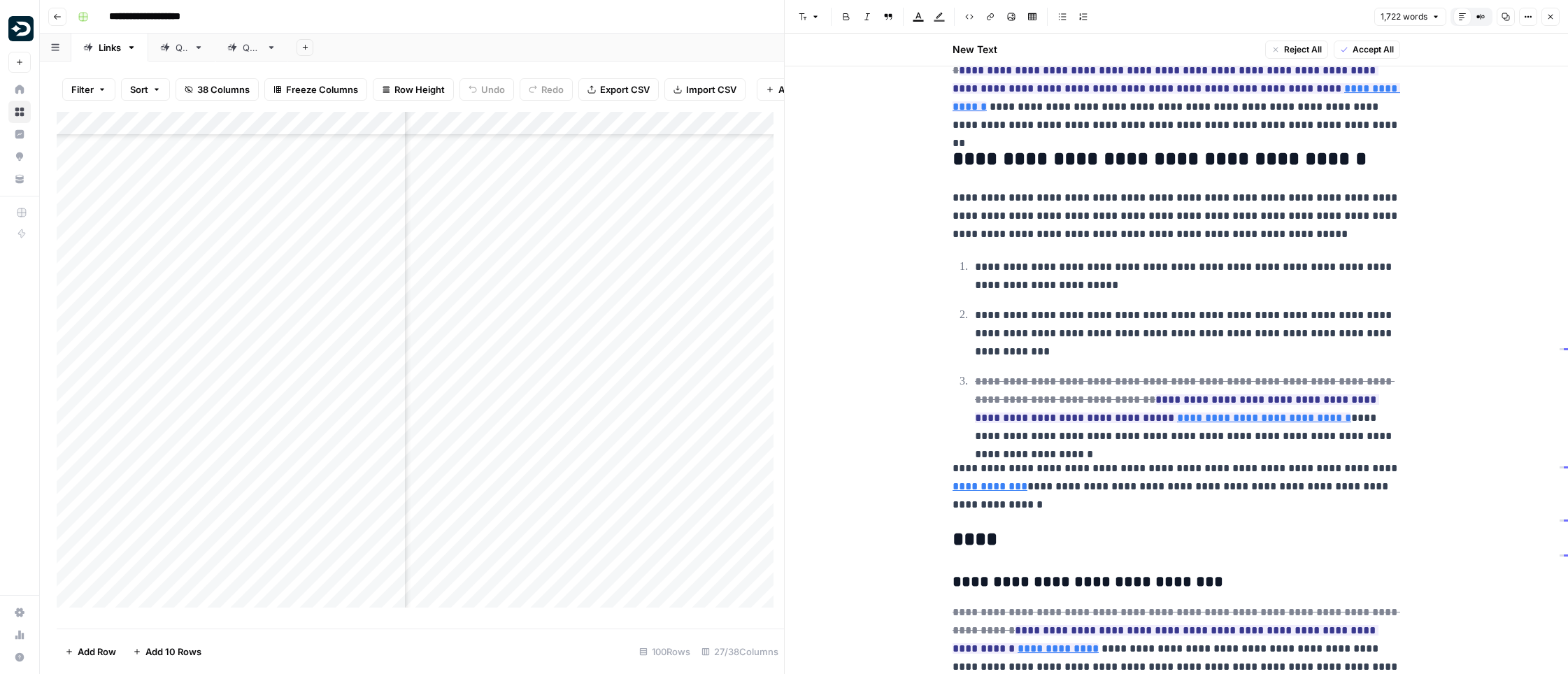
scroll to position [2902, 0]
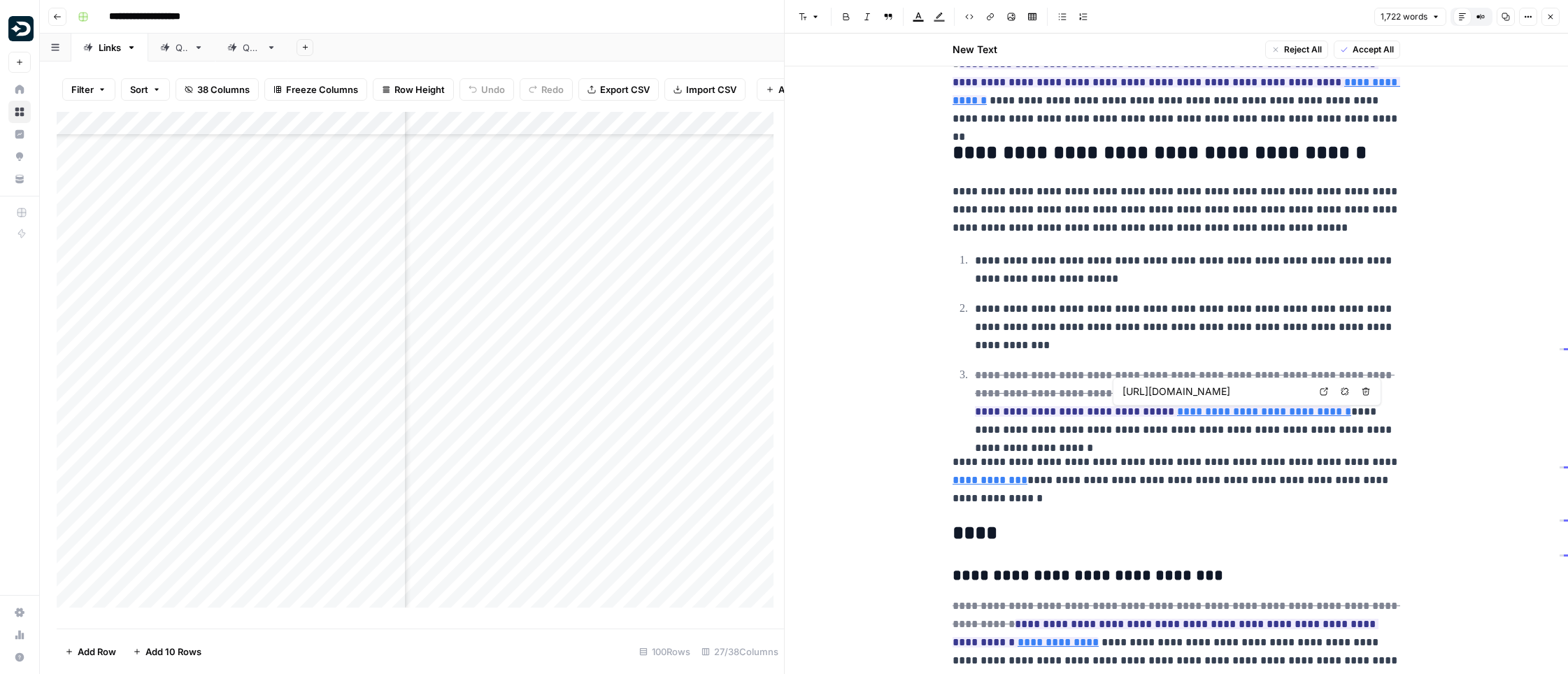
click at [1319, 392] on icon at bounding box center [1323, 391] width 8 height 8
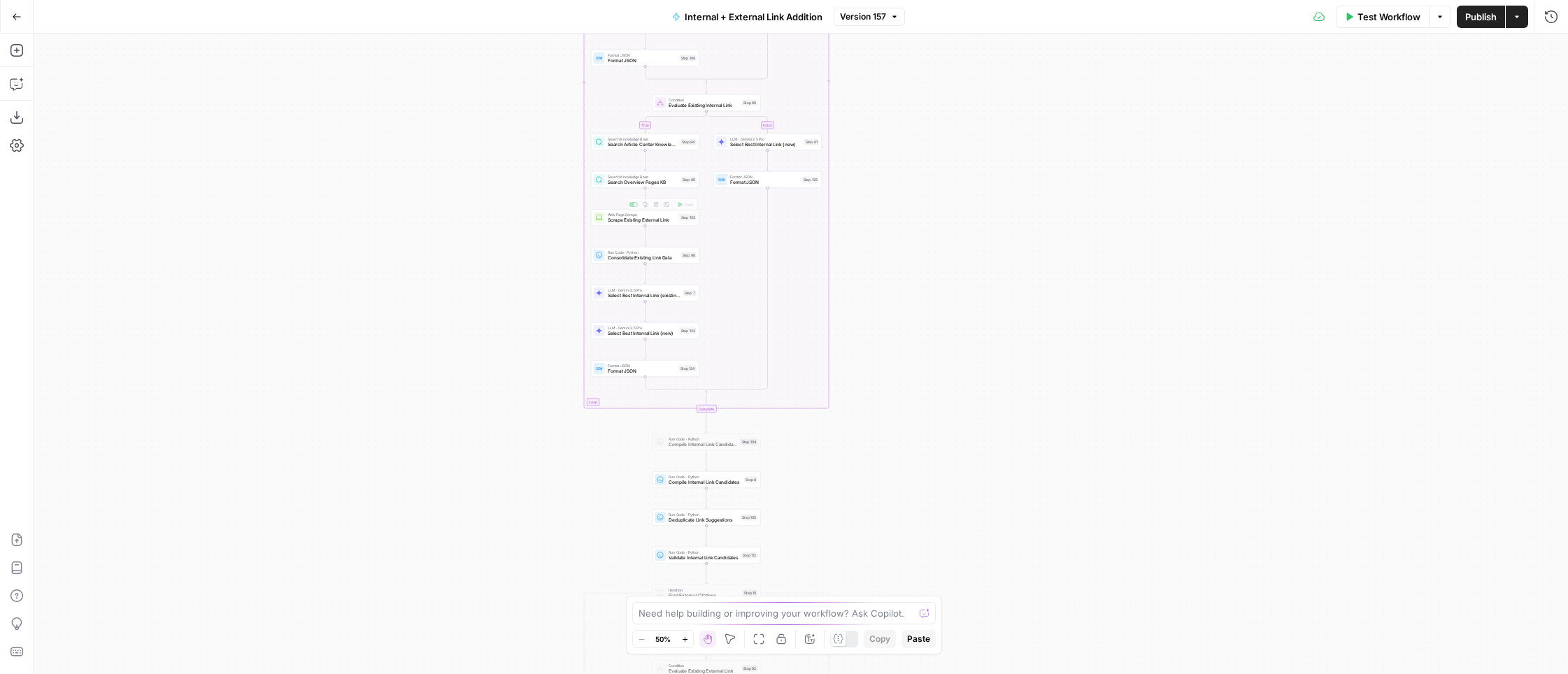
drag, startPoint x: 606, startPoint y: 470, endPoint x: 509, endPoint y: 231, distance: 257.9
click at [509, 231] on div "true false true false true false Workflow Set Inputs Inputs Run Code · Python G…" at bounding box center [800, 353] width 1535 height 640
drag, startPoint x: 511, startPoint y: 275, endPoint x: 511, endPoint y: 267, distance: 8.0
click at [511, 267] on div "true false true false true false Workflow Set Inputs Inputs Run Code · Python G…" at bounding box center [800, 353] width 1535 height 640
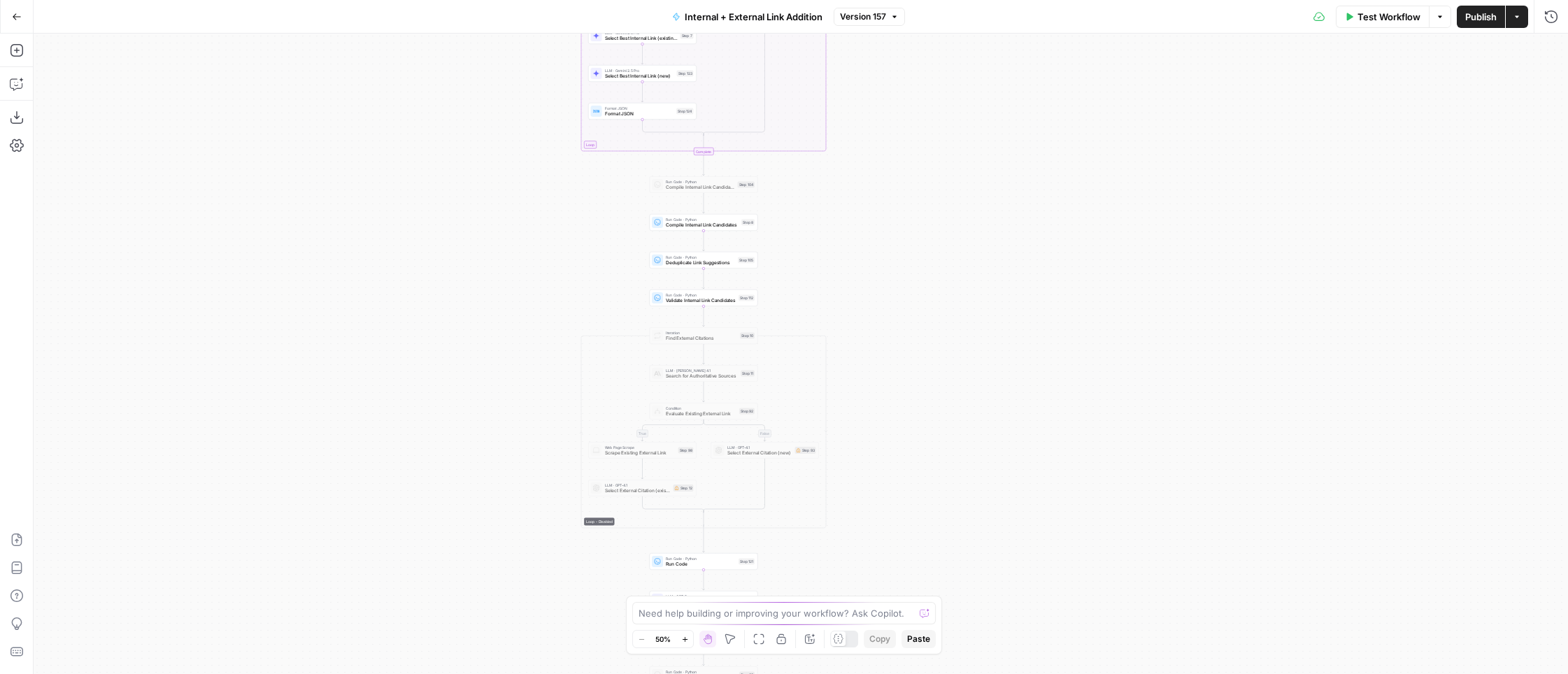
drag, startPoint x: 556, startPoint y: 481, endPoint x: 512, endPoint y: 196, distance: 288.4
click at [512, 196] on div "true false true false true false Workflow Set Inputs Inputs Run Code · Python G…" at bounding box center [800, 353] width 1535 height 640
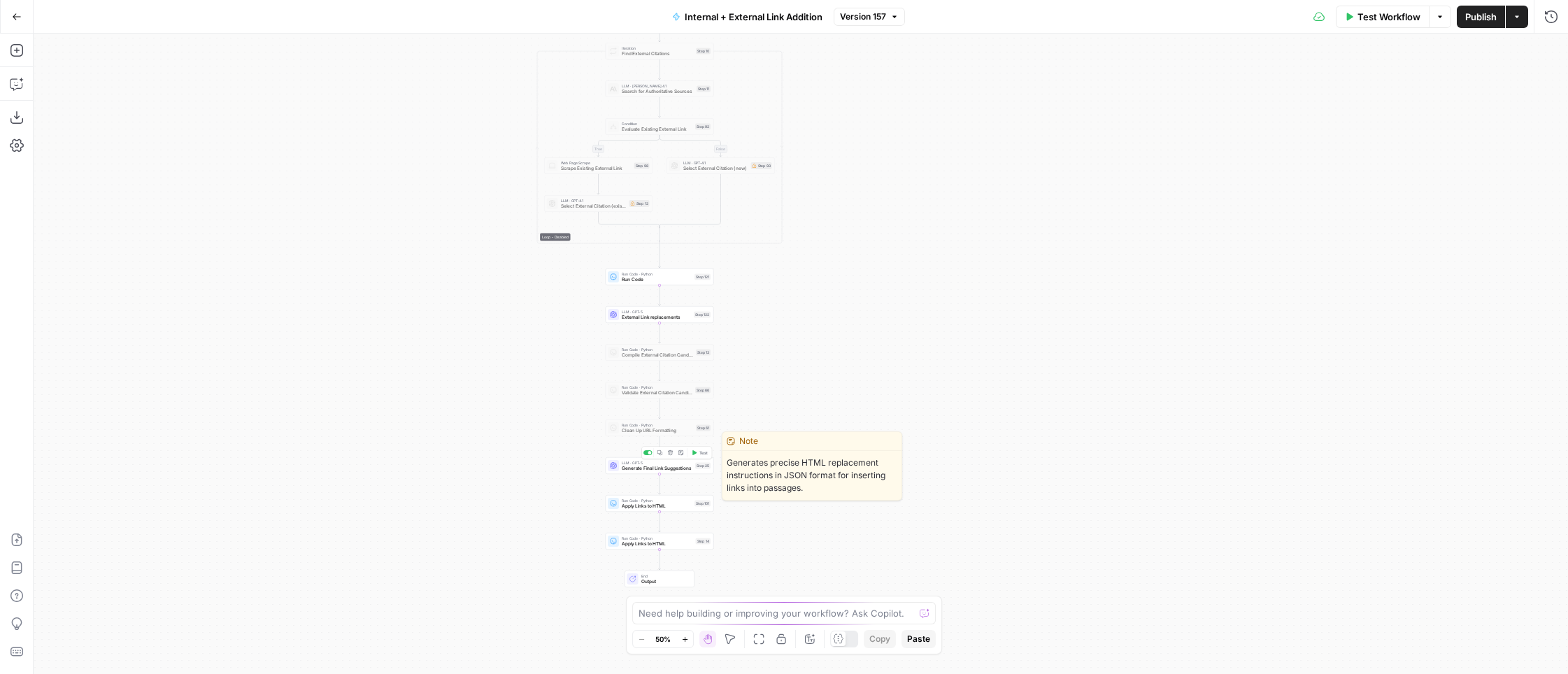
click at [647, 466] on span "Generate Final Link Suggestions" at bounding box center [656, 468] width 70 height 7
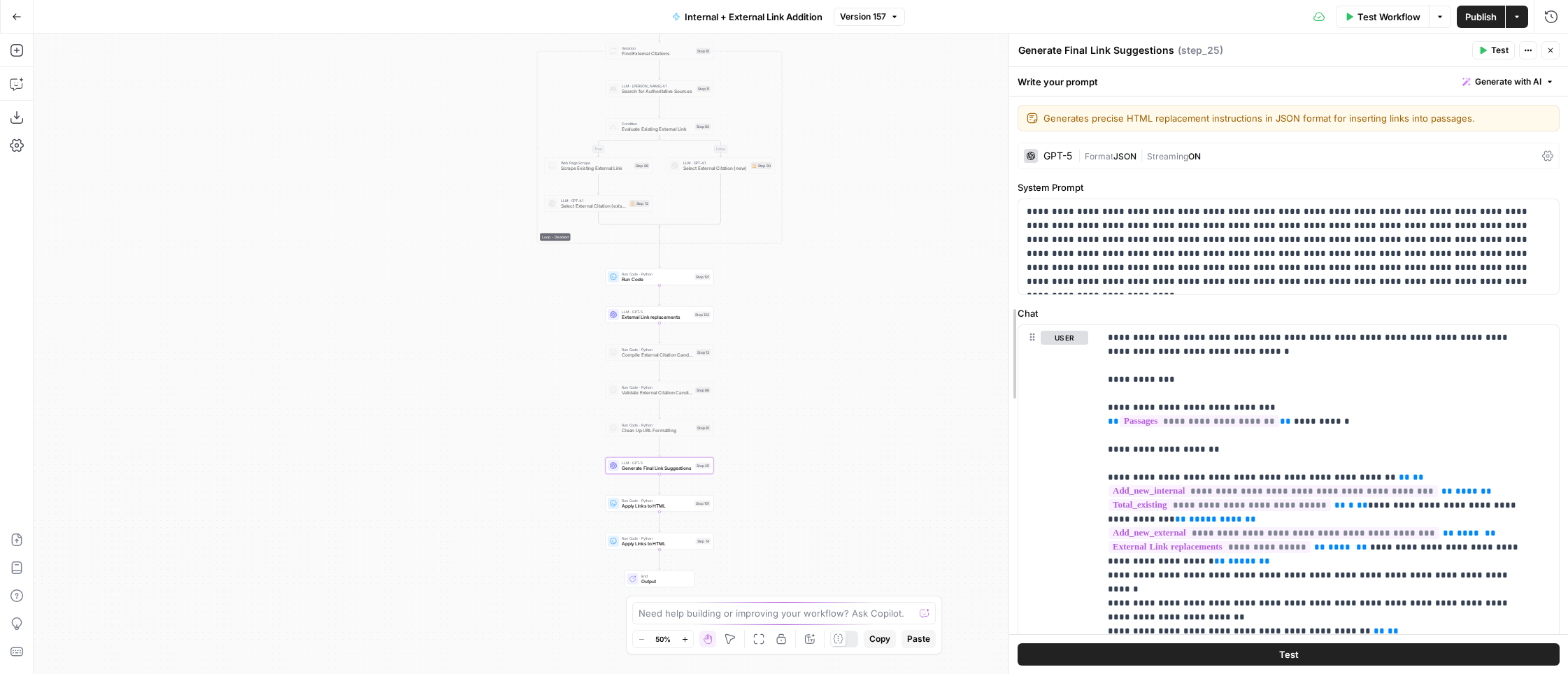
drag, startPoint x: 947, startPoint y: 344, endPoint x: 836, endPoint y: 345, distance: 111.0
click at [836, 345] on body "LegalZoom New Home Browse Insights Opportunities Your Data Recent Grids Article…" at bounding box center [784, 337] width 1568 height 674
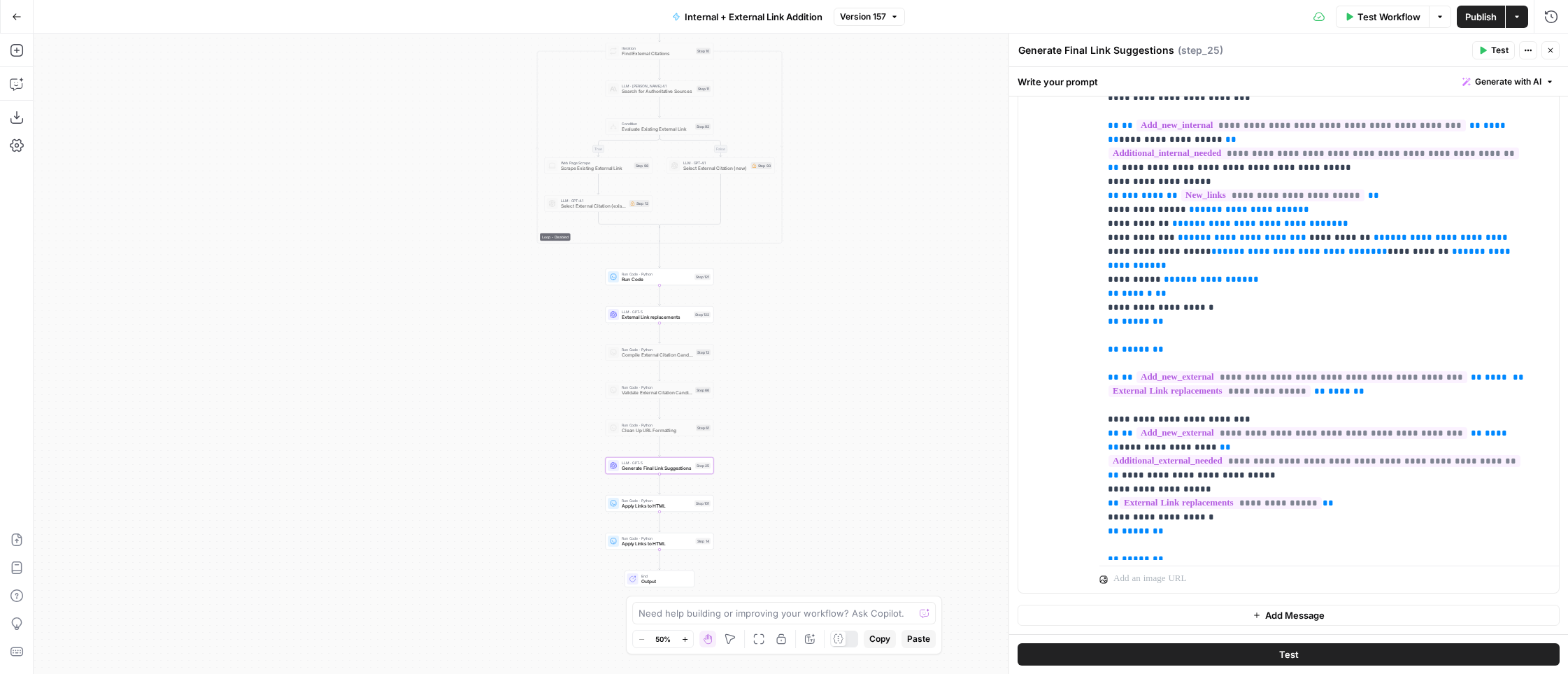
scroll to position [626, 0]
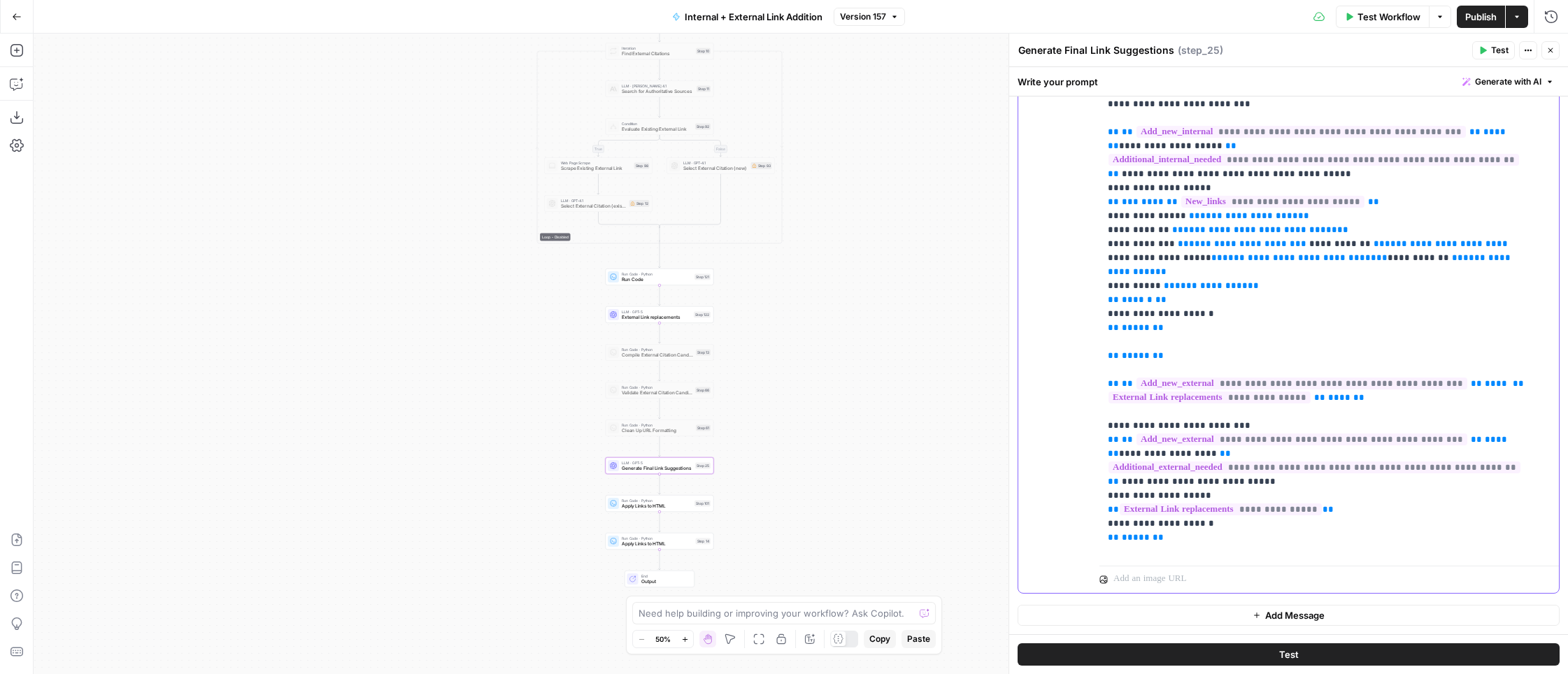
drag, startPoint x: 1130, startPoint y: 400, endPoint x: 1497, endPoint y: 384, distance: 367.3
